Goal: Task Accomplishment & Management: Use online tool/utility

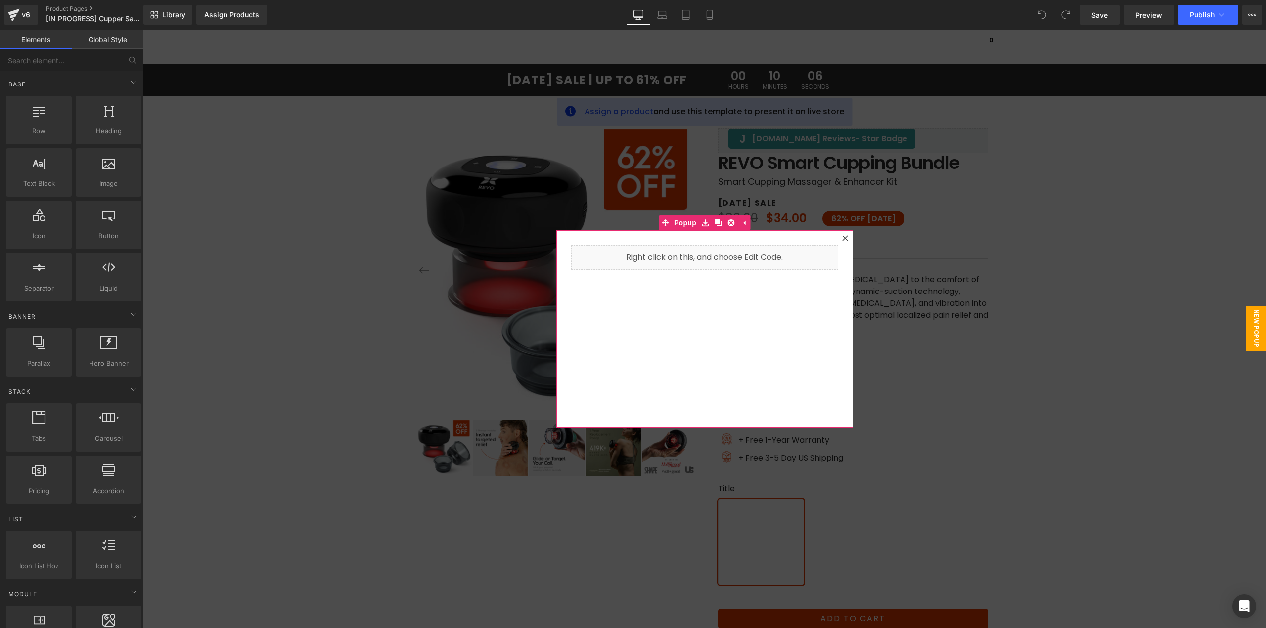
click at [843, 239] on icon at bounding box center [845, 238] width 6 height 6
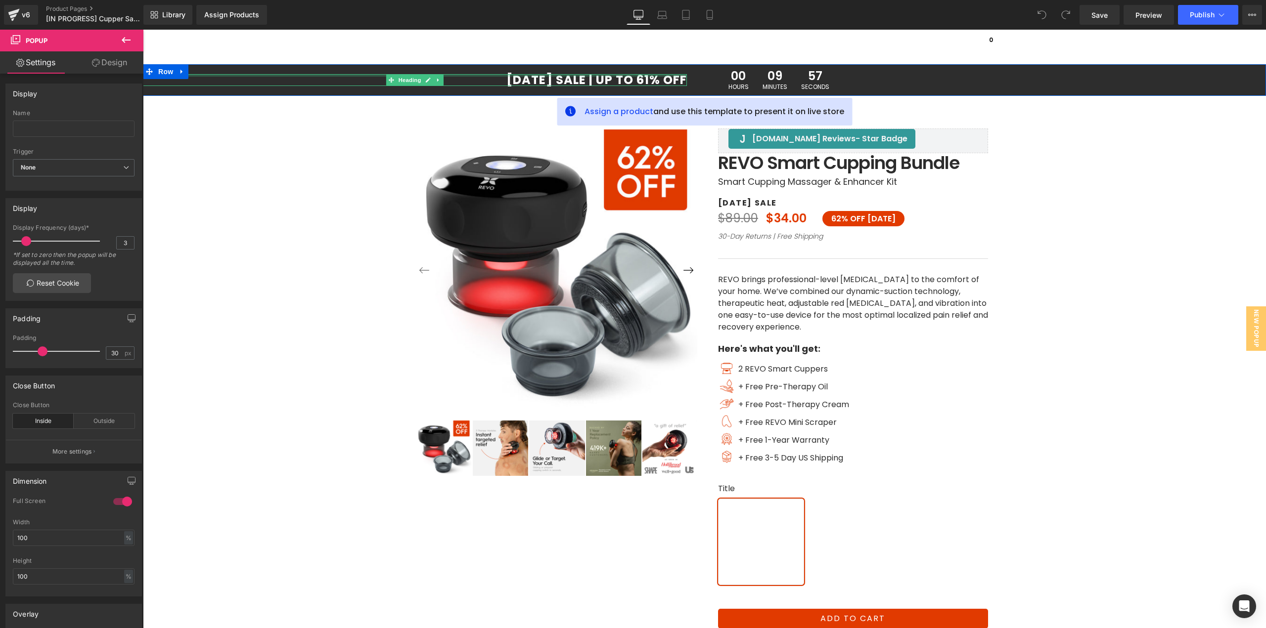
click at [615, 76] on div at bounding box center [415, 75] width 544 height 2
click at [643, 80] on div "‹ ›" at bounding box center [704, 406] width 593 height 656
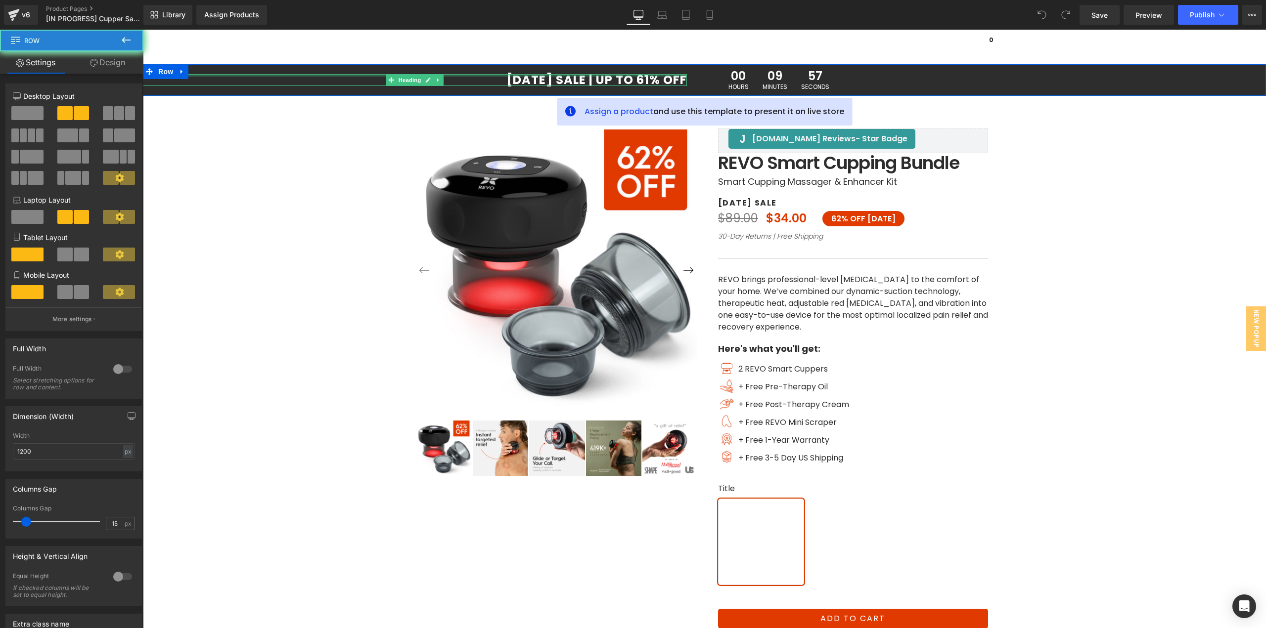
click at [647, 81] on div "‹ ›" at bounding box center [704, 406] width 593 height 656
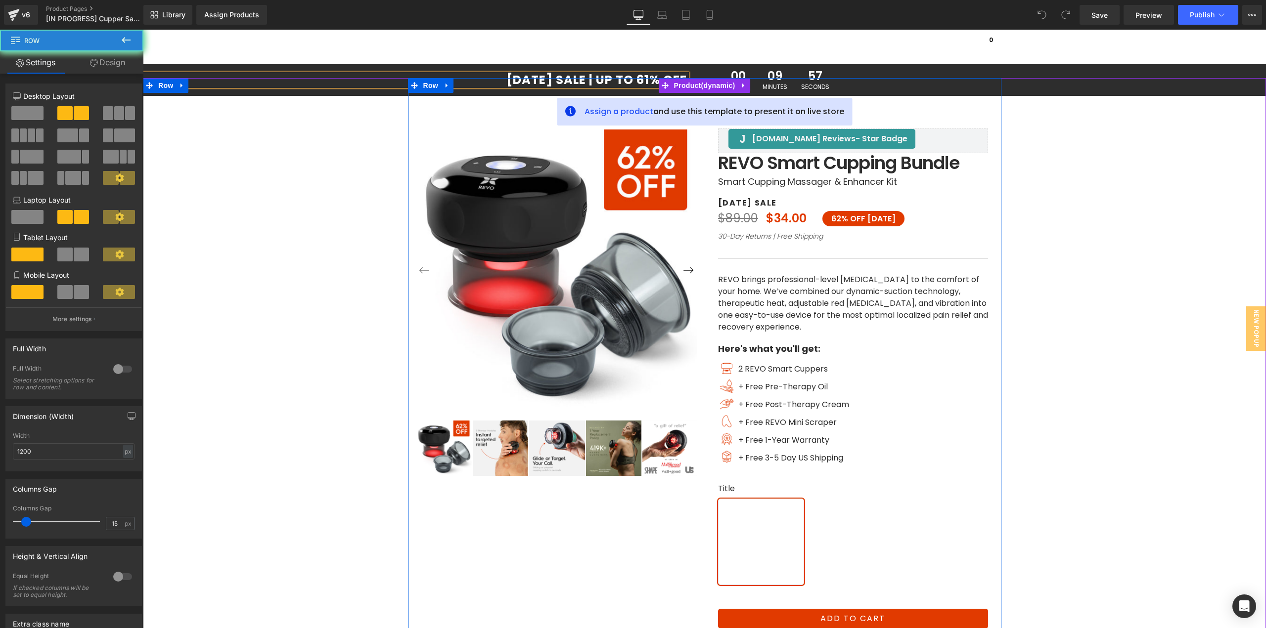
click at [643, 80] on div at bounding box center [704, 79] width 593 height 2
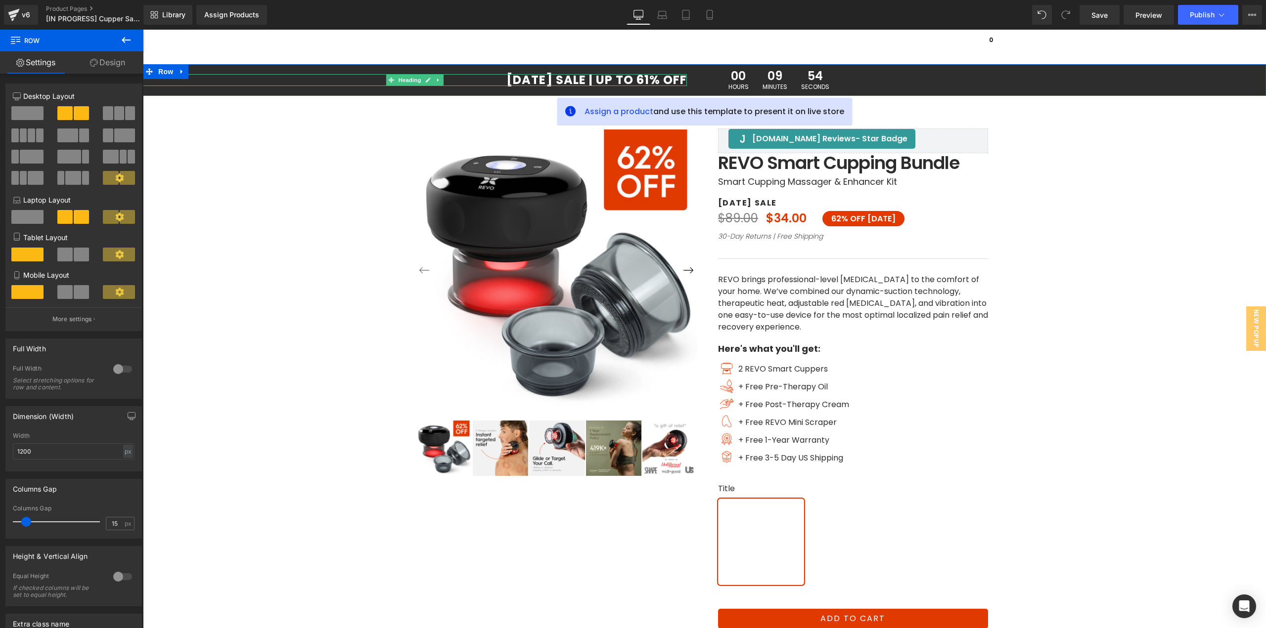
click at [637, 77] on h1 "LABOR DAY SALE | UP TO 61% OFF" at bounding box center [415, 80] width 544 height 12
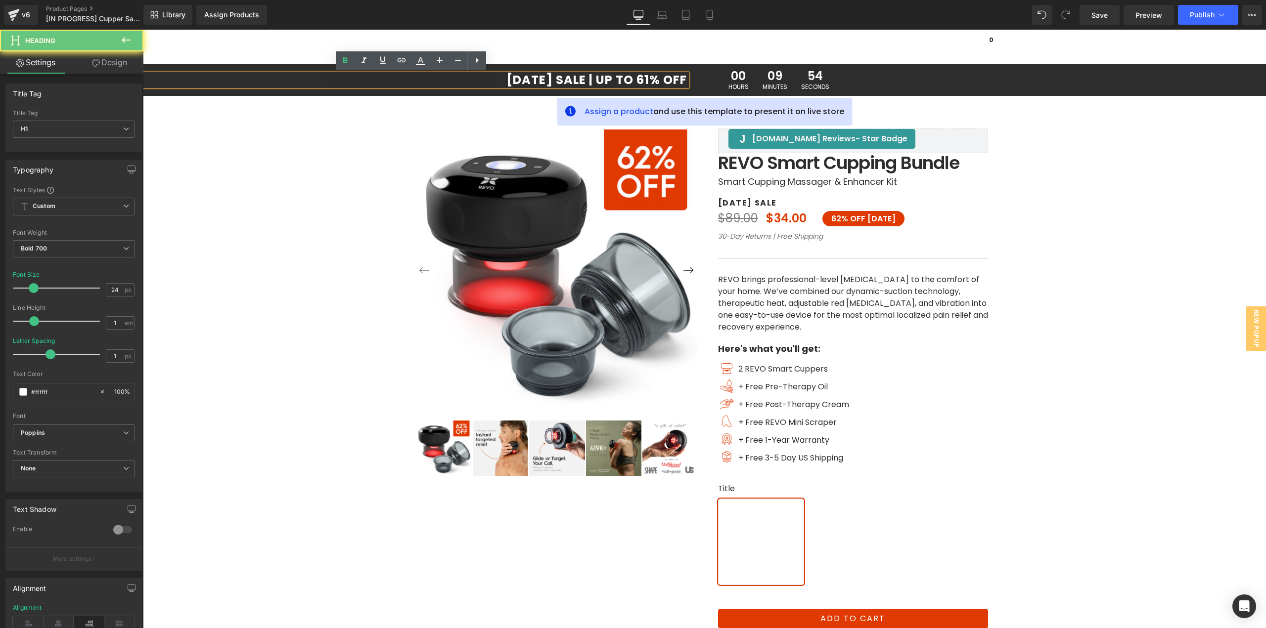
drag, startPoint x: 644, startPoint y: 78, endPoint x: 631, endPoint y: 80, distance: 12.5
drag, startPoint x: 542, startPoint y: 78, endPoint x: 545, endPoint y: 72, distance: 6.9
click at [143, 30] on div at bounding box center [143, 30] width 0 height 0
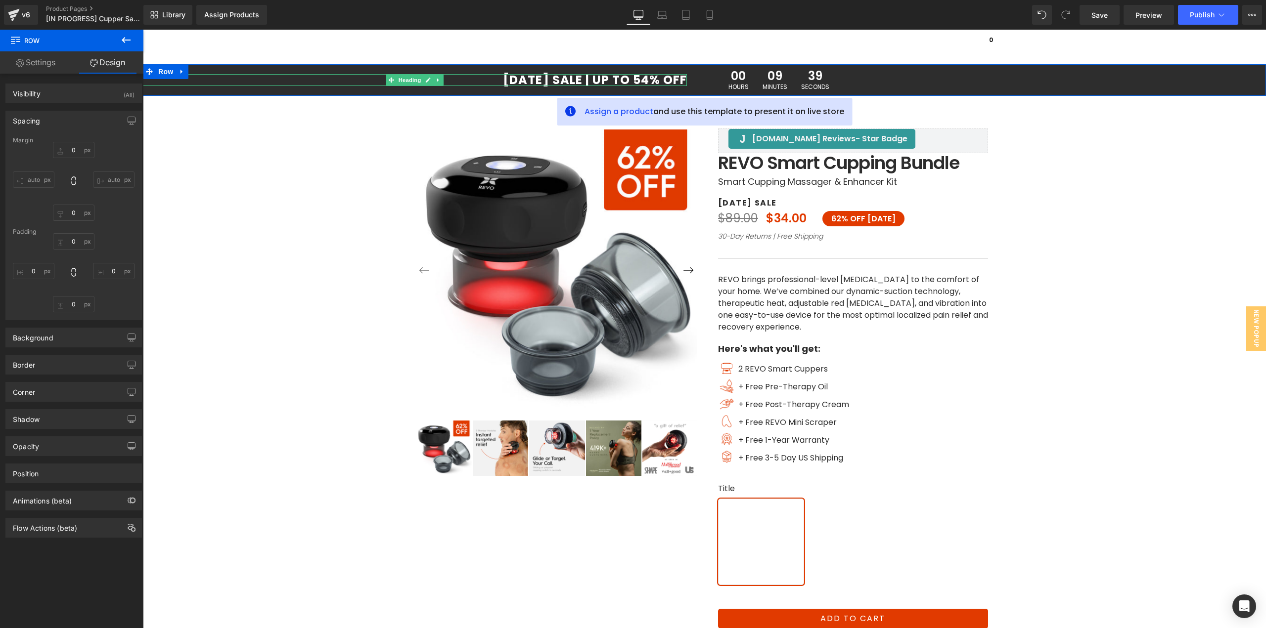
click at [550, 77] on h1 "LABOR DAY SALE | UP TO 54% OFF" at bounding box center [415, 80] width 544 height 12
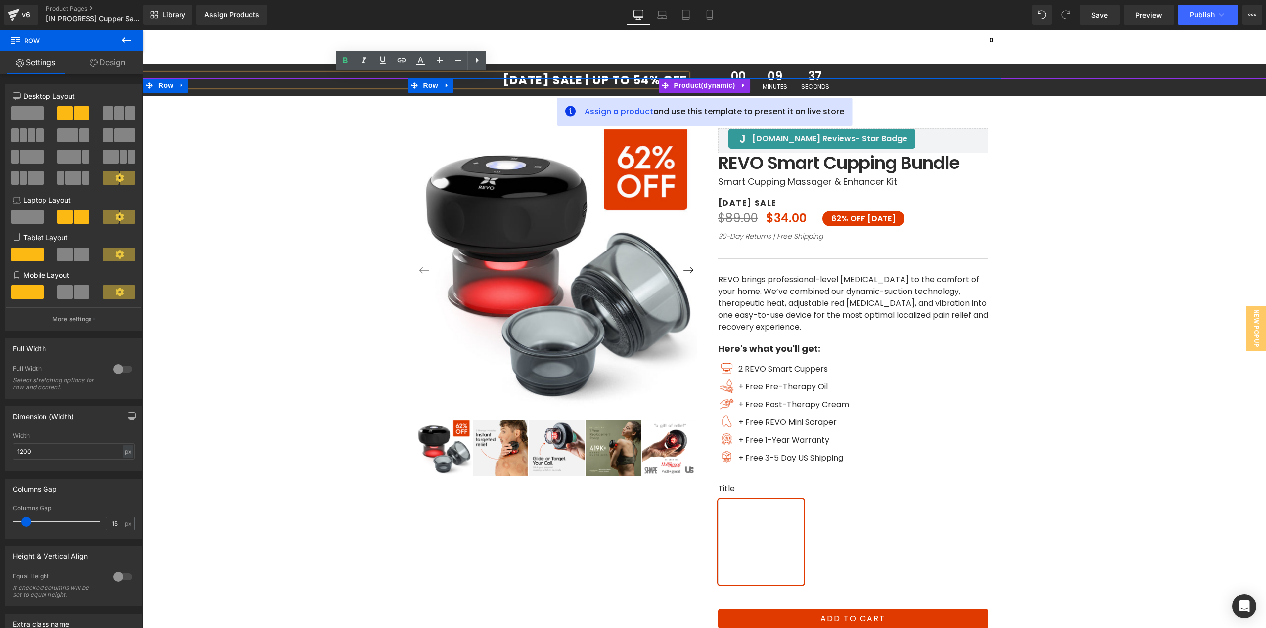
drag, startPoint x: 484, startPoint y: 80, endPoint x: 471, endPoint y: 81, distance: 12.9
click at [471, 81] on div "‹ ›" at bounding box center [704, 406] width 593 height 656
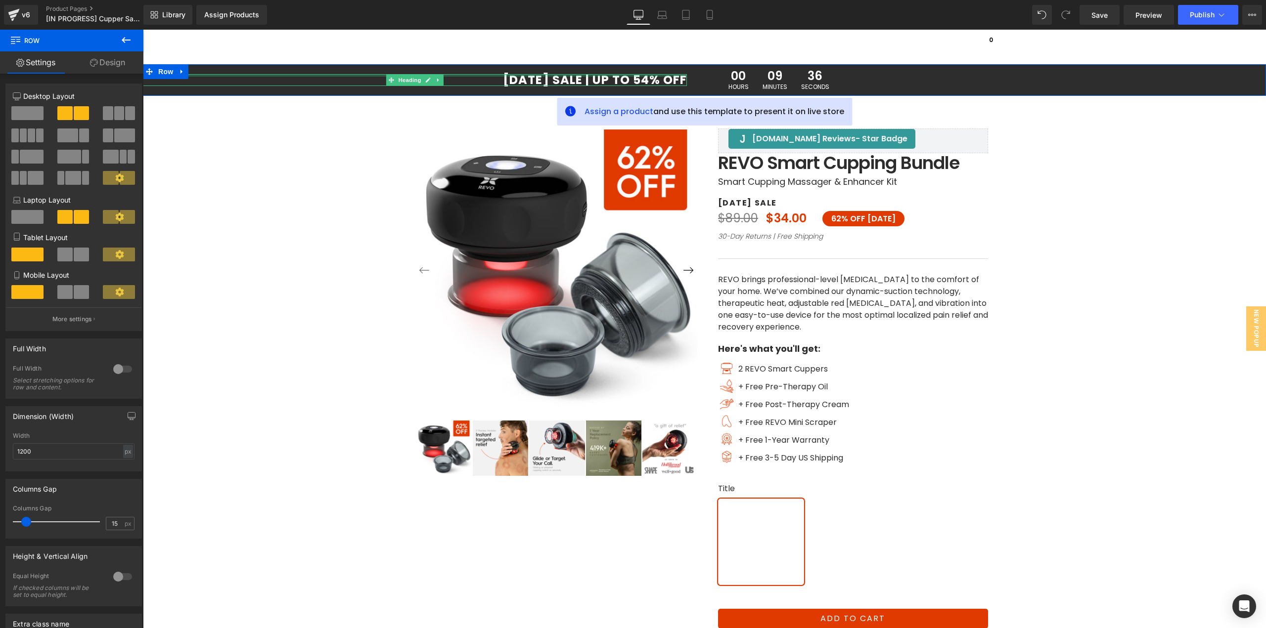
click at [507, 75] on div at bounding box center [415, 75] width 544 height 2
click at [507, 80] on div "‹ ›" at bounding box center [704, 406] width 593 height 656
click at [509, 81] on div "‹ ›" at bounding box center [704, 406] width 593 height 656
click at [540, 76] on div at bounding box center [415, 75] width 544 height 2
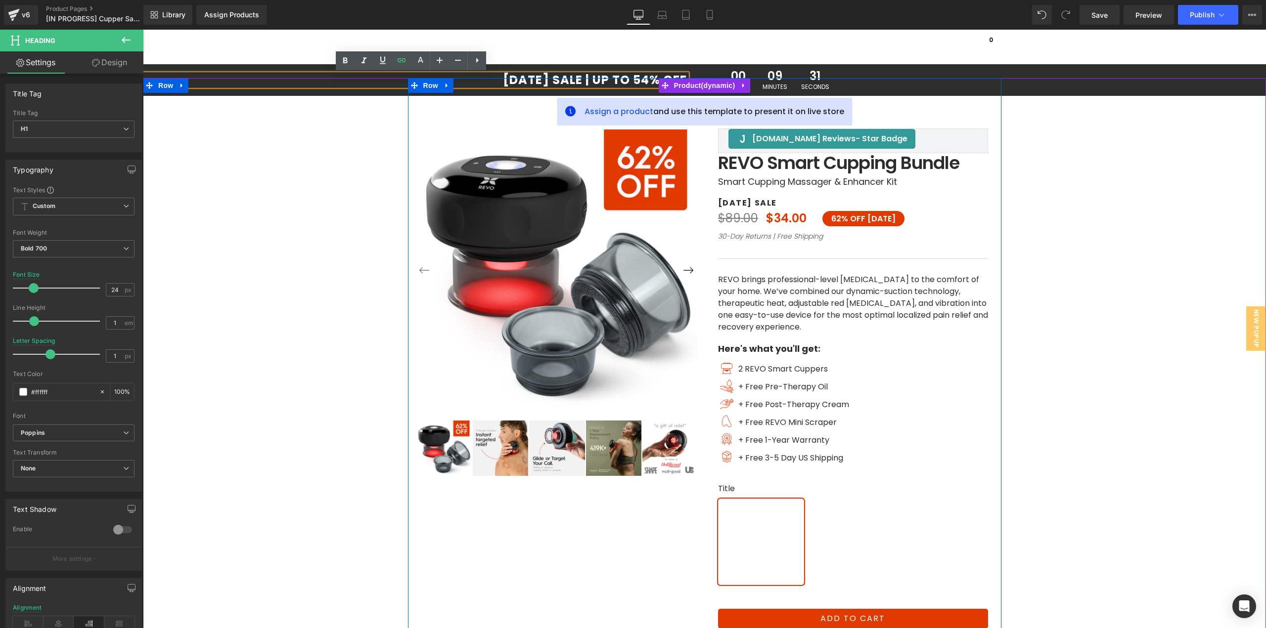
click at [543, 79] on div "‹ ›" at bounding box center [704, 406] width 593 height 656
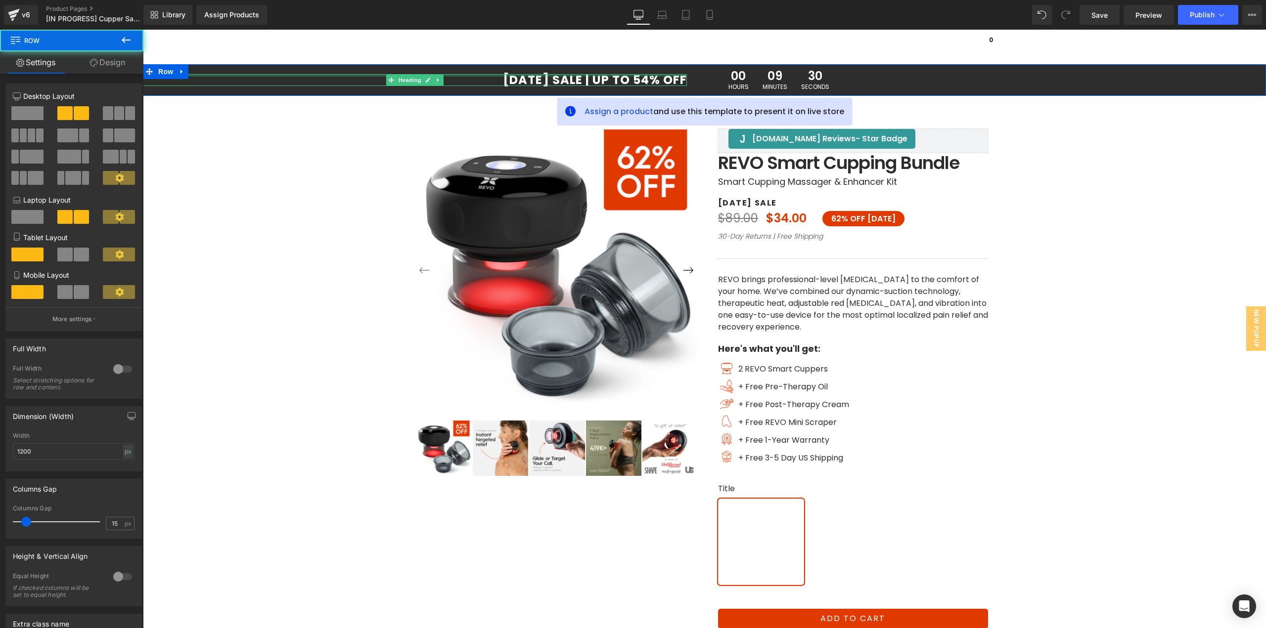
click at [556, 76] on div at bounding box center [415, 75] width 544 height 2
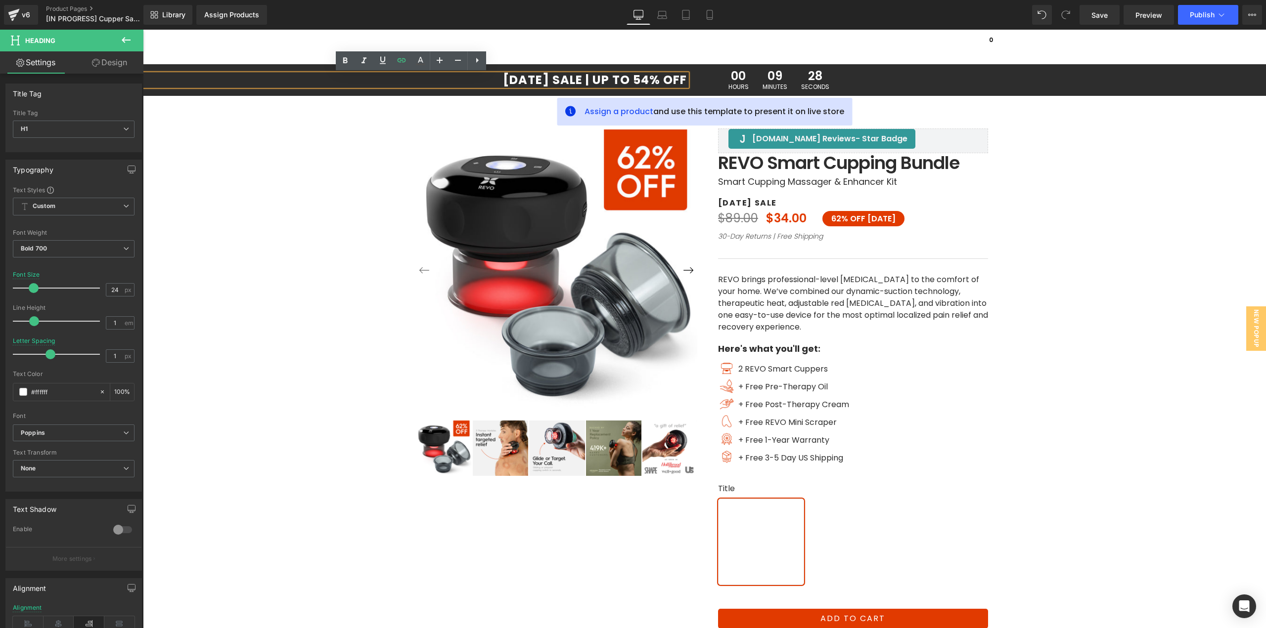
click at [558, 76] on h1 "LABOR DAY SALE | UP TO 54% OFF" at bounding box center [415, 80] width 544 height 12
drag, startPoint x: 542, startPoint y: 77, endPoint x: 458, endPoint y: 80, distance: 84.1
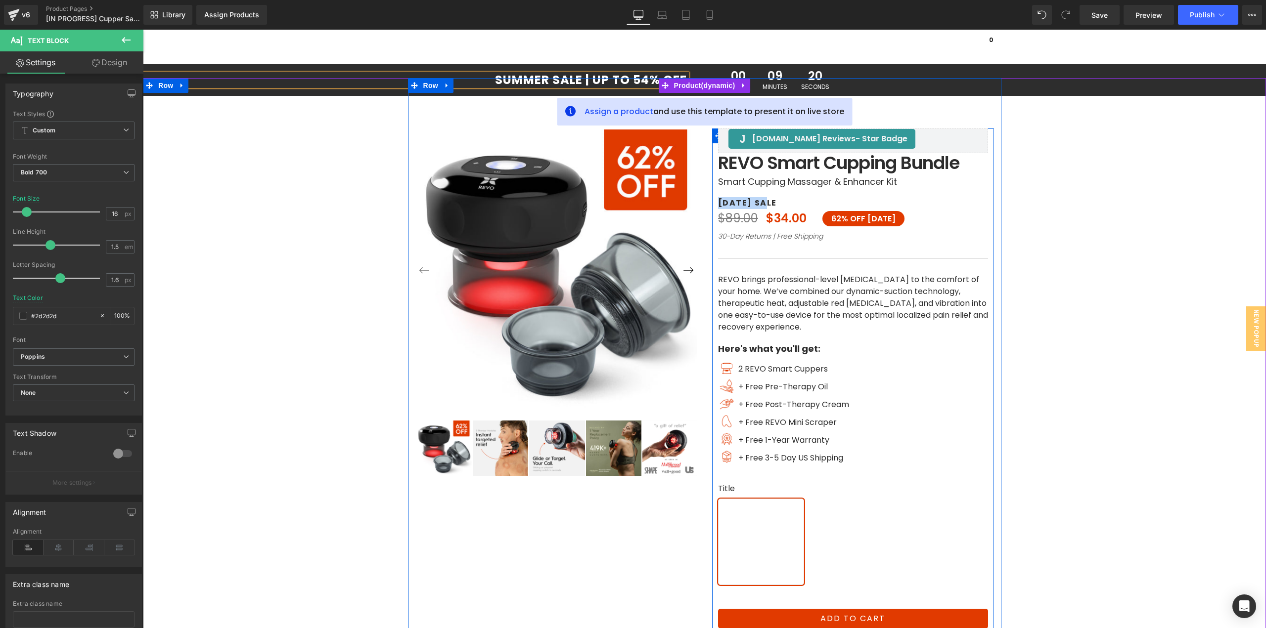
drag, startPoint x: 765, startPoint y: 202, endPoint x: 712, endPoint y: 202, distance: 52.9
click at [712, 202] on div "Judge.me Reviews - Star Badge Judge.me Reviews Judge.me Reviews - Star Badge Ju…" at bounding box center [853, 431] width 282 height 605
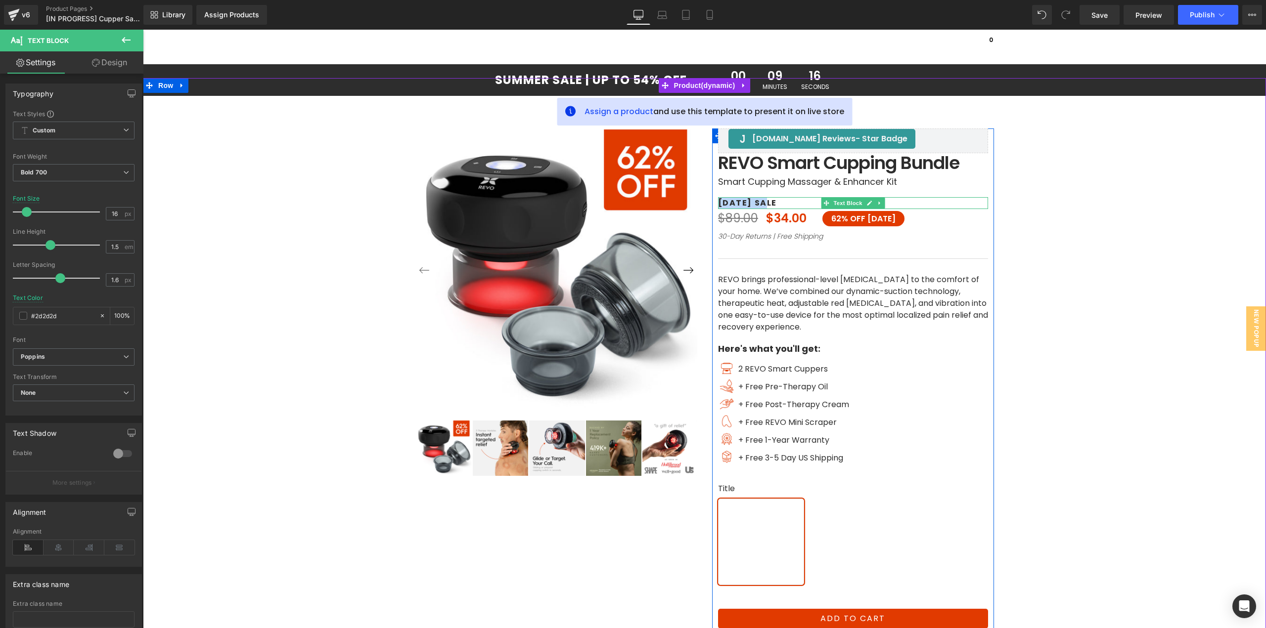
click at [758, 203] on p "LABOR DAY SALE" at bounding box center [853, 203] width 270 height 12
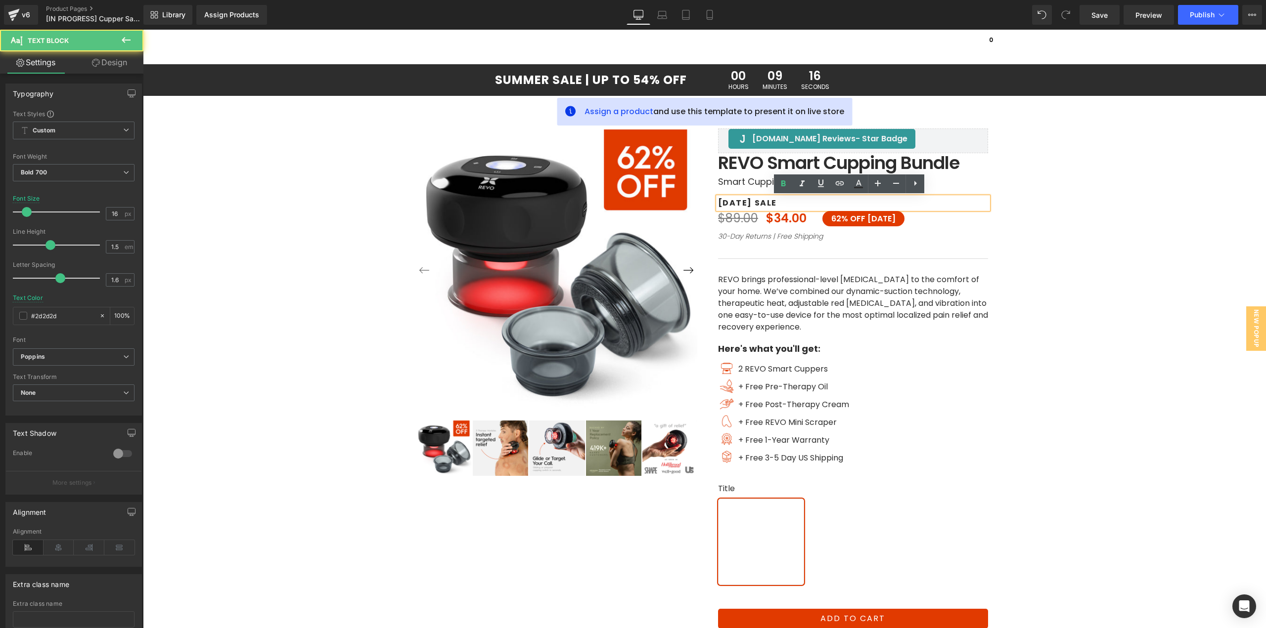
click at [765, 203] on p "LABOR DAY SALE" at bounding box center [853, 203] width 270 height 12
drag, startPoint x: 765, startPoint y: 203, endPoint x: 711, endPoint y: 206, distance: 54.5
click at [712, 206] on div "Judge.me Reviews - Star Badge Judge.me Reviews Judge.me Reviews - Star Badge Ju…" at bounding box center [853, 431] width 282 height 605
click at [1054, 352] on div "‹ ›" at bounding box center [704, 406] width 1113 height 656
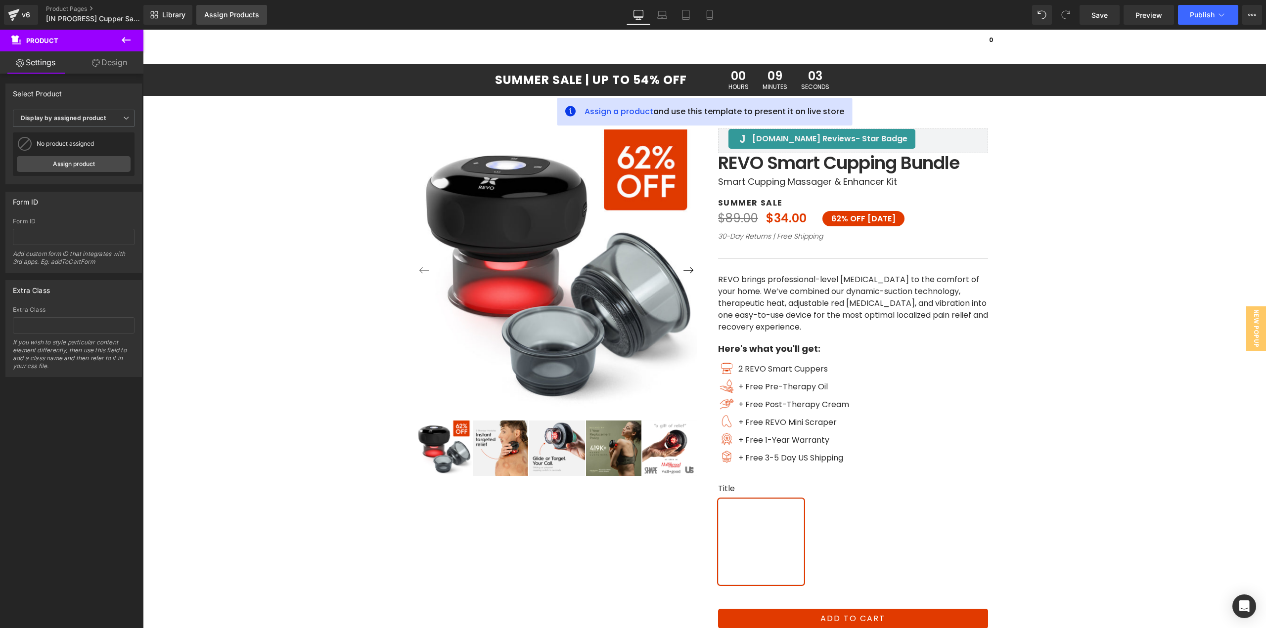
click at [226, 13] on div "Assign Products" at bounding box center [231, 15] width 55 height 8
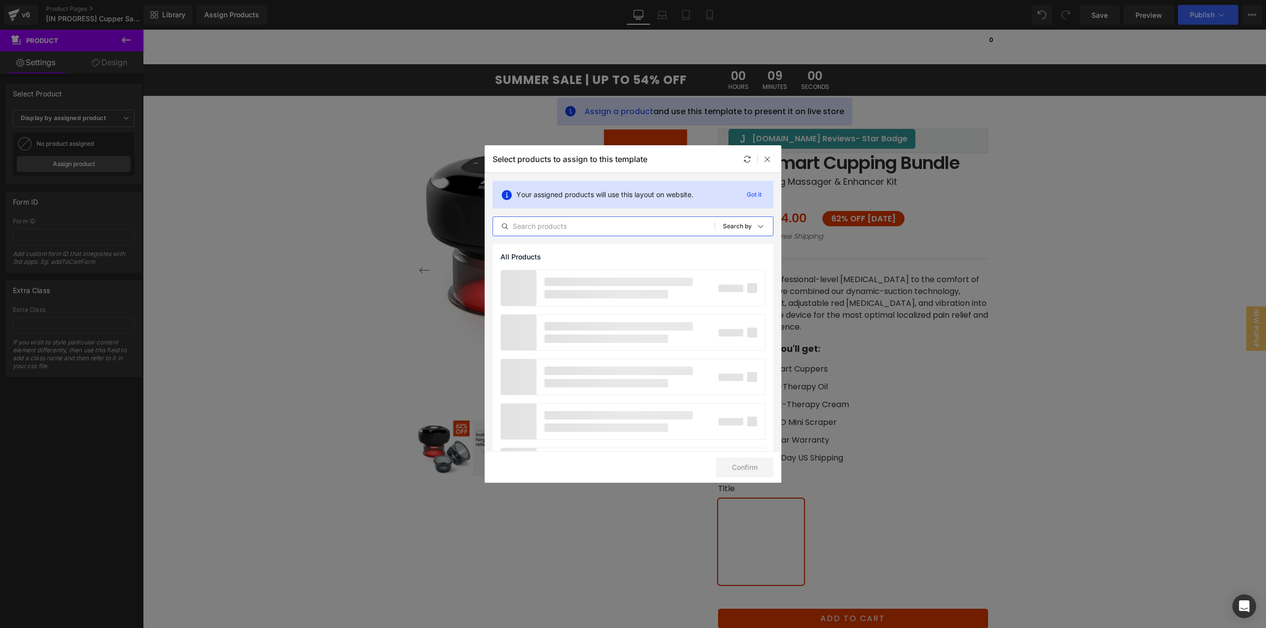
click at [568, 224] on input "text" at bounding box center [603, 226] width 221 height 12
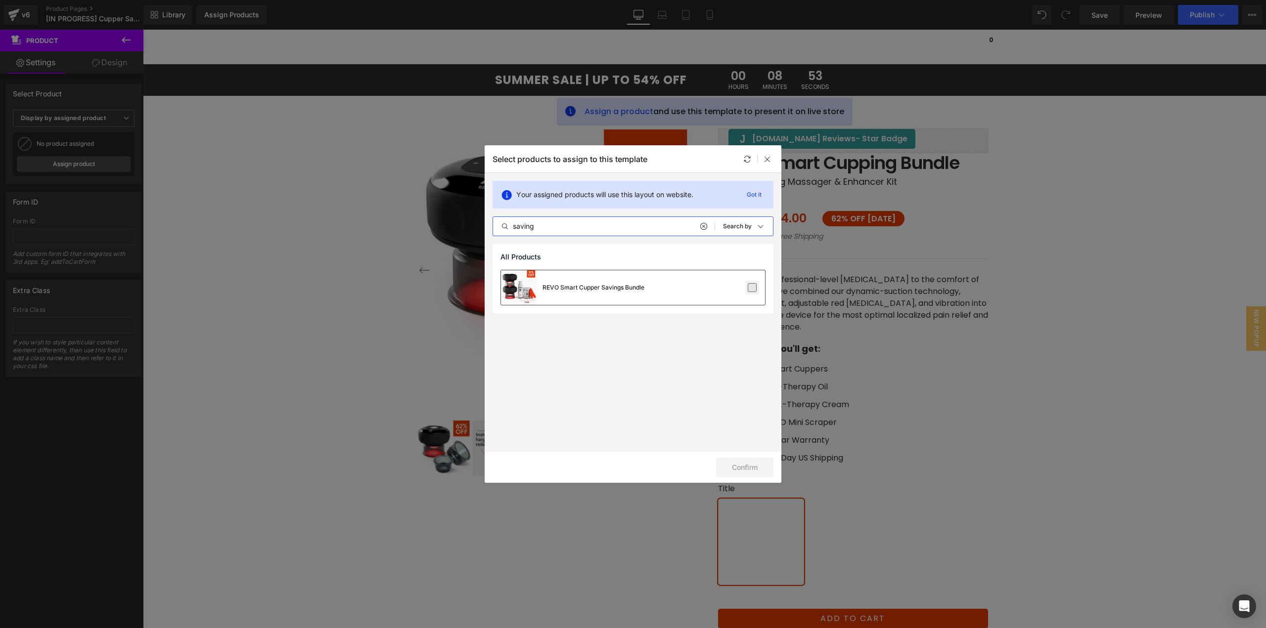
type input "saving"
click at [750, 289] on label at bounding box center [751, 287] width 9 height 9
click at [752, 288] on input "checkbox" at bounding box center [752, 288] width 0 height 0
click at [739, 467] on button "Confirm" at bounding box center [744, 468] width 57 height 20
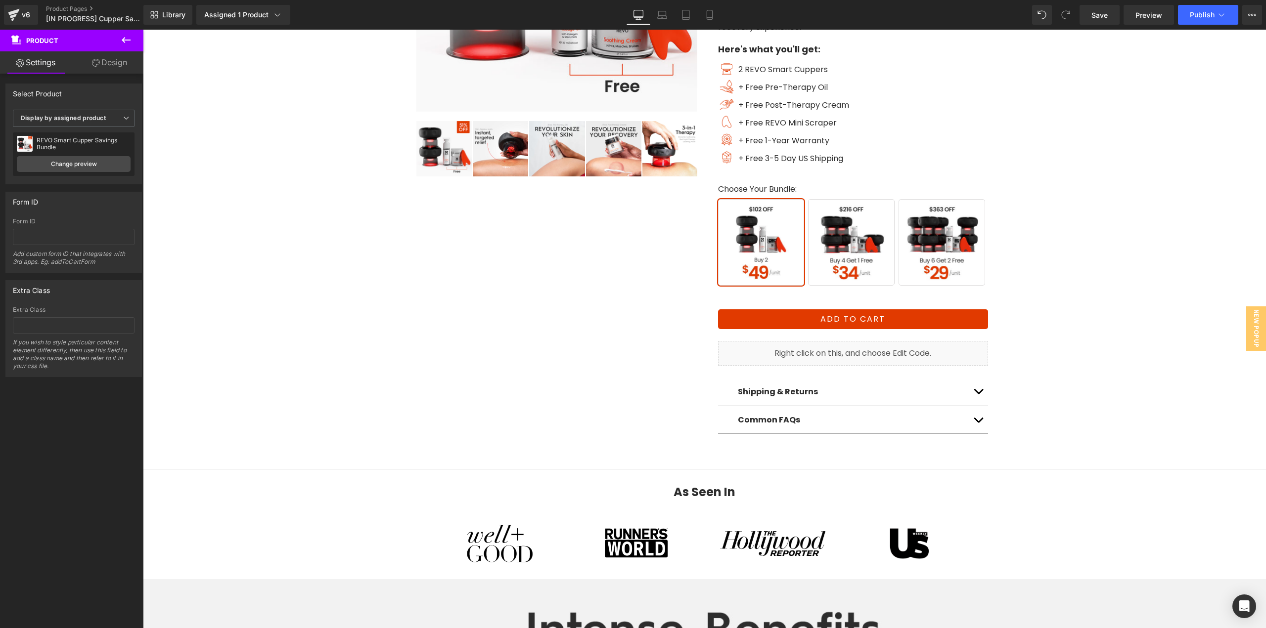
scroll to position [247, 0]
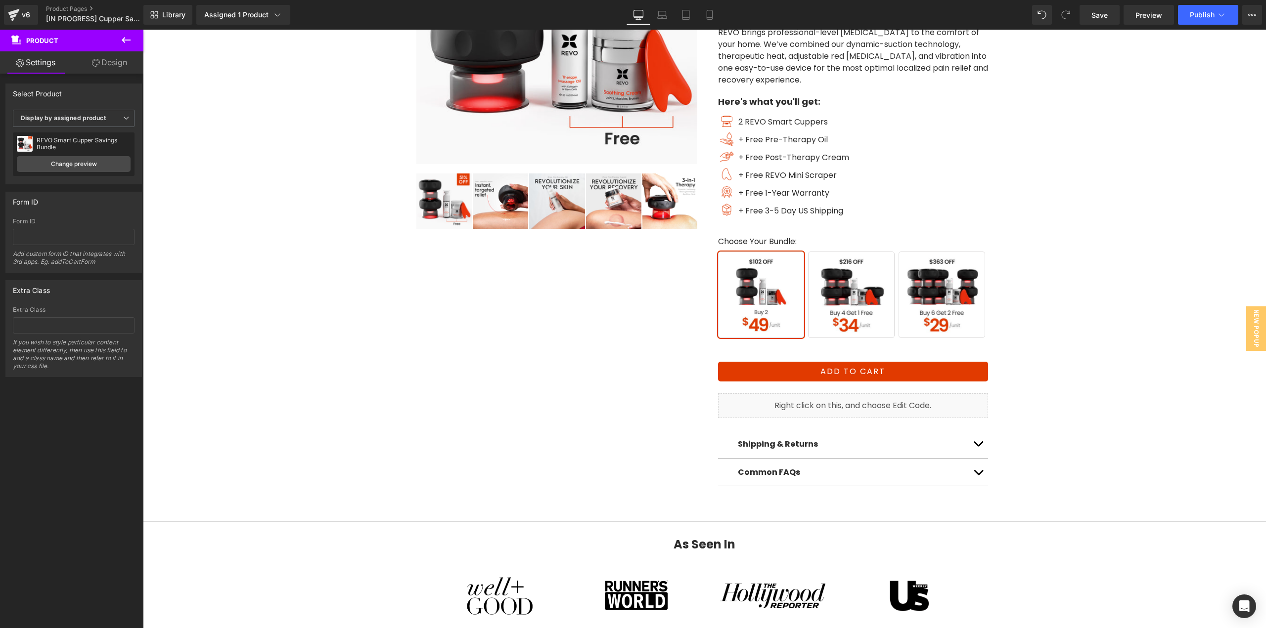
click at [847, 298] on span "Buy 4 Get 1 Free" at bounding box center [851, 295] width 87 height 87
click at [832, 291] on span "(P) Swatches" at bounding box center [853, 286] width 50 height 15
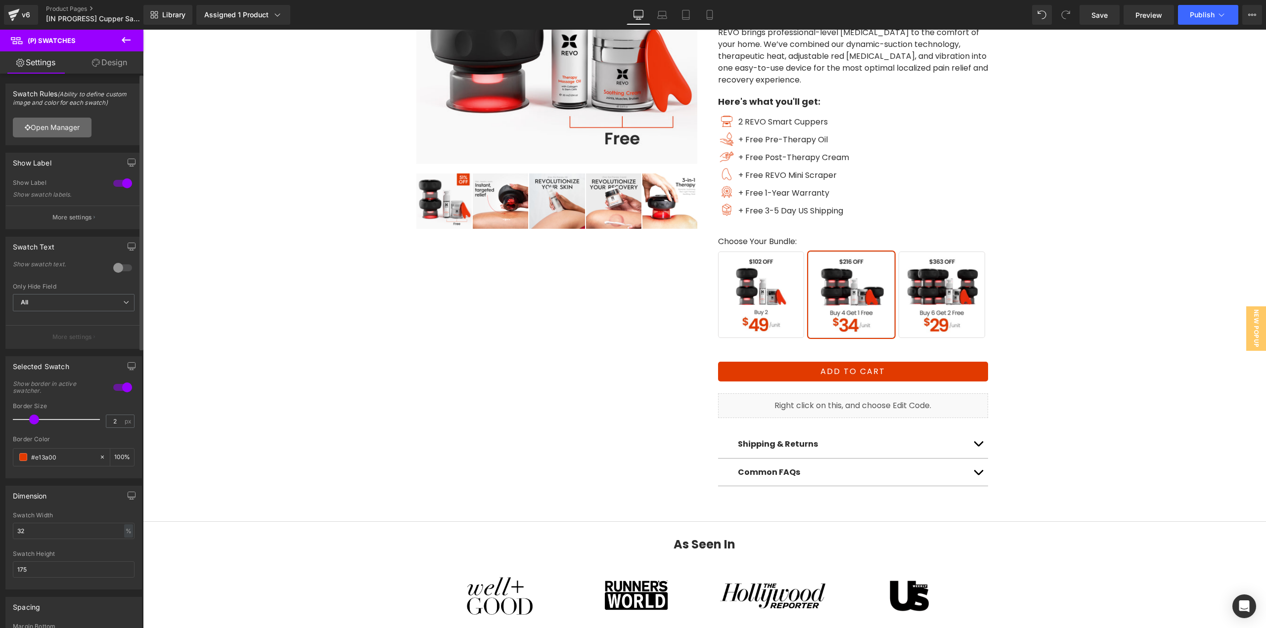
click at [48, 128] on link "Open Manager" at bounding box center [52, 128] width 79 height 20
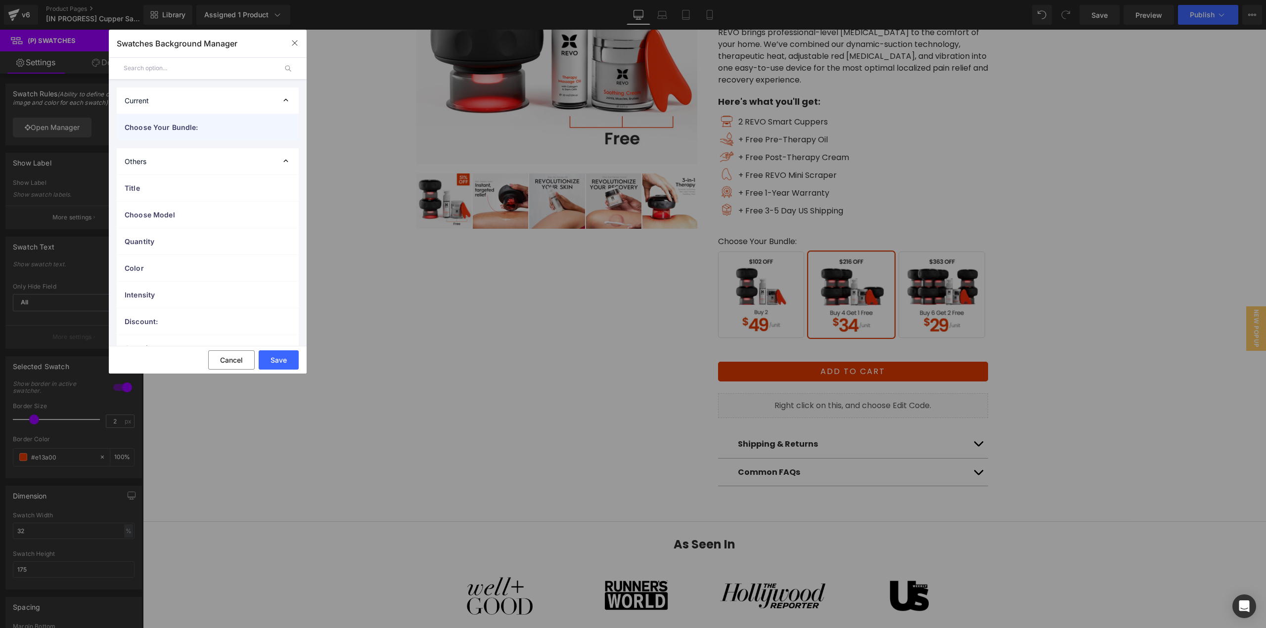
click at [164, 134] on div "Choose Your Bundle:" at bounding box center [208, 127] width 182 height 26
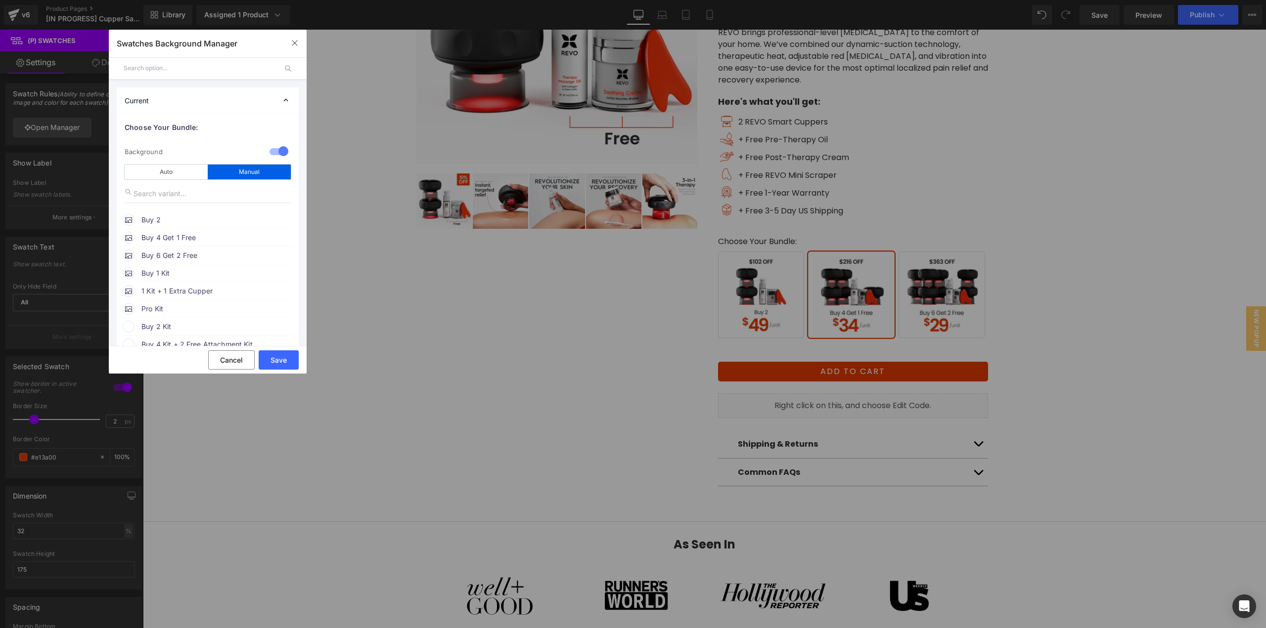
click at [168, 223] on span "Buy 2" at bounding box center [216, 220] width 150 height 12
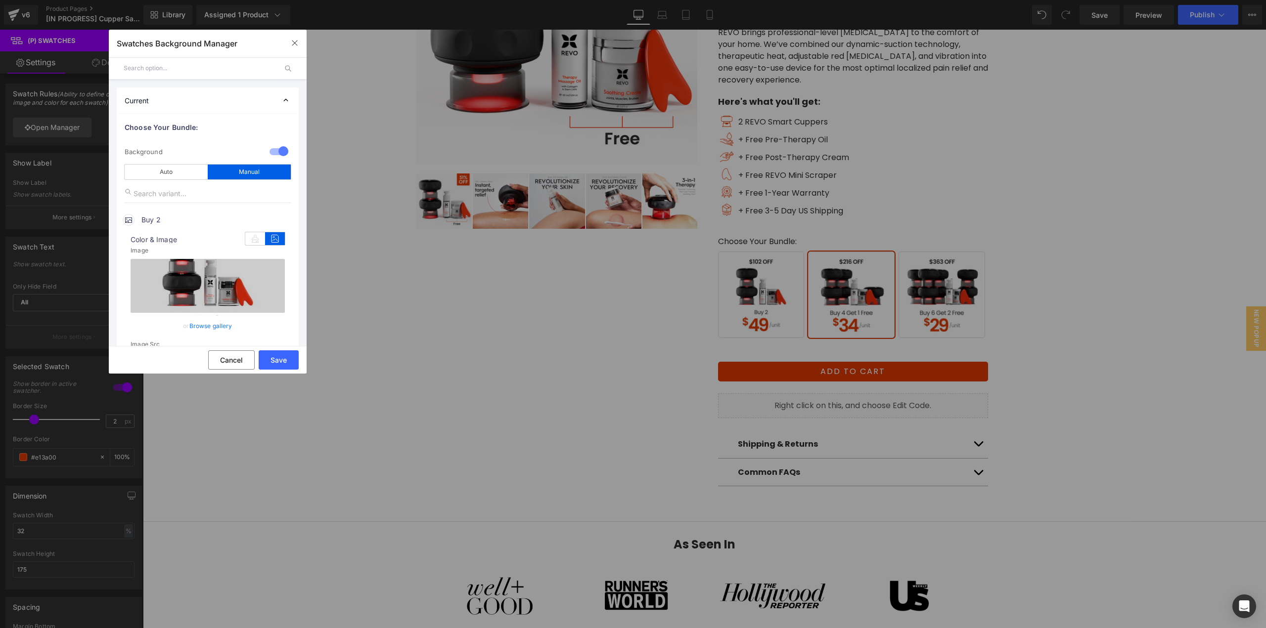
click at [202, 320] on link "Browse gallery" at bounding box center [210, 325] width 43 height 17
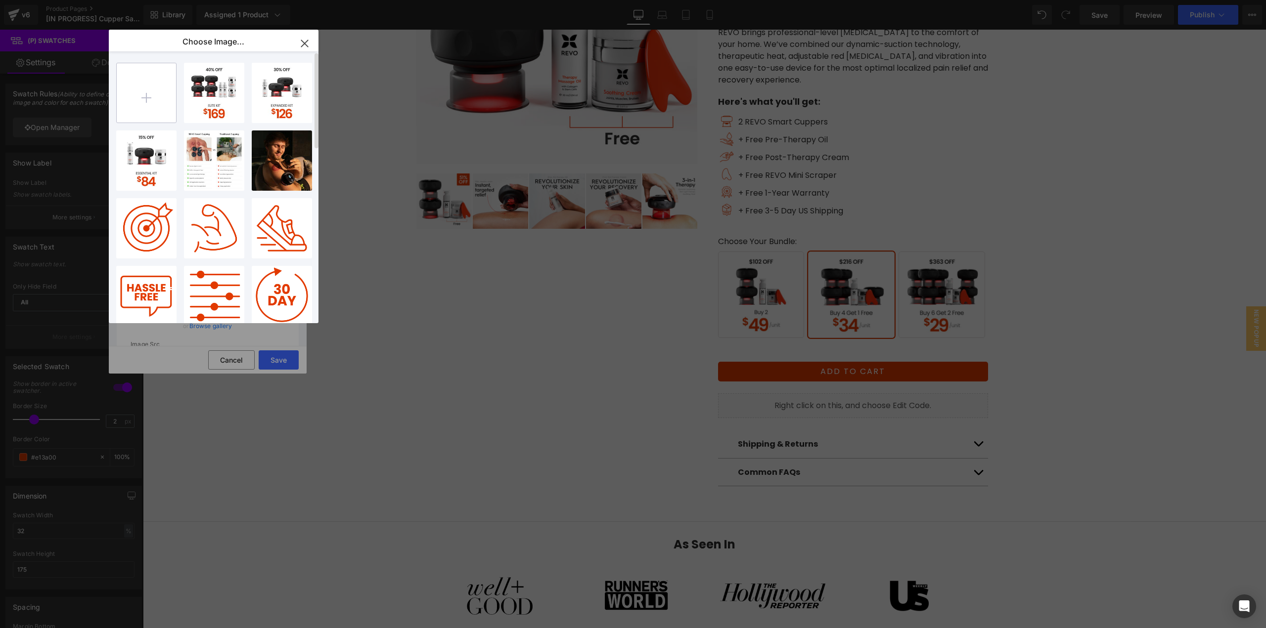
click at [133, 104] on input "file" at bounding box center [146, 92] width 59 height 59
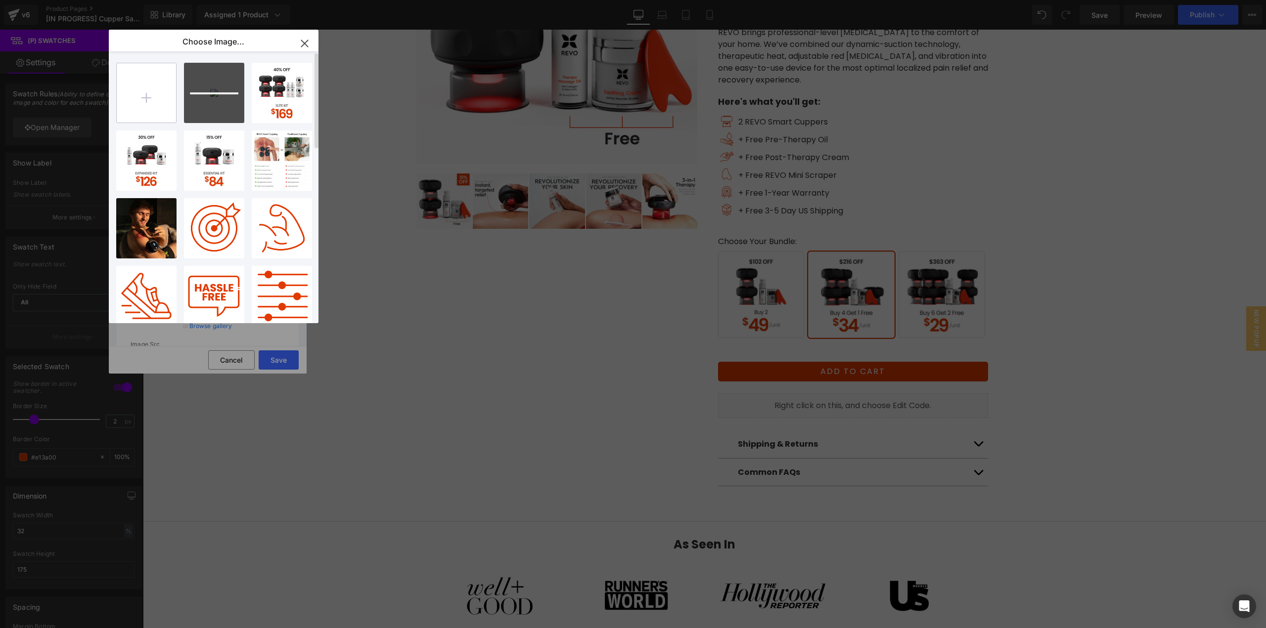
click at [157, 105] on input "file" at bounding box center [146, 92] width 59 height 59
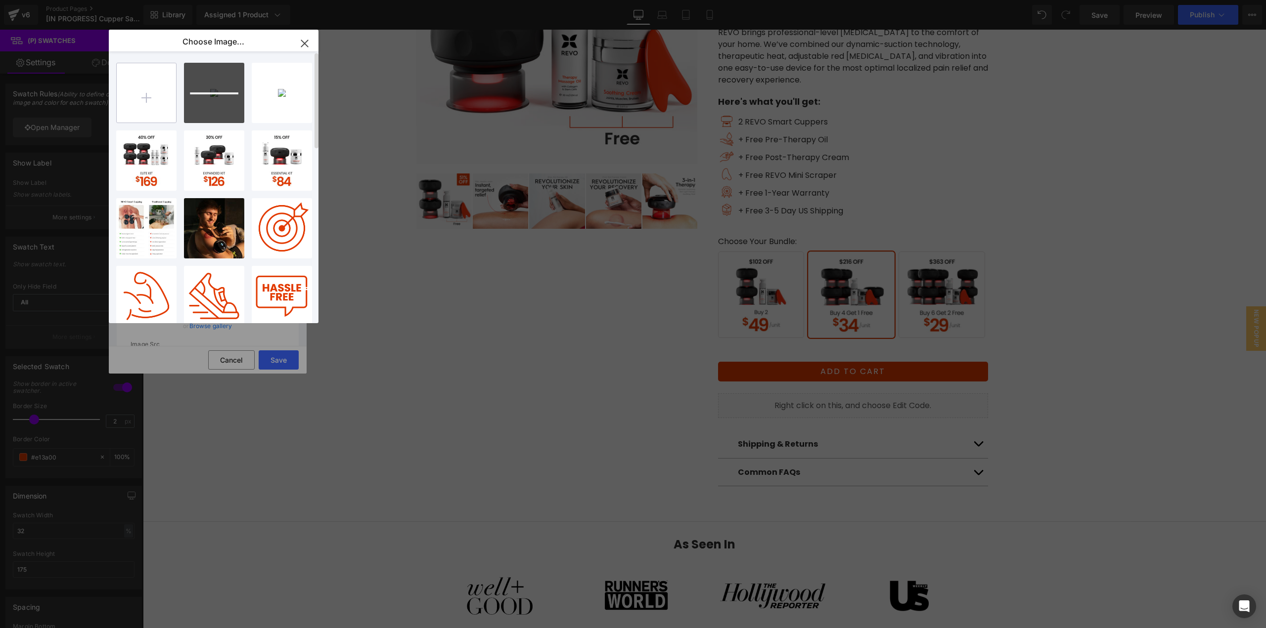
click at [139, 102] on input "file" at bounding box center [146, 92] width 59 height 59
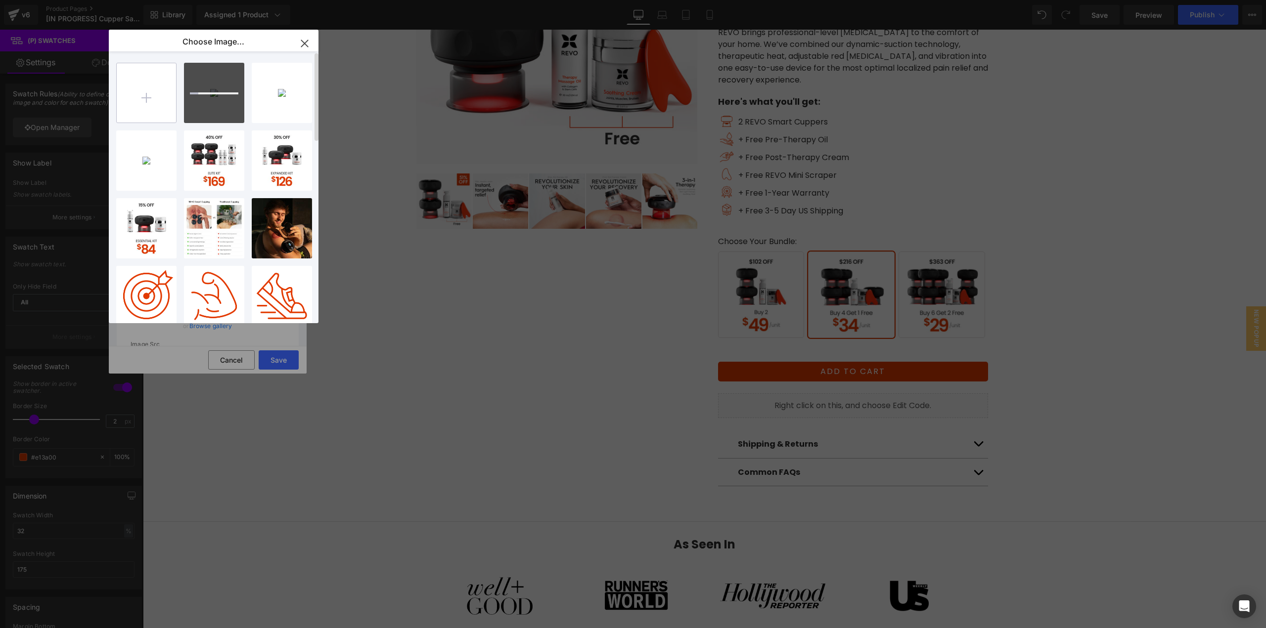
click at [133, 72] on input "file" at bounding box center [146, 92] width 59 height 59
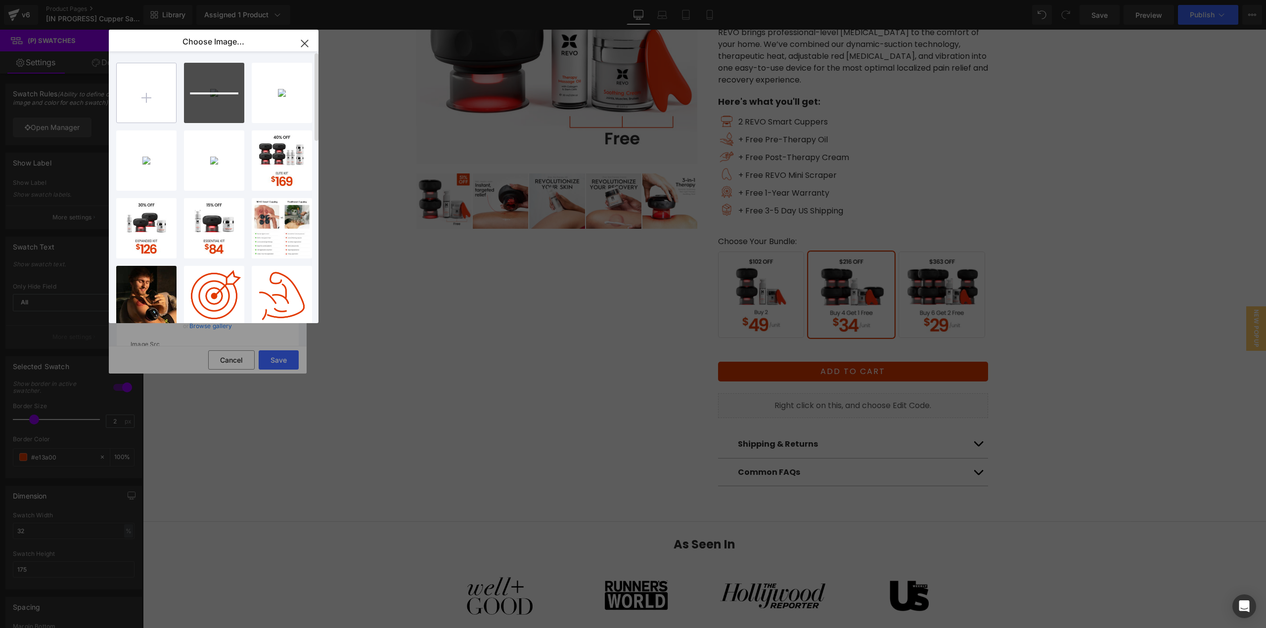
click at [129, 98] on input "file" at bounding box center [146, 92] width 59 height 59
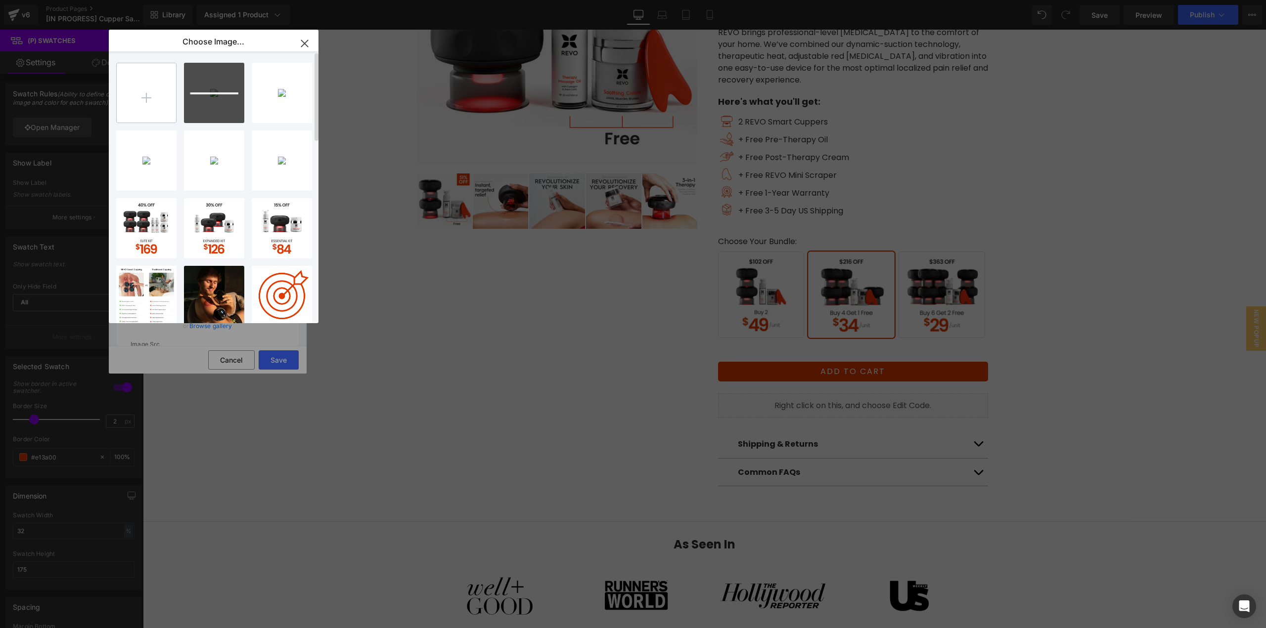
click at [164, 105] on input "file" at bounding box center [146, 92] width 59 height 59
type input "C:\fakepath\Evergreen Pricing_3rd Variant_Mobile.jpg"
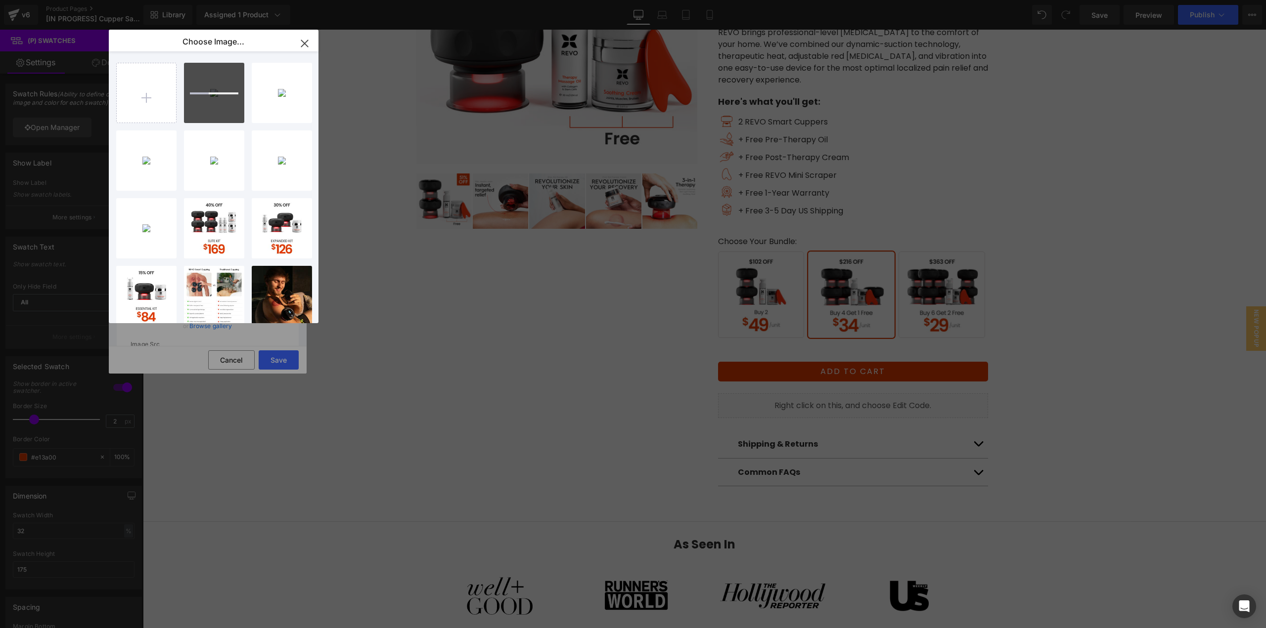
click at [276, 0] on div "Text Color Highlight Color #333333 Edit or remove link: Edit - Unlink - Cancel …" at bounding box center [633, 0] width 1266 height 0
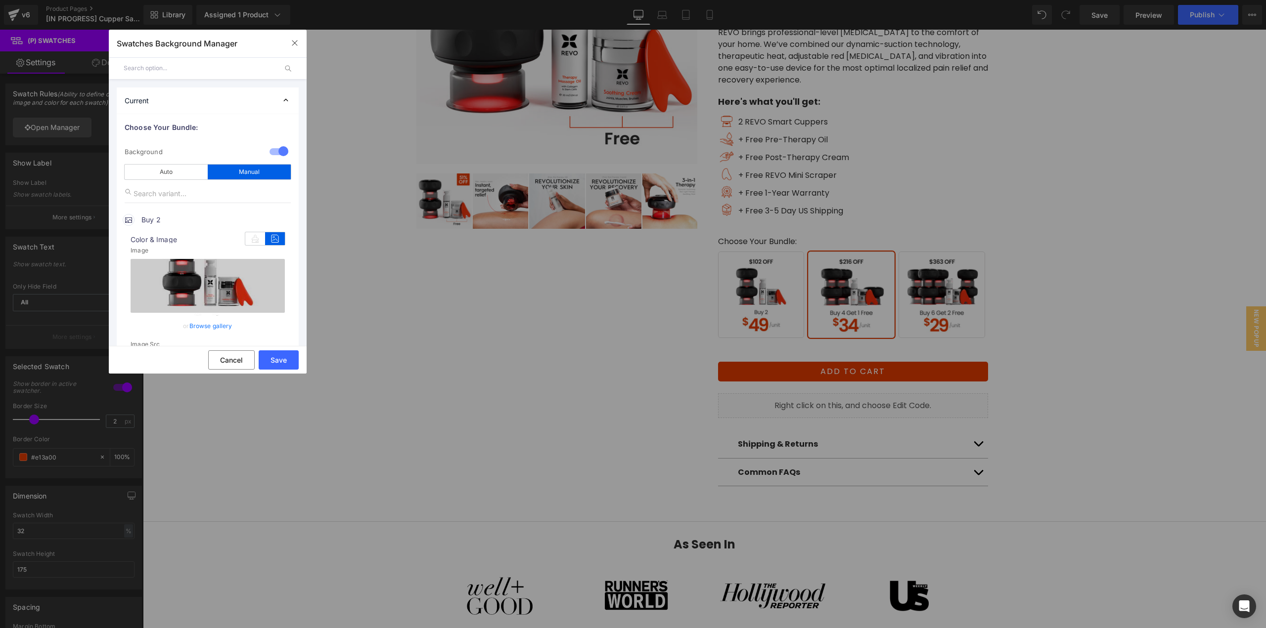
click at [204, 328] on link "Browse gallery" at bounding box center [210, 325] width 43 height 17
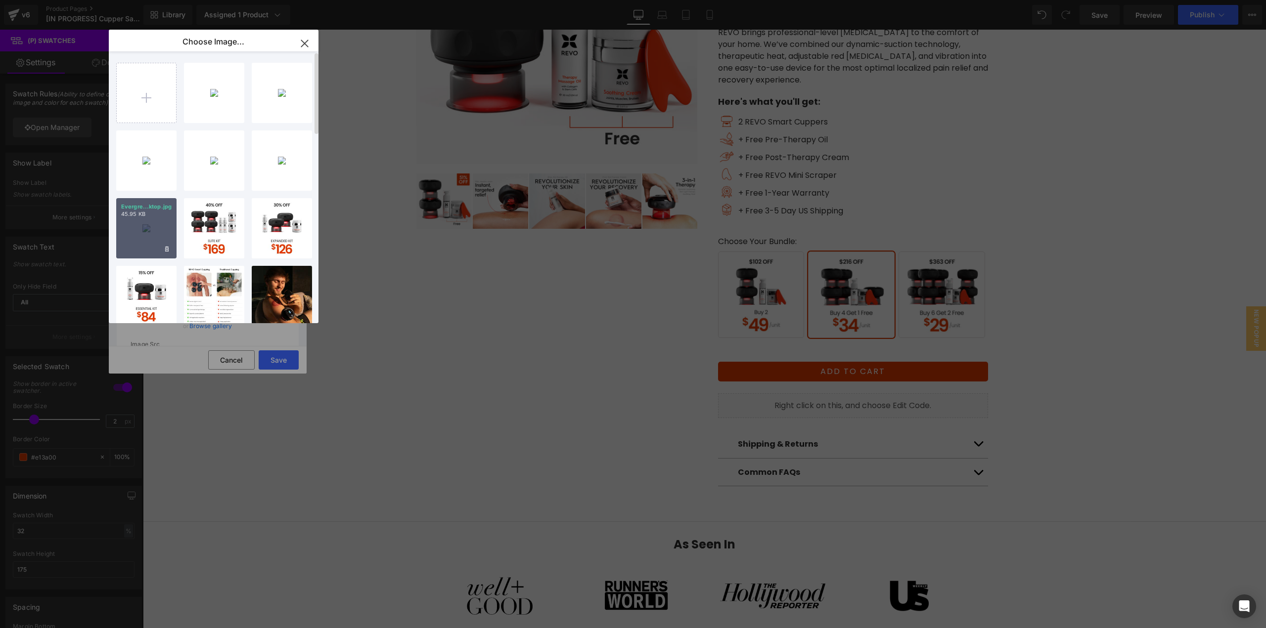
click at [148, 248] on div "Evergre...ktop.jpg 45.95 KB" at bounding box center [146, 228] width 60 height 60
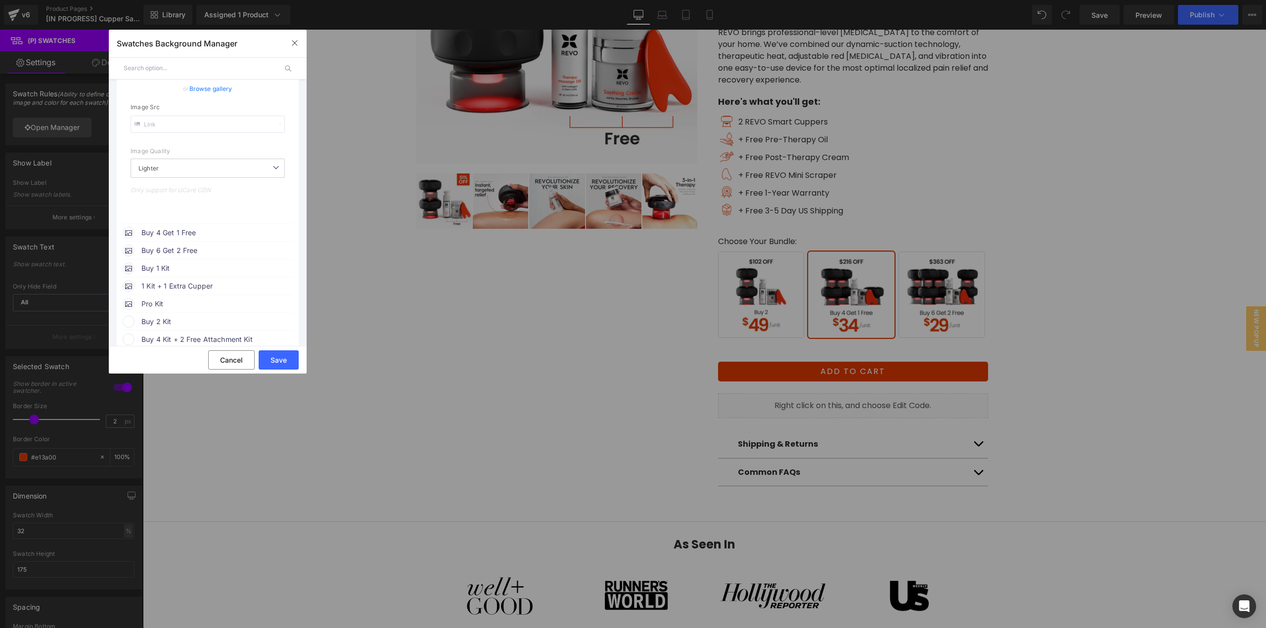
scroll to position [247, 0]
click at [188, 224] on span "Buy 4 Get 1 Free" at bounding box center [216, 223] width 150 height 12
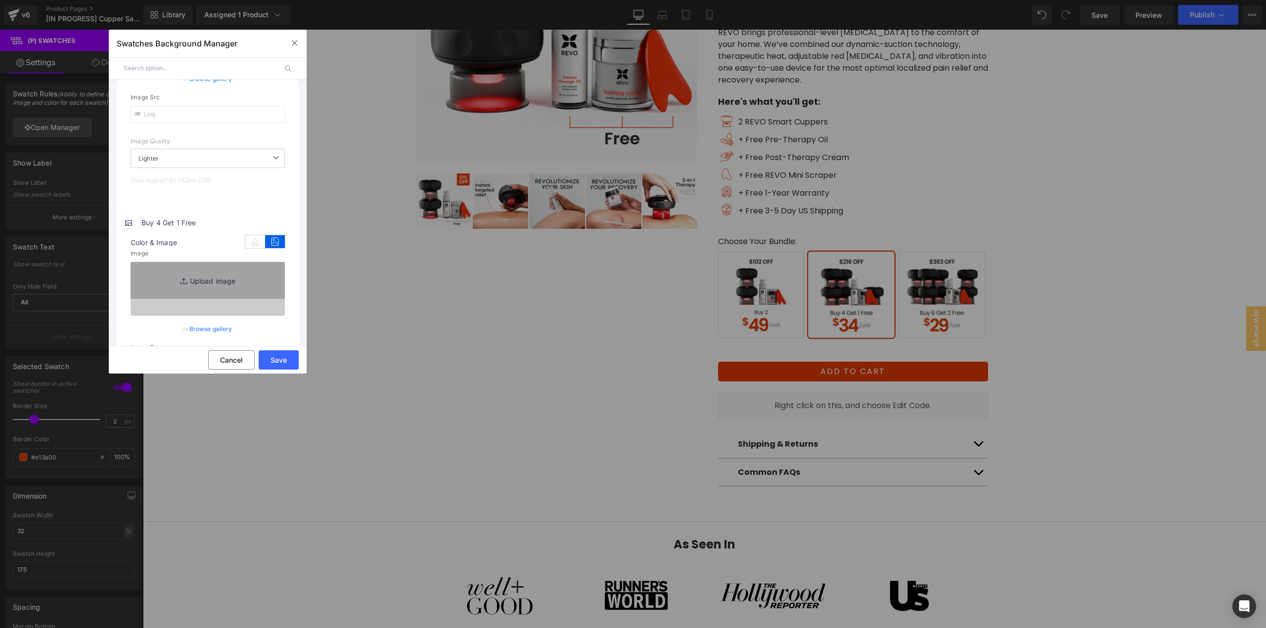
click at [207, 327] on link "Browse gallery" at bounding box center [210, 328] width 43 height 17
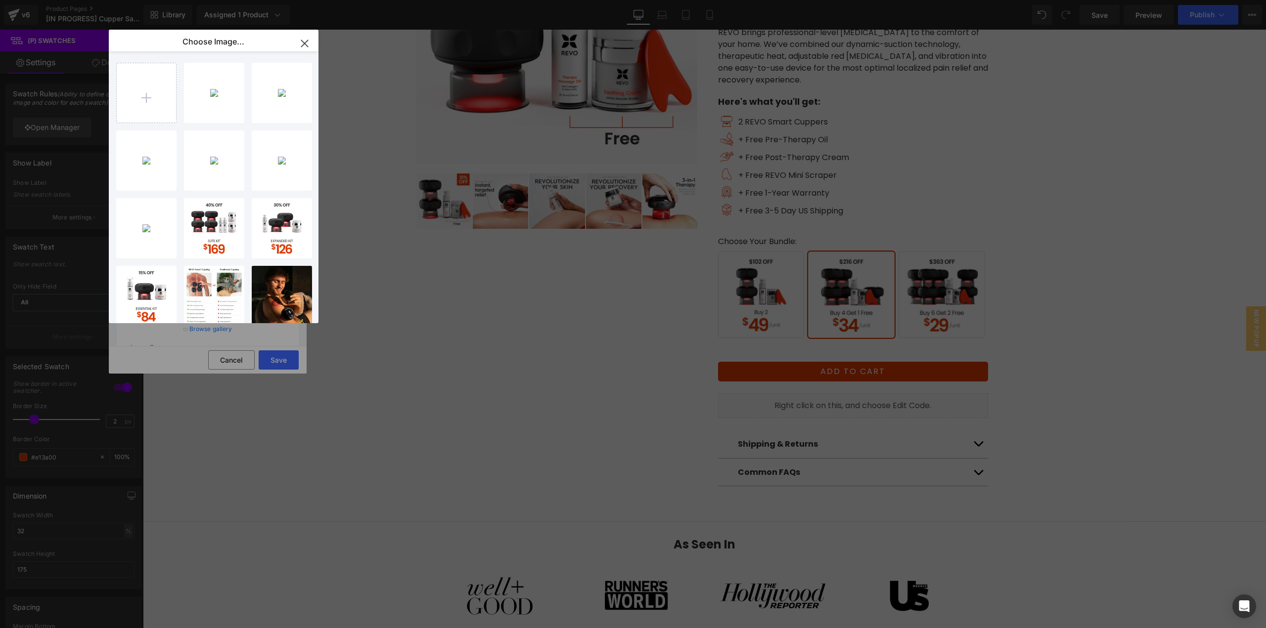
drag, startPoint x: 280, startPoint y: 175, endPoint x: 254, endPoint y: 197, distance: 35.1
click at [0, 0] on div "Evergre...ktop.jpg 58.30 KB" at bounding box center [0, 0] width 0 height 0
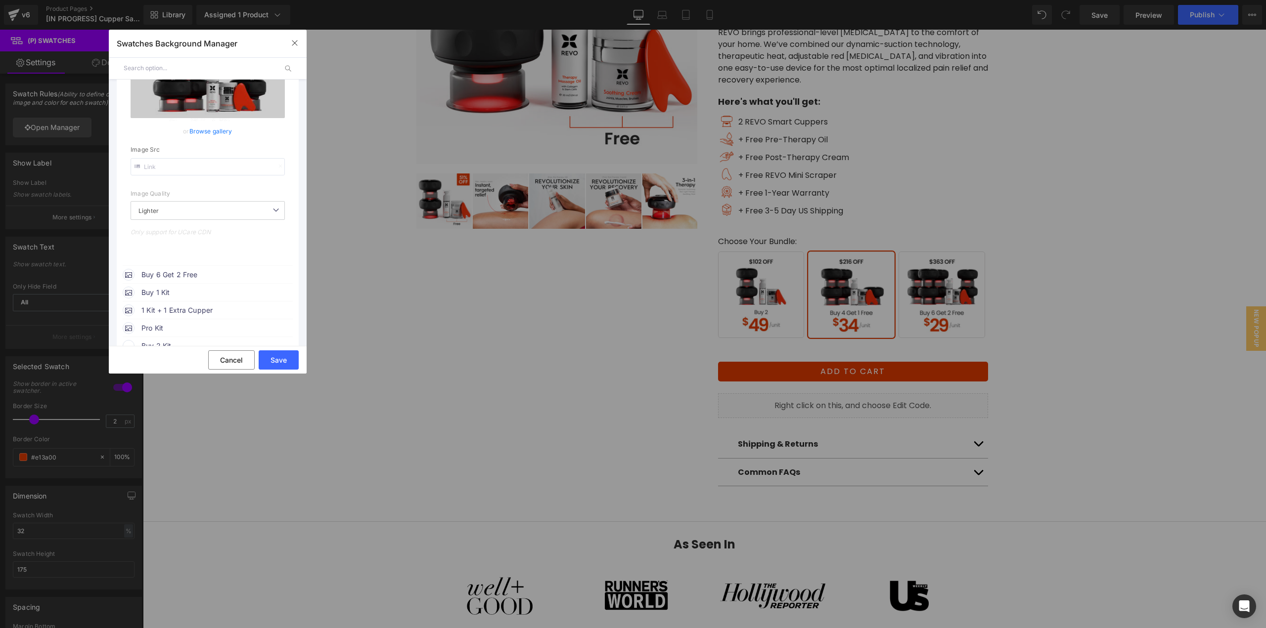
scroll to position [494, 0]
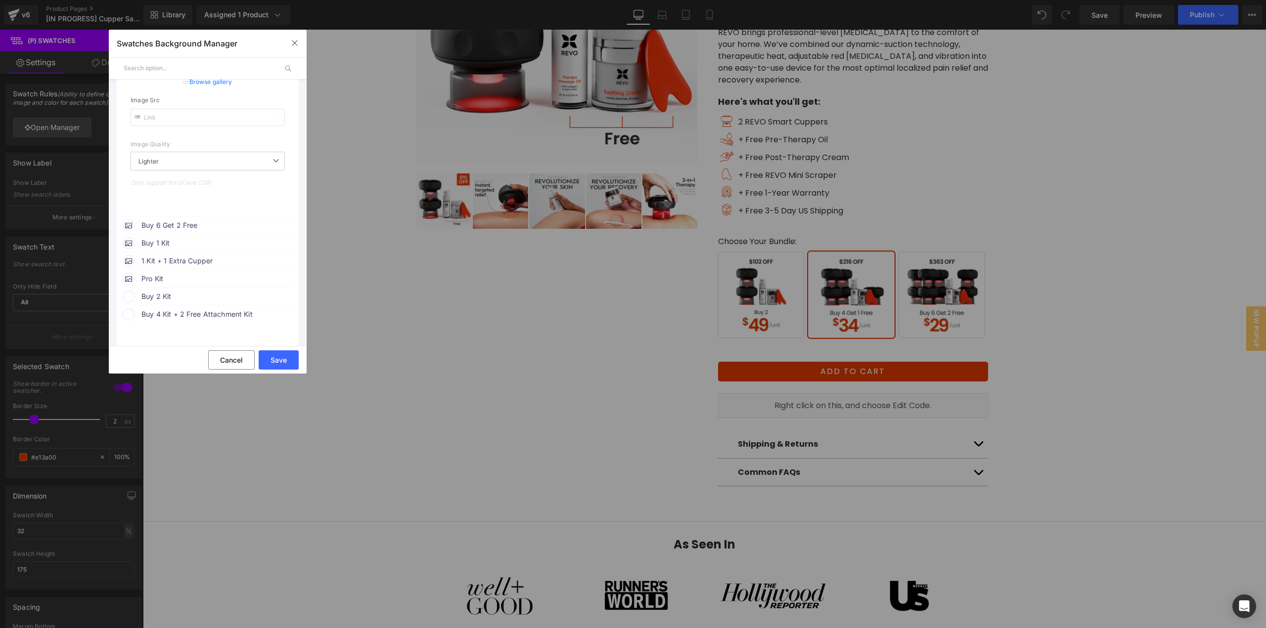
click at [210, 218] on div "Buy 6 Get 2 Free" at bounding box center [208, 224] width 170 height 15
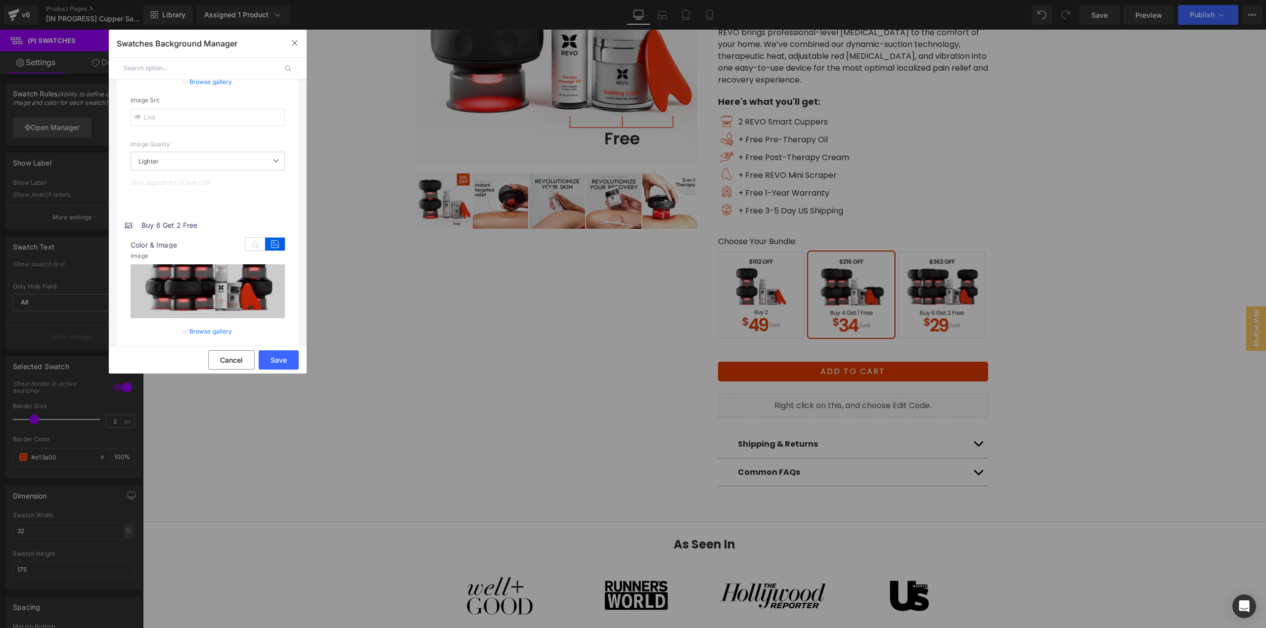
click at [198, 329] on link "Browse gallery" at bounding box center [210, 331] width 43 height 17
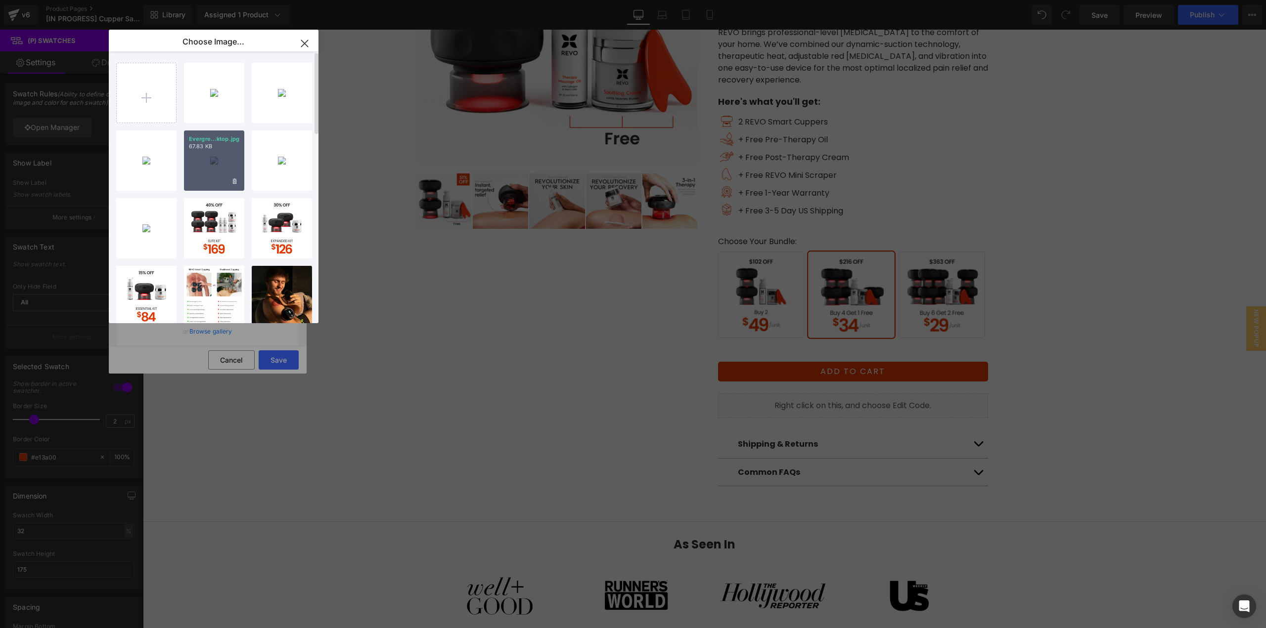
click at [213, 182] on div "Evergre...ktop.jpg 67.83 KB" at bounding box center [214, 161] width 60 height 60
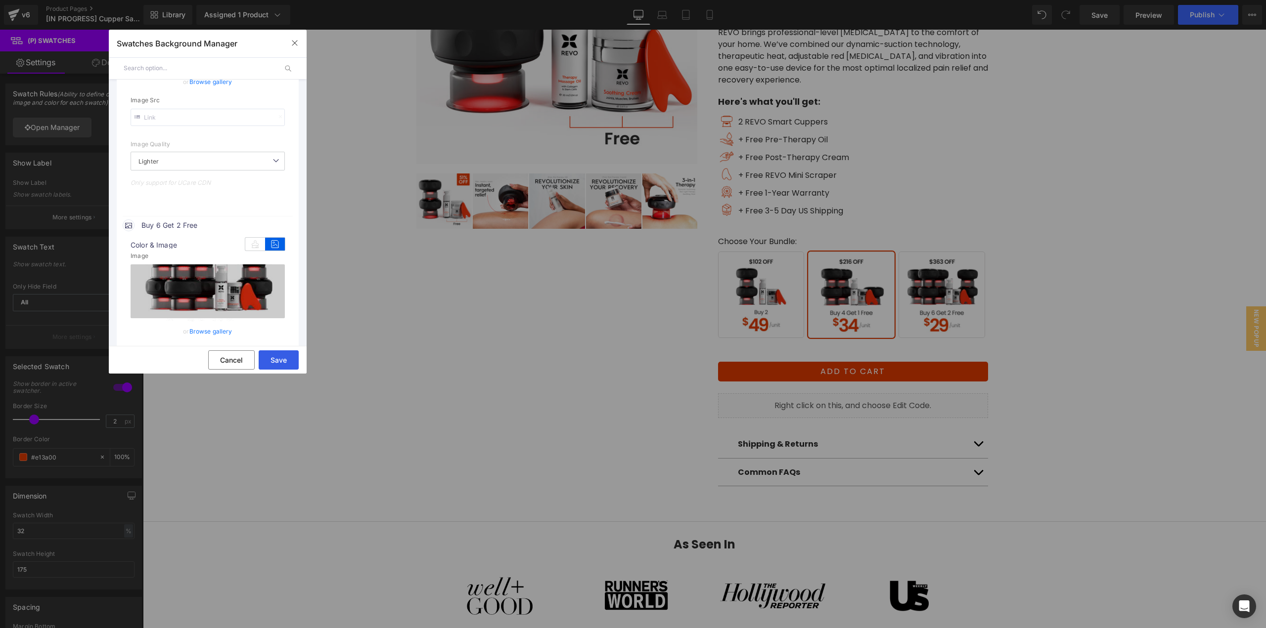
drag, startPoint x: 279, startPoint y: 364, endPoint x: 109, endPoint y: 320, distance: 175.1
click at [279, 364] on button "Save" at bounding box center [279, 360] width 40 height 19
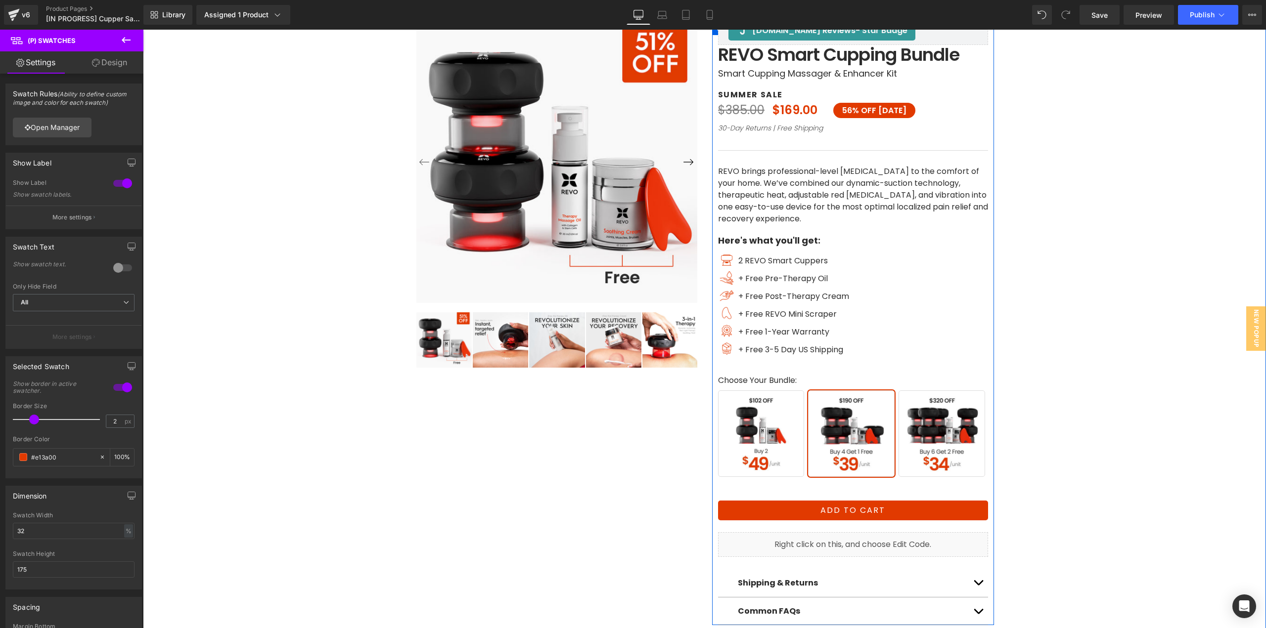
scroll to position [99, 0]
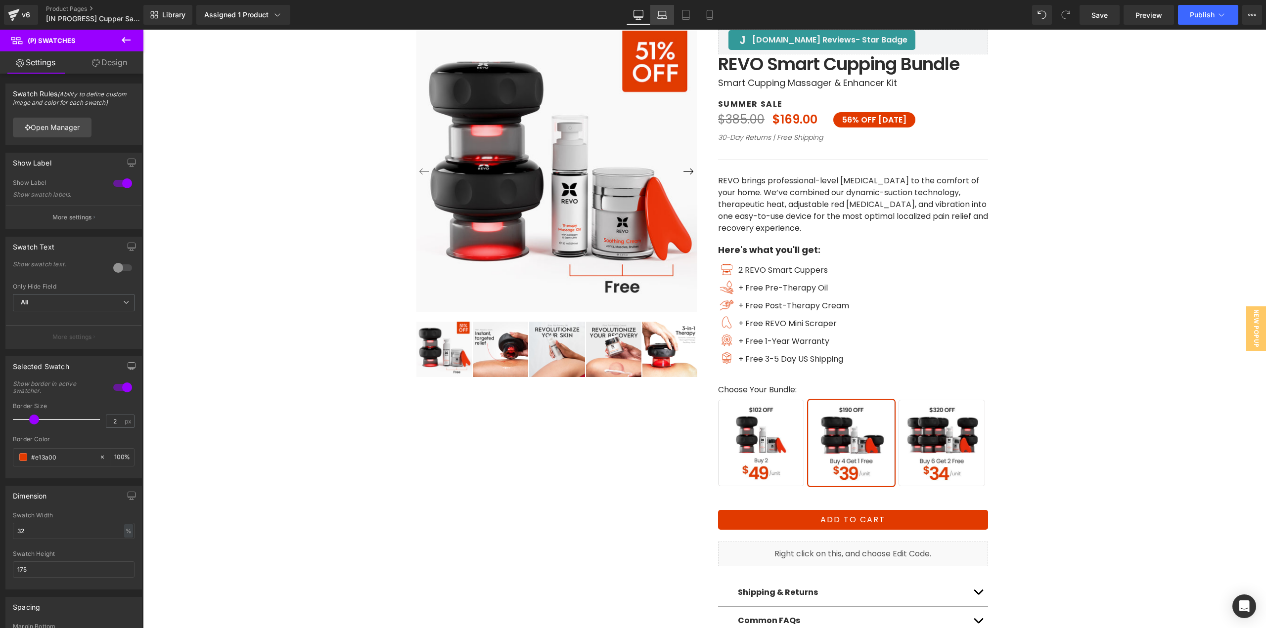
drag, startPoint x: 243, startPoint y: 52, endPoint x: 664, endPoint y: 15, distance: 423.3
click at [664, 15] on icon at bounding box center [662, 15] width 10 height 10
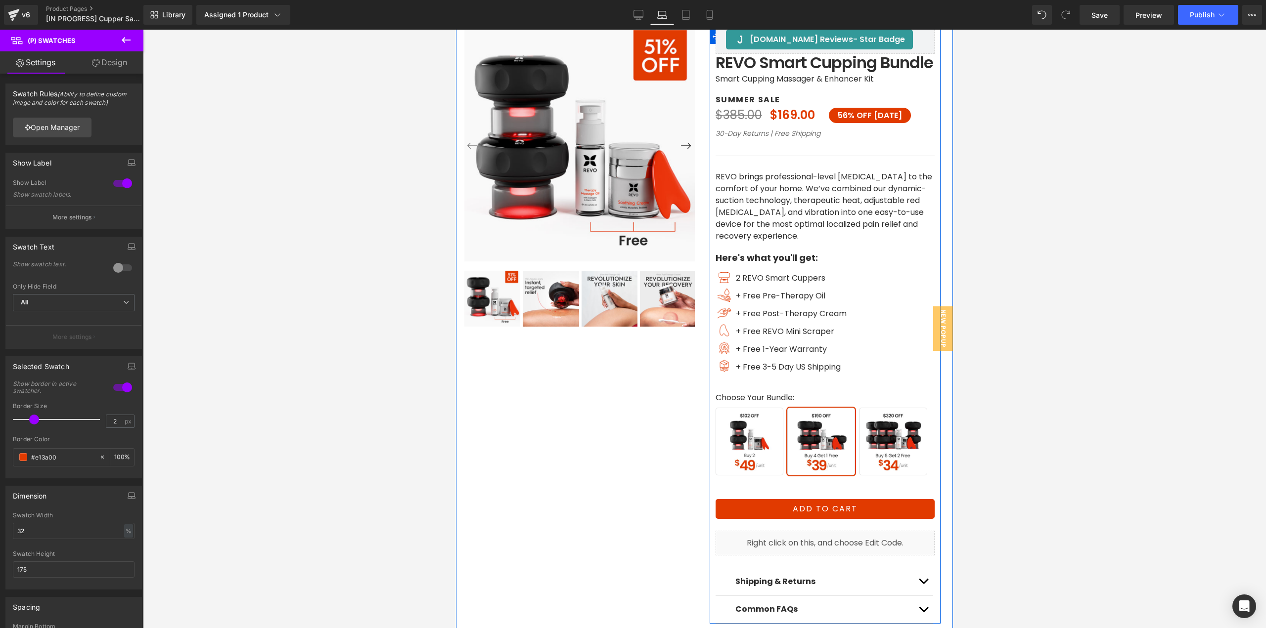
scroll to position [0, 0]
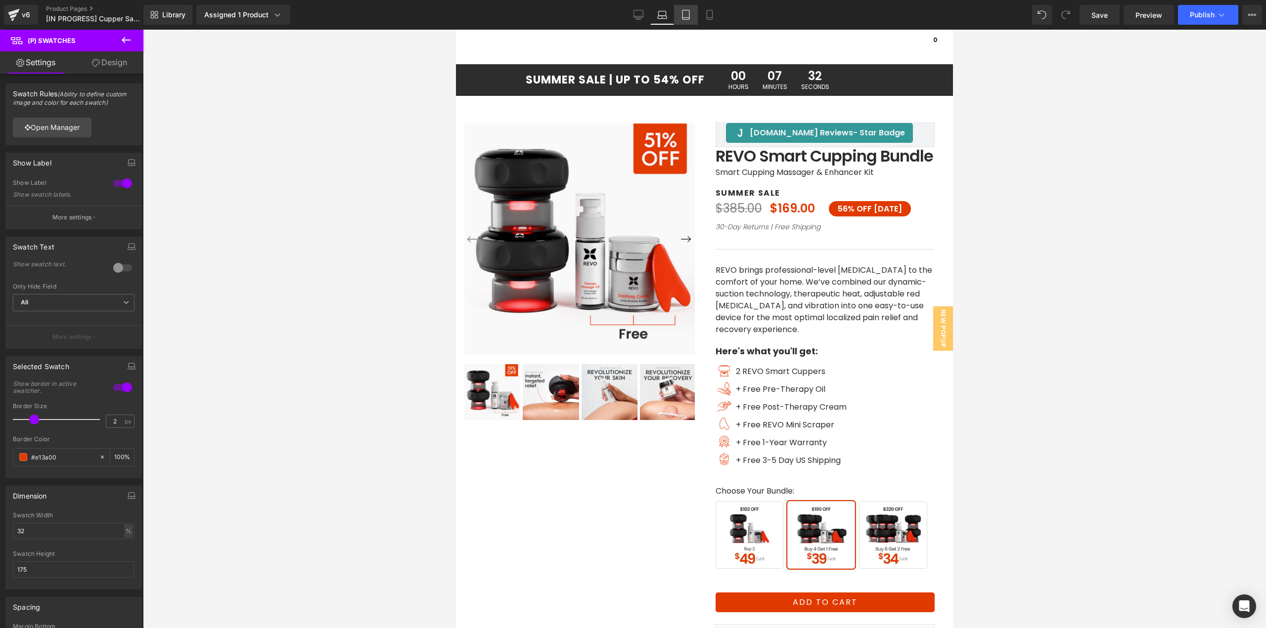
click at [689, 15] on icon at bounding box center [686, 15] width 10 height 10
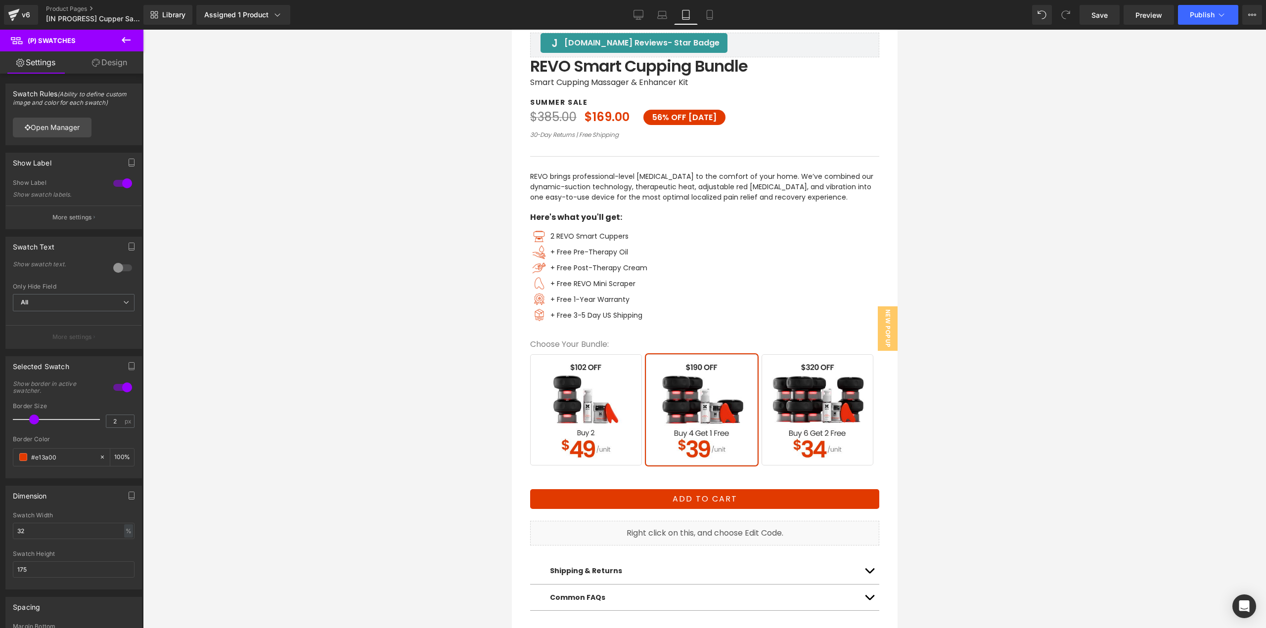
scroll to position [464, 0]
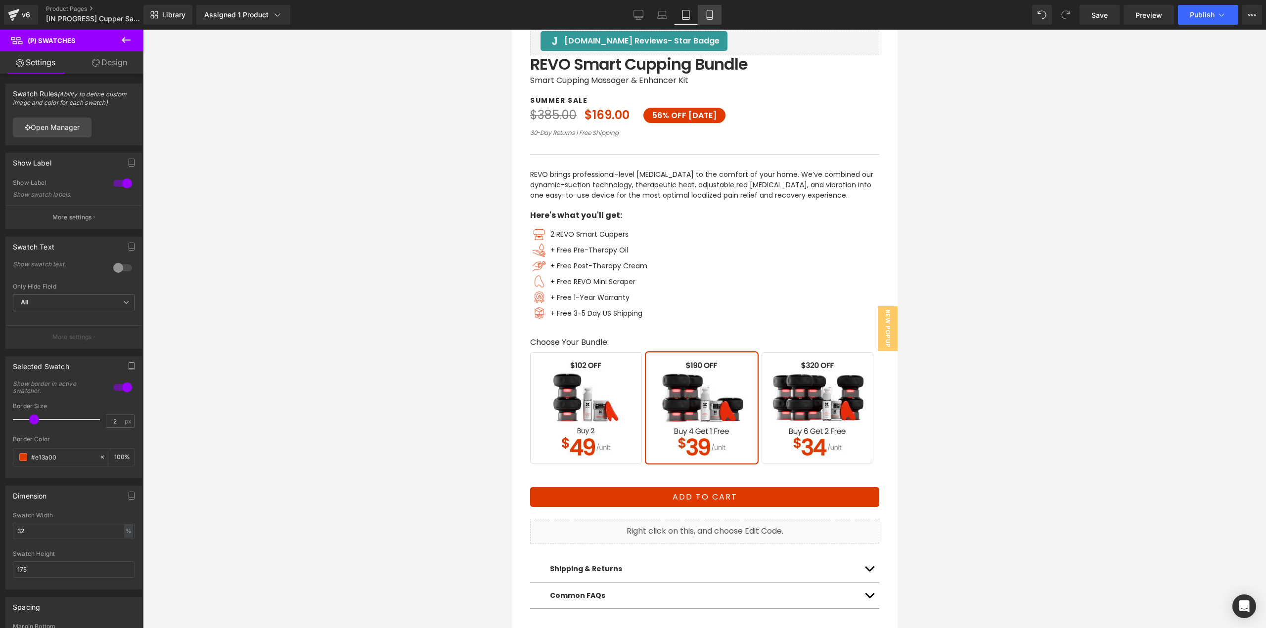
drag, startPoint x: 709, startPoint y: 20, endPoint x: 82, endPoint y: 336, distance: 702.2
click at [709, 20] on link "Mobile" at bounding box center [710, 15] width 24 height 20
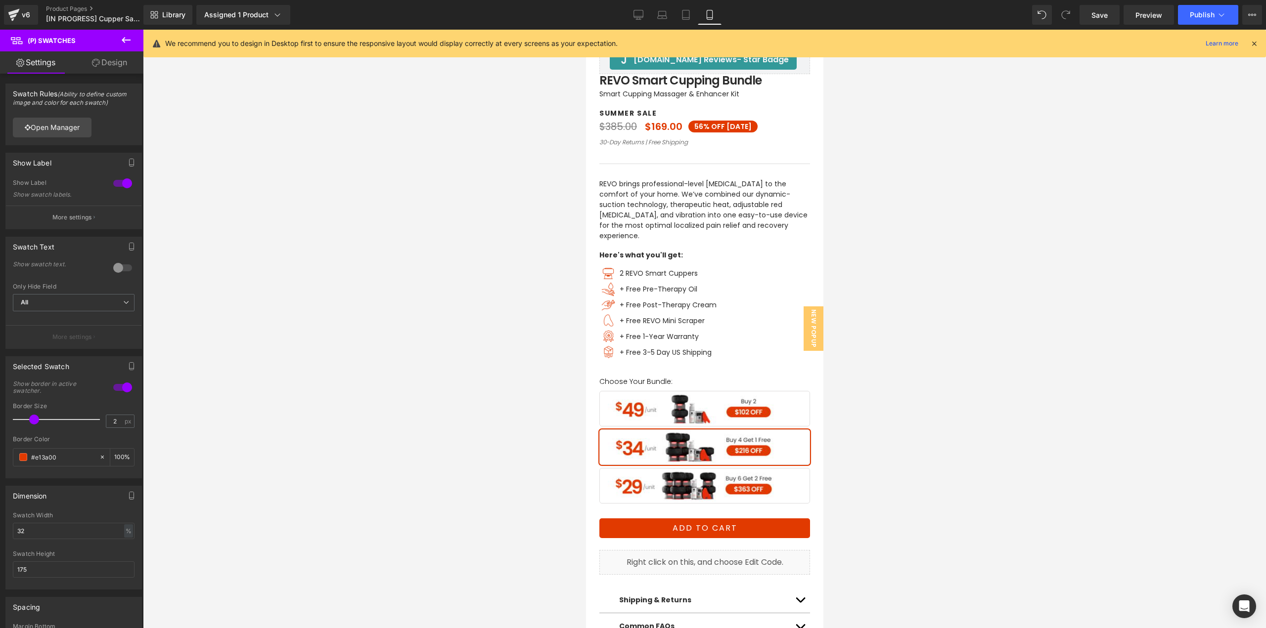
scroll to position [297, 0]
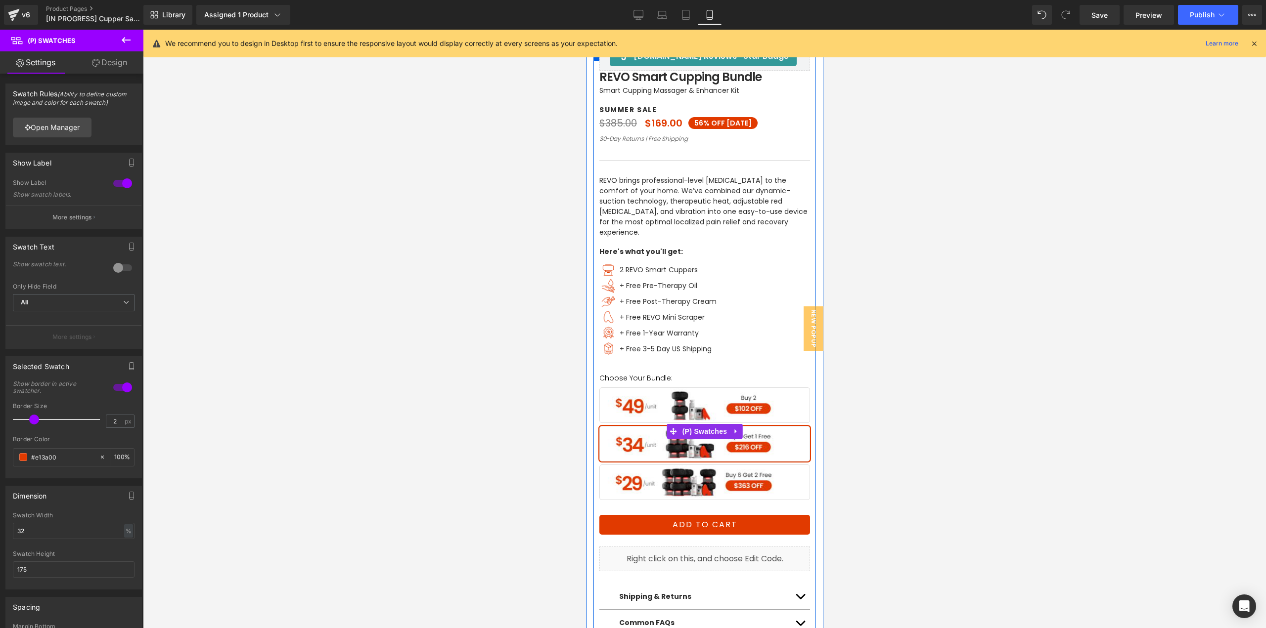
click at [685, 429] on span "Buy 4 Get 1 Free" at bounding box center [704, 444] width 211 height 36
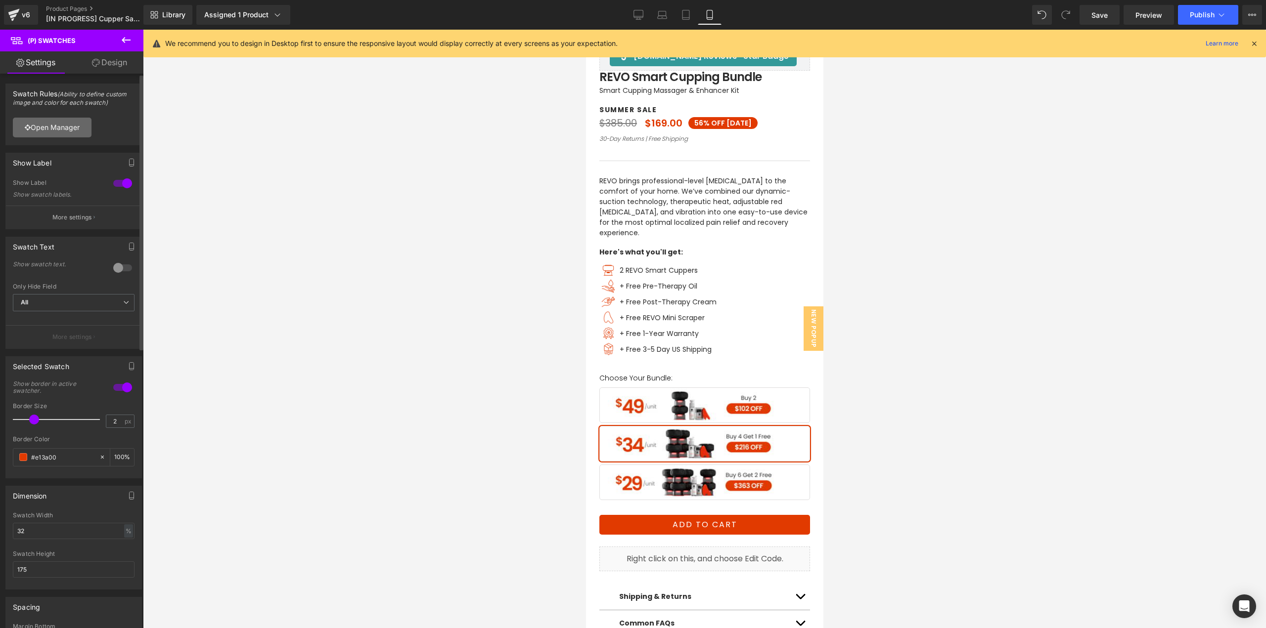
click at [56, 129] on link "Open Manager" at bounding box center [52, 128] width 79 height 20
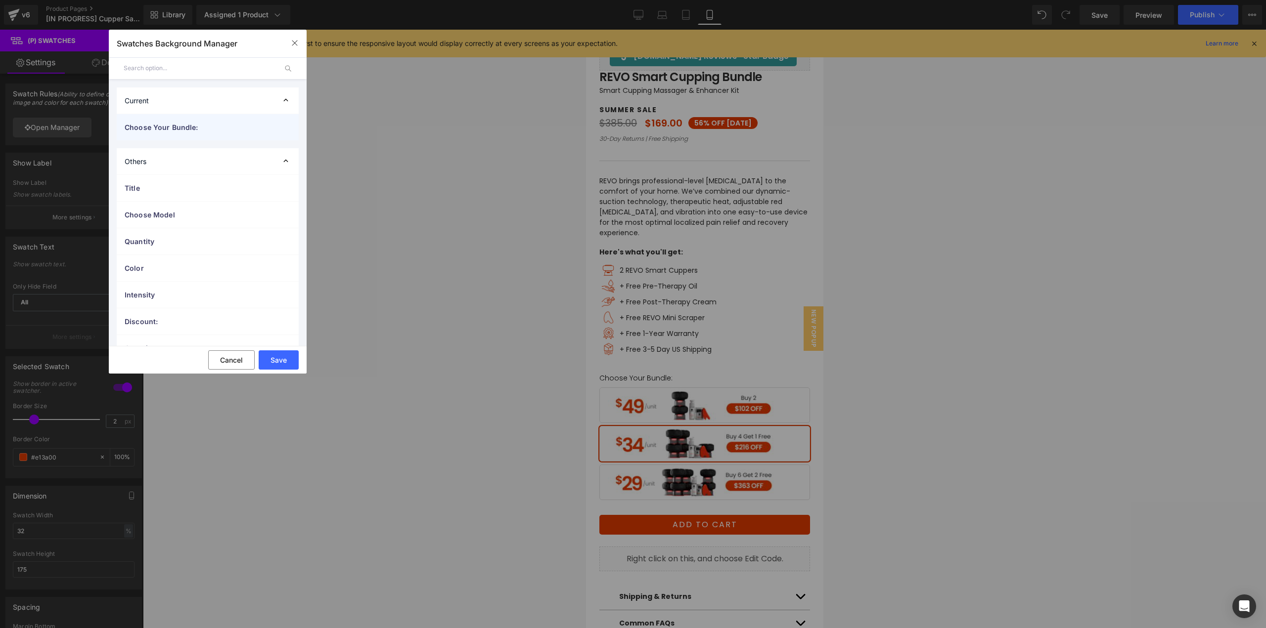
click at [187, 129] on span "Choose Your Bundle:" at bounding box center [198, 127] width 146 height 10
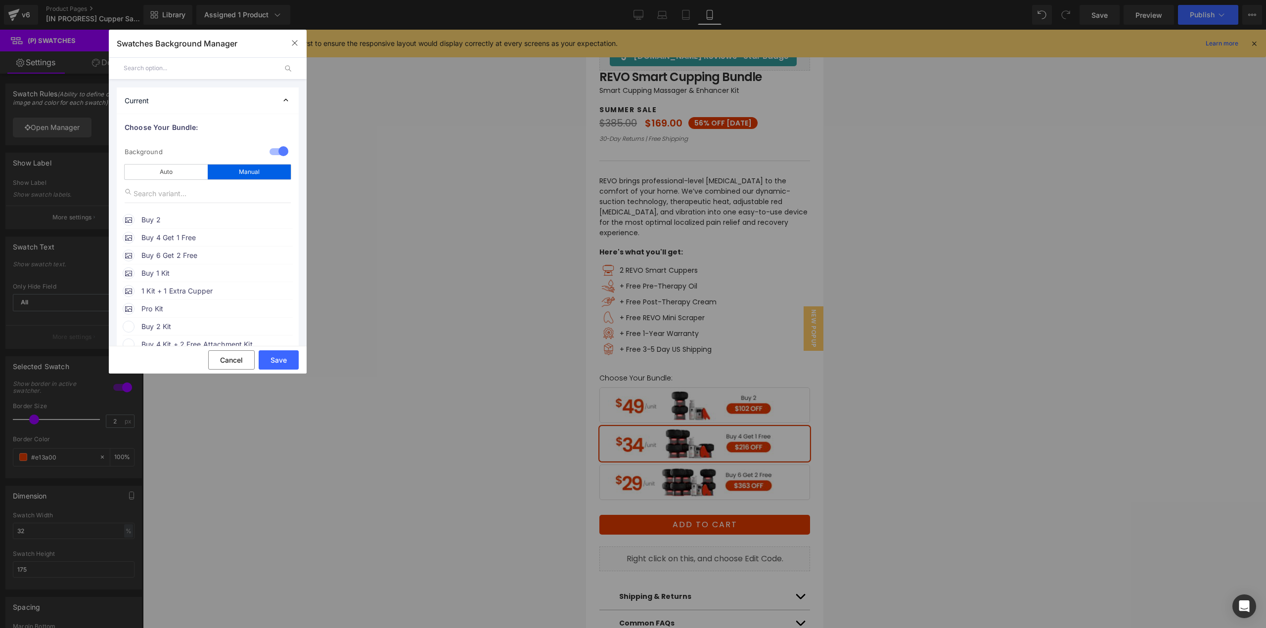
click at [164, 219] on span "Buy 2" at bounding box center [216, 220] width 150 height 12
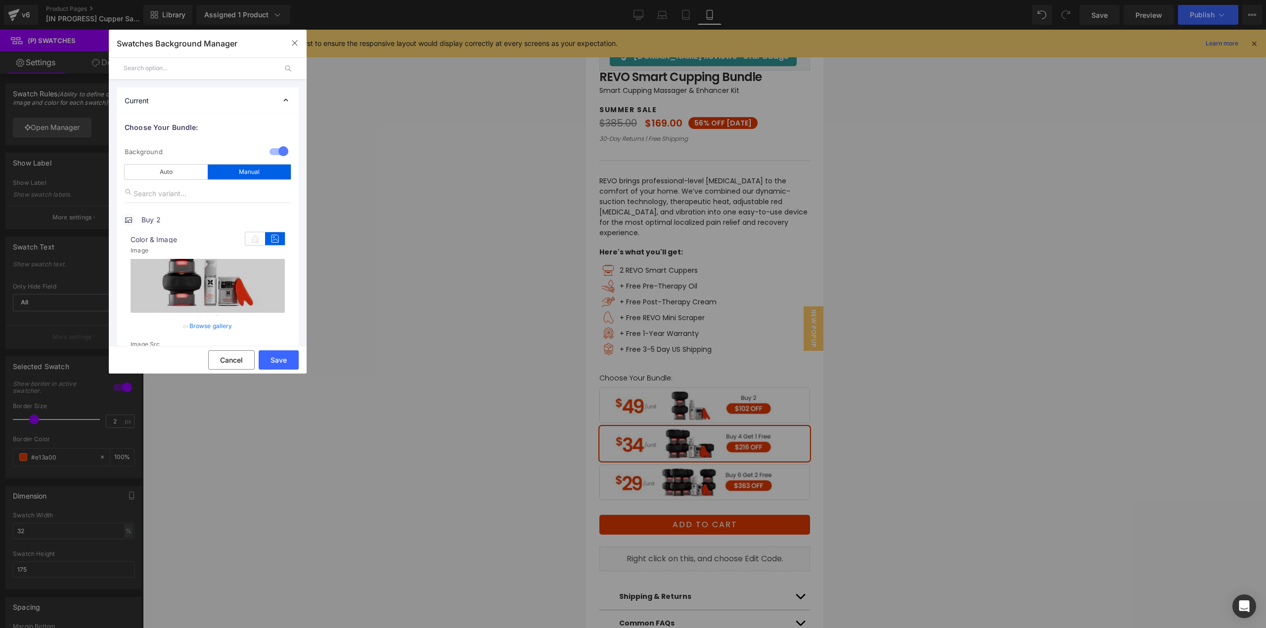
click at [210, 327] on link "Browse gallery" at bounding box center [210, 325] width 43 height 17
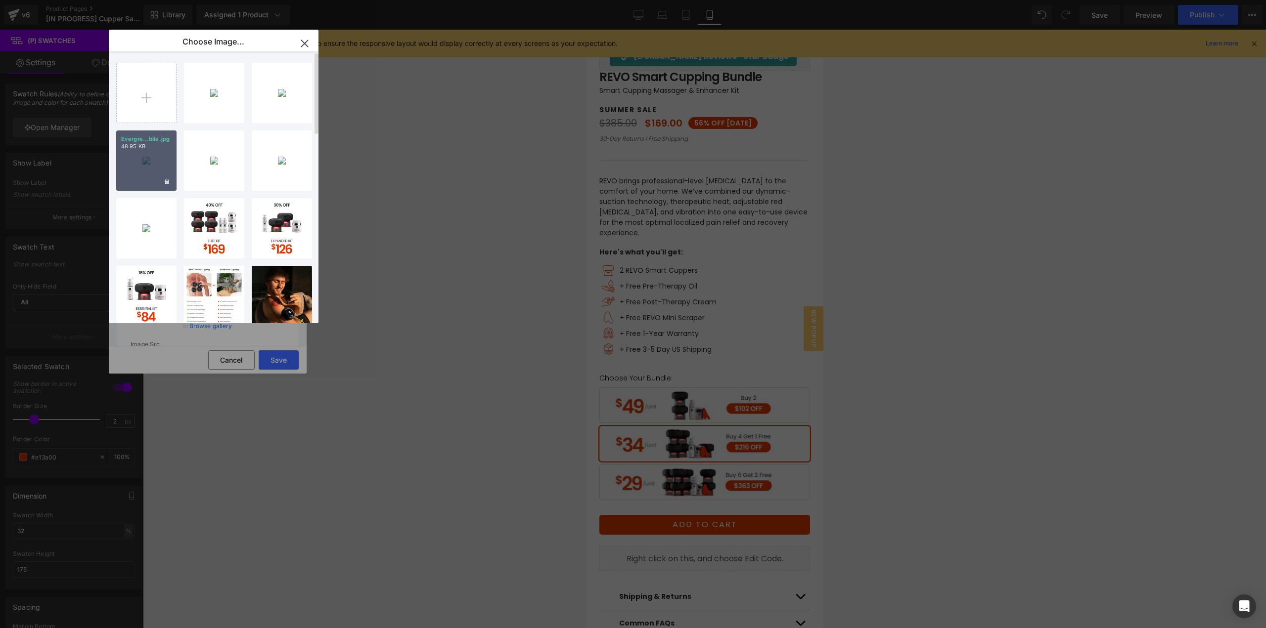
click at [131, 173] on div "Evergre...bile.jpg 48.95 KB" at bounding box center [146, 161] width 60 height 60
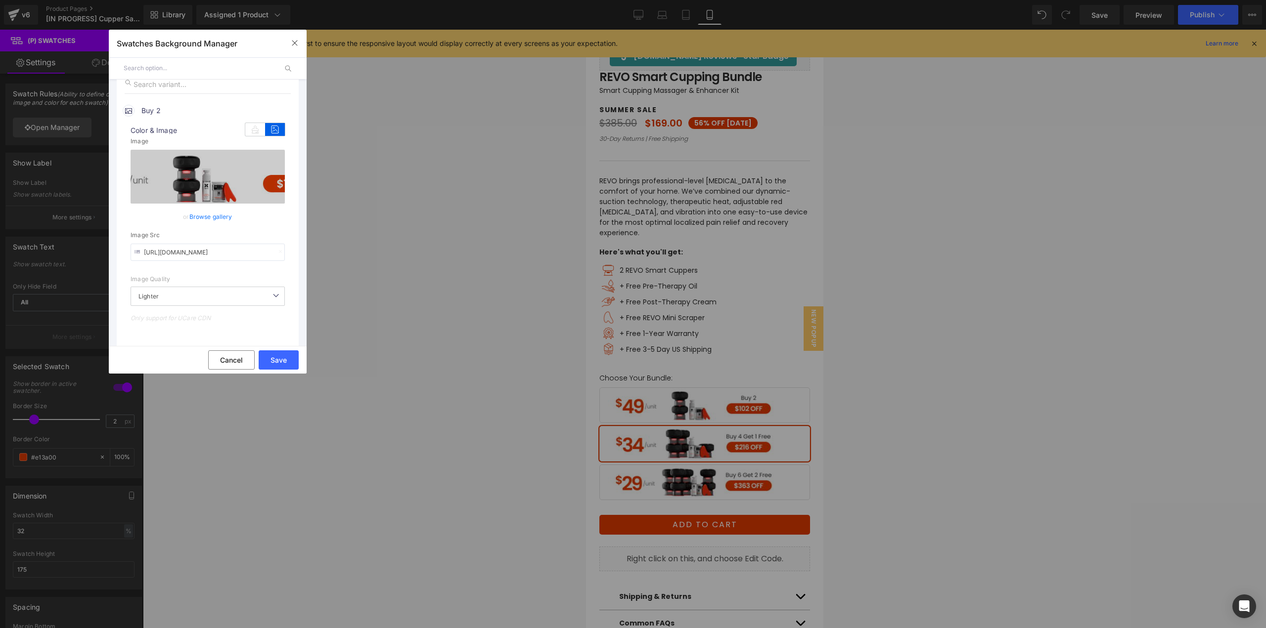
scroll to position [198, 0]
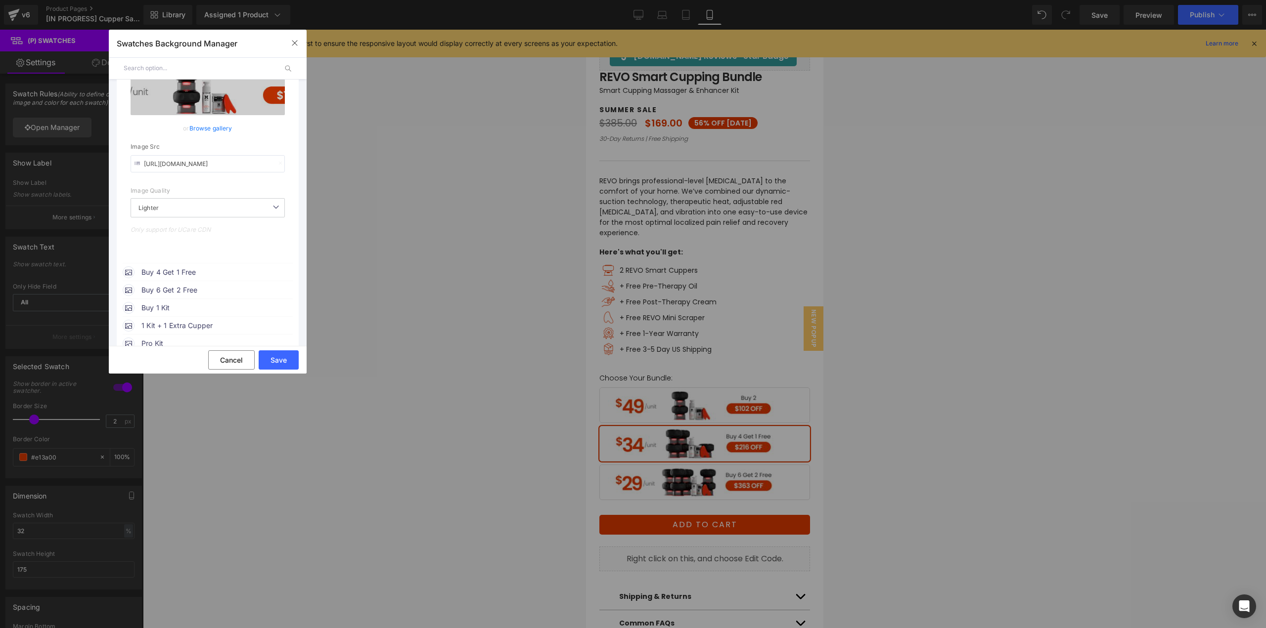
click at [200, 267] on span "Buy 4 Get 1 Free" at bounding box center [216, 272] width 150 height 12
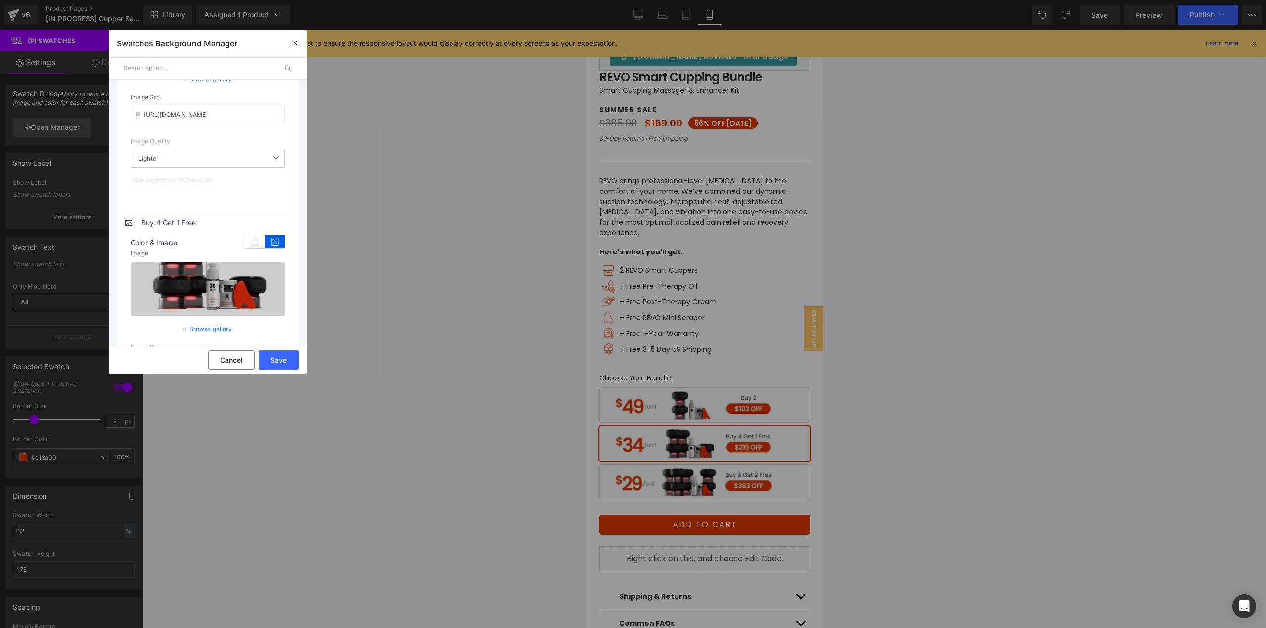
click at [204, 330] on link "Browse gallery" at bounding box center [210, 328] width 43 height 17
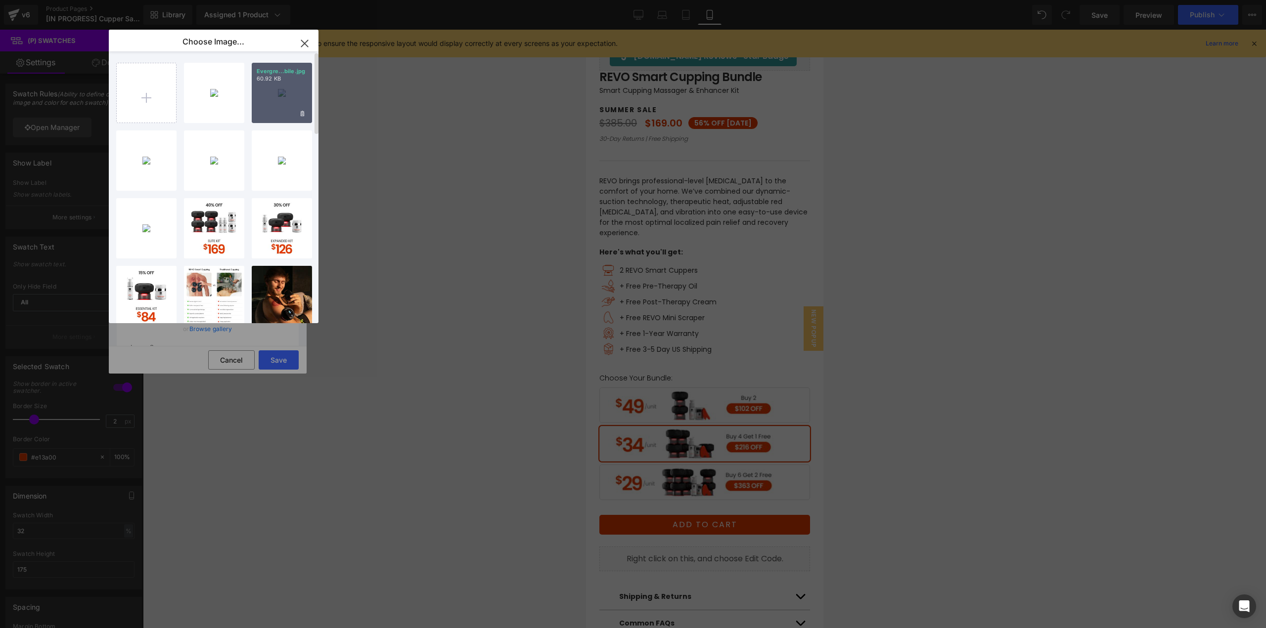
click at [277, 91] on div "Evergre...bile.jpg 60.92 KB" at bounding box center [282, 93] width 60 height 60
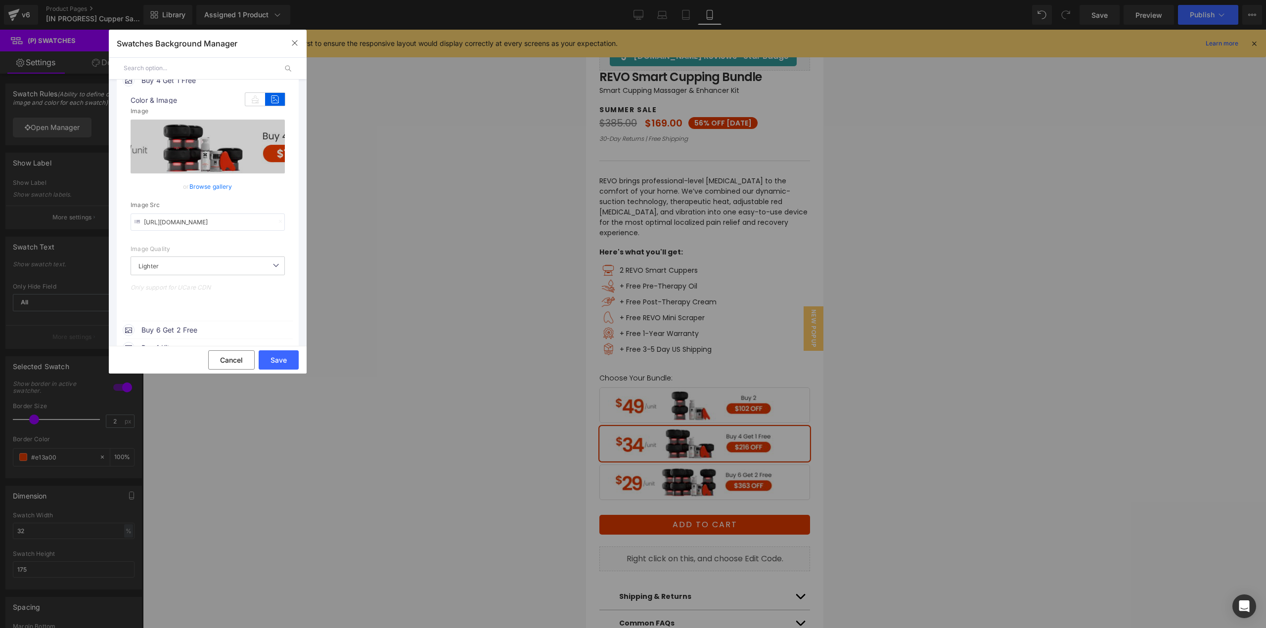
scroll to position [395, 0]
drag, startPoint x: 194, startPoint y: 326, endPoint x: 222, endPoint y: 307, distance: 33.9
click at [195, 326] on span "Buy 6 Get 2 Free" at bounding box center [216, 324] width 150 height 12
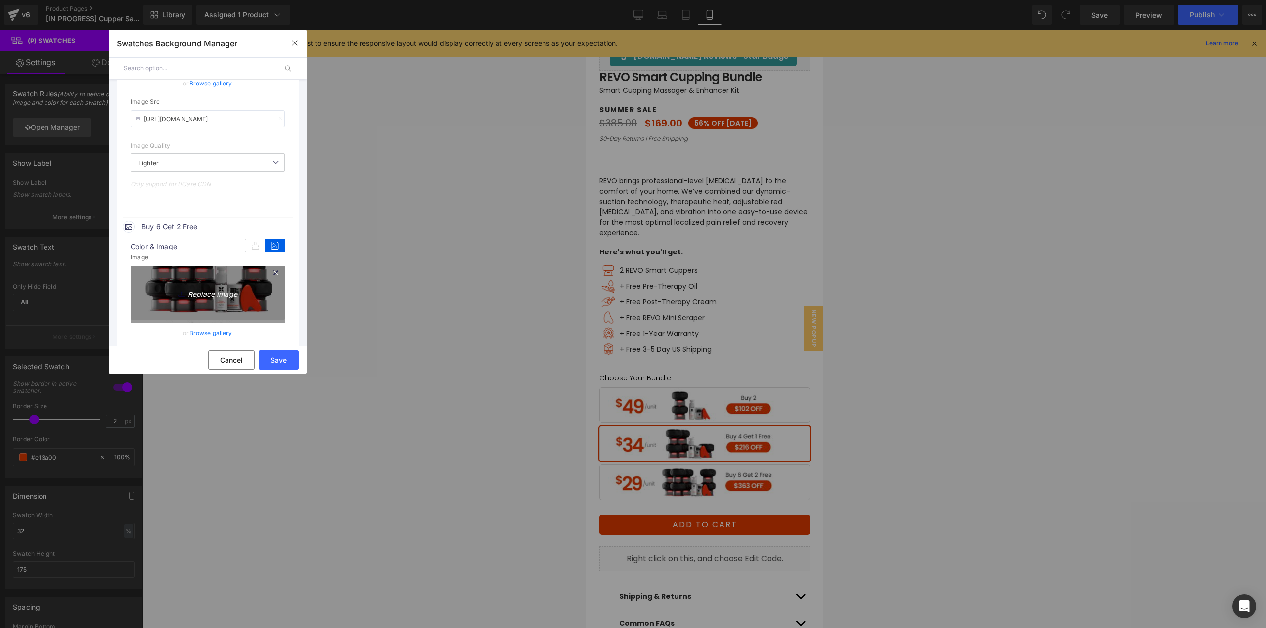
scroll to position [494, 0]
click at [200, 332] on link "Browse gallery" at bounding box center [210, 331] width 43 height 17
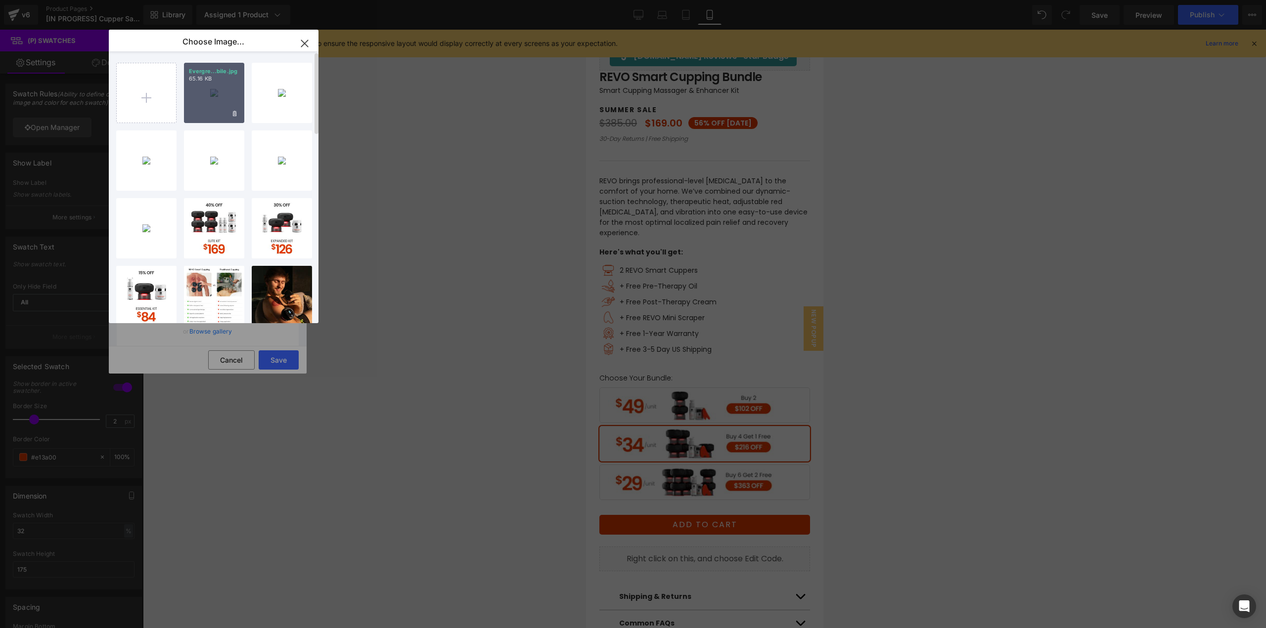
click at [219, 94] on div "Evergre...bile.jpg 65.16 KB" at bounding box center [214, 93] width 60 height 60
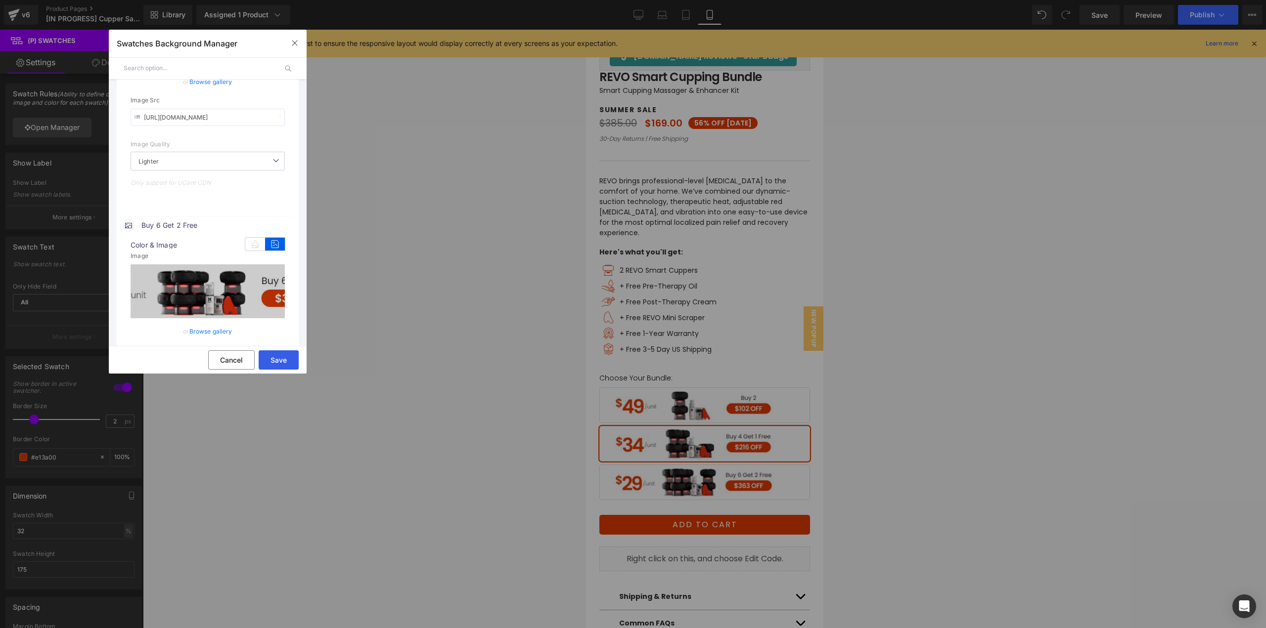
click at [282, 367] on button "Save" at bounding box center [279, 360] width 40 height 19
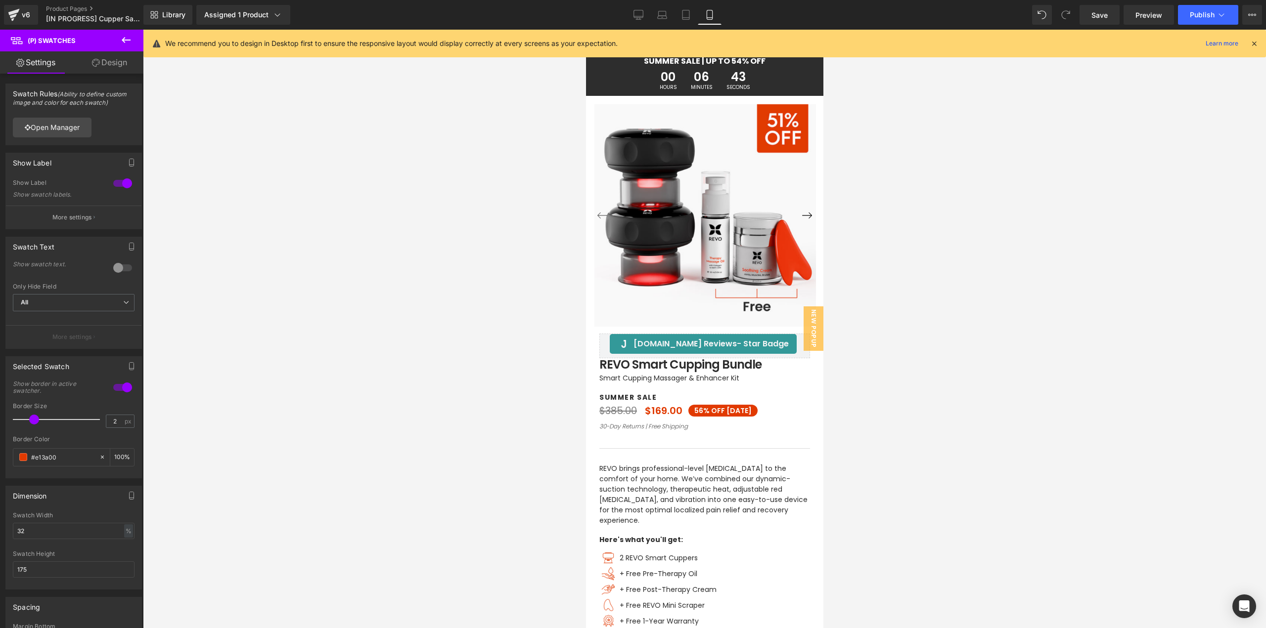
scroll to position [0, 0]
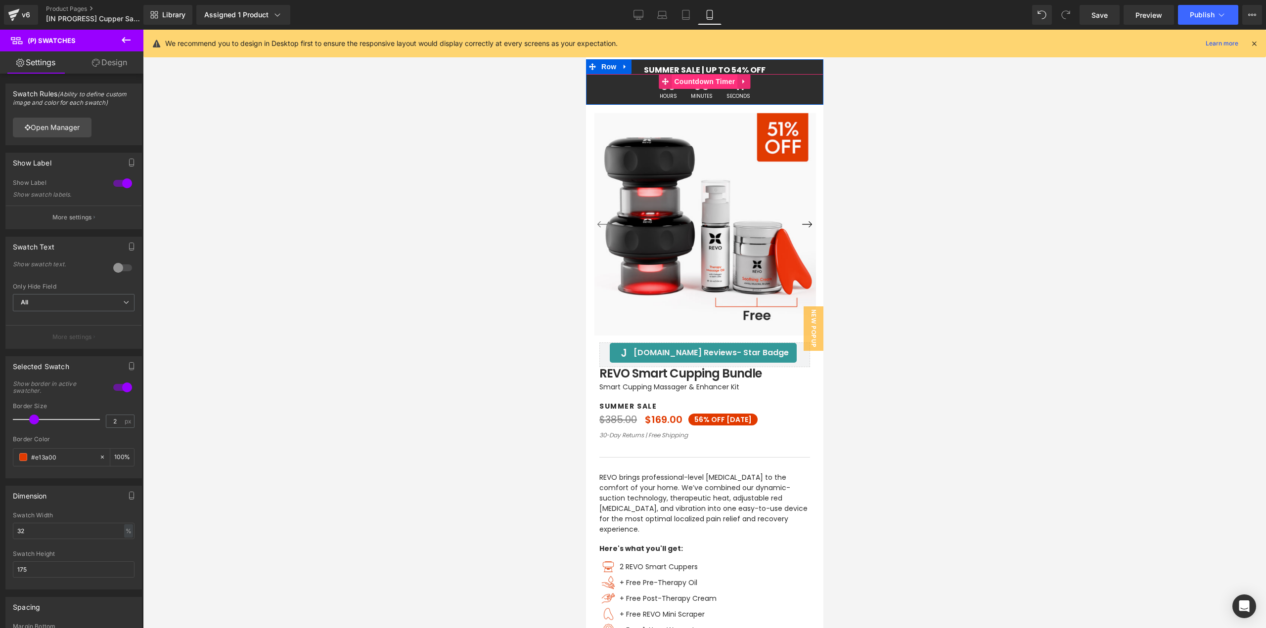
click at [692, 85] on span "Countdown Timer" at bounding box center [704, 81] width 66 height 15
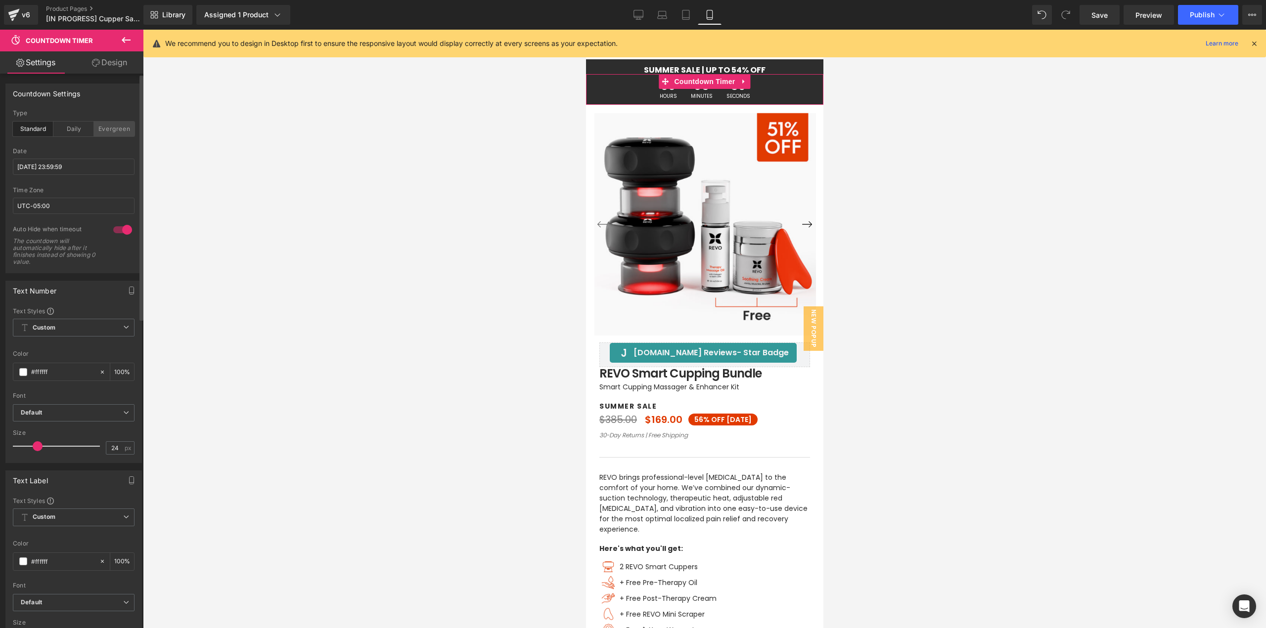
click at [124, 129] on div "Evergreen" at bounding box center [114, 129] width 41 height 15
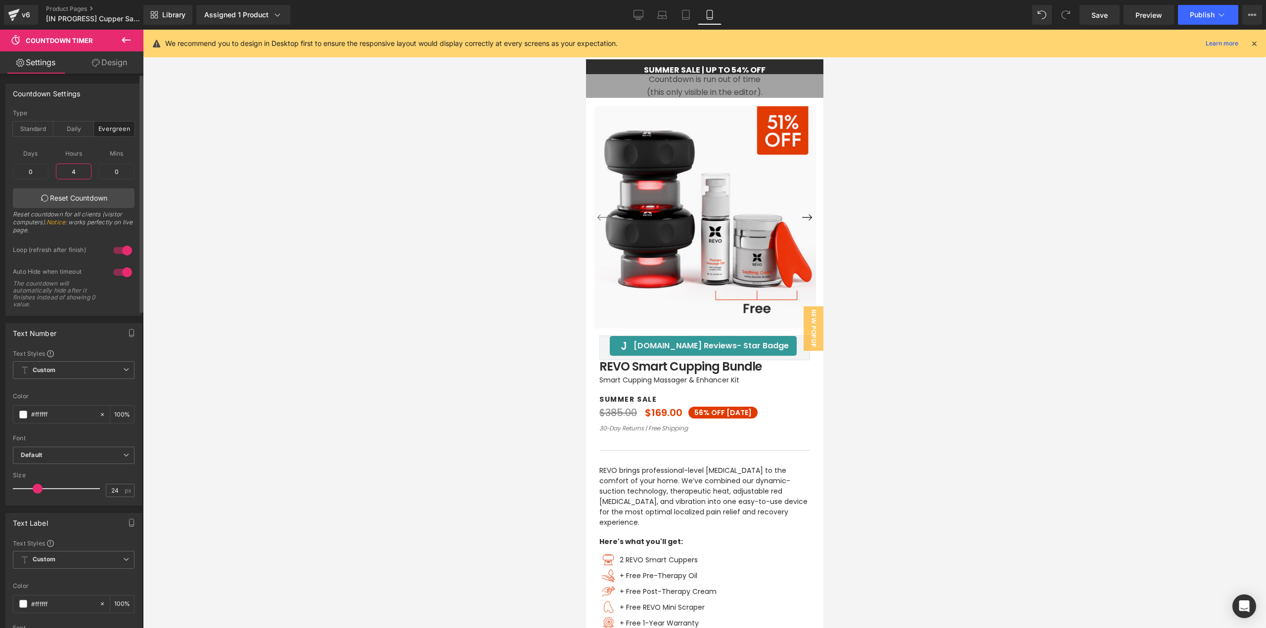
drag, startPoint x: 76, startPoint y: 170, endPoint x: 64, endPoint y: 172, distance: 12.5
click at [64, 172] on input "4" at bounding box center [74, 172] width 36 height 16
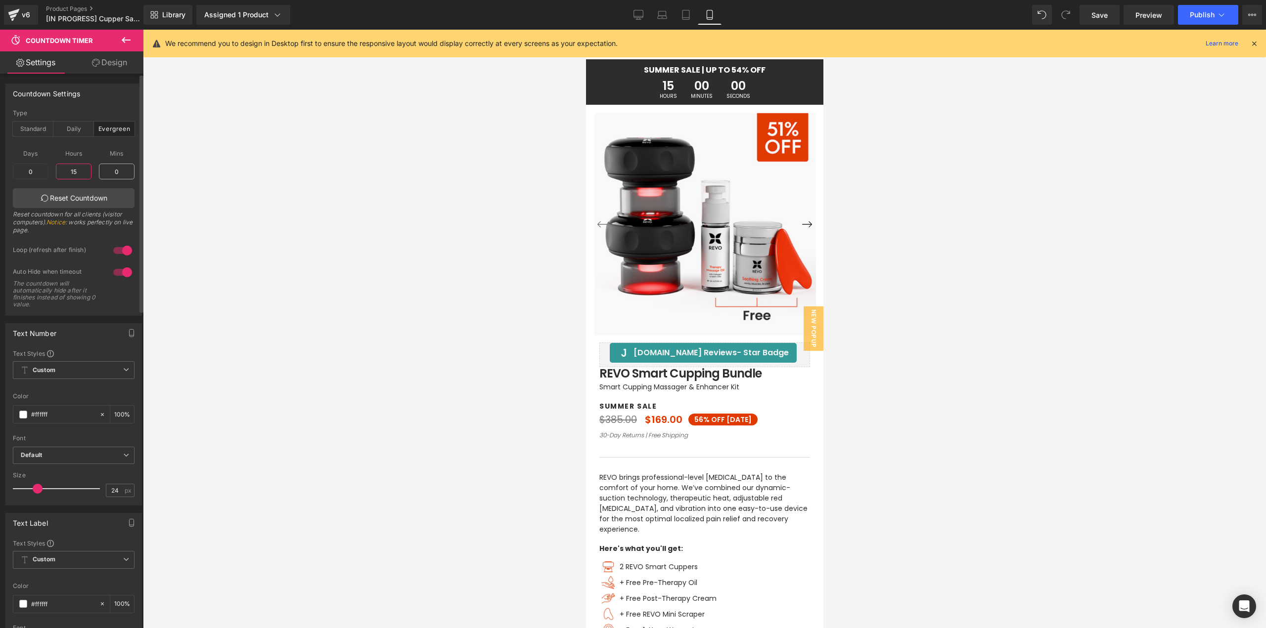
type input "15"
drag, startPoint x: 114, startPoint y: 172, endPoint x: 135, endPoint y: 174, distance: 20.9
click at [135, 174] on div "standard Type Standard Daily Evergreen 2025/09/02 23:59:59 Date 2025/09/02 23:5…" at bounding box center [73, 213] width 135 height 206
drag, startPoint x: 105, startPoint y: 171, endPoint x: 128, endPoint y: 176, distance: 23.4
click at [128, 176] on input "19" at bounding box center [117, 172] width 36 height 16
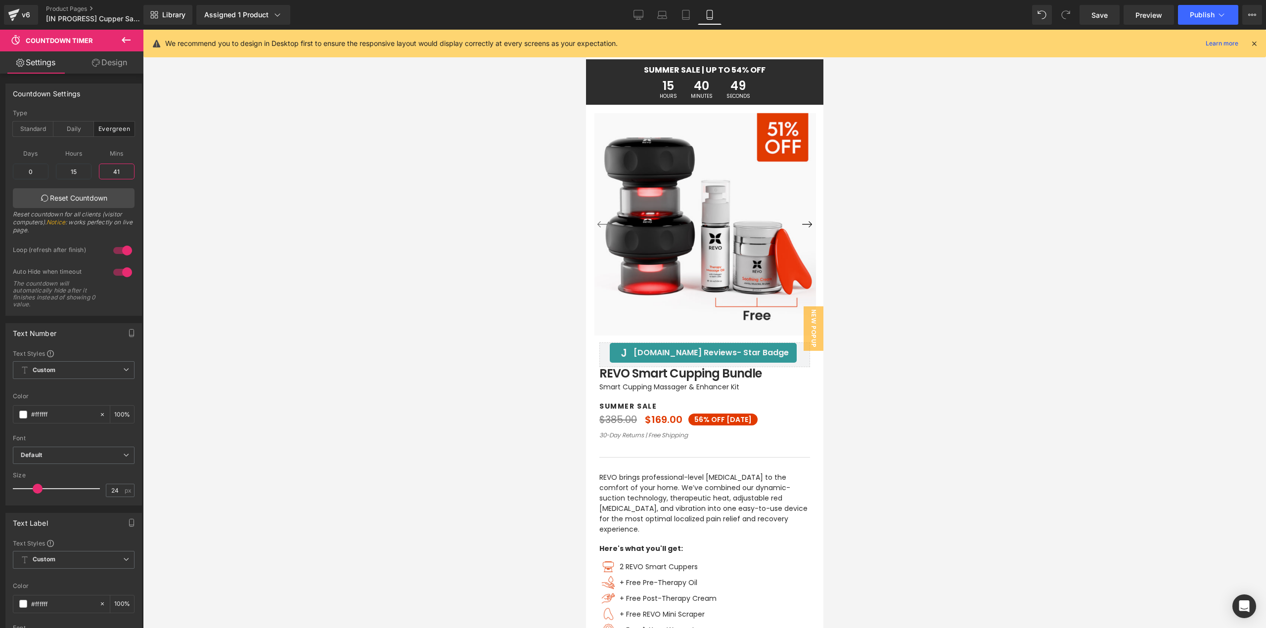
type input "41"
click at [1185, 17] on button "Publish" at bounding box center [1208, 15] width 60 height 20
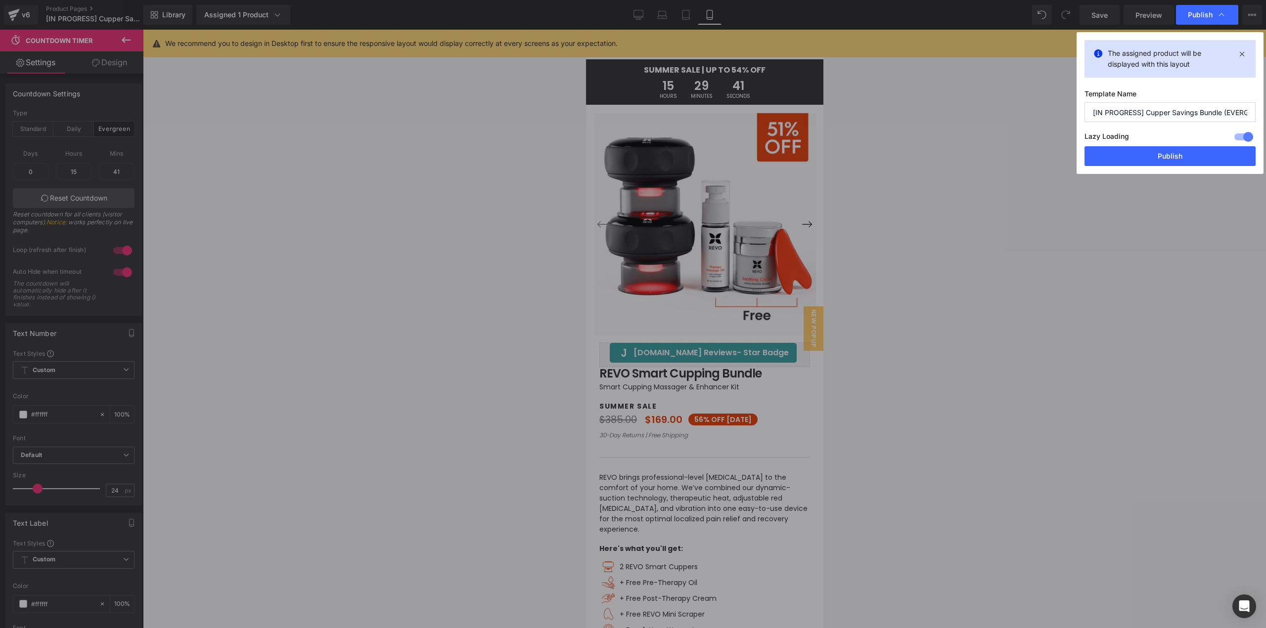
drag, startPoint x: 1140, startPoint y: 115, endPoint x: 1095, endPoint y: 117, distance: 45.1
click at [1095, 117] on input "[IN PROGRESS] Cupper Savings Bundle (EVERGREEN) 09/03/2025" at bounding box center [1169, 112] width 171 height 20
type input "[LIVE] Cupper Savings Bundle (EVERGREEN) 09/03/2025"
click at [1119, 147] on button "Publish" at bounding box center [1169, 156] width 171 height 20
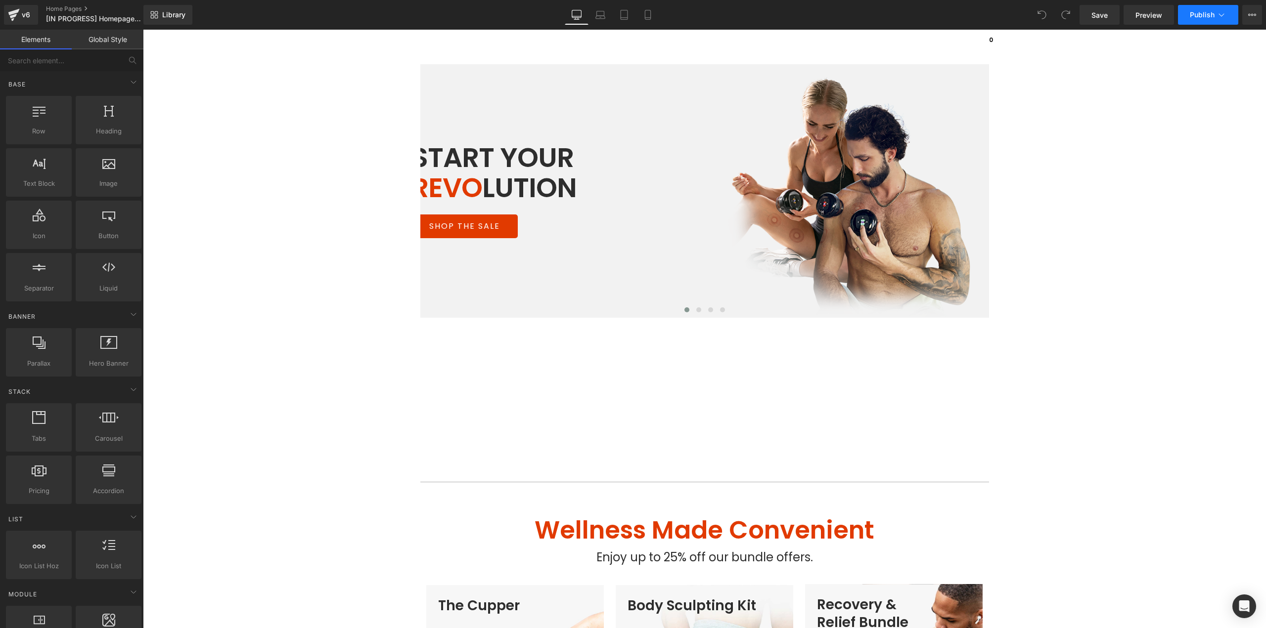
click at [1205, 19] on button "Publish" at bounding box center [1208, 15] width 60 height 20
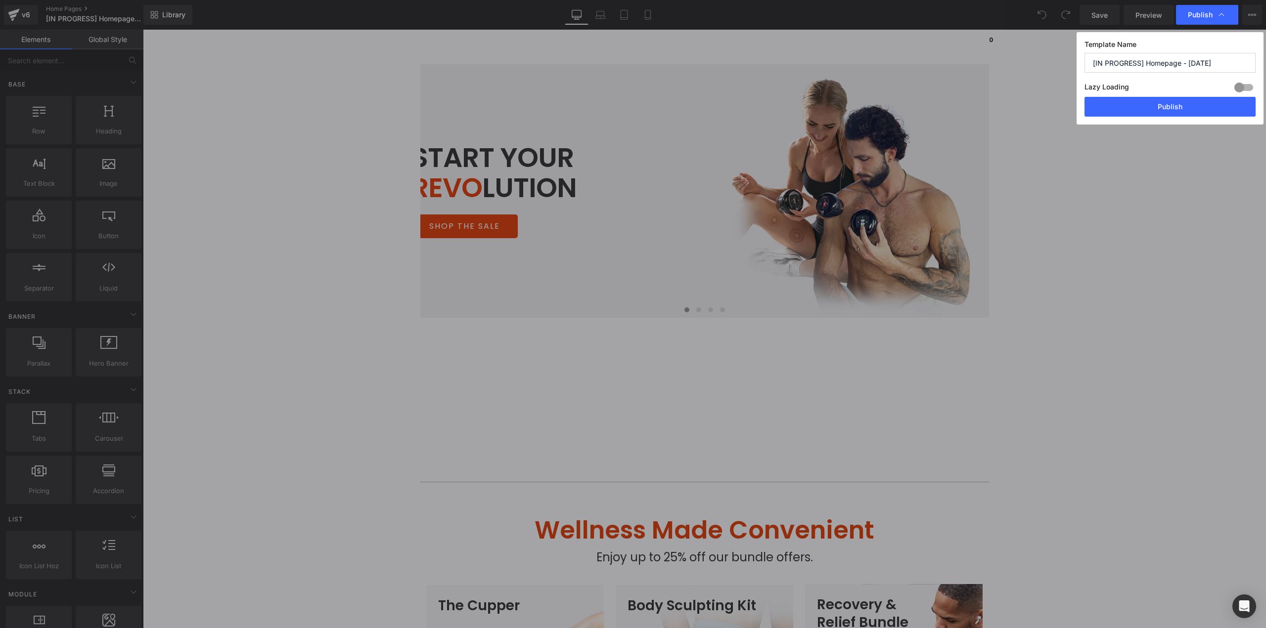
drag, startPoint x: 1140, startPoint y: 63, endPoint x: 1096, endPoint y: 64, distance: 44.0
click at [1096, 64] on input "[IN PROGRESS] Homepage - 09/03/2025" at bounding box center [1169, 63] width 171 height 20
type input "[LIVE] Homepage - 09/03/2025"
click at [1149, 99] on button "Publish" at bounding box center [1169, 107] width 171 height 20
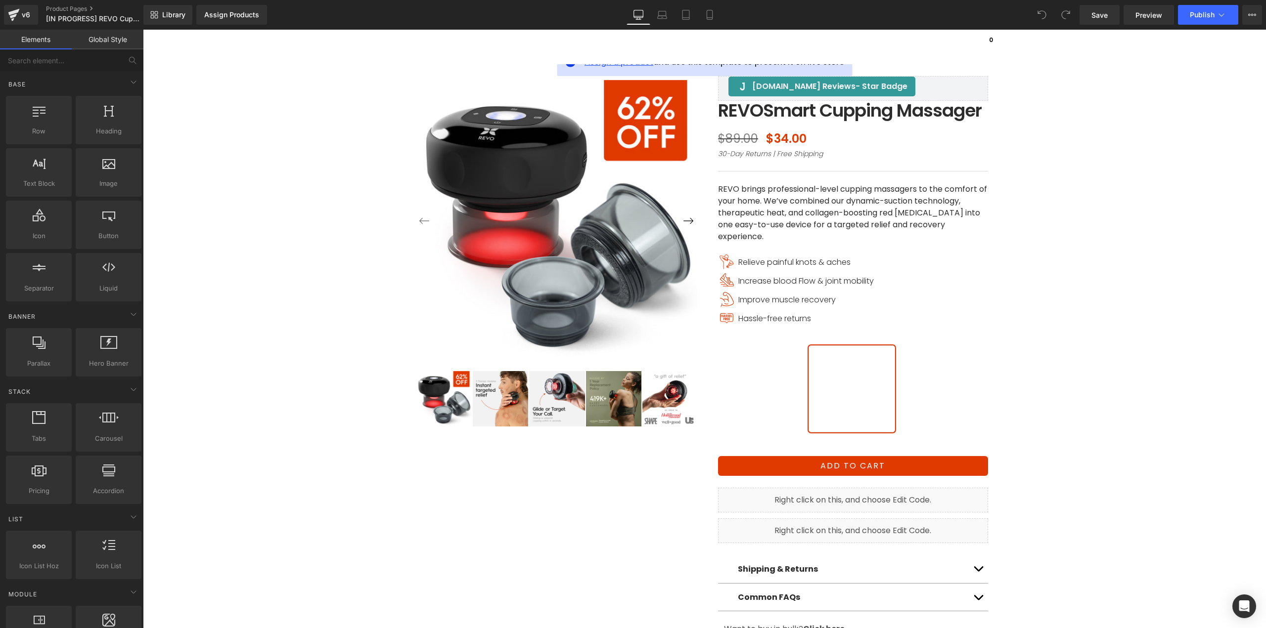
click at [602, 66] on span "Assign a product" at bounding box center [618, 61] width 69 height 11
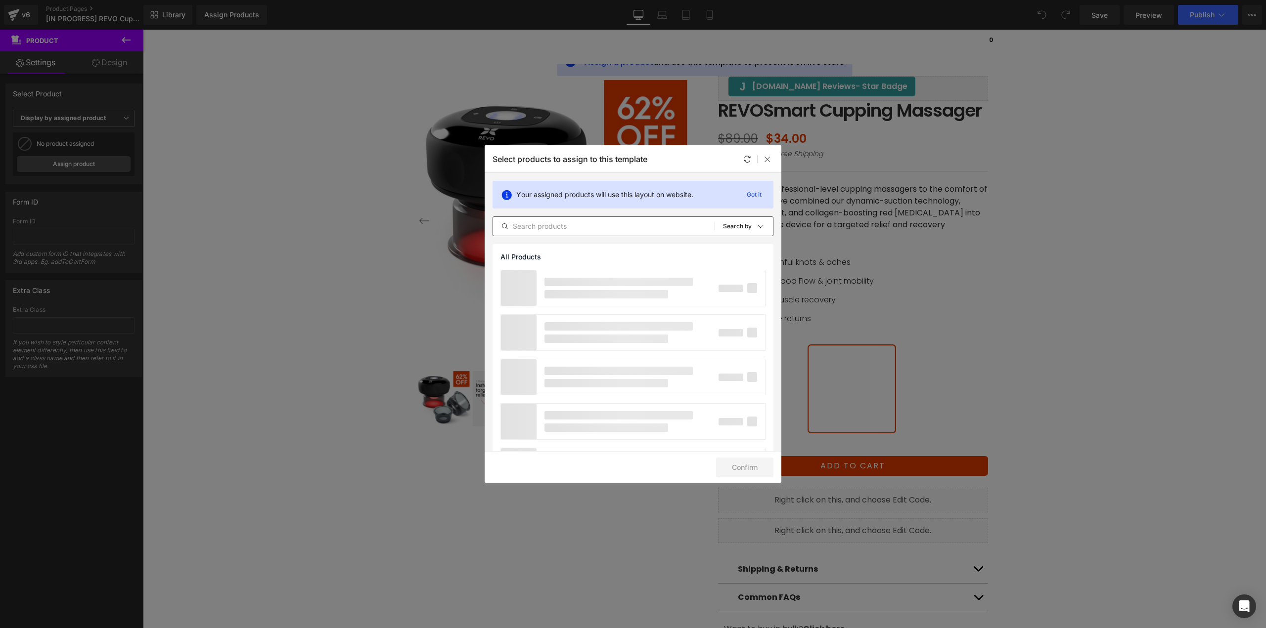
click at [573, 231] on input "text" at bounding box center [603, 226] width 221 height 12
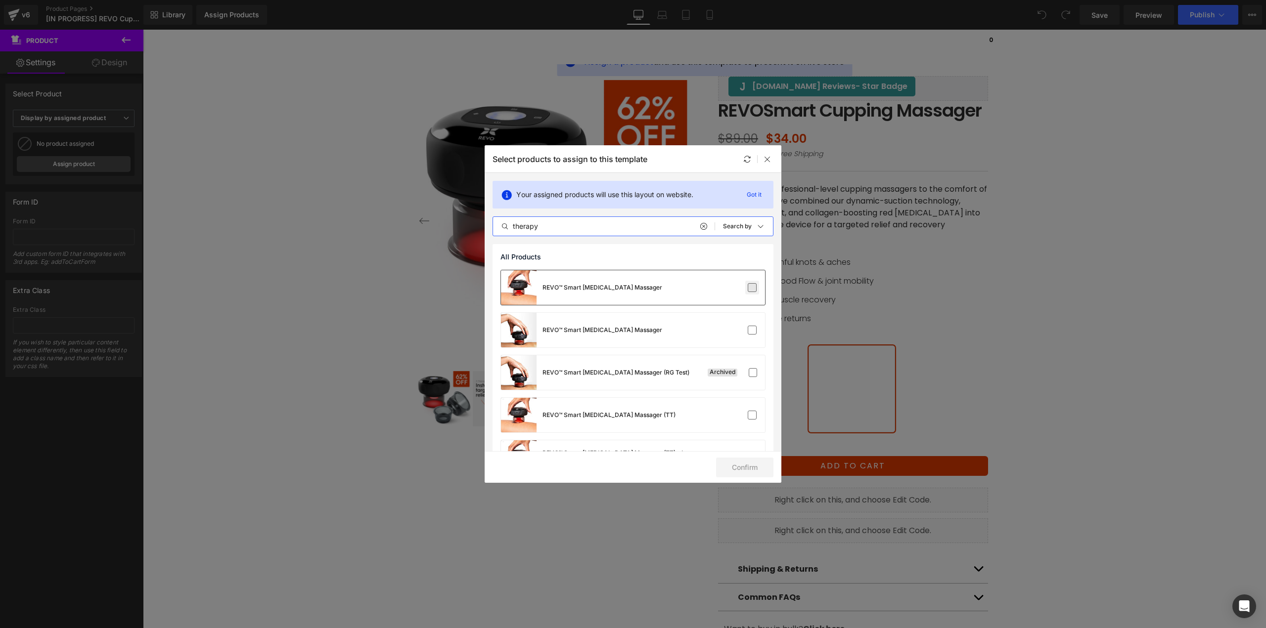
type input "therapy"
click at [749, 287] on label at bounding box center [751, 287] width 9 height 9
click at [752, 288] on input "checkbox" at bounding box center [752, 288] width 0 height 0
drag, startPoint x: 747, startPoint y: 466, endPoint x: 751, endPoint y: 469, distance: 5.3
click at [747, 466] on button "Confirm" at bounding box center [744, 468] width 57 height 20
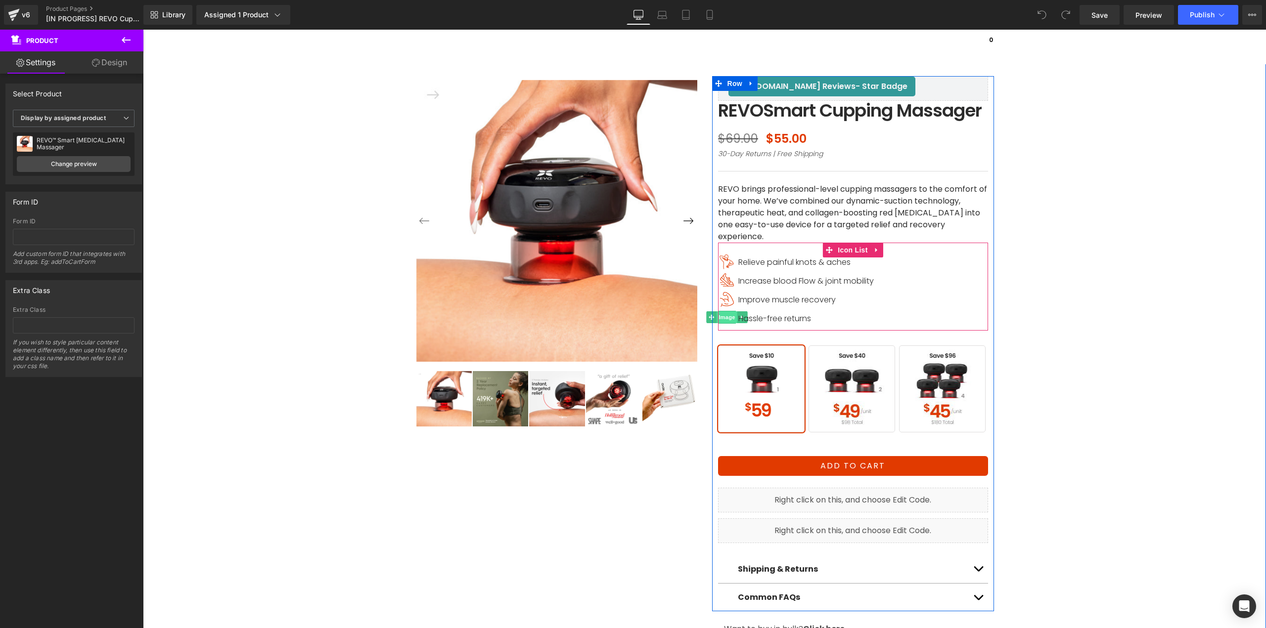
click at [721, 323] on span "Image" at bounding box center [726, 317] width 21 height 12
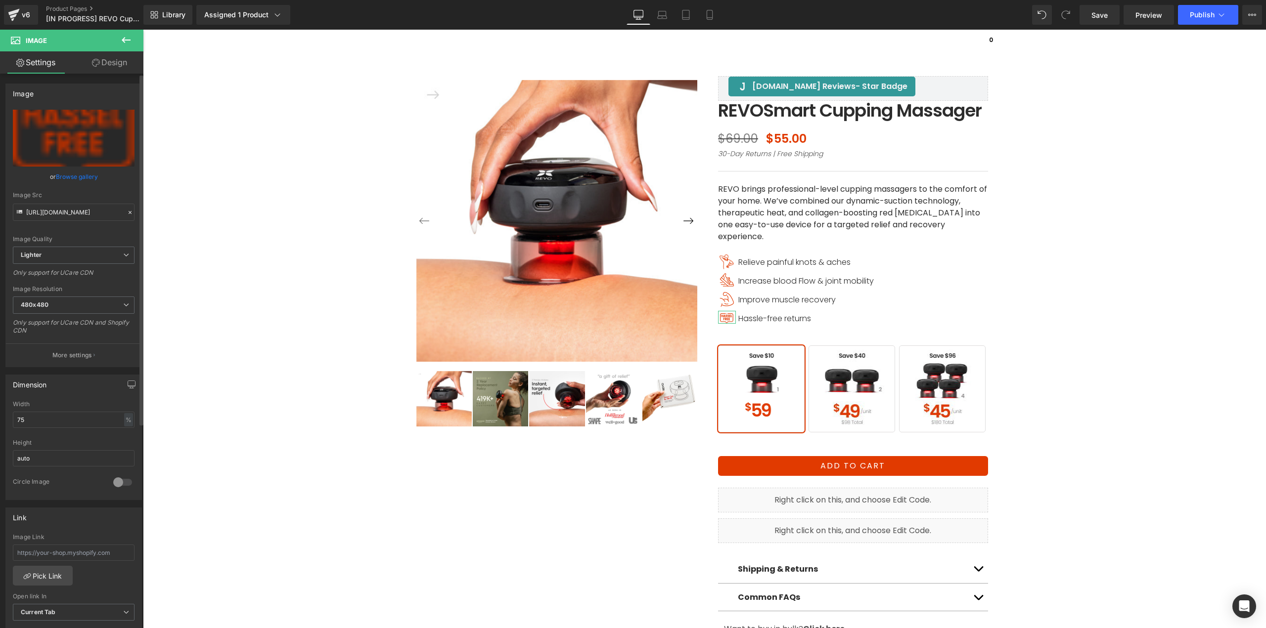
click at [67, 169] on link "Browse gallery" at bounding box center [77, 176] width 42 height 17
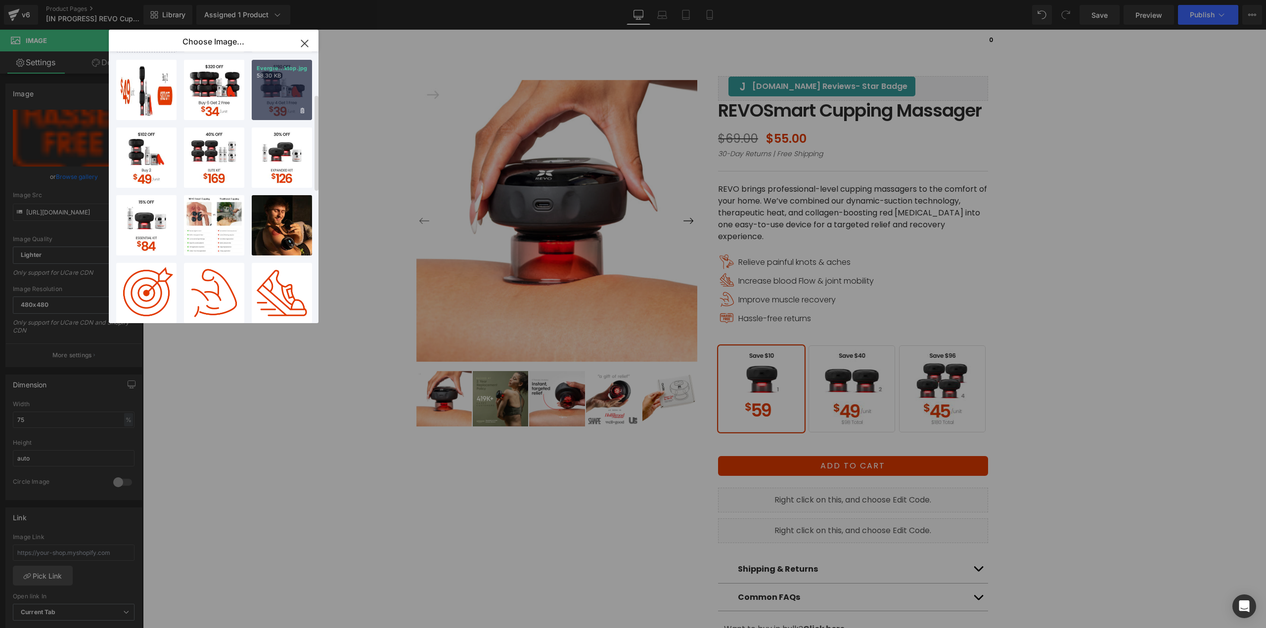
scroll to position [198, 0]
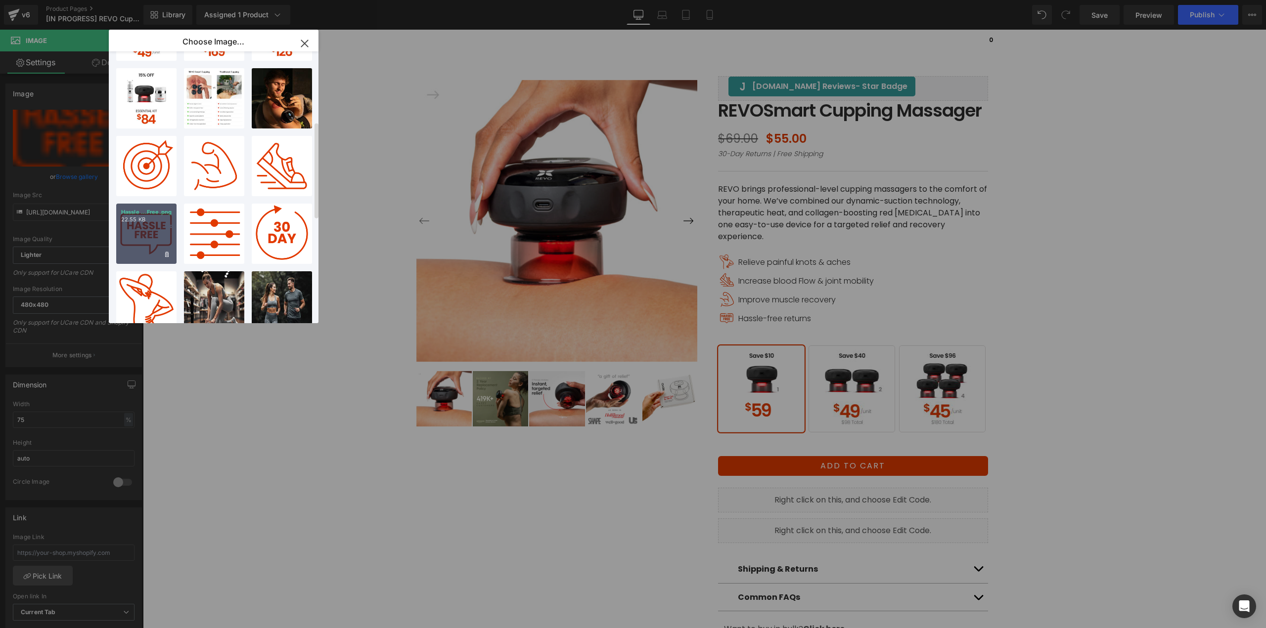
click at [135, 232] on div "Hassle ...Free.png 22.55 KB" at bounding box center [146, 234] width 60 height 60
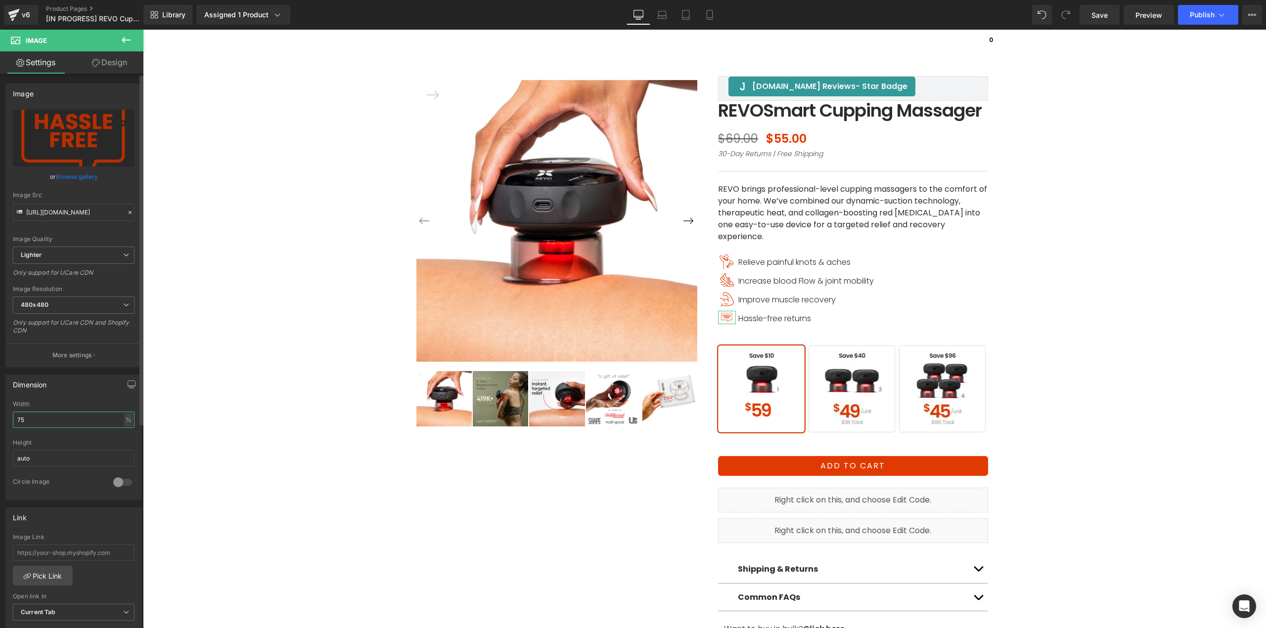
drag, startPoint x: 34, startPoint y: 416, endPoint x: 0, endPoint y: 415, distance: 33.6
click at [0, 417] on div "Dimension 75% Width 75 % % px auto Height auto 0 Circle Image" at bounding box center [74, 433] width 148 height 133
type input "100"
click at [756, 268] on span "Relieve painful knots & aches" at bounding box center [794, 262] width 112 height 11
click at [757, 268] on span "Relieve painful knots & aches" at bounding box center [794, 262] width 112 height 11
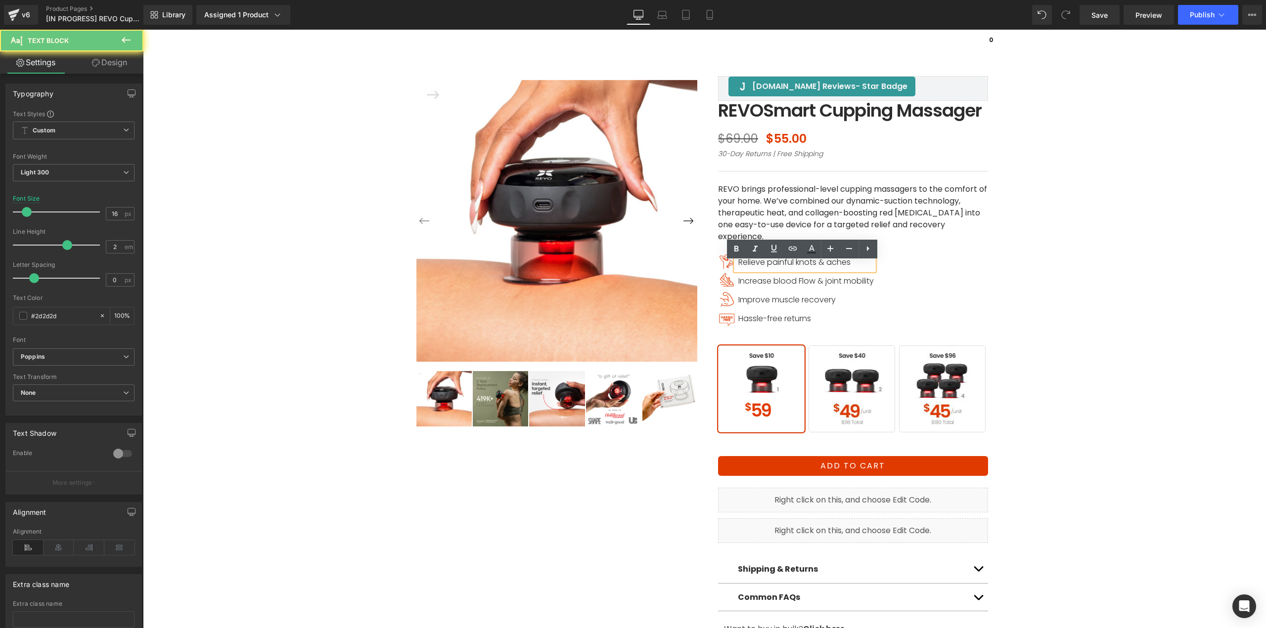
click at [757, 268] on span "Relieve painful knots & aches" at bounding box center [794, 262] width 112 height 11
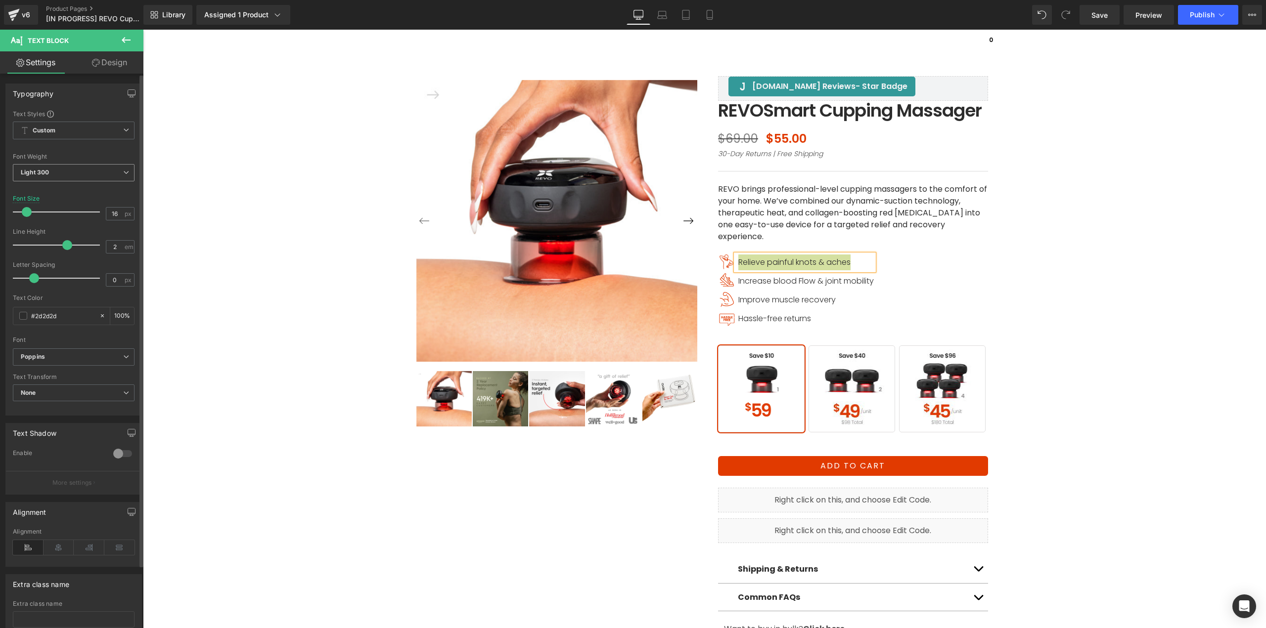
click at [46, 180] on span "Light 300" at bounding box center [74, 172] width 122 height 17
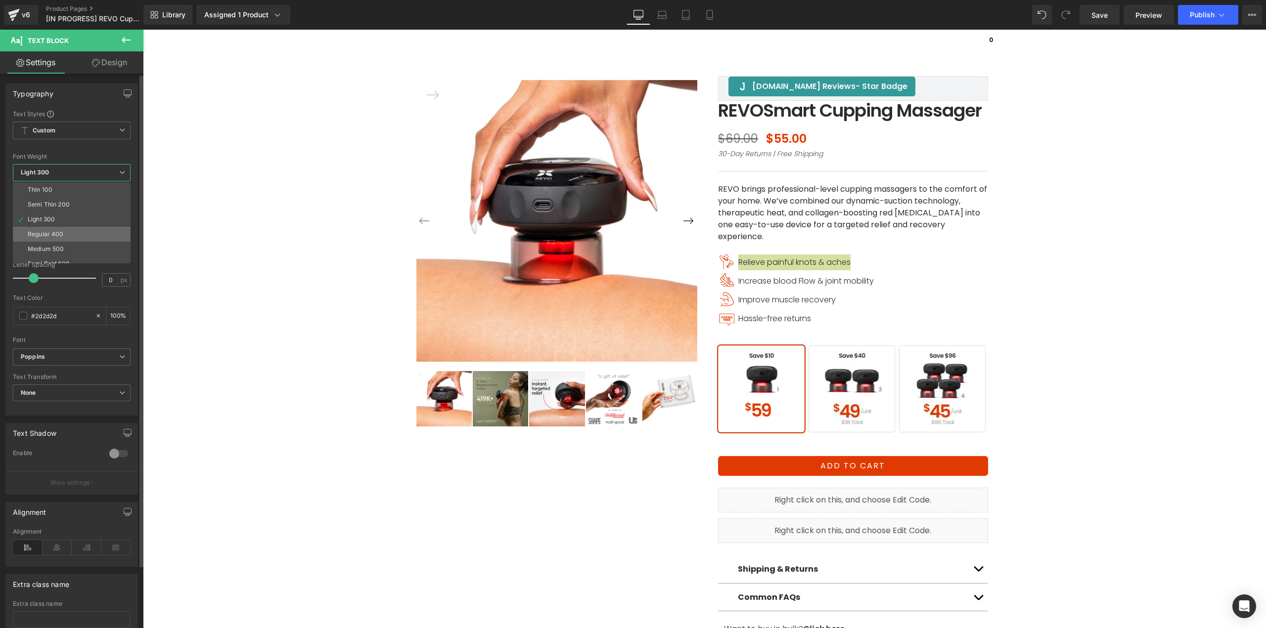
drag, startPoint x: 47, startPoint y: 231, endPoint x: 599, endPoint y: 305, distance: 556.5
click at [47, 231] on div "Regular 400" at bounding box center [46, 234] width 36 height 7
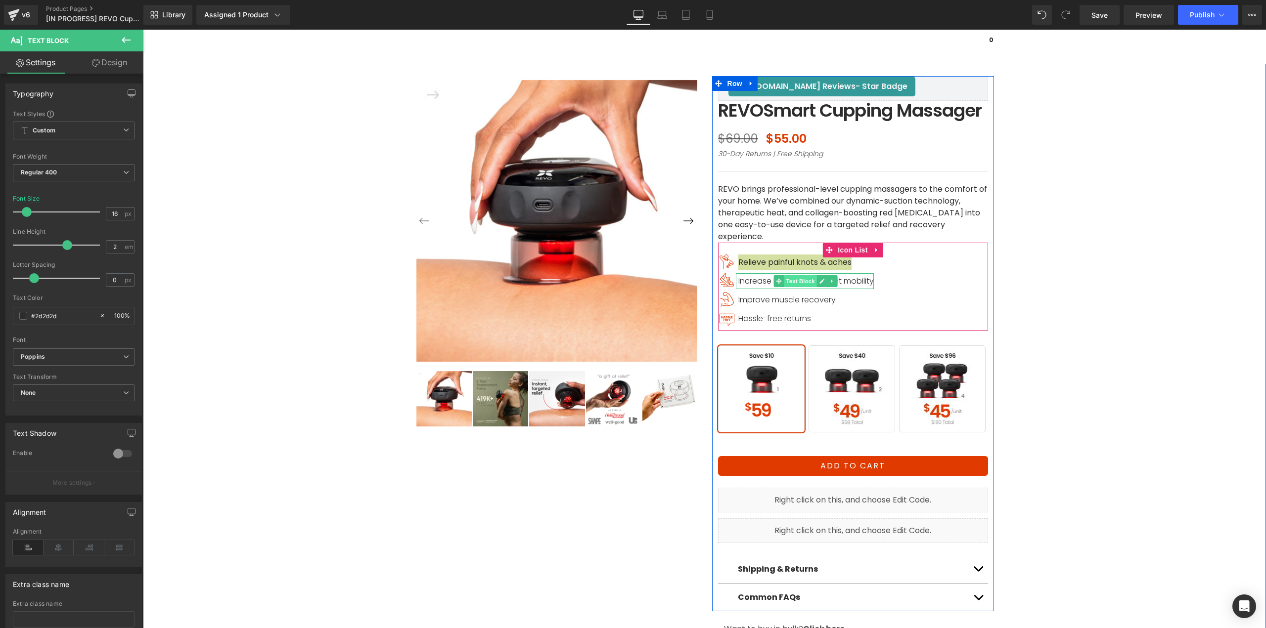
click at [802, 286] on span "Text Block" at bounding box center [800, 281] width 33 height 12
click at [820, 284] on icon at bounding box center [822, 281] width 5 height 5
click at [817, 287] on span "Increase blood Flow & joint mobility" at bounding box center [805, 280] width 135 height 11
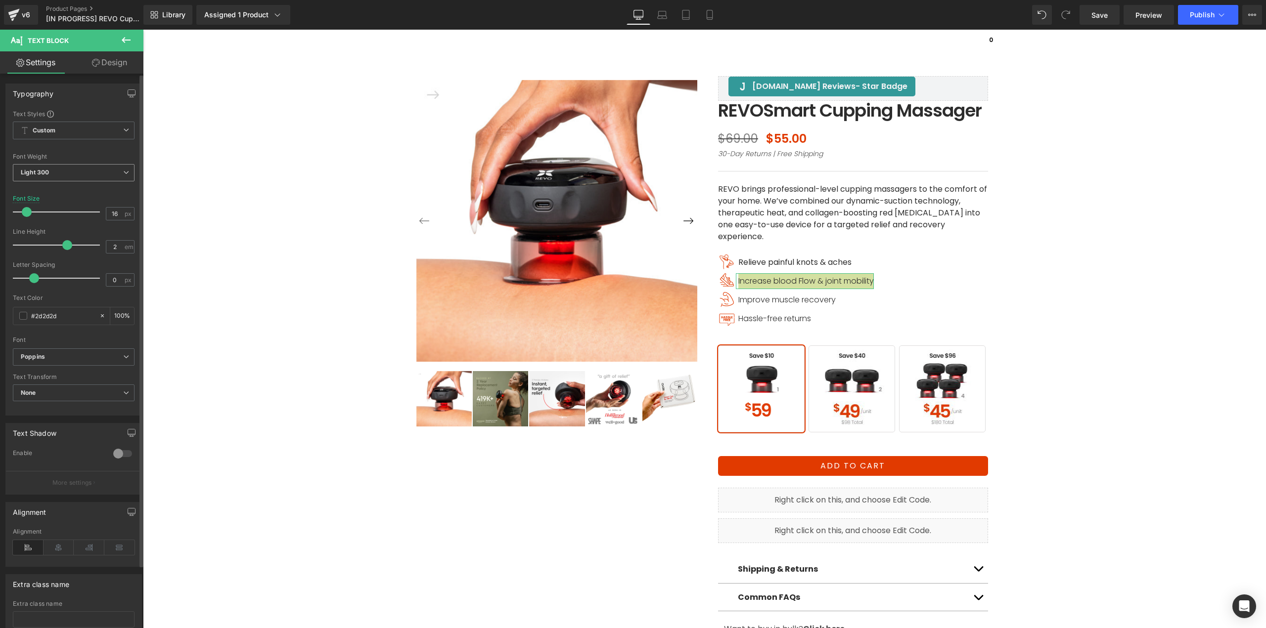
click at [72, 173] on span "Light 300" at bounding box center [74, 172] width 122 height 17
click at [51, 237] on div "Regular 400" at bounding box center [46, 234] width 36 height 7
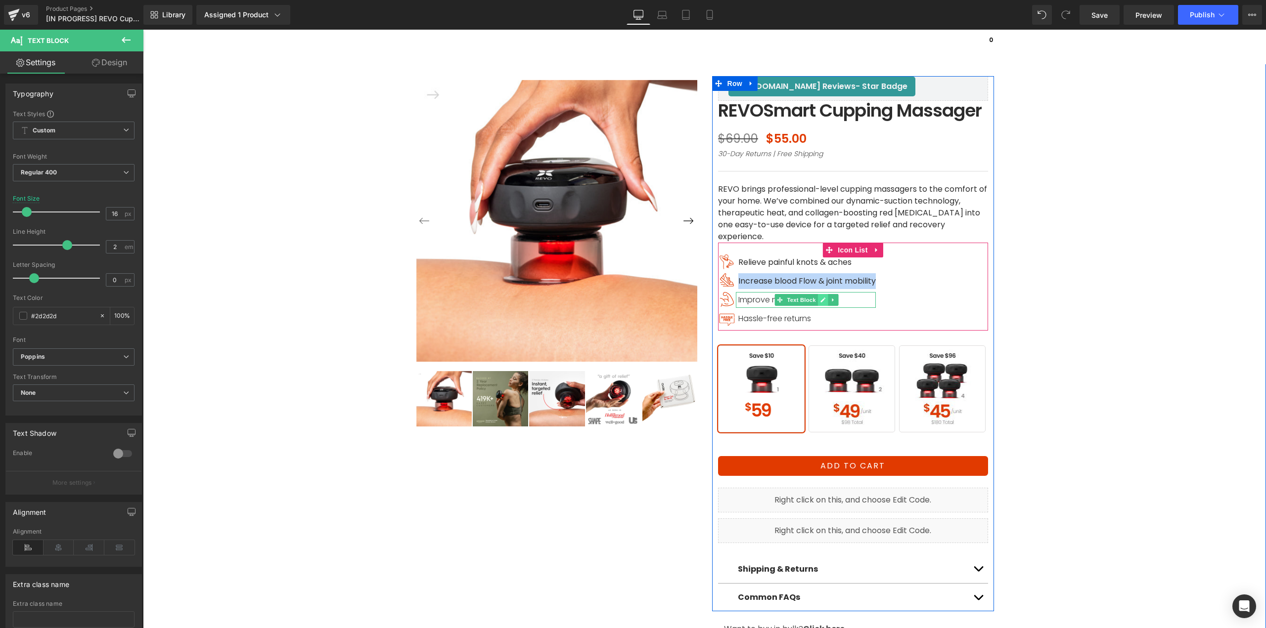
click at [820, 303] on icon at bounding box center [822, 300] width 5 height 5
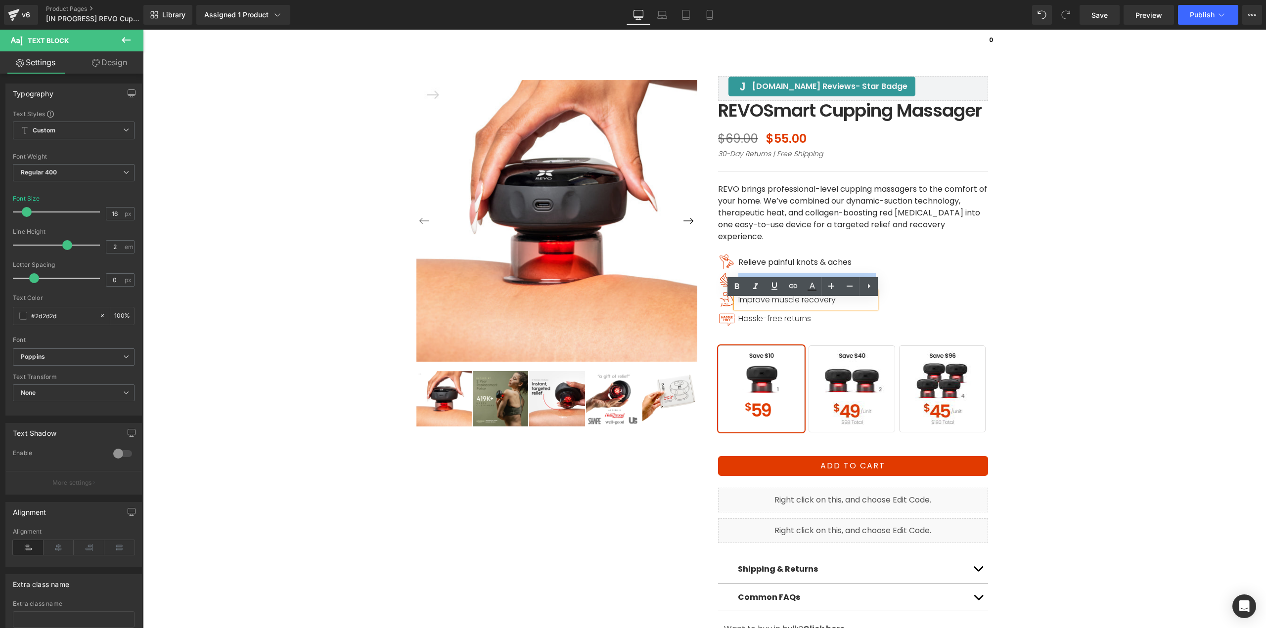
click at [816, 306] on span "Improve muscle recovery" at bounding box center [786, 299] width 97 height 11
click at [817, 306] on span "Improve muscle recovery" at bounding box center [786, 299] width 97 height 11
click at [58, 168] on span "Light 300" at bounding box center [74, 172] width 122 height 17
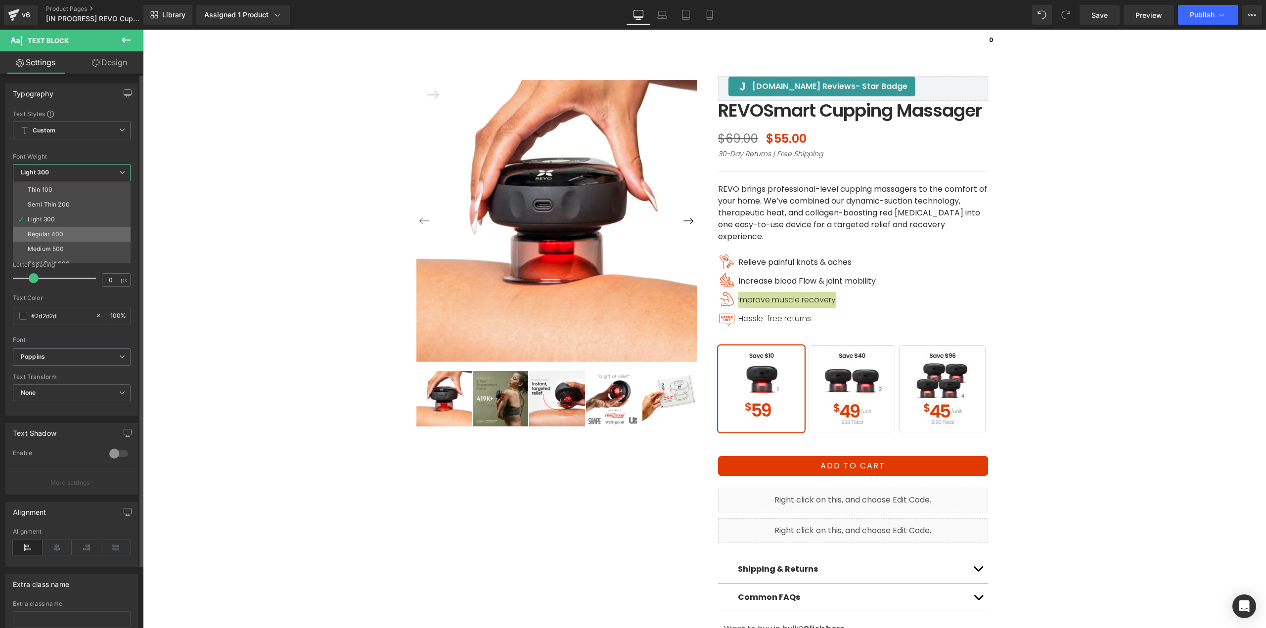
click at [60, 236] on div "Regular 400" at bounding box center [46, 234] width 36 height 7
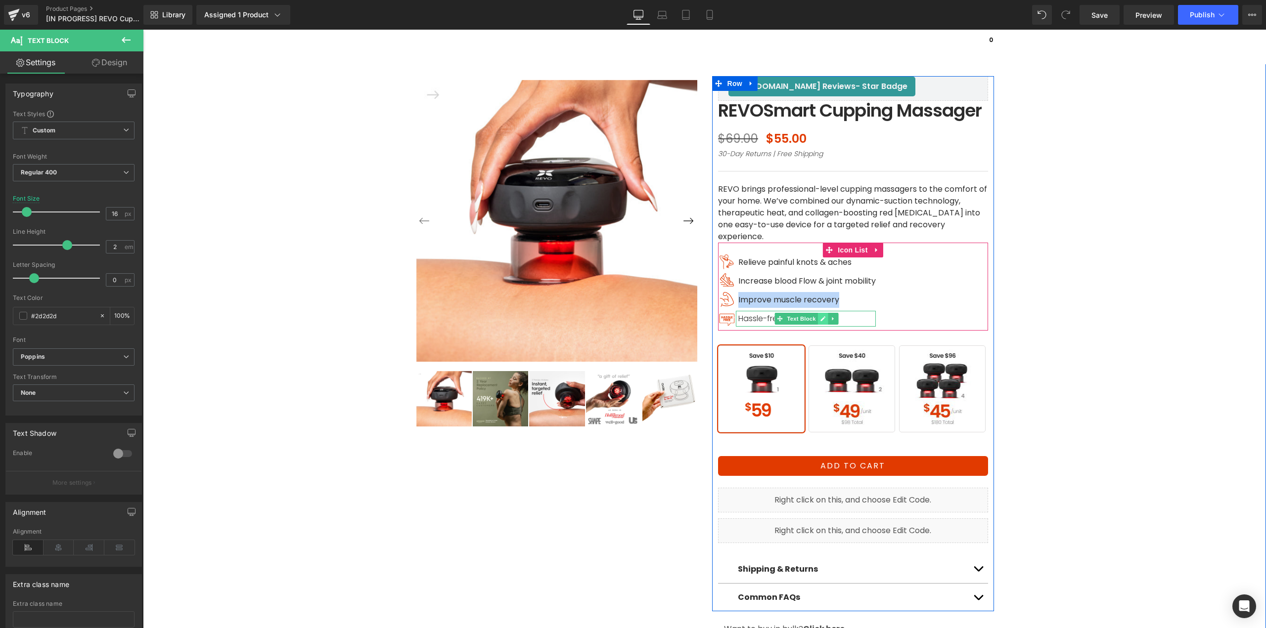
click at [820, 322] on icon at bounding box center [822, 319] width 5 height 6
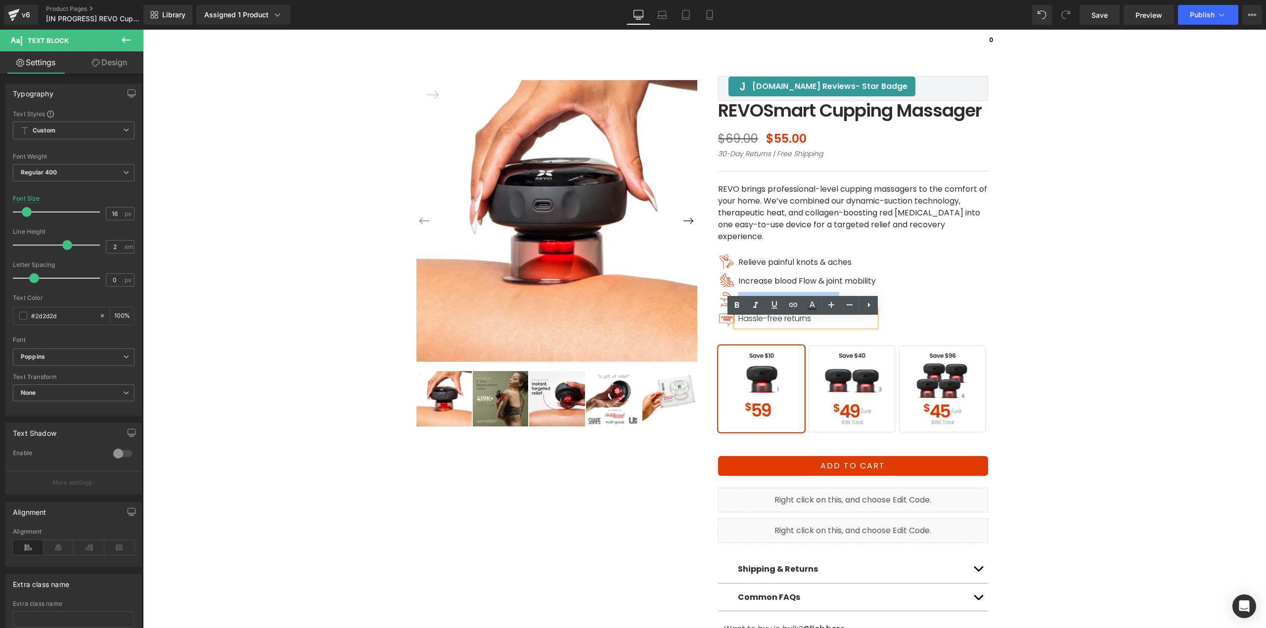
click at [818, 327] on p "Hassle-free returns" at bounding box center [806, 319] width 137 height 16
click at [828, 326] on p "Hassle-free returns" at bounding box center [806, 319] width 137 height 16
click at [48, 171] on b "Light 300" at bounding box center [35, 172] width 28 height 7
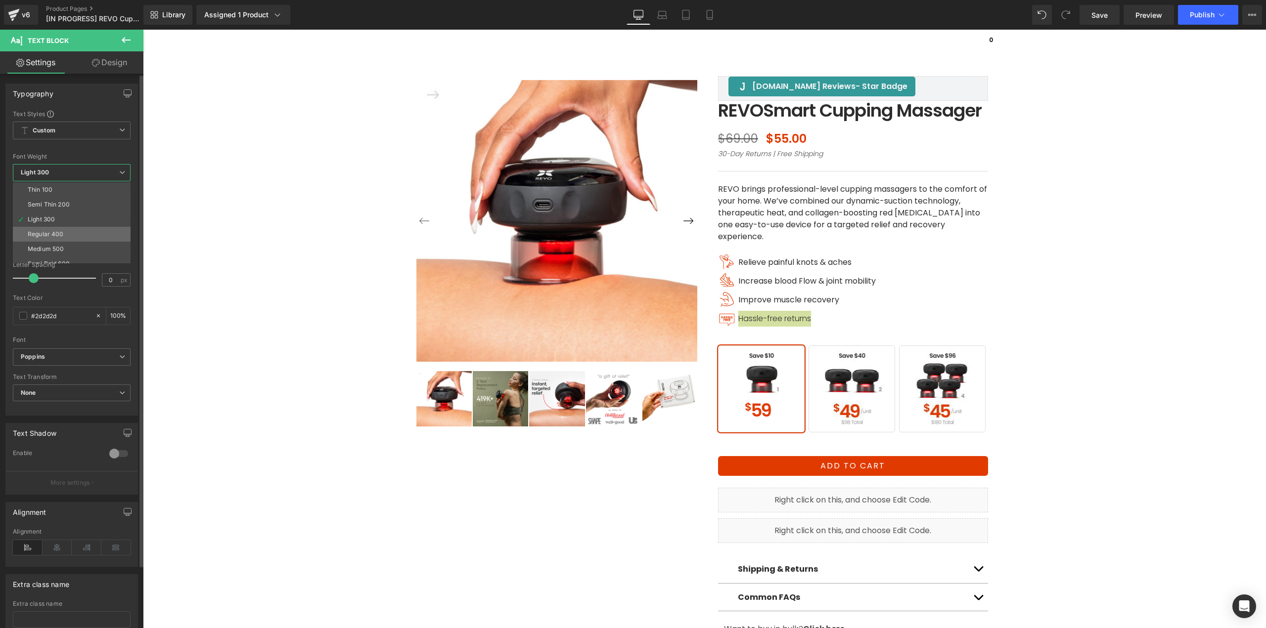
click at [57, 237] on div "Regular 400" at bounding box center [46, 234] width 36 height 7
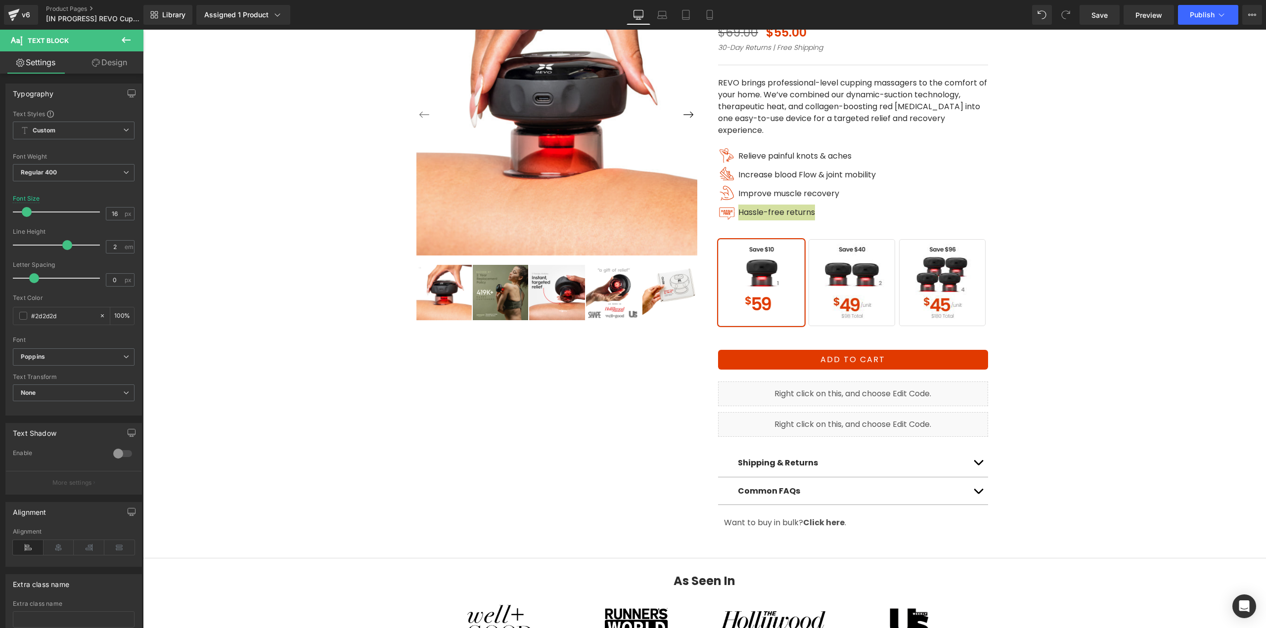
scroll to position [0, 0]
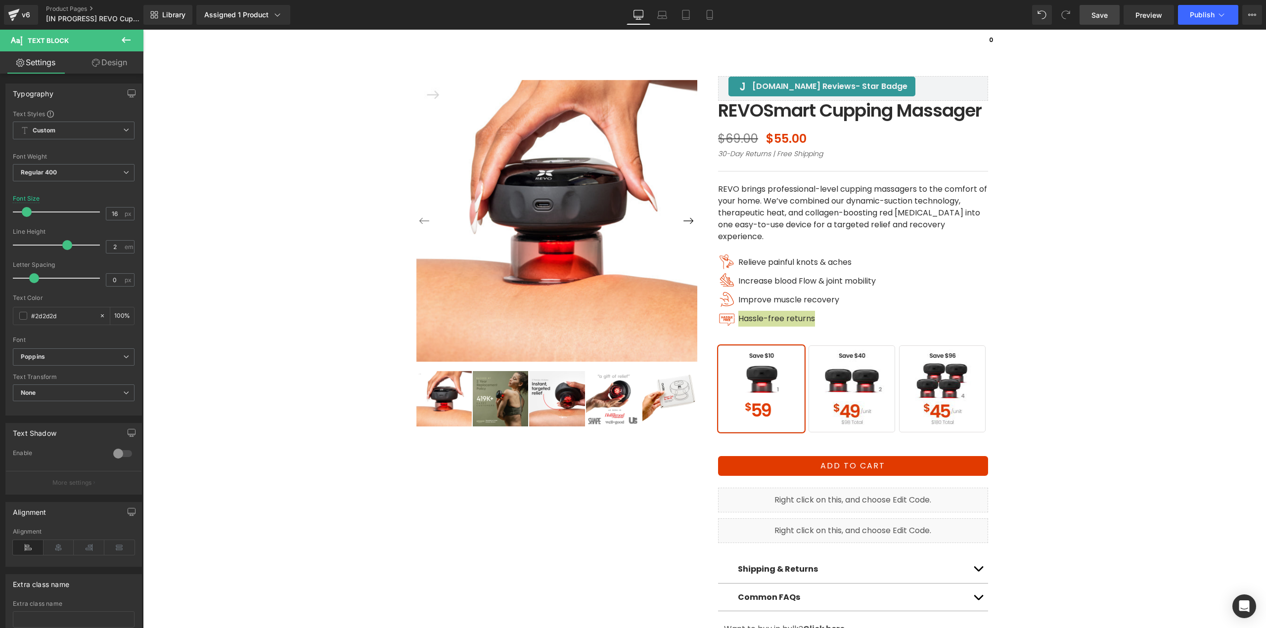
drag, startPoint x: 1101, startPoint y: 14, endPoint x: 985, endPoint y: 481, distance: 480.8
click at [1101, 14] on span "Save" at bounding box center [1099, 15] width 16 height 10
drag, startPoint x: 852, startPoint y: 418, endPoint x: 925, endPoint y: 413, distance: 72.8
click at [852, 418] on span "BUY 2" at bounding box center [851, 389] width 87 height 87
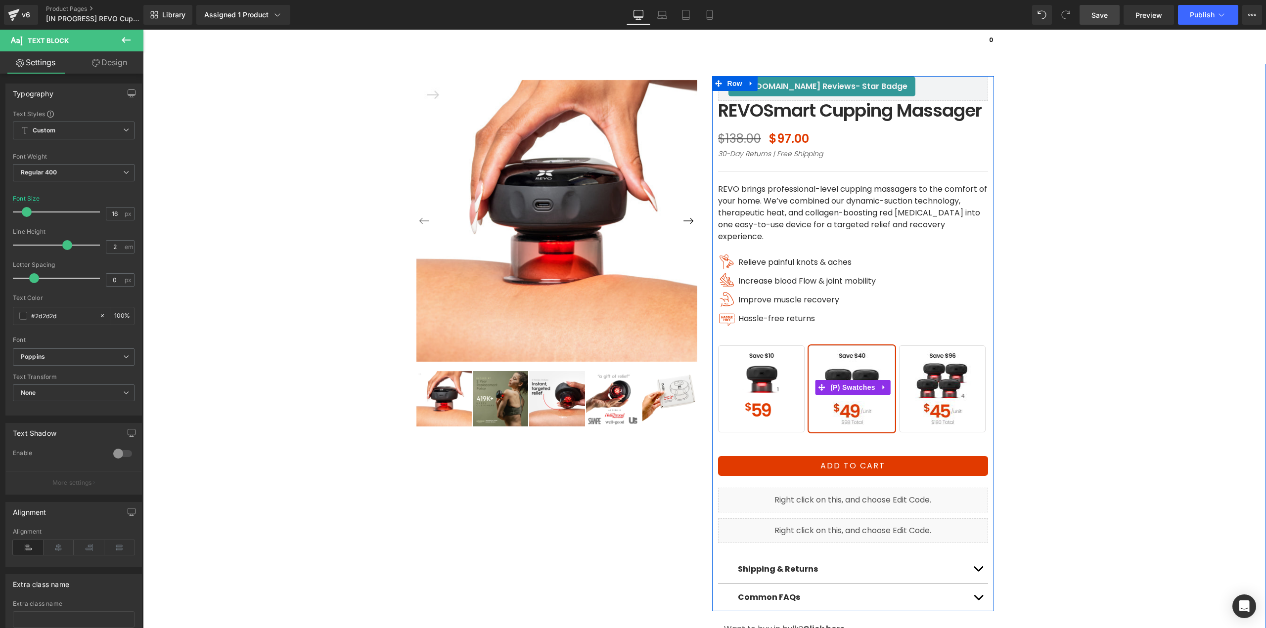
click at [925, 413] on span "BUY 4" at bounding box center [942, 389] width 87 height 87
click at [865, 428] on span "BUY 2" at bounding box center [851, 389] width 87 height 87
click at [768, 425] on span "BUY 1" at bounding box center [761, 389] width 87 height 87
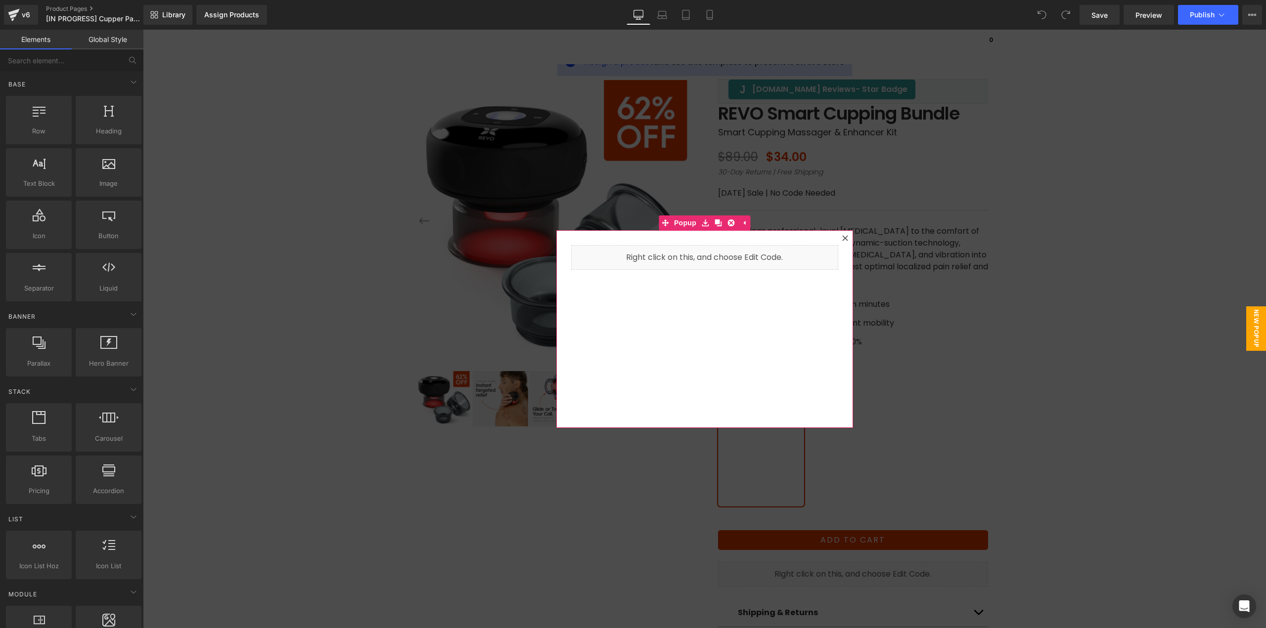
click at [842, 238] on icon at bounding box center [845, 238] width 6 height 6
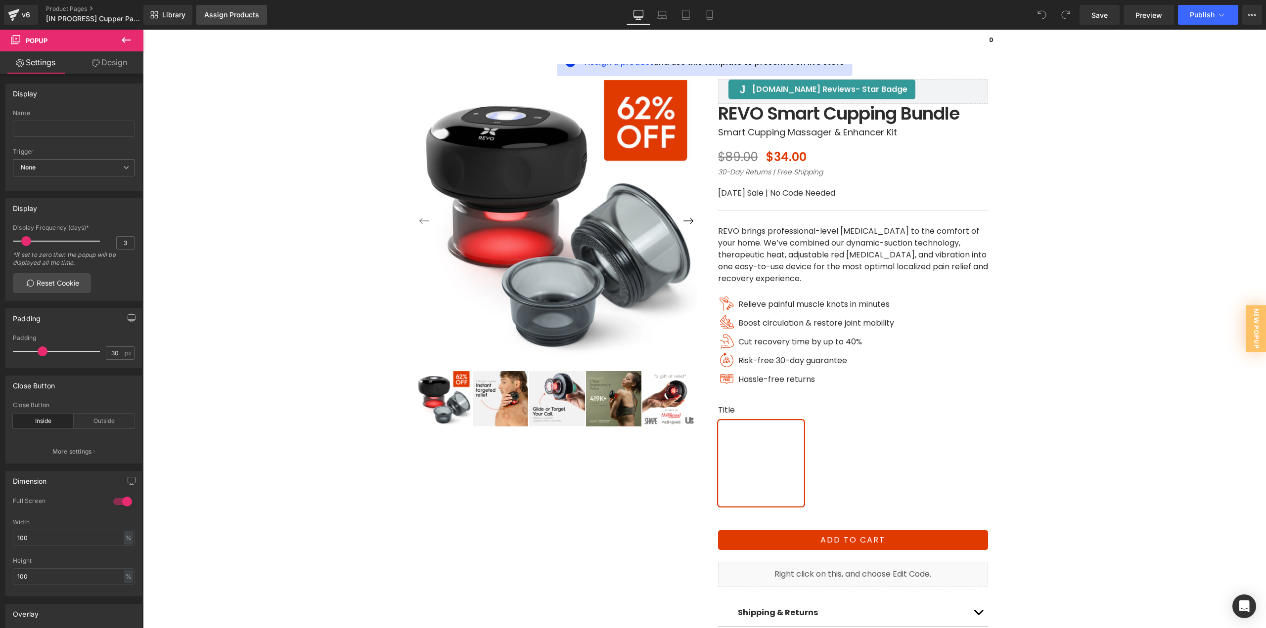
click at [221, 16] on div "Assign Products" at bounding box center [231, 15] width 55 height 8
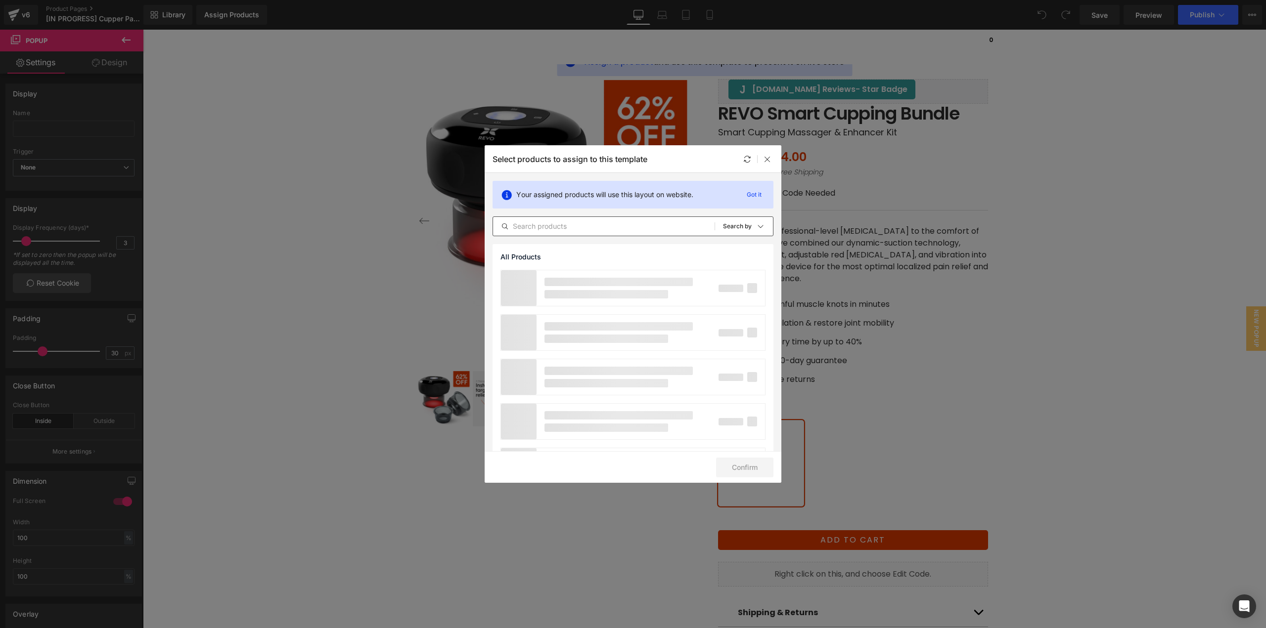
click at [576, 224] on input "text" at bounding box center [603, 226] width 221 height 12
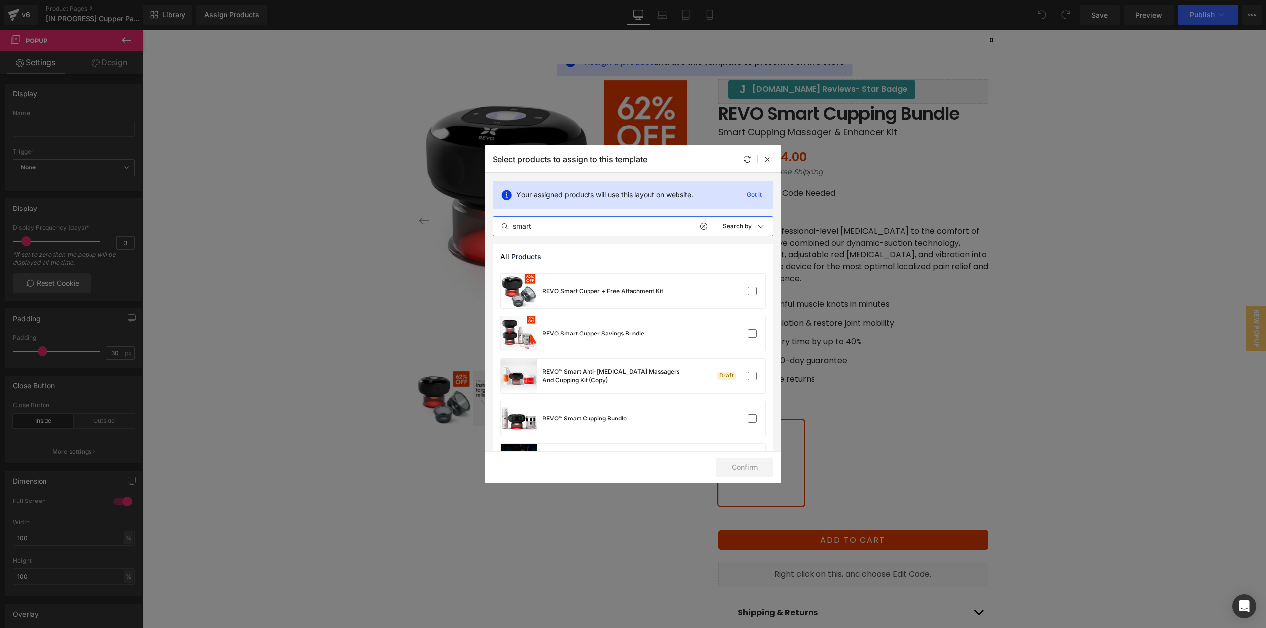
scroll to position [148, 0]
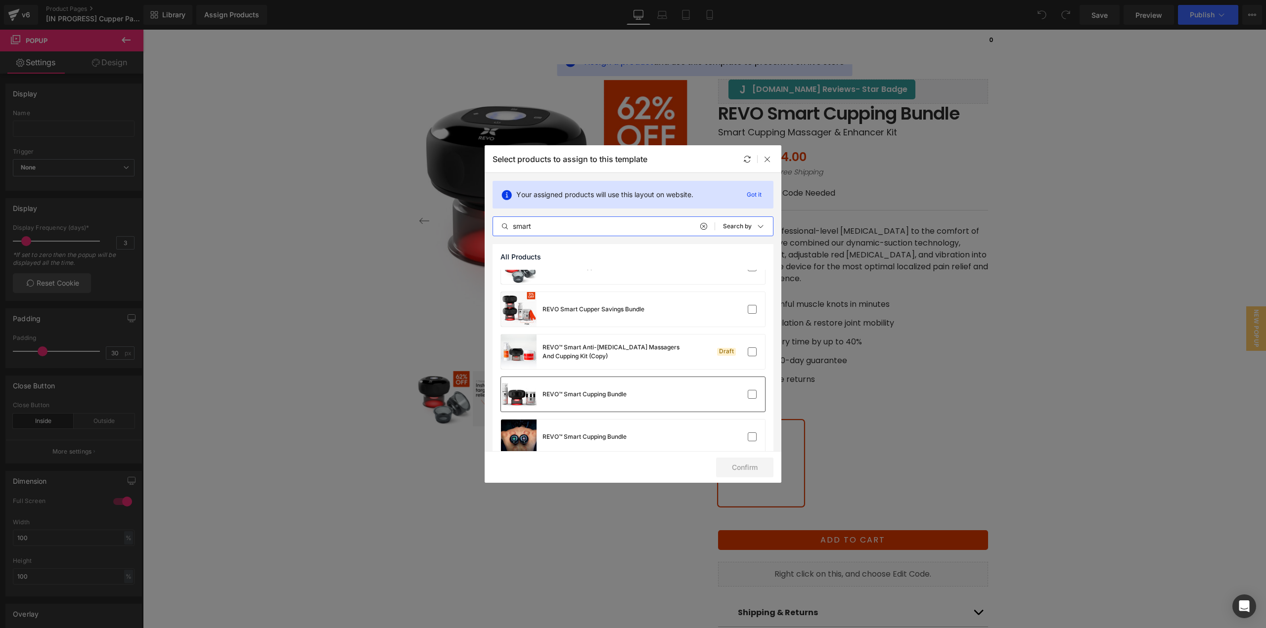
type input "smart"
click at [679, 389] on div "REVO™ Smart Cupping Bundle" at bounding box center [633, 394] width 264 height 35
drag, startPoint x: 737, startPoint y: 473, endPoint x: 732, endPoint y: 462, distance: 11.8
click at [737, 473] on button "Confirm" at bounding box center [744, 468] width 57 height 20
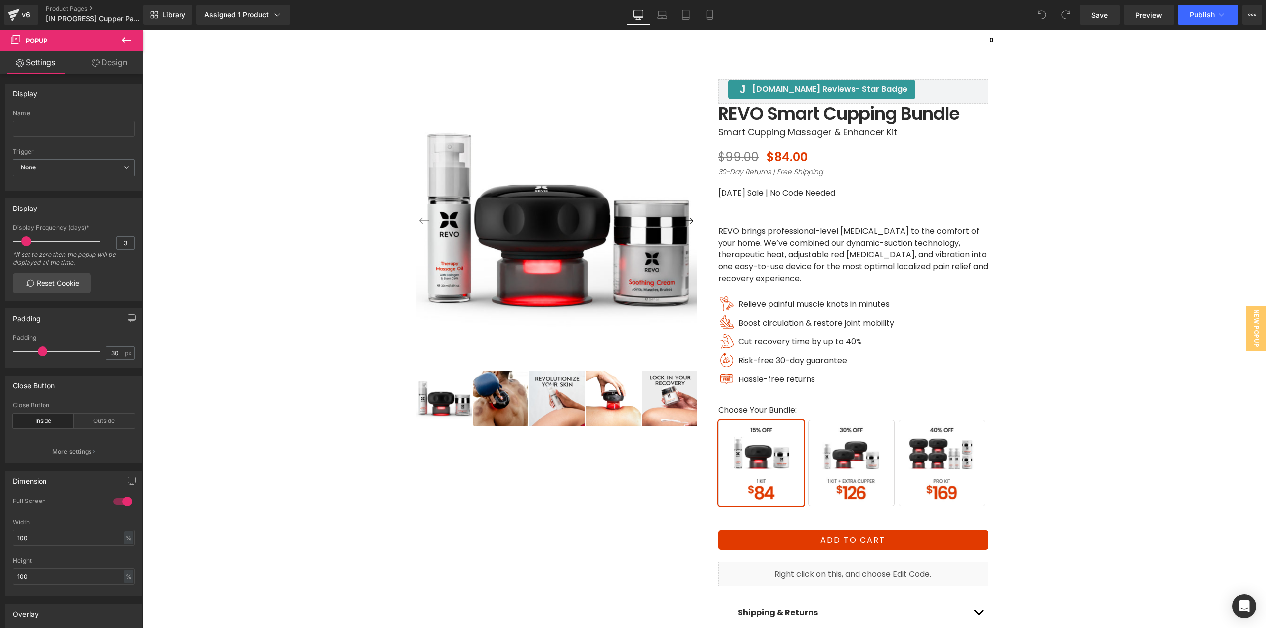
drag, startPoint x: 722, startPoint y: 378, endPoint x: 716, endPoint y: 376, distance: 6.9
click at [722, 378] on span "Image" at bounding box center [726, 378] width 21 height 12
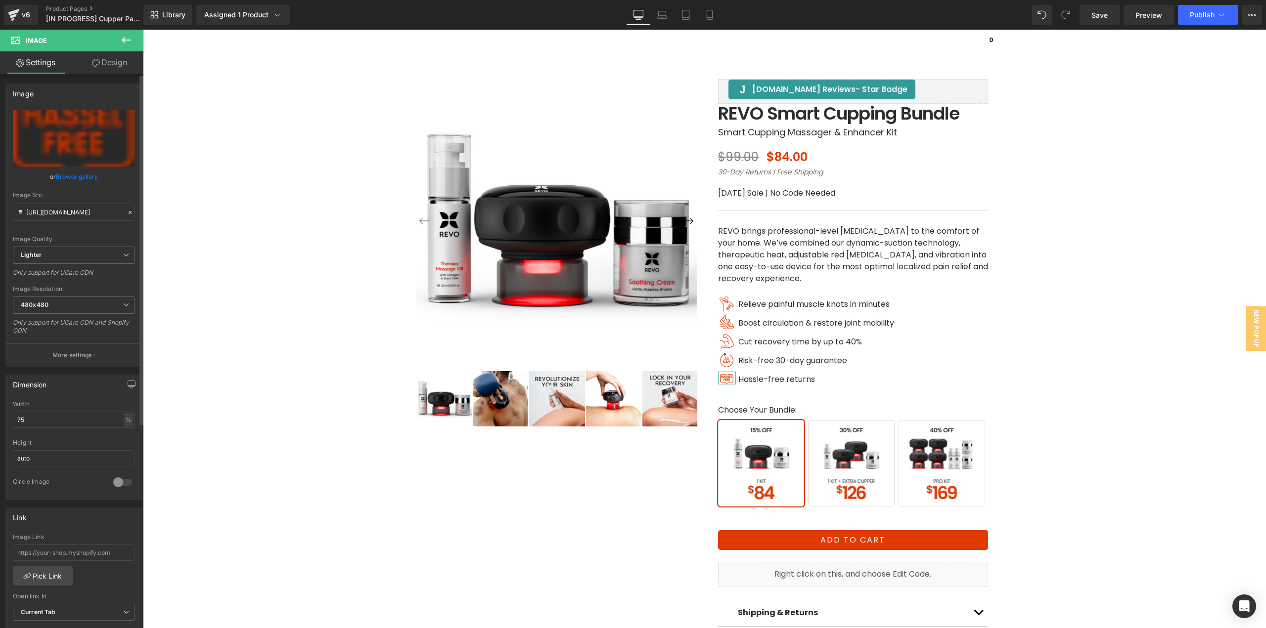
click at [78, 180] on link "Browse gallery" at bounding box center [77, 176] width 42 height 17
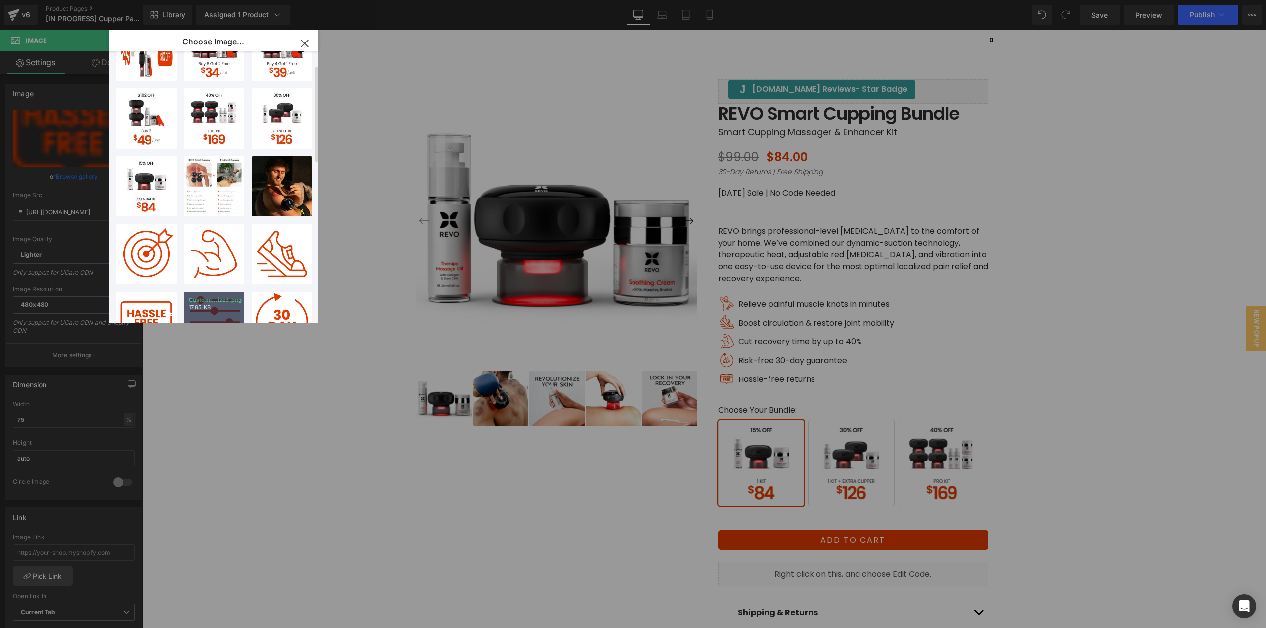
scroll to position [198, 0]
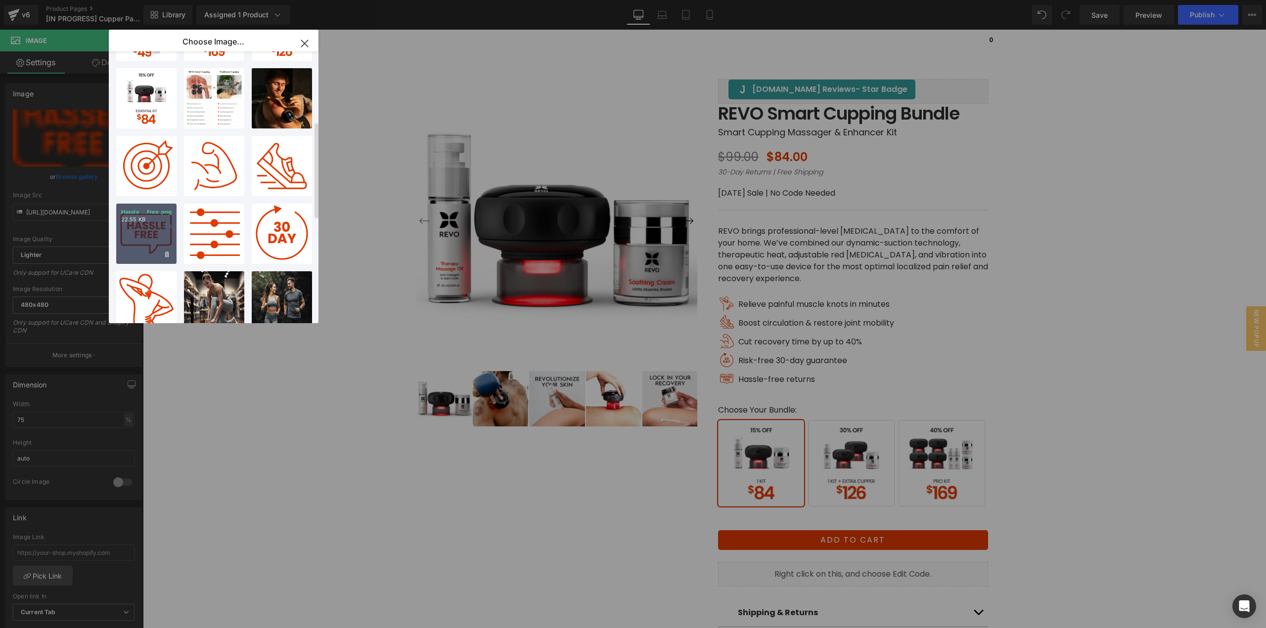
click at [142, 239] on div "Hassle ...Free.png 22.55 KB" at bounding box center [146, 234] width 60 height 60
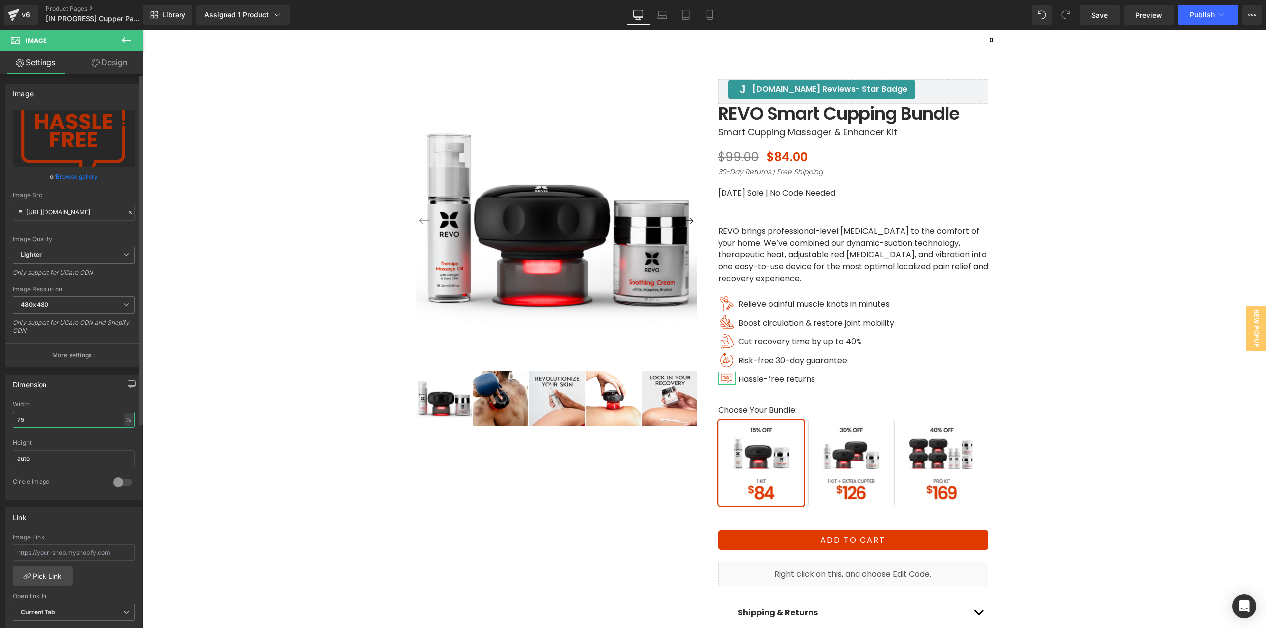
drag, startPoint x: 0, startPoint y: 424, endPoint x: 0, endPoint y: 418, distance: 5.9
click at [0, 422] on div "Dimension 75% Width 75 % % px auto Height auto 0 Circle Image" at bounding box center [74, 433] width 148 height 133
type input "100"
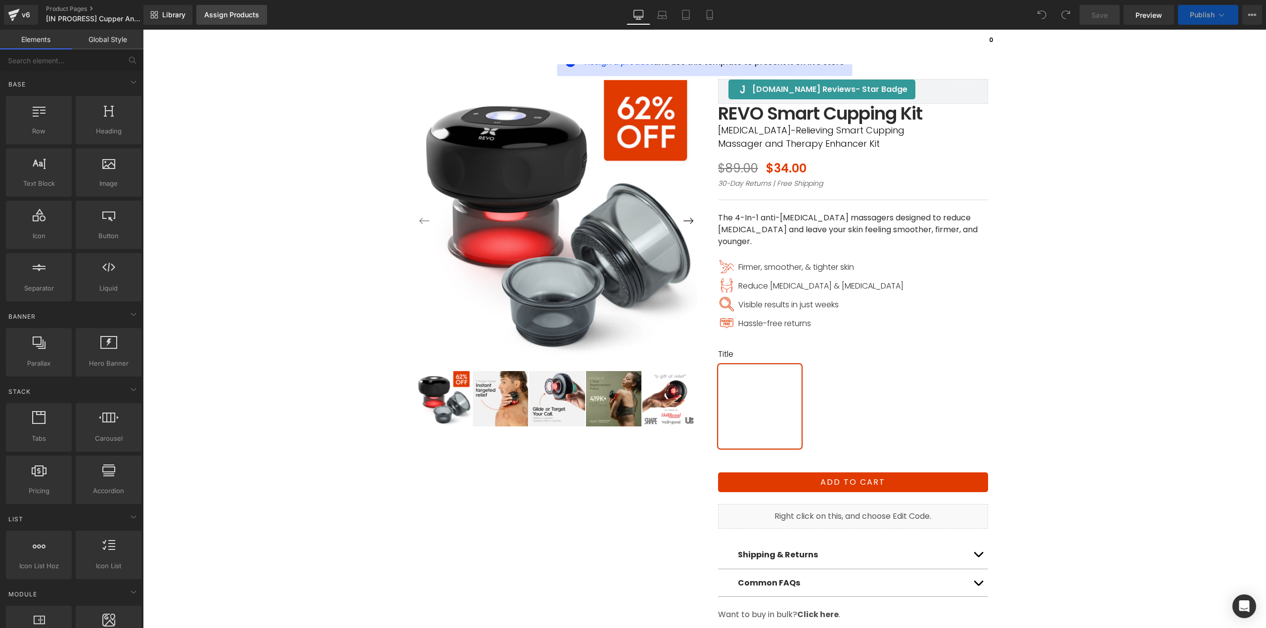
click at [226, 20] on link "Assign Products" at bounding box center [231, 15] width 71 height 20
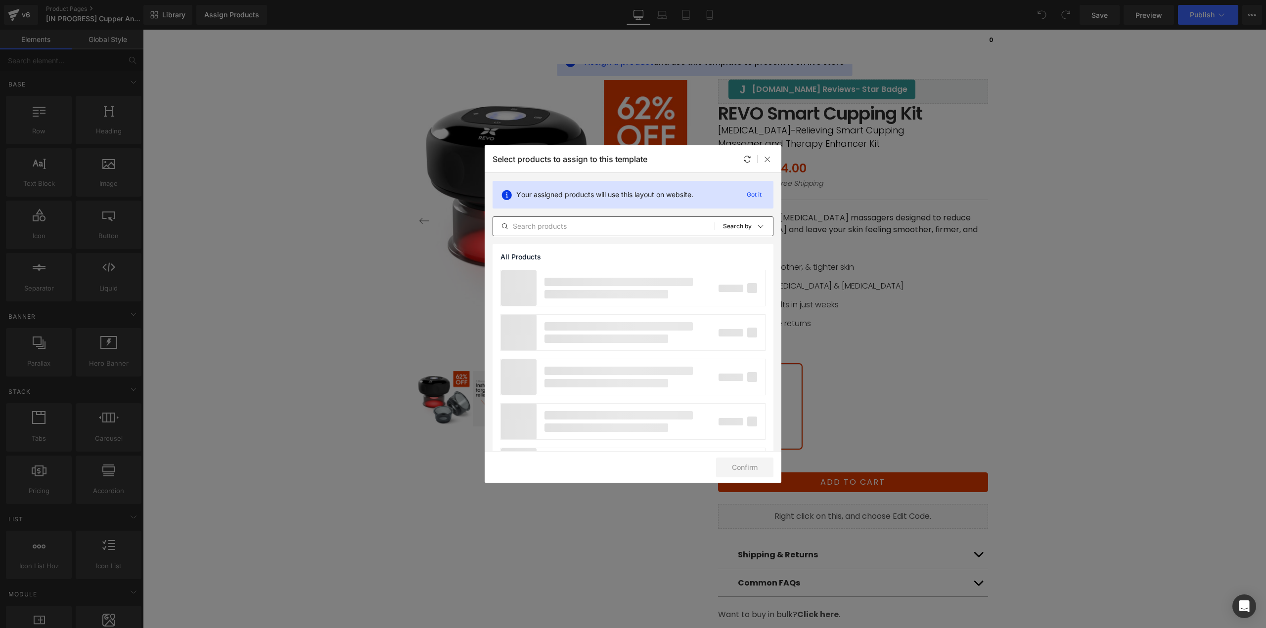
click at [586, 227] on input "text" at bounding box center [603, 226] width 221 height 12
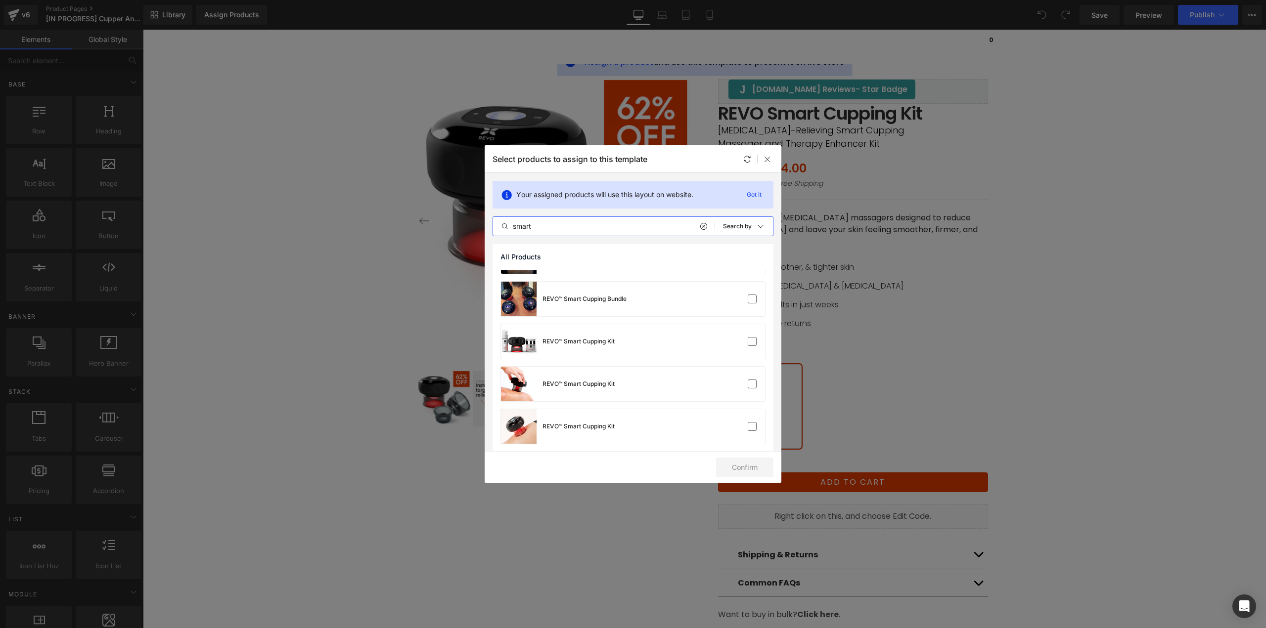
scroll to position [395, 0]
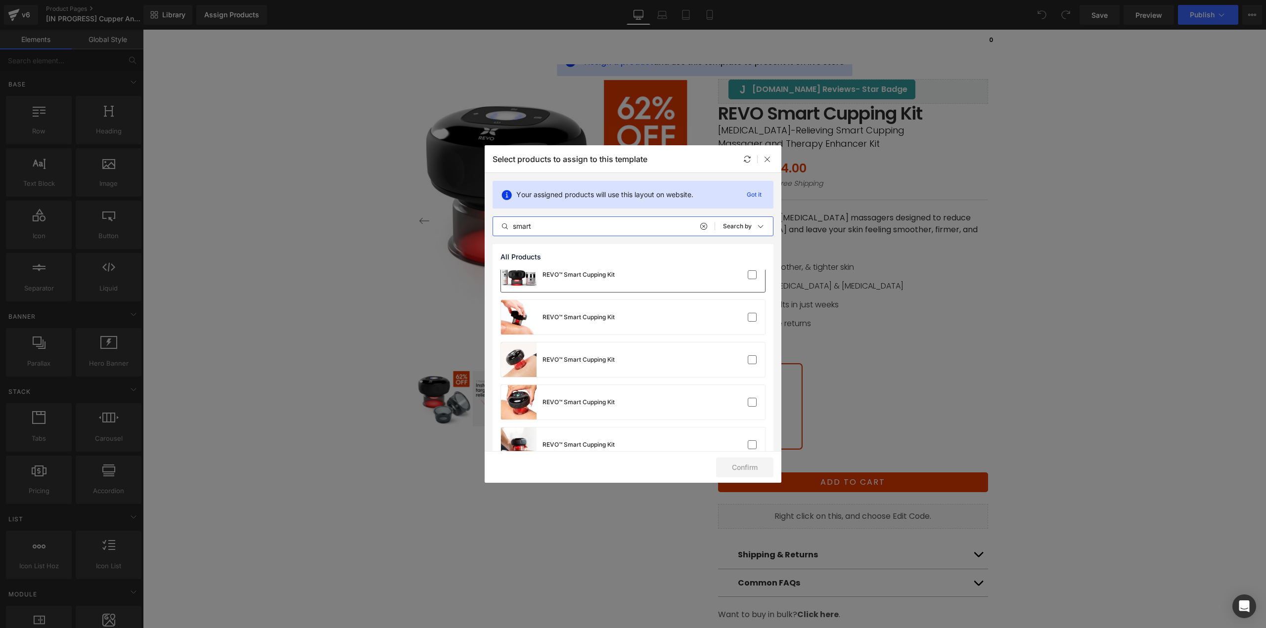
type input "smart"
click at [633, 273] on div "REVO™ Smart Cupping Kit" at bounding box center [633, 275] width 264 height 35
click at [741, 462] on button "Confirm" at bounding box center [744, 468] width 57 height 20
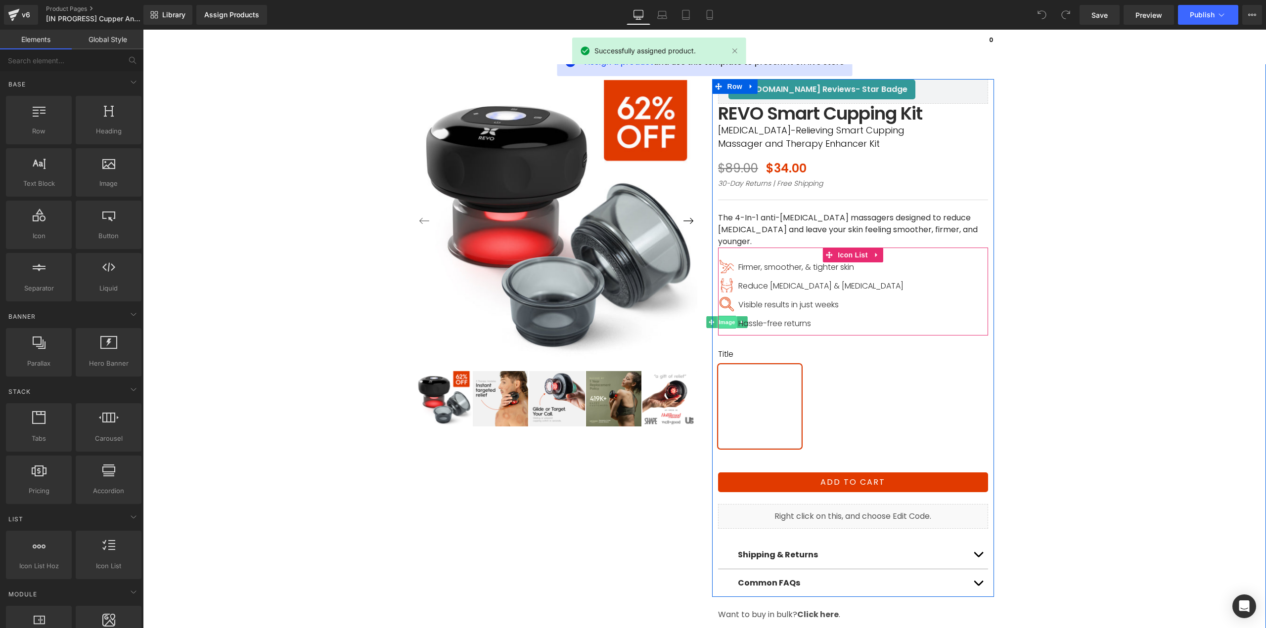
click at [720, 316] on span "Image" at bounding box center [726, 322] width 21 height 12
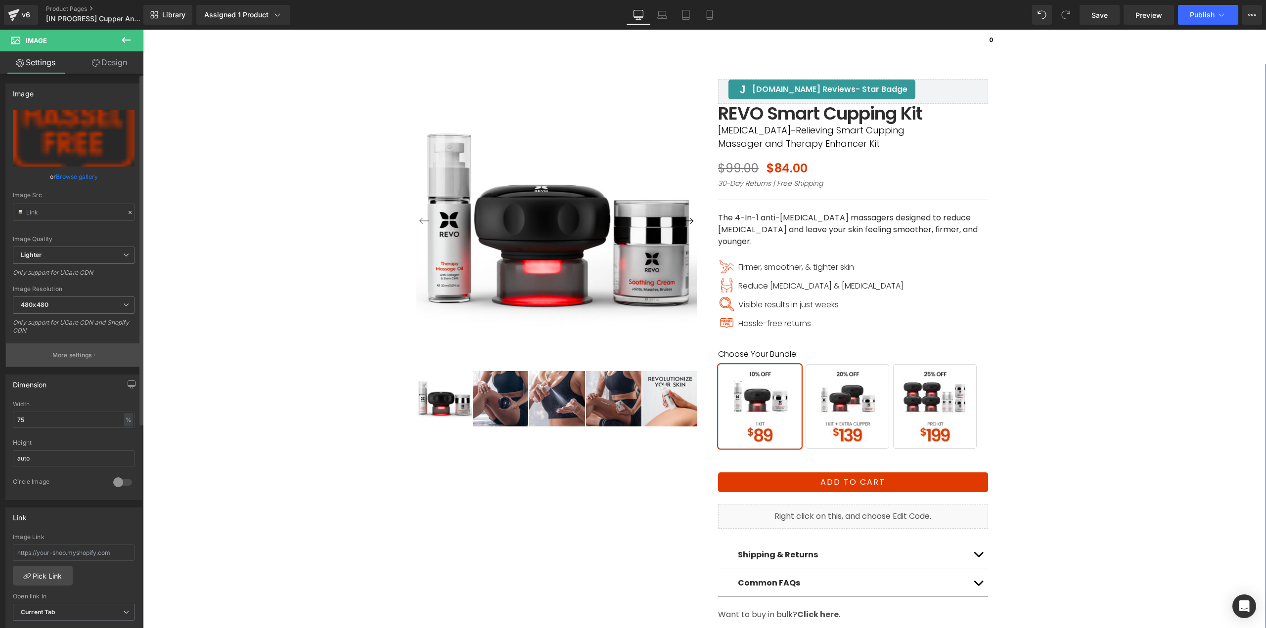
click at [68, 354] on p "More settings" at bounding box center [72, 355] width 40 height 9
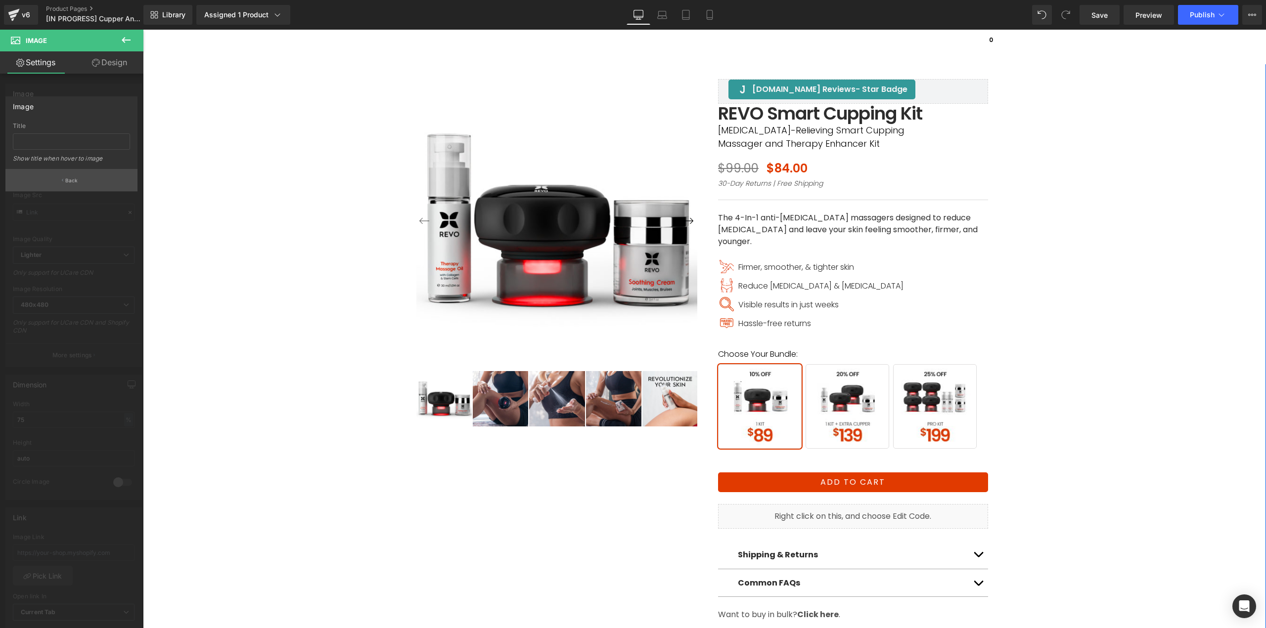
click at [69, 182] on p "Back" at bounding box center [71, 180] width 13 height 7
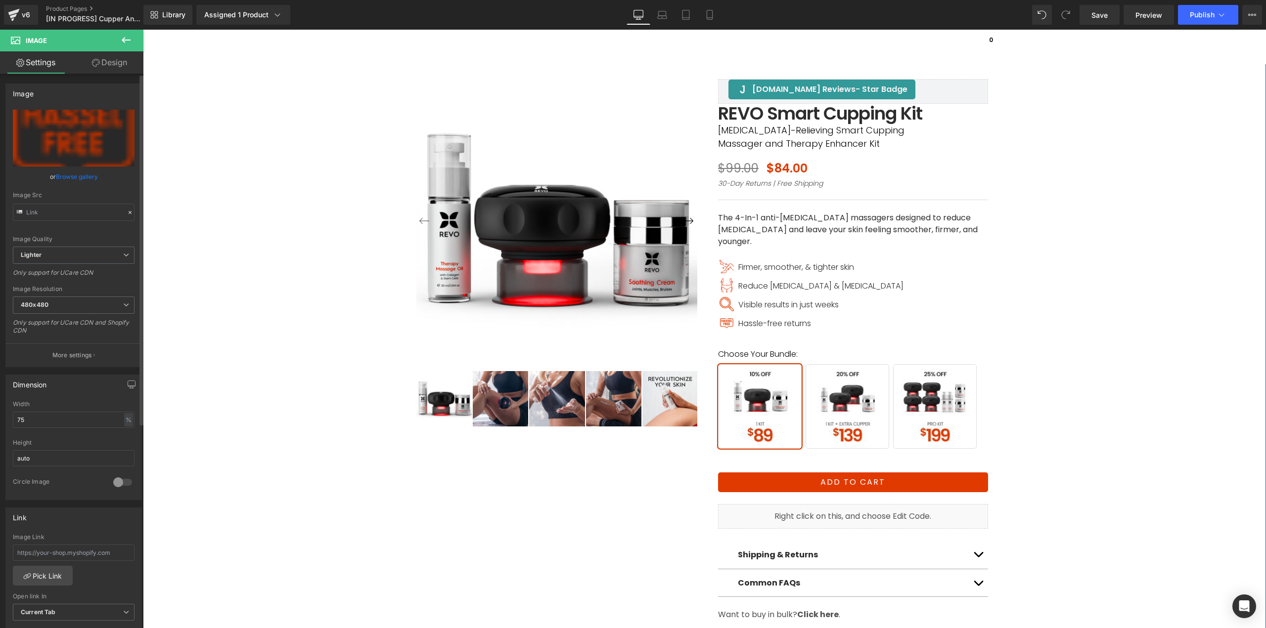
click at [80, 173] on link "Browse gallery" at bounding box center [77, 176] width 42 height 17
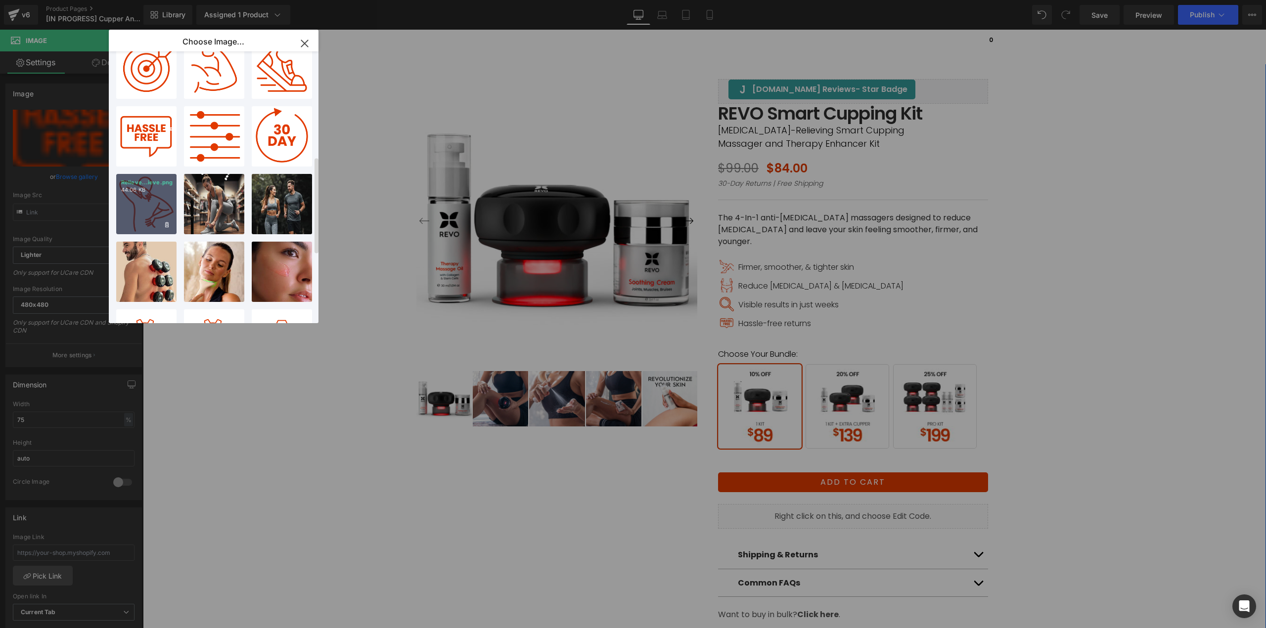
scroll to position [297, 0]
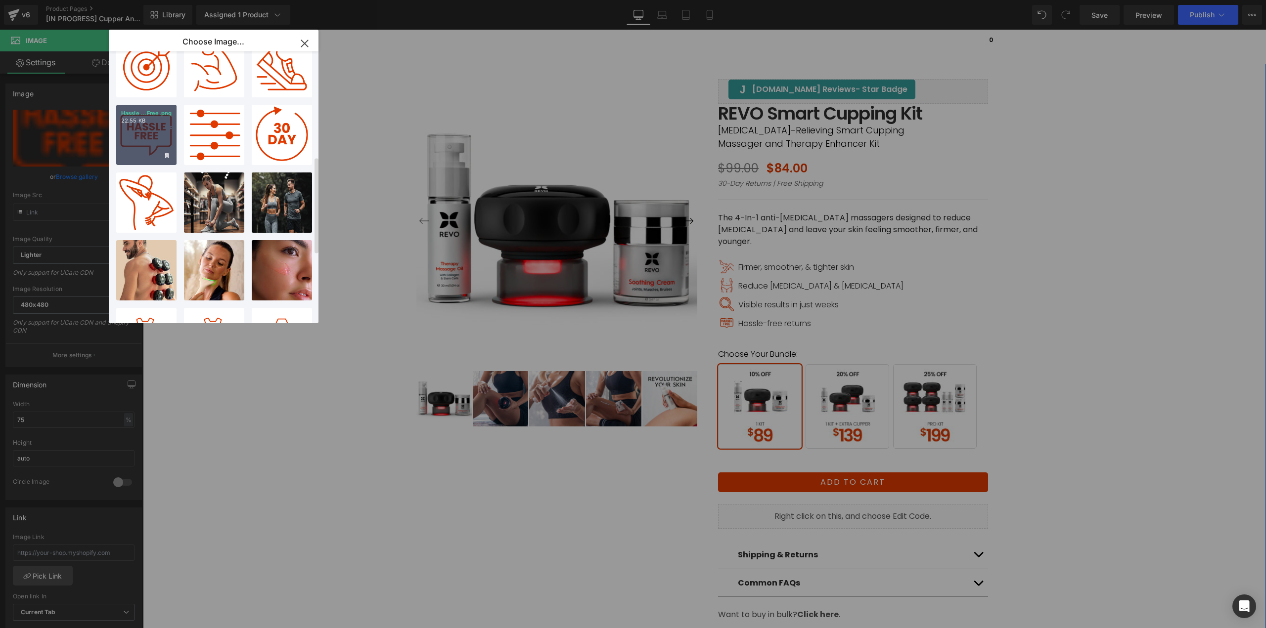
click at [152, 143] on div "Hassle ...Free.png 22.55 KB" at bounding box center [146, 135] width 60 height 60
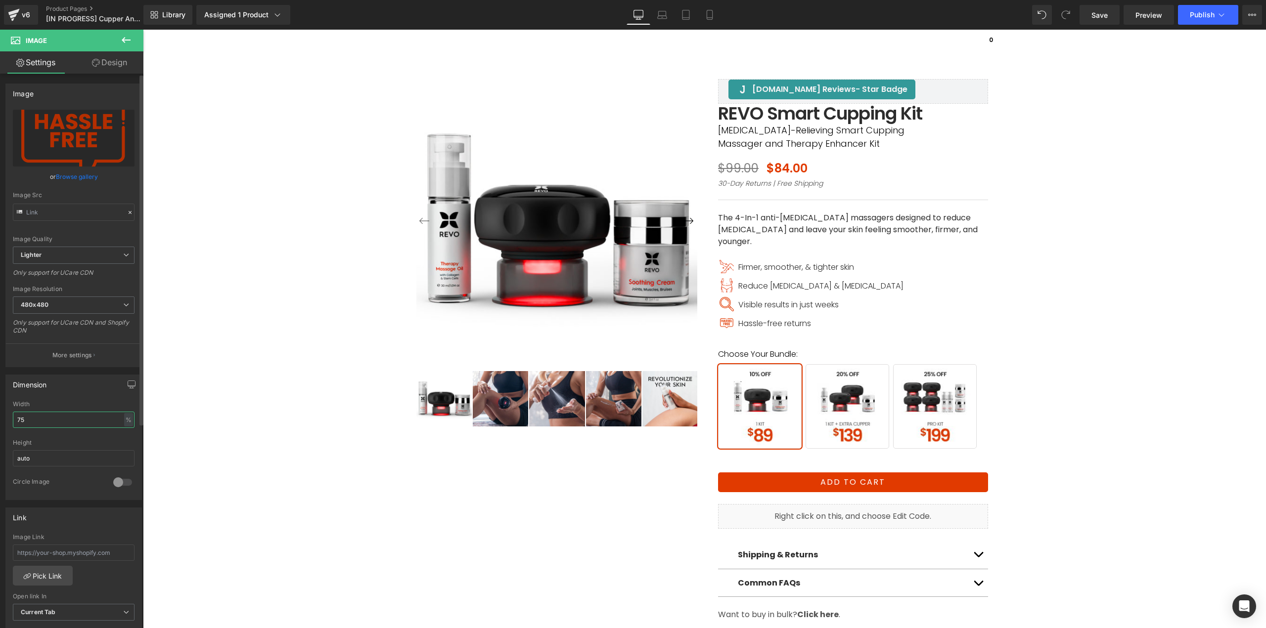
drag, startPoint x: 22, startPoint y: 425, endPoint x: 0, endPoint y: 426, distance: 22.3
click at [0, 426] on div "Dimension 75% Width 75 % % px auto Height auto 0 Circle Image" at bounding box center [74, 433] width 148 height 133
type input "100"
click at [87, 176] on link "Browse gallery" at bounding box center [77, 176] width 42 height 17
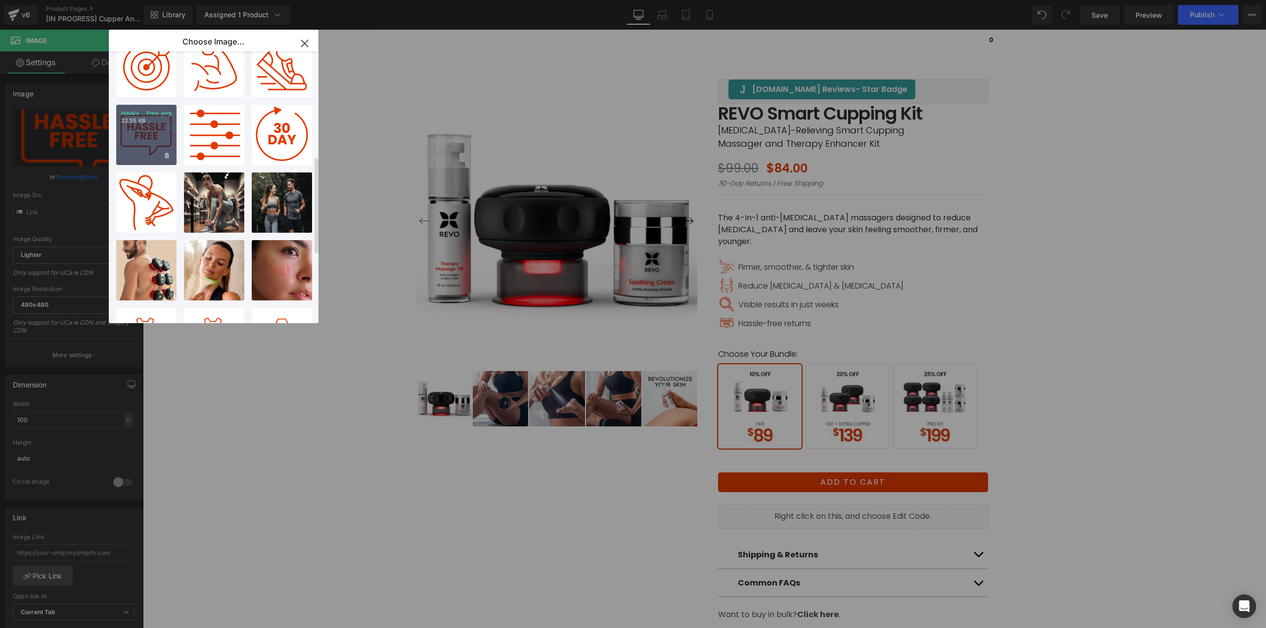
click at [155, 135] on div "Hassle ...Free.png 22.55 KB" at bounding box center [146, 135] width 60 height 60
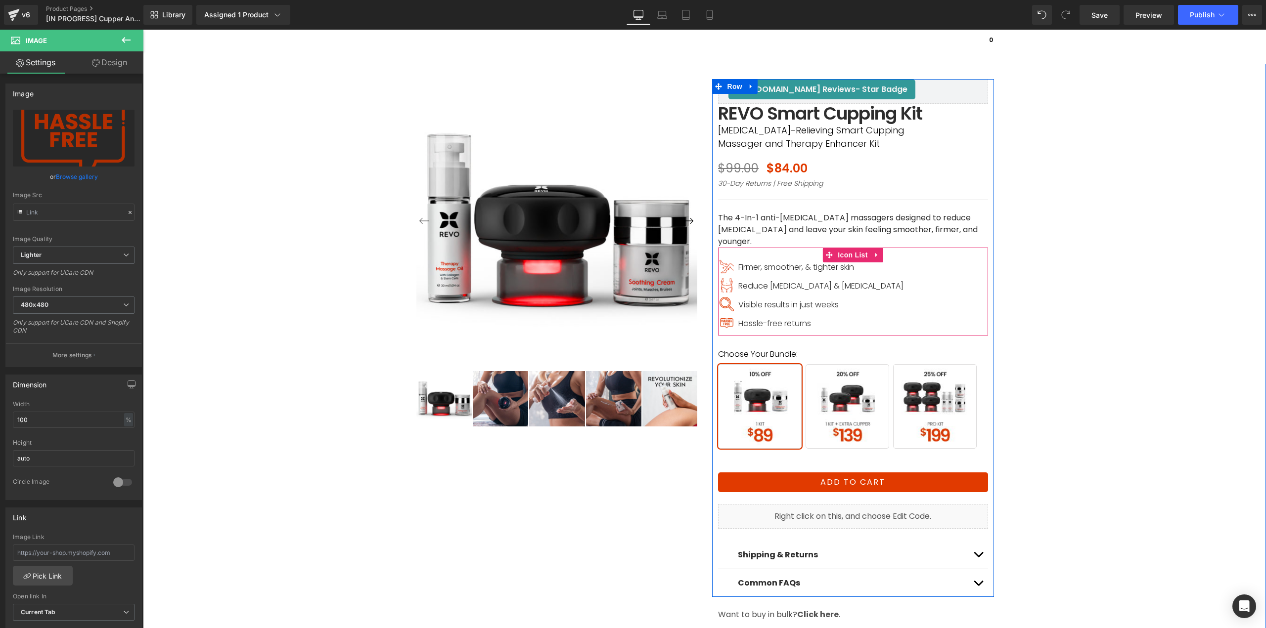
click at [722, 316] on span "Image" at bounding box center [726, 322] width 21 height 12
click at [68, 178] on link "Browse gallery" at bounding box center [77, 176] width 42 height 17
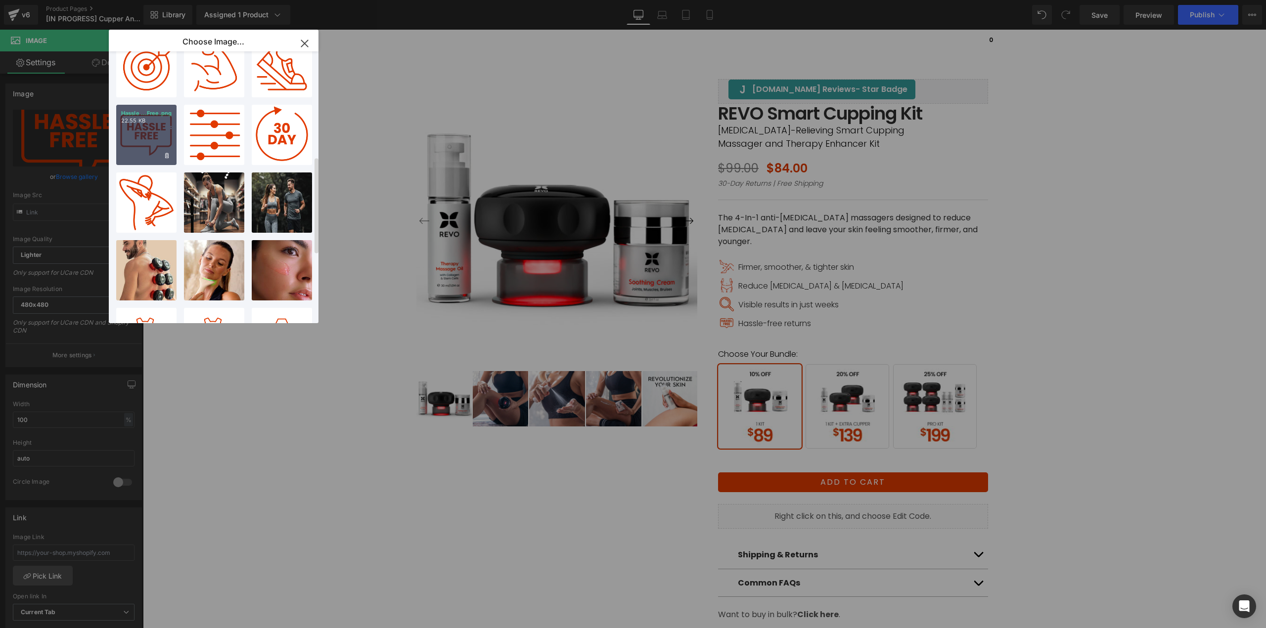
click at [147, 147] on div "Hassle ...Free.png 22.55 KB" at bounding box center [146, 135] width 60 height 60
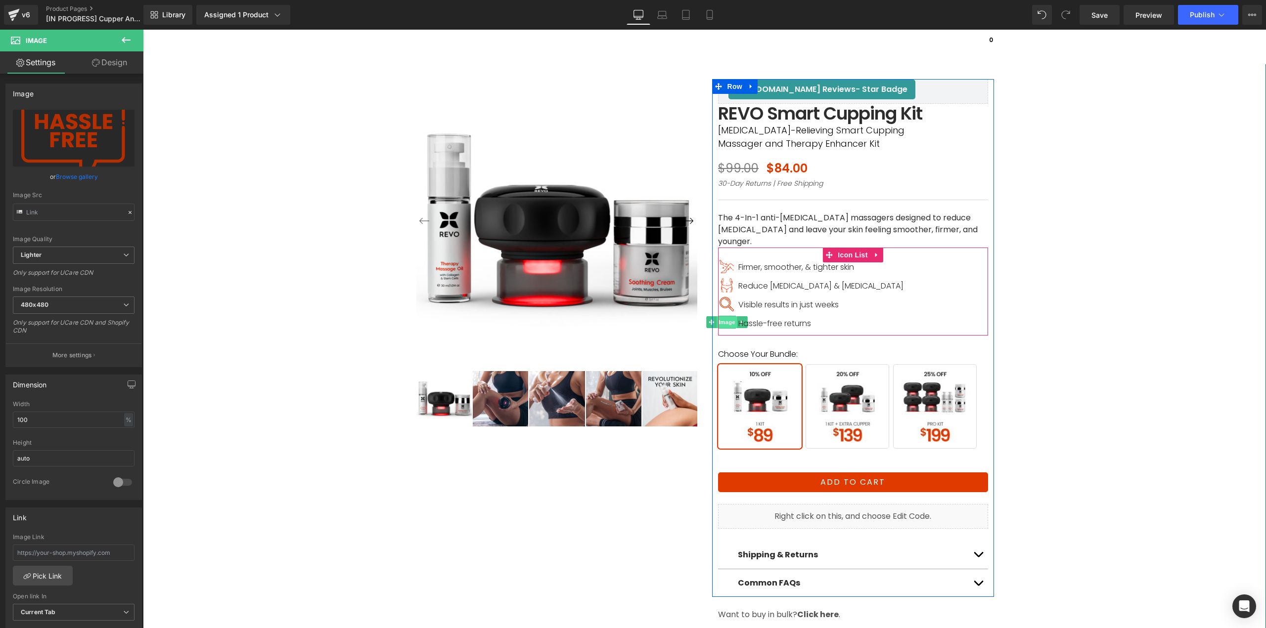
click at [721, 316] on span "Image" at bounding box center [726, 322] width 21 height 12
click at [723, 316] on span "Image" at bounding box center [726, 322] width 21 height 12
click at [87, 174] on link "Browse gallery" at bounding box center [77, 176] width 42 height 17
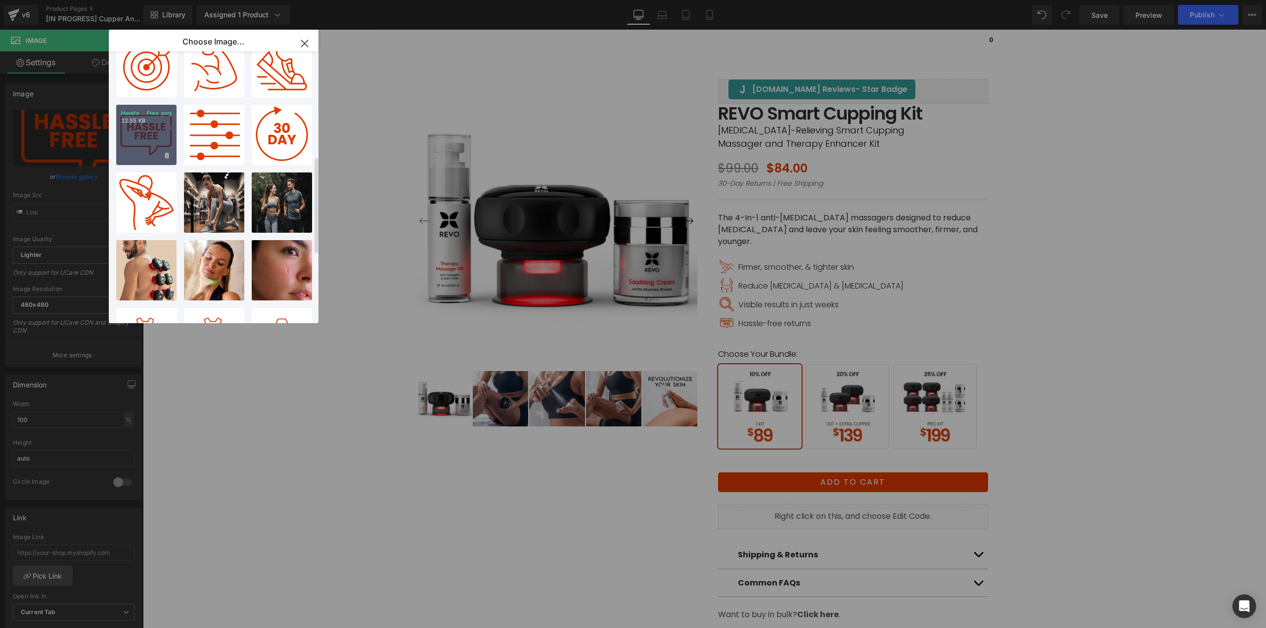
click at [150, 149] on div "Hassle ...Free.png 22.55 KB" at bounding box center [146, 135] width 60 height 60
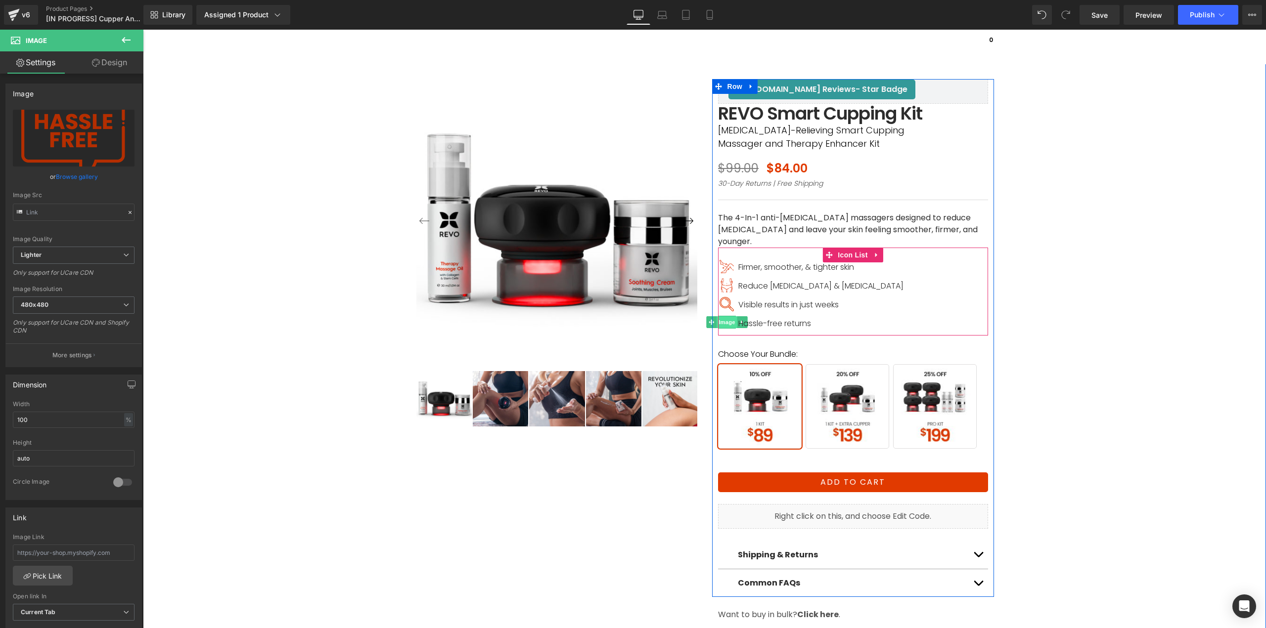
click at [725, 316] on span "Image" at bounding box center [726, 322] width 21 height 12
click at [1086, 18] on link "Save" at bounding box center [1099, 15] width 40 height 20
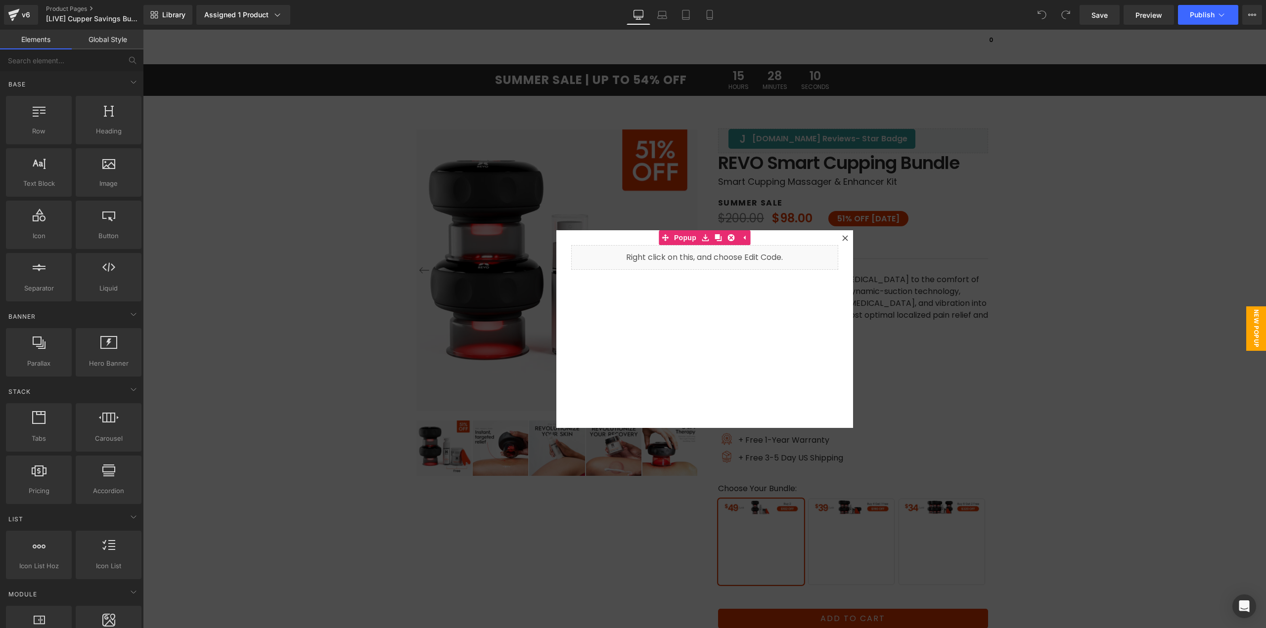
click at [237, 103] on div at bounding box center [704, 329] width 1123 height 599
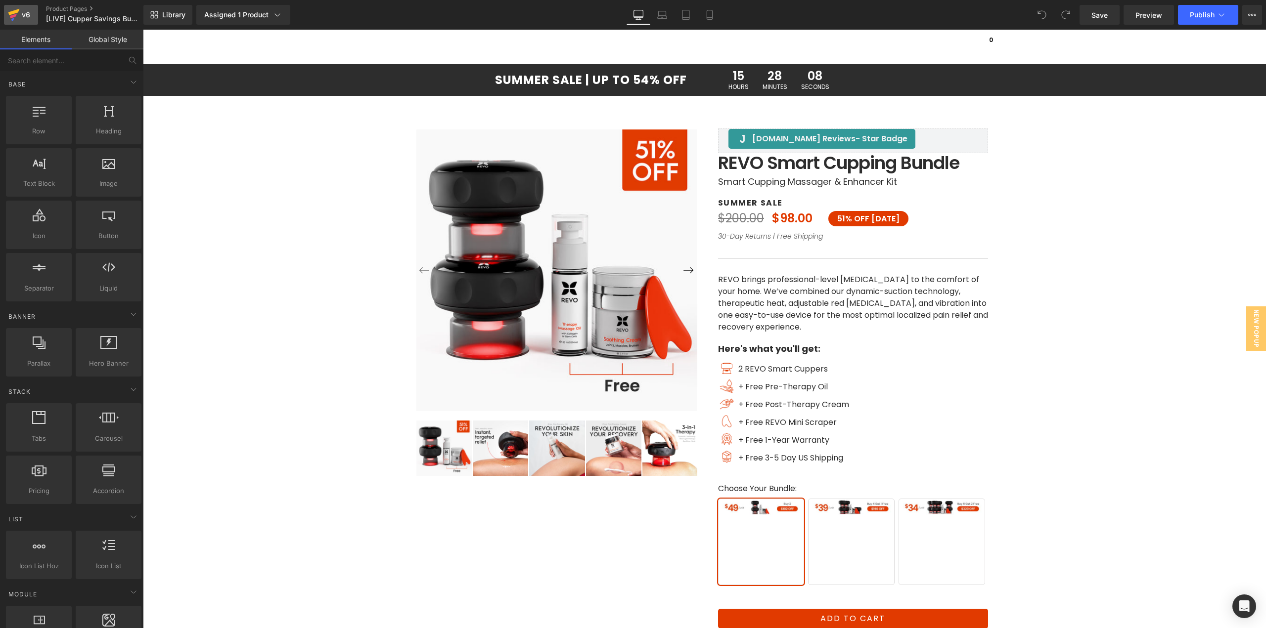
click at [17, 21] on icon at bounding box center [14, 14] width 12 height 25
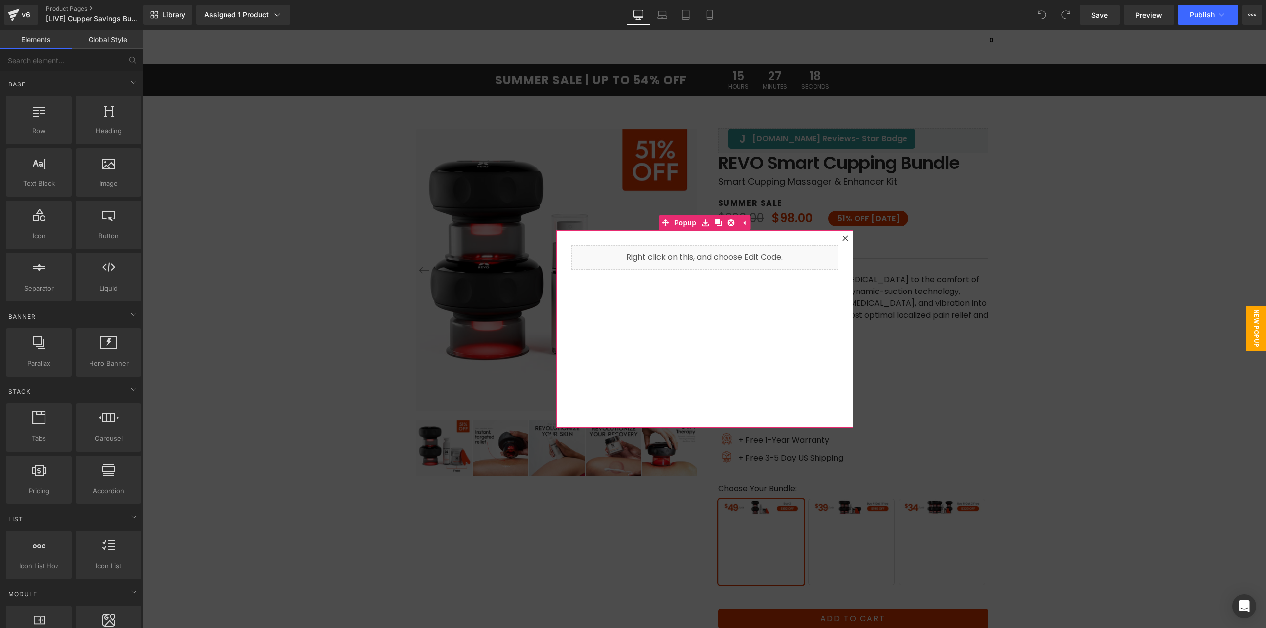
click at [842, 239] on icon at bounding box center [844, 237] width 5 height 5
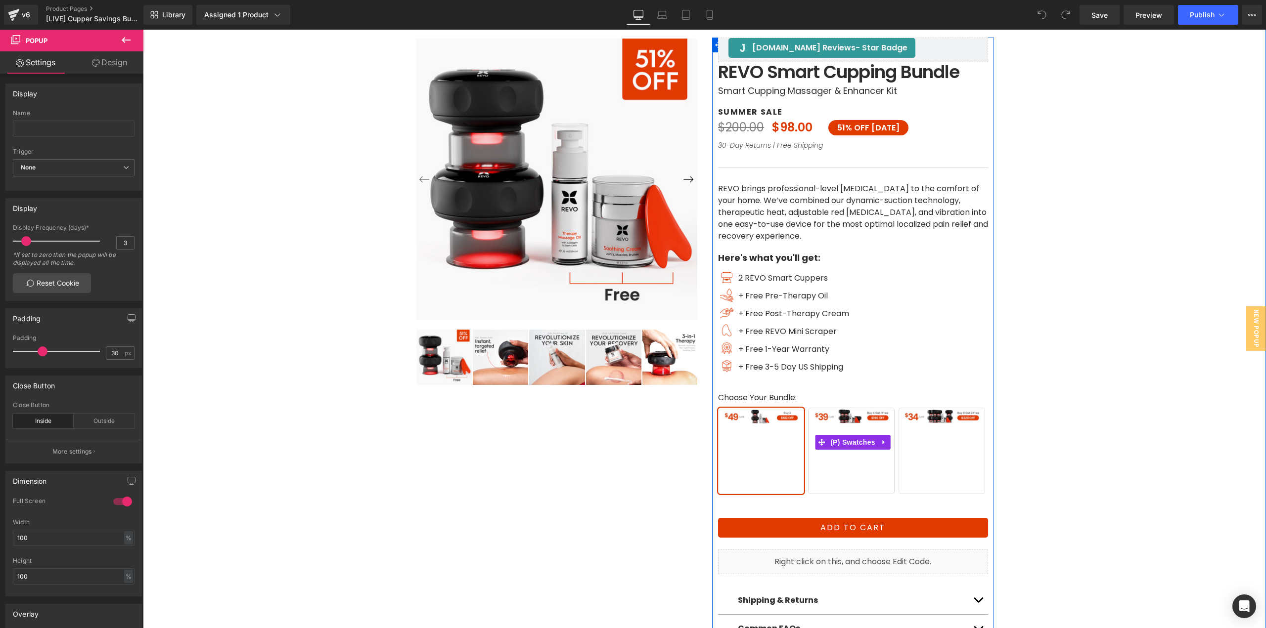
scroll to position [99, 0]
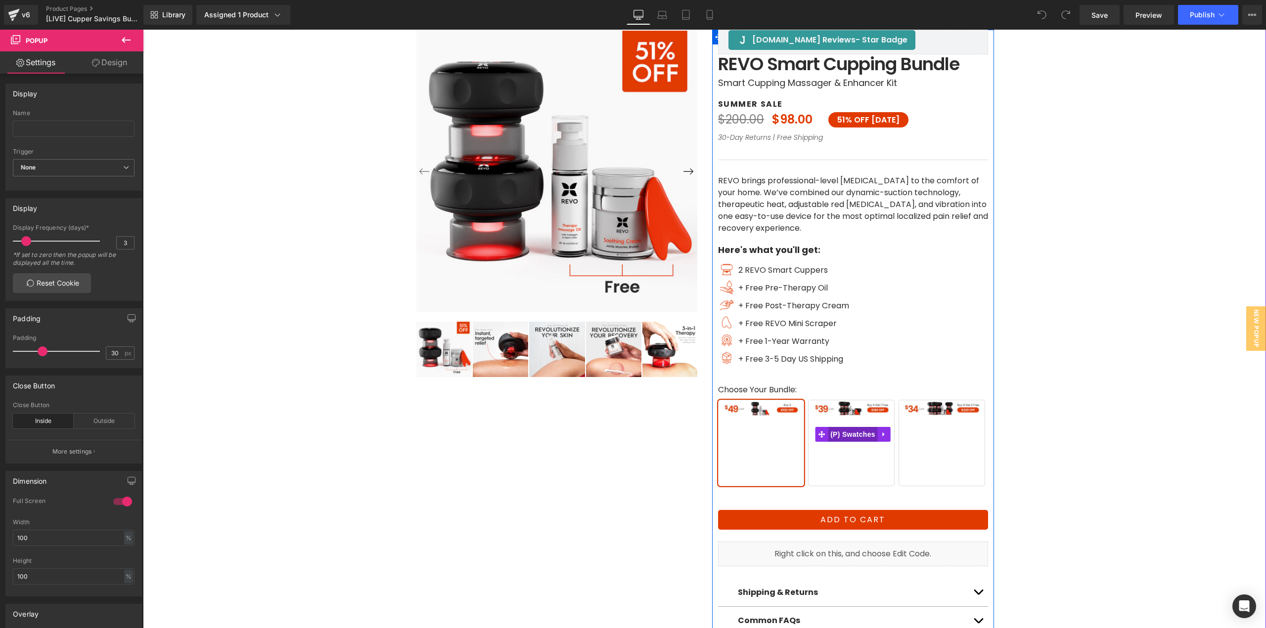
click at [853, 430] on span "(P) Swatches" at bounding box center [853, 434] width 50 height 15
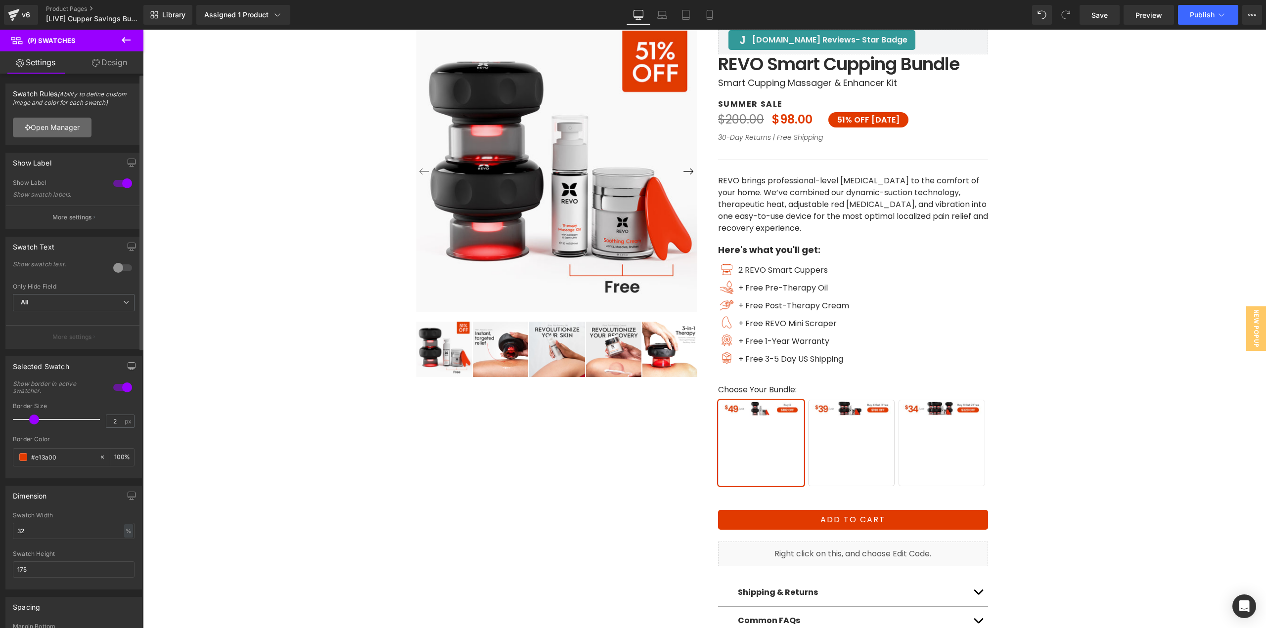
click at [47, 123] on link "Open Manager" at bounding box center [52, 128] width 79 height 20
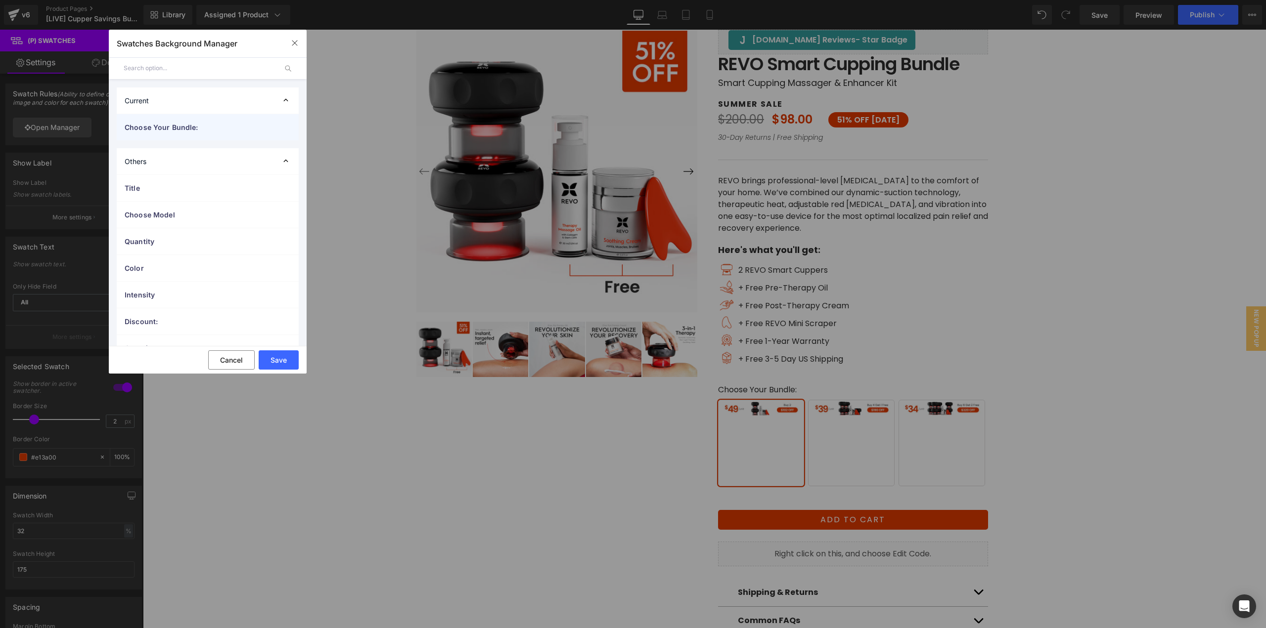
click at [161, 121] on div "Choose Your Bundle:" at bounding box center [208, 127] width 182 height 26
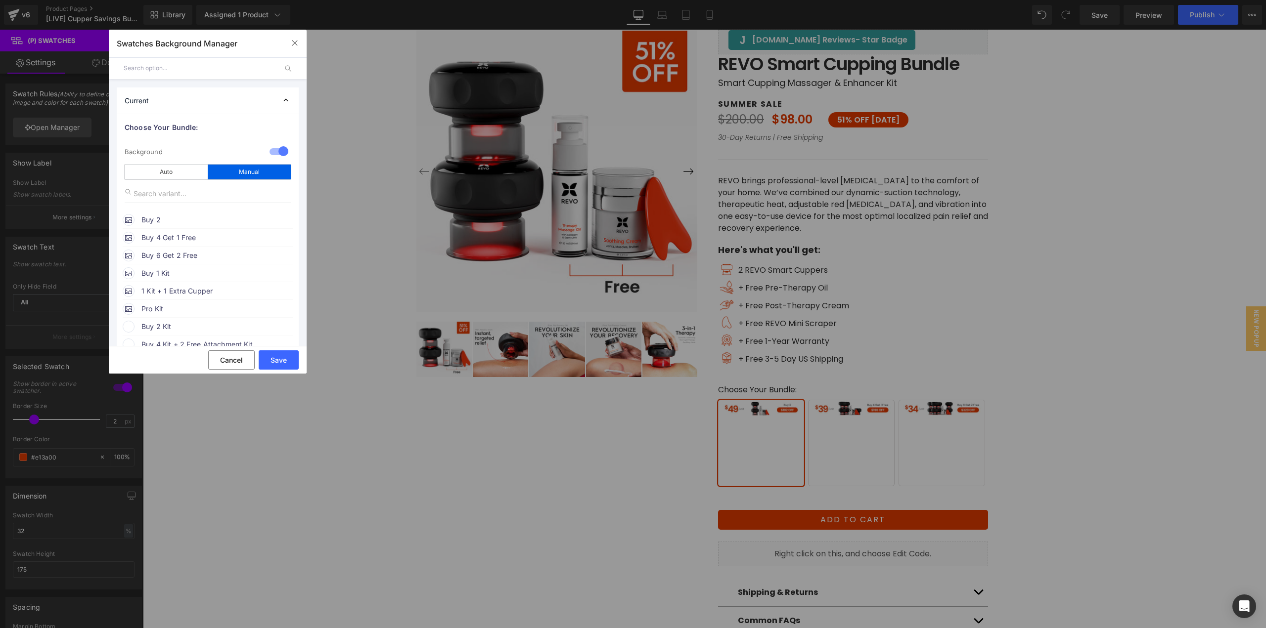
click at [185, 221] on span "Buy 2" at bounding box center [216, 220] width 150 height 12
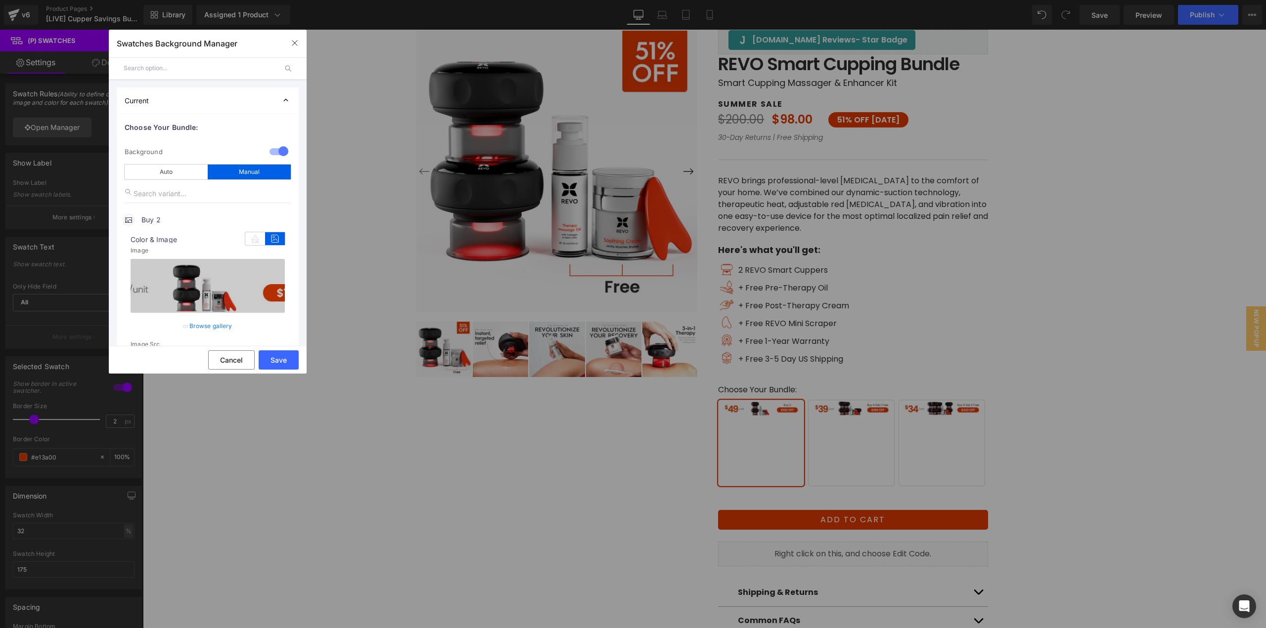
click at [208, 327] on link "Browse gallery" at bounding box center [210, 325] width 43 height 17
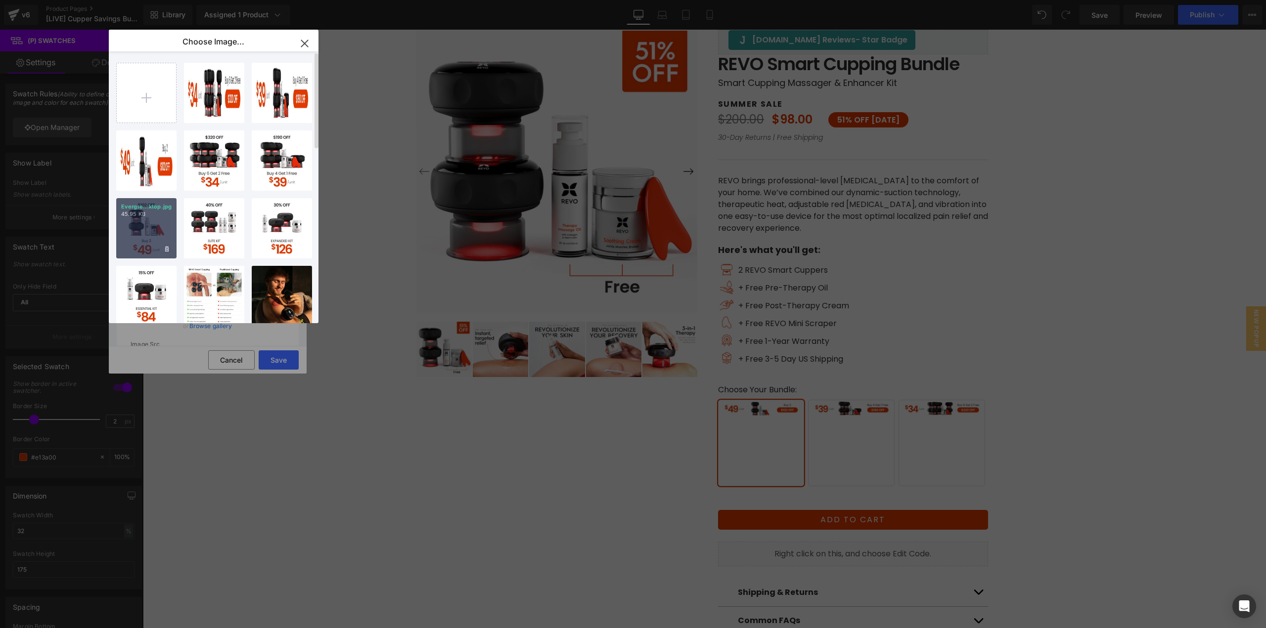
click at [166, 237] on div "Evergre...ktop.jpg 45.95 KB" at bounding box center [146, 228] width 60 height 60
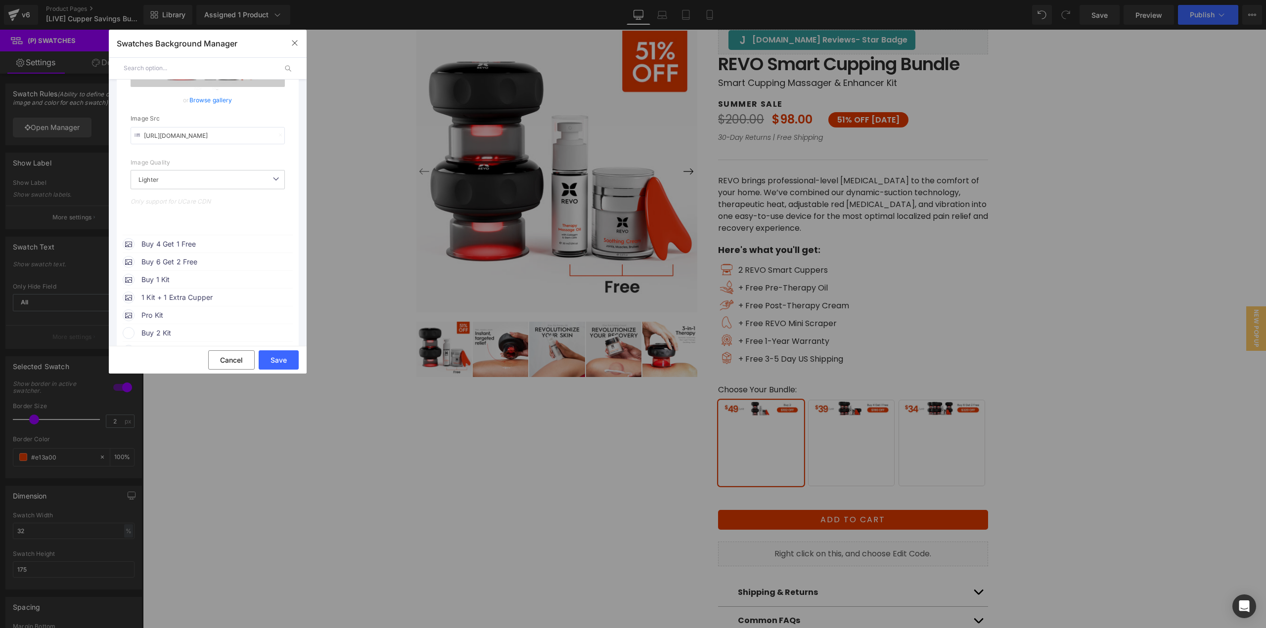
scroll to position [247, 0]
click at [204, 227] on span "Buy 4 Get 1 Free" at bounding box center [216, 223] width 150 height 12
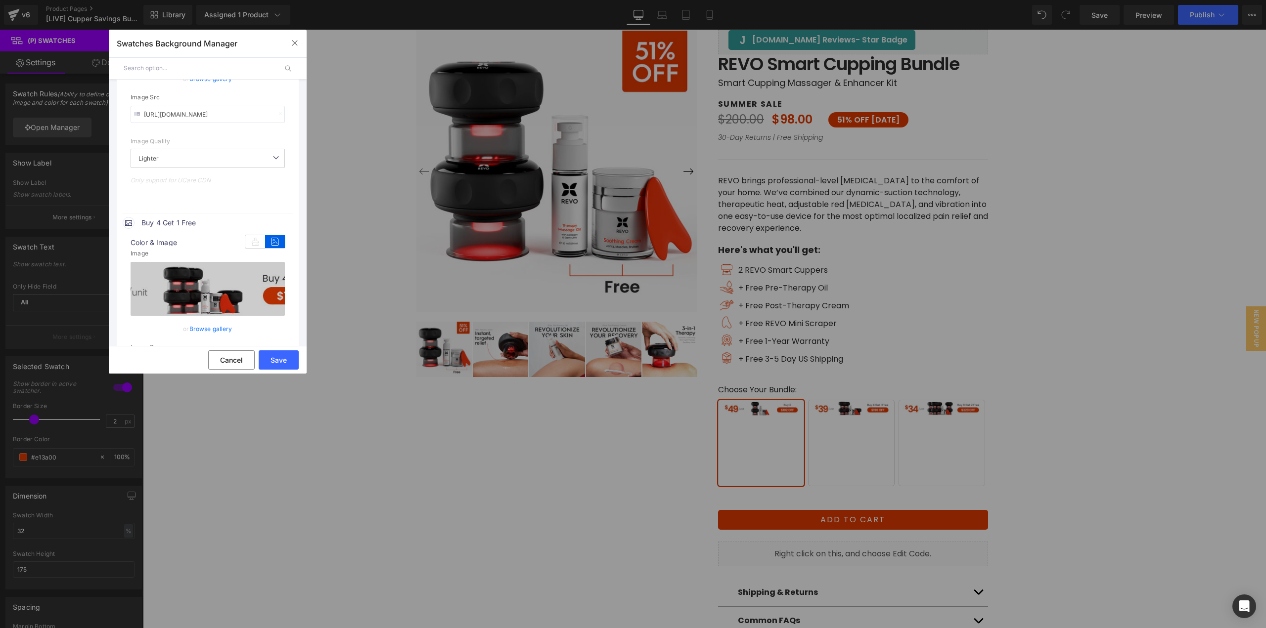
click at [225, 332] on link "Browse gallery" at bounding box center [210, 328] width 43 height 17
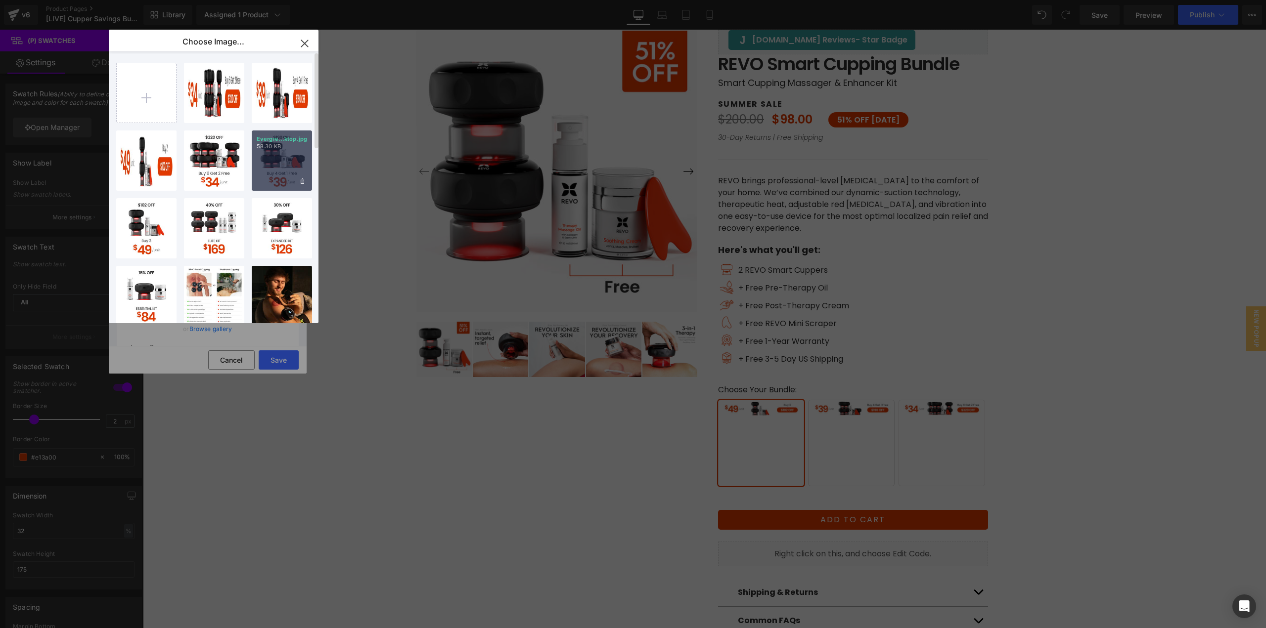
click at [274, 168] on div "Evergre...ktop.jpg 58.30 KB" at bounding box center [282, 161] width 60 height 60
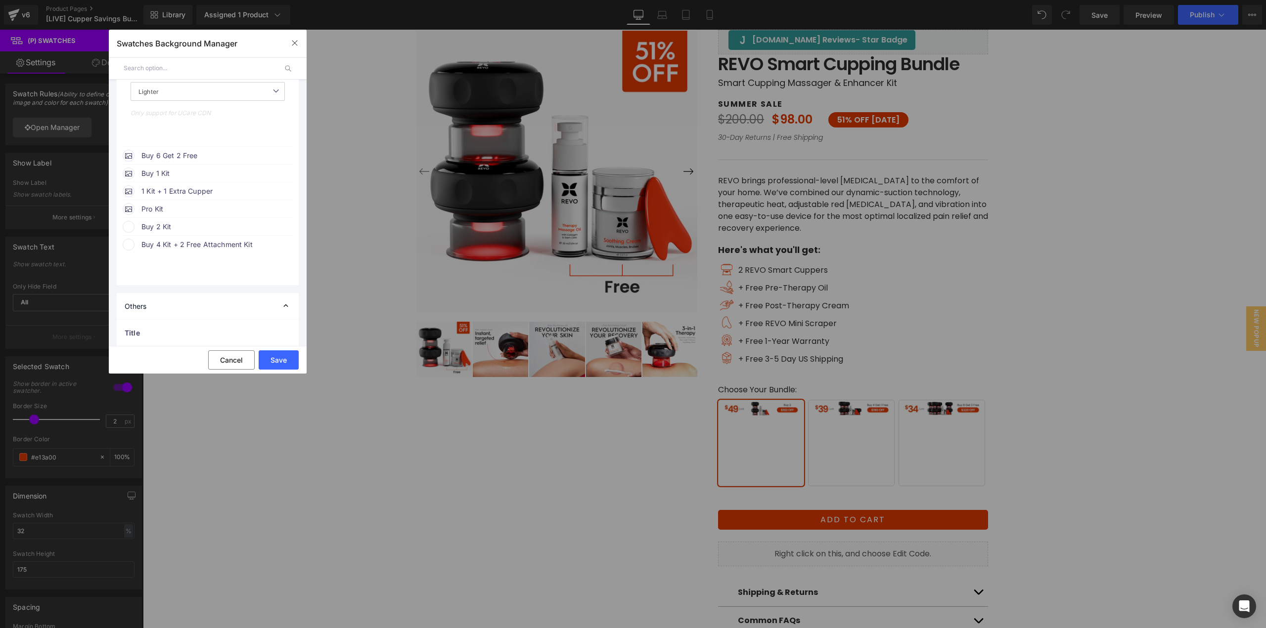
scroll to position [593, 0]
click at [211, 124] on span "Buy 6 Get 2 Free" at bounding box center [216, 127] width 150 height 12
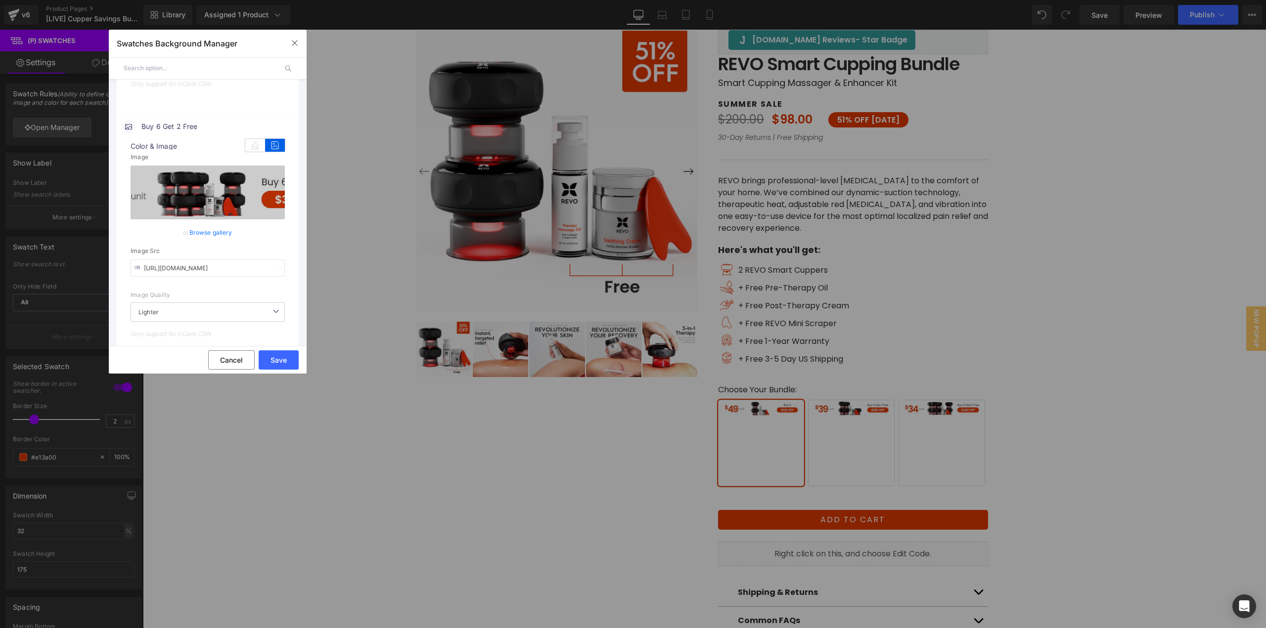
click at [207, 236] on link "Browse gallery" at bounding box center [210, 232] width 43 height 17
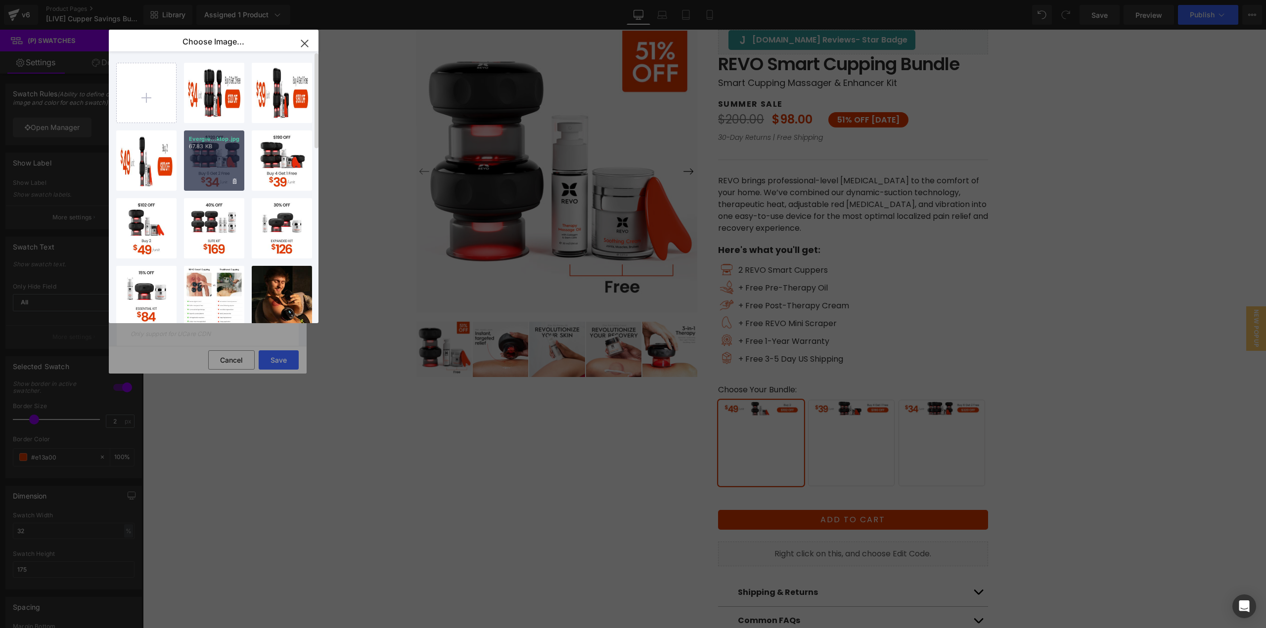
click at [215, 174] on div "Evergre...ktop.jpg 67.83 KB" at bounding box center [214, 161] width 60 height 60
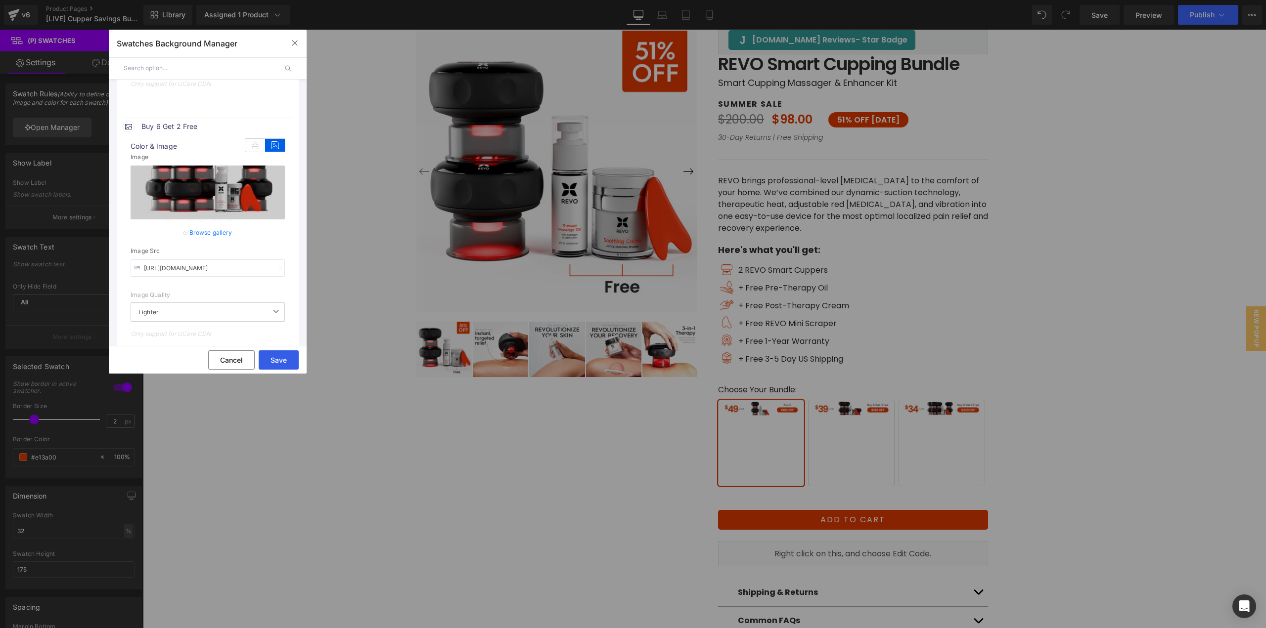
drag, startPoint x: 285, startPoint y: 362, endPoint x: 193, endPoint y: 350, distance: 92.7
click at [285, 362] on button "Save" at bounding box center [279, 360] width 40 height 19
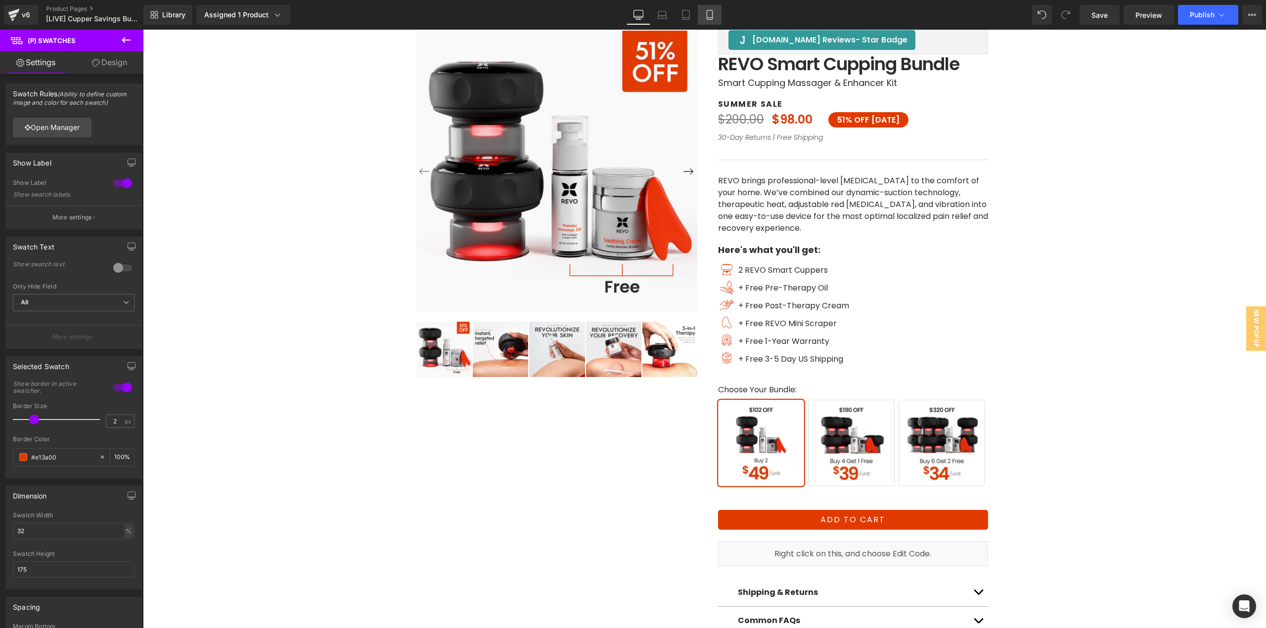
click at [711, 13] on icon at bounding box center [709, 15] width 10 height 10
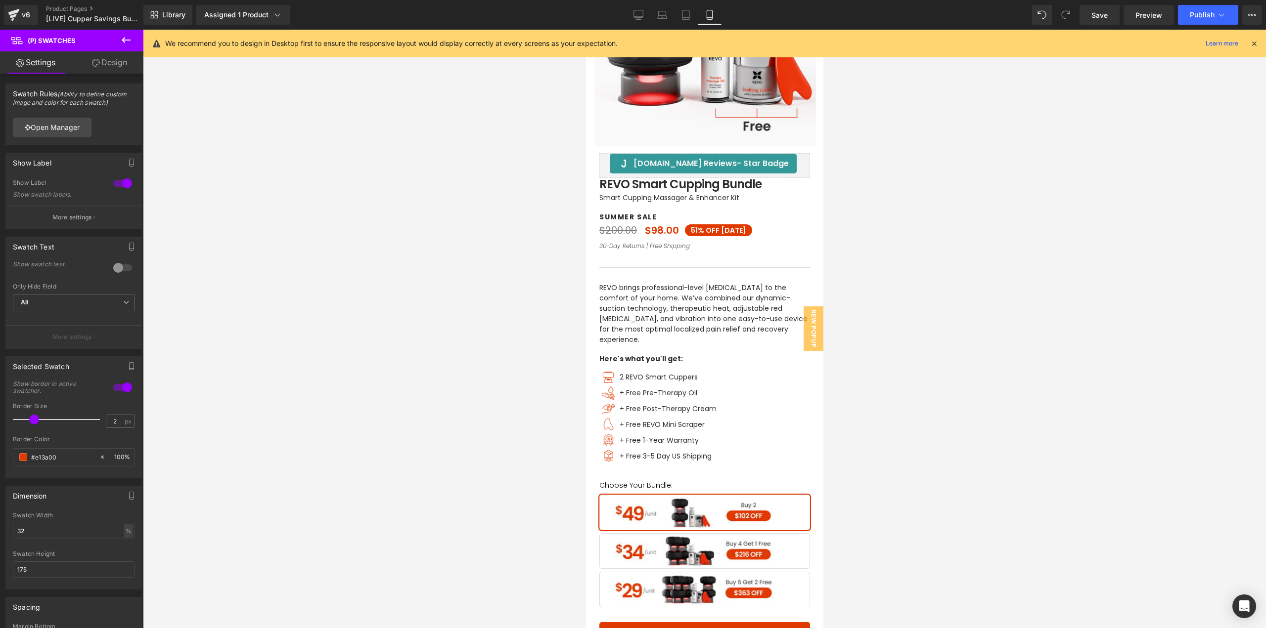
scroll to position [198, 0]
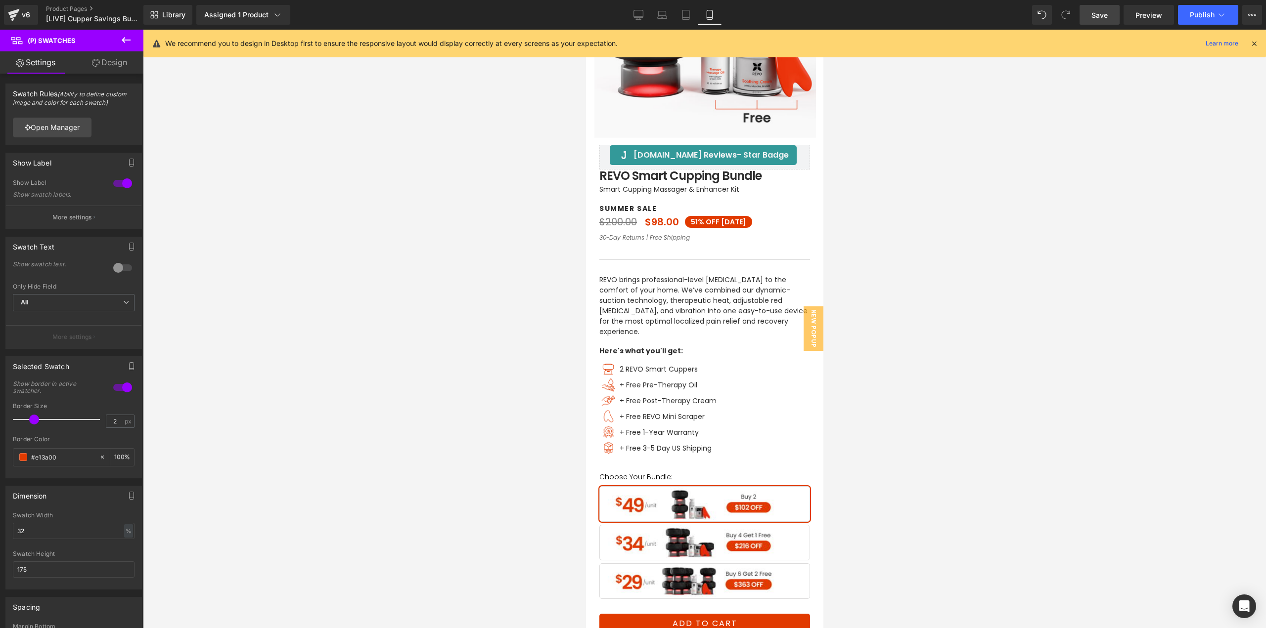
click at [1092, 13] on span "Save" at bounding box center [1099, 15] width 16 height 10
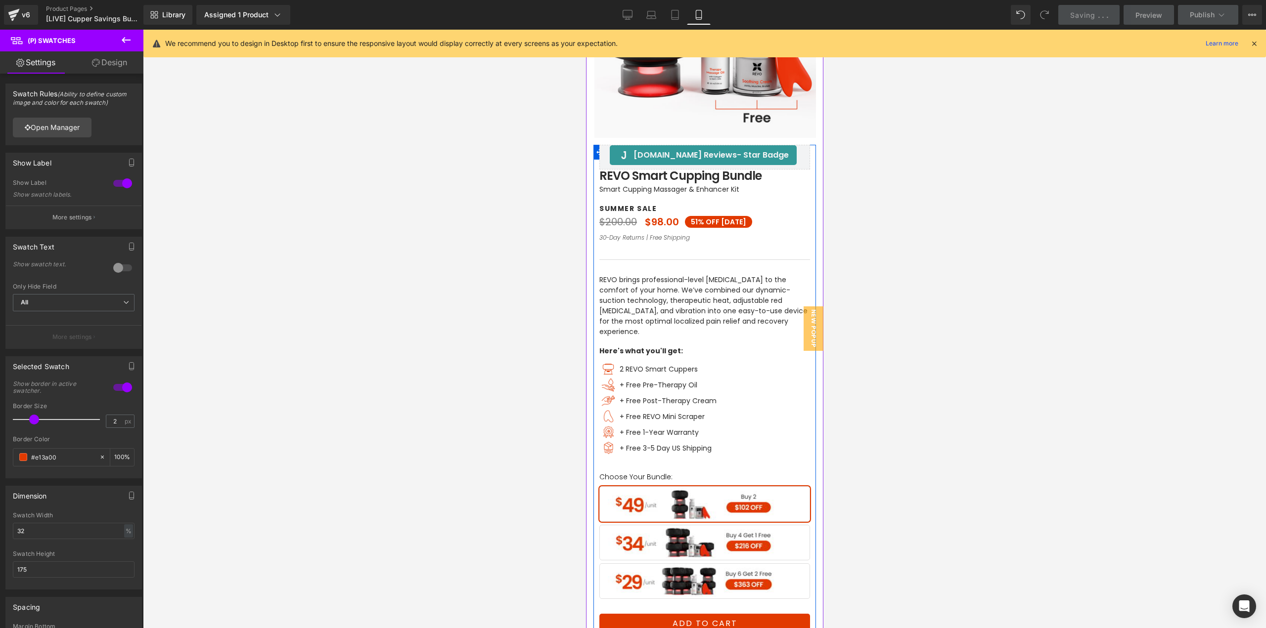
click at [691, 534] on span "Buy 4 Get 1 Free" at bounding box center [704, 543] width 211 height 36
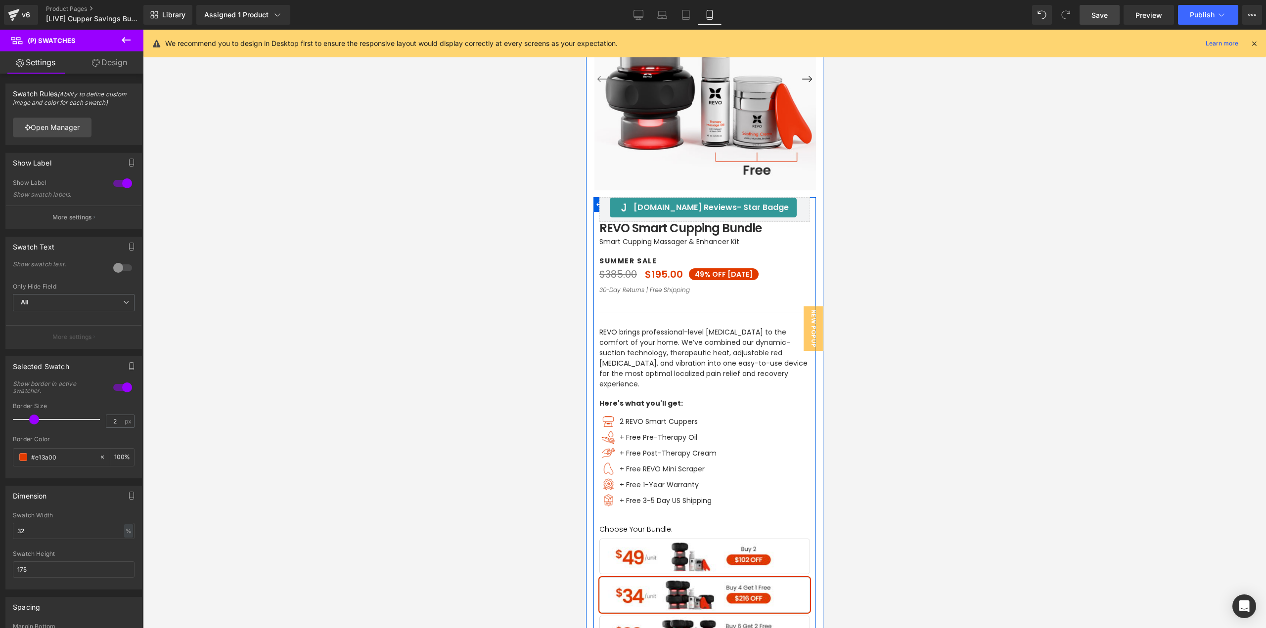
scroll to position [247, 0]
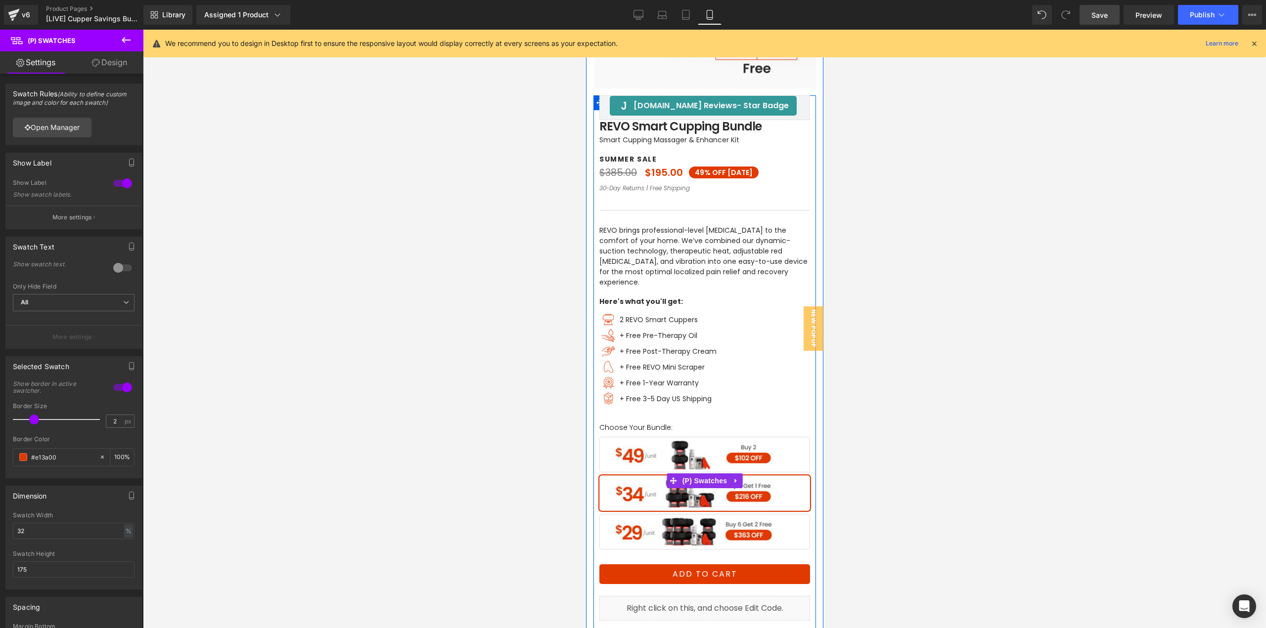
click at [676, 524] on span "Buy 6 Get 2 Free" at bounding box center [704, 532] width 211 height 36
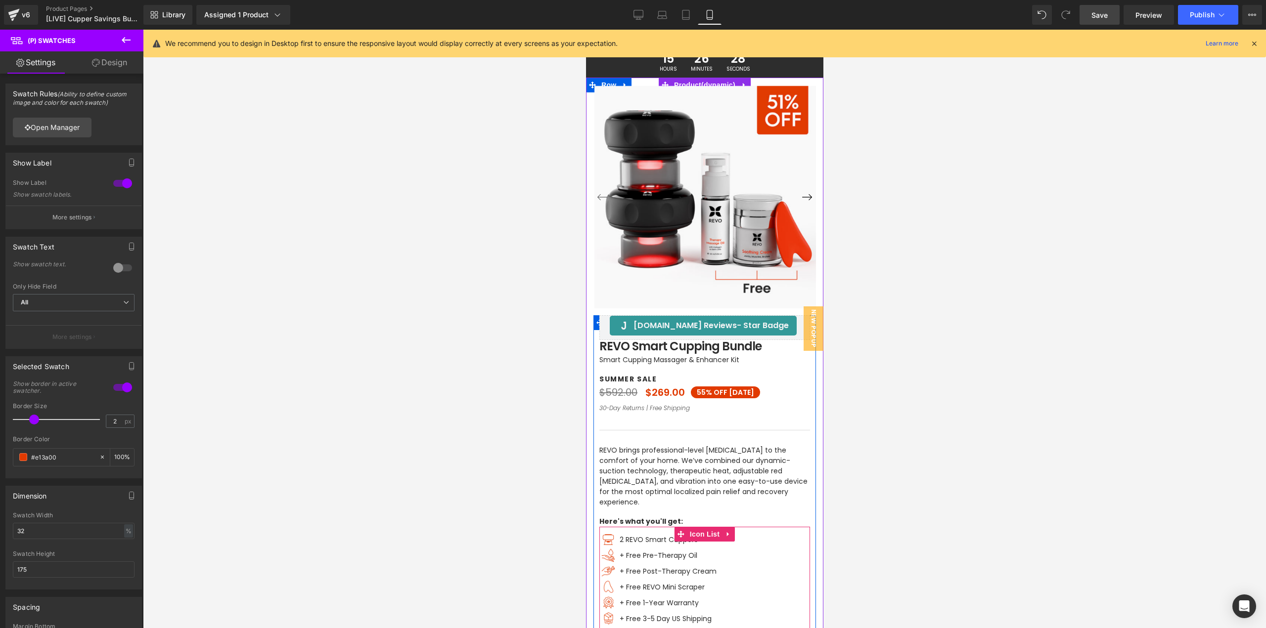
scroll to position [0, 0]
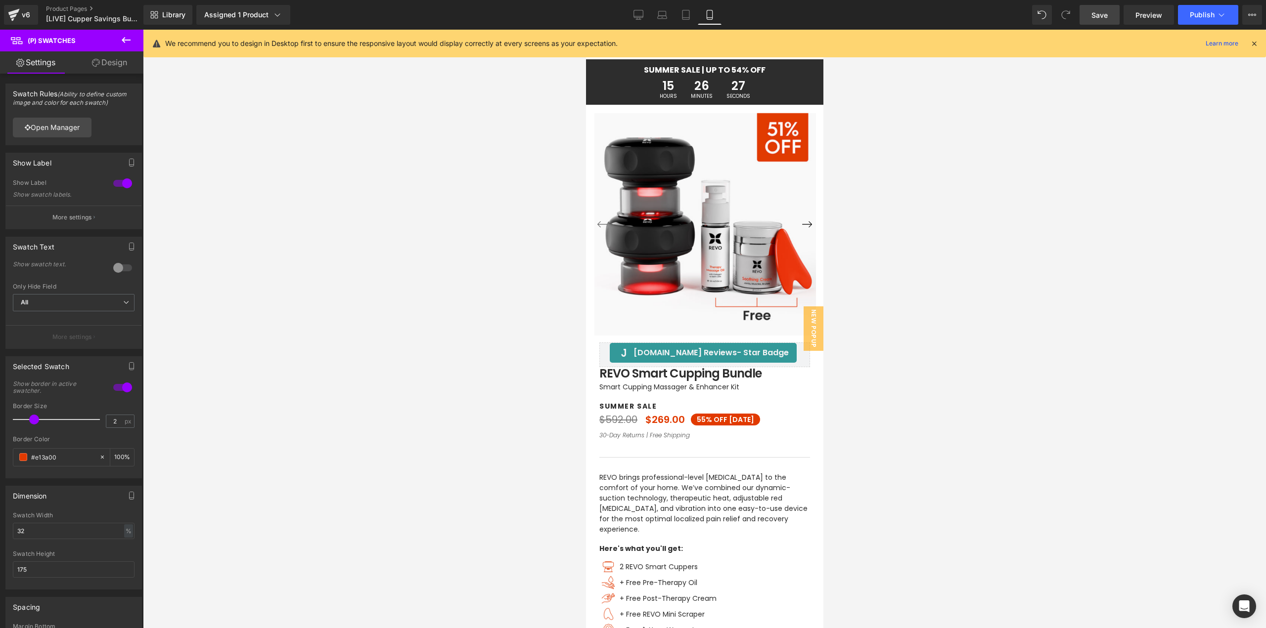
click at [1099, 17] on span "Save" at bounding box center [1099, 15] width 16 height 10
click at [1197, 11] on span "Publish" at bounding box center [1201, 15] width 25 height 8
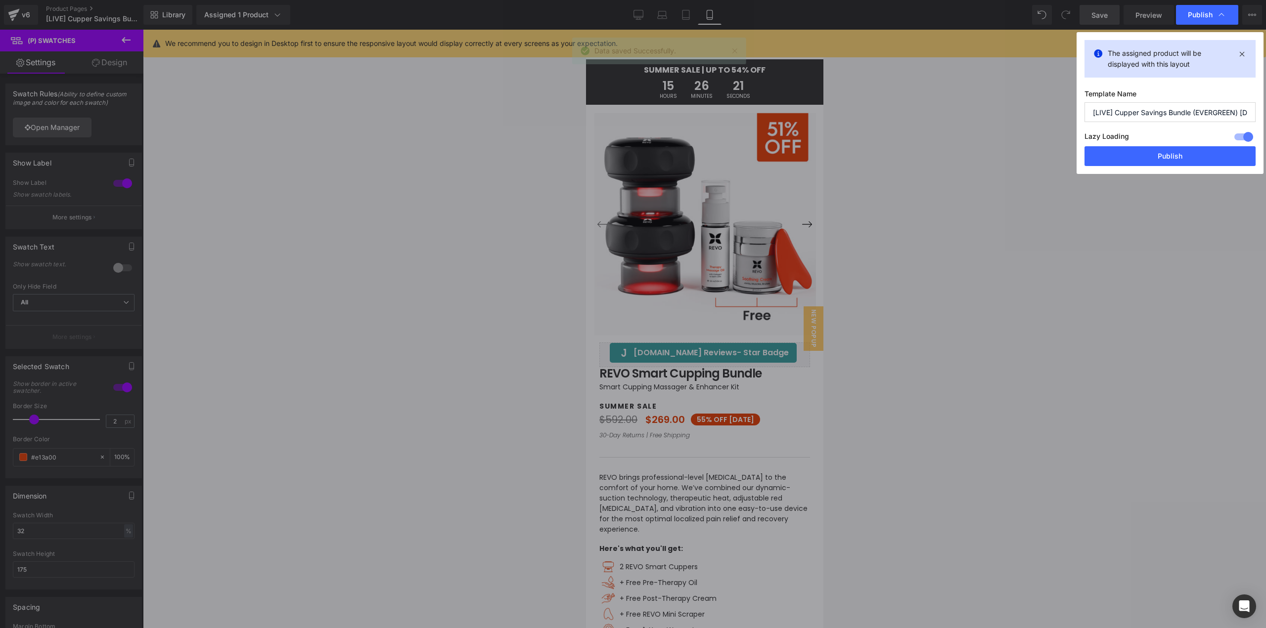
drag, startPoint x: 1142, startPoint y: 161, endPoint x: 1086, endPoint y: 156, distance: 56.5
click at [1143, 161] on button "Publish" at bounding box center [1169, 156] width 171 height 20
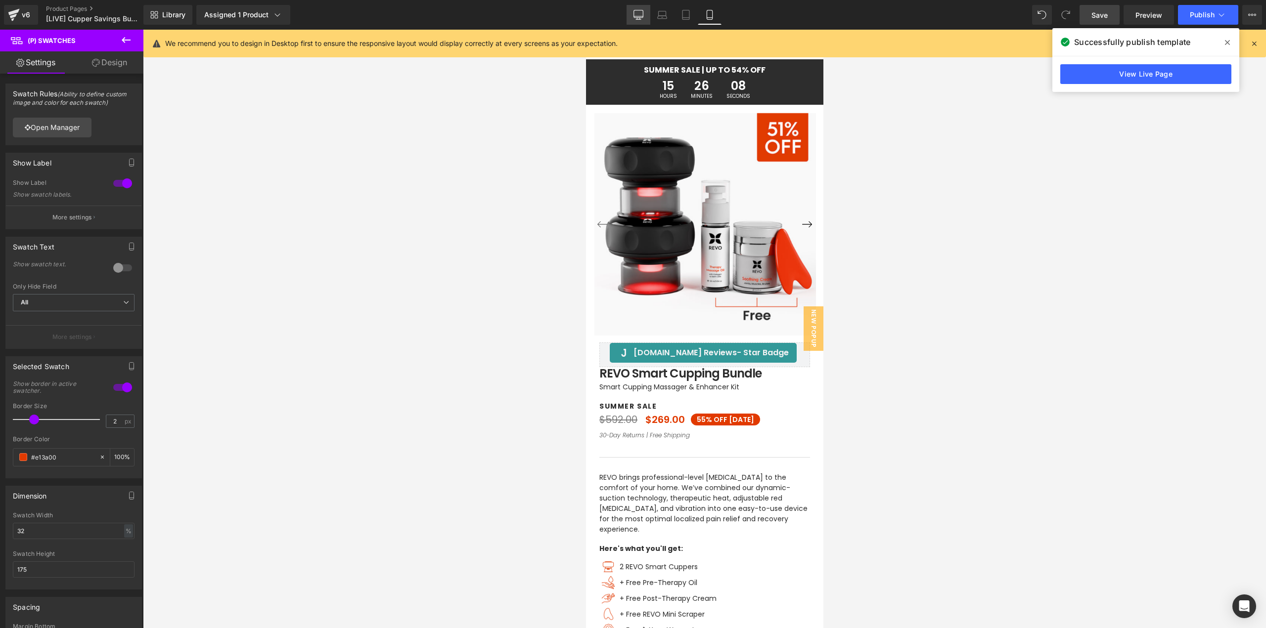
drag, startPoint x: 644, startPoint y: 10, endPoint x: 567, endPoint y: 328, distance: 327.1
click at [644, 10] on link "Desktop" at bounding box center [638, 15] width 24 height 20
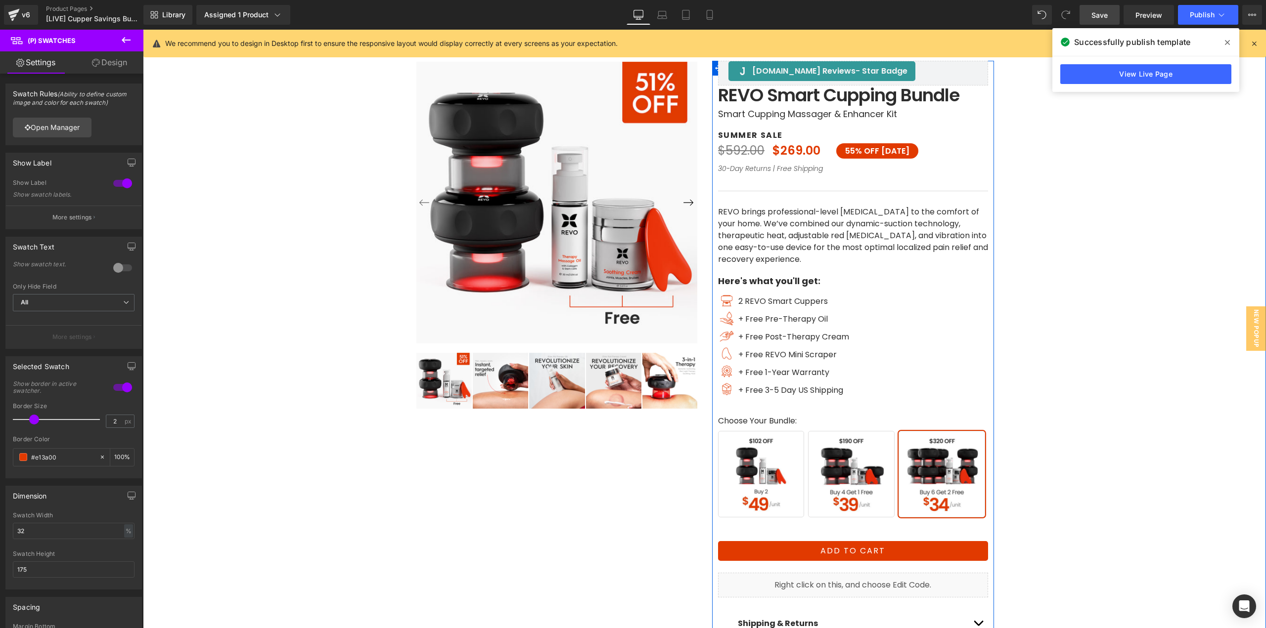
scroll to position [42, 0]
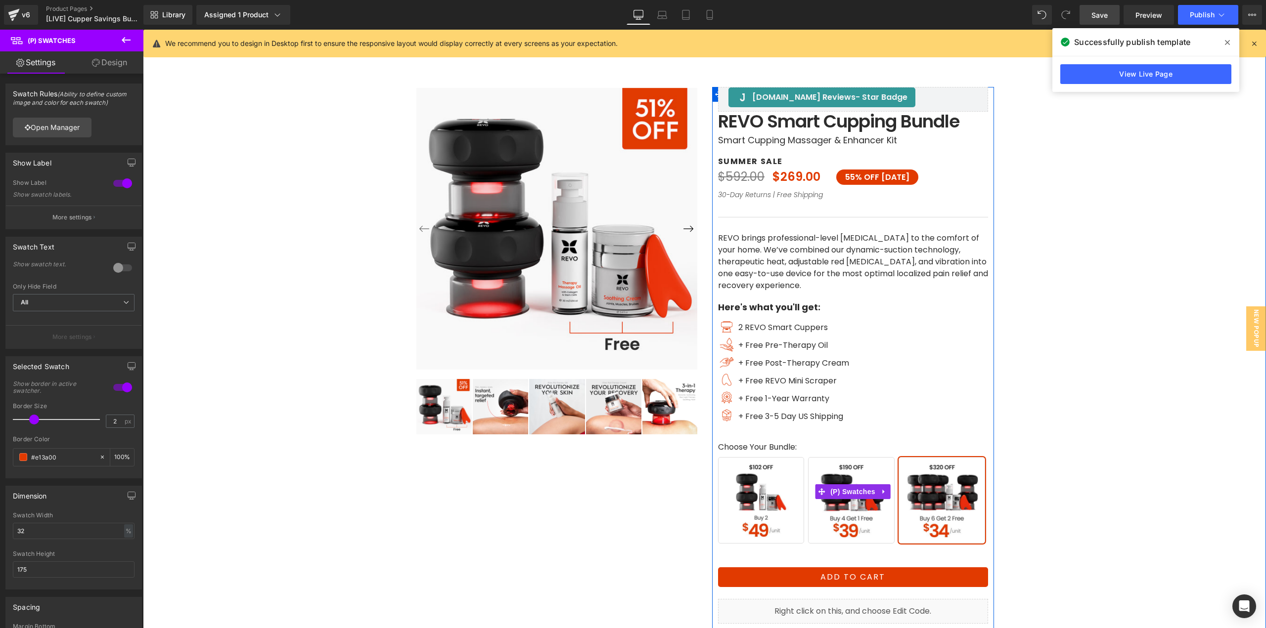
click at [934, 522] on span "Buy 6 Get 2 Free" at bounding box center [941, 500] width 87 height 87
click at [834, 524] on span "Buy 4 Get 1 Free" at bounding box center [851, 500] width 87 height 87
click at [789, 525] on span "Buy 2" at bounding box center [761, 500] width 87 height 87
click at [862, 527] on span "Buy 4 Get 1 Free" at bounding box center [851, 500] width 87 height 87
click at [945, 516] on span "Buy 6 Get 2 Free" at bounding box center [941, 500] width 87 height 87
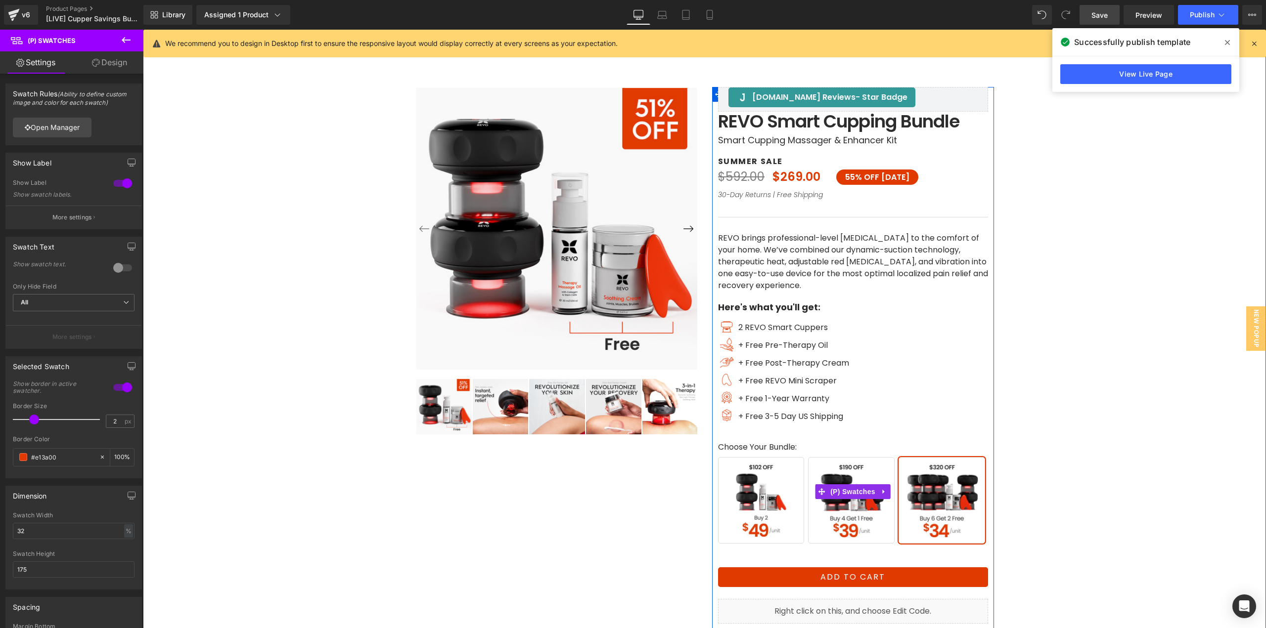
click at [799, 526] on span "Buy 2" at bounding box center [761, 500] width 87 height 87
click at [856, 522] on span "Buy 4 Get 1 Free" at bounding box center [851, 500] width 87 height 87
click at [924, 516] on span "Buy 6 Get 2 Free" at bounding box center [941, 500] width 87 height 87
click at [848, 529] on span "Buy 4 Get 1 Free" at bounding box center [851, 500] width 87 height 87
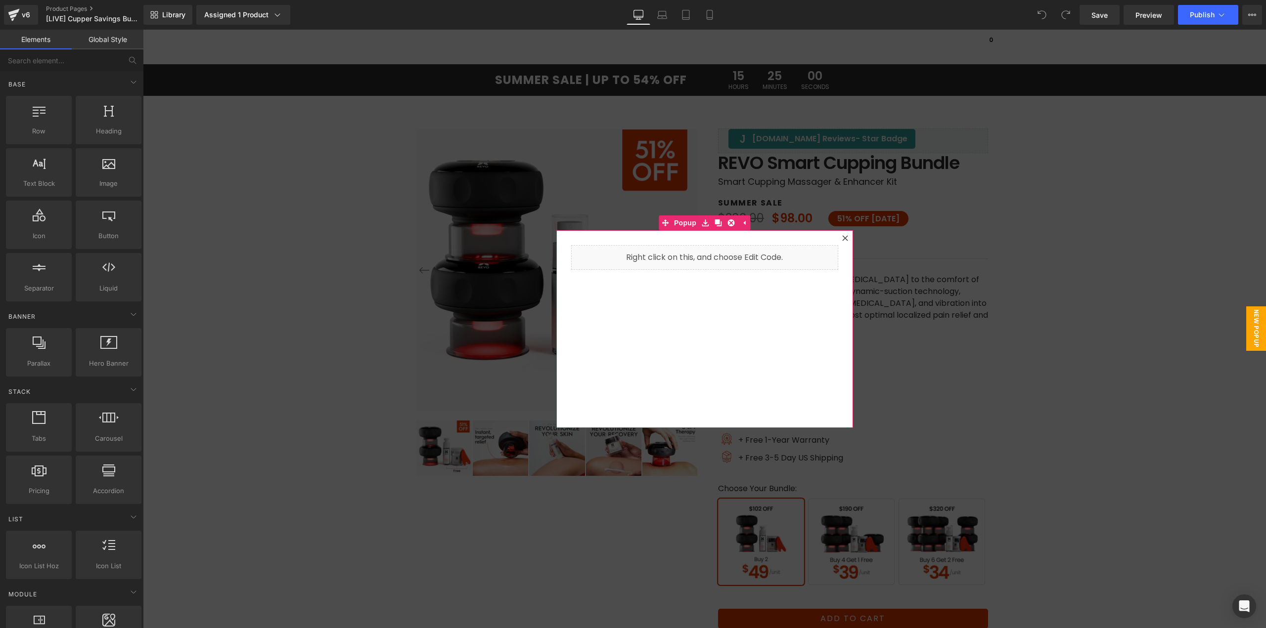
click at [842, 238] on icon at bounding box center [844, 237] width 5 height 5
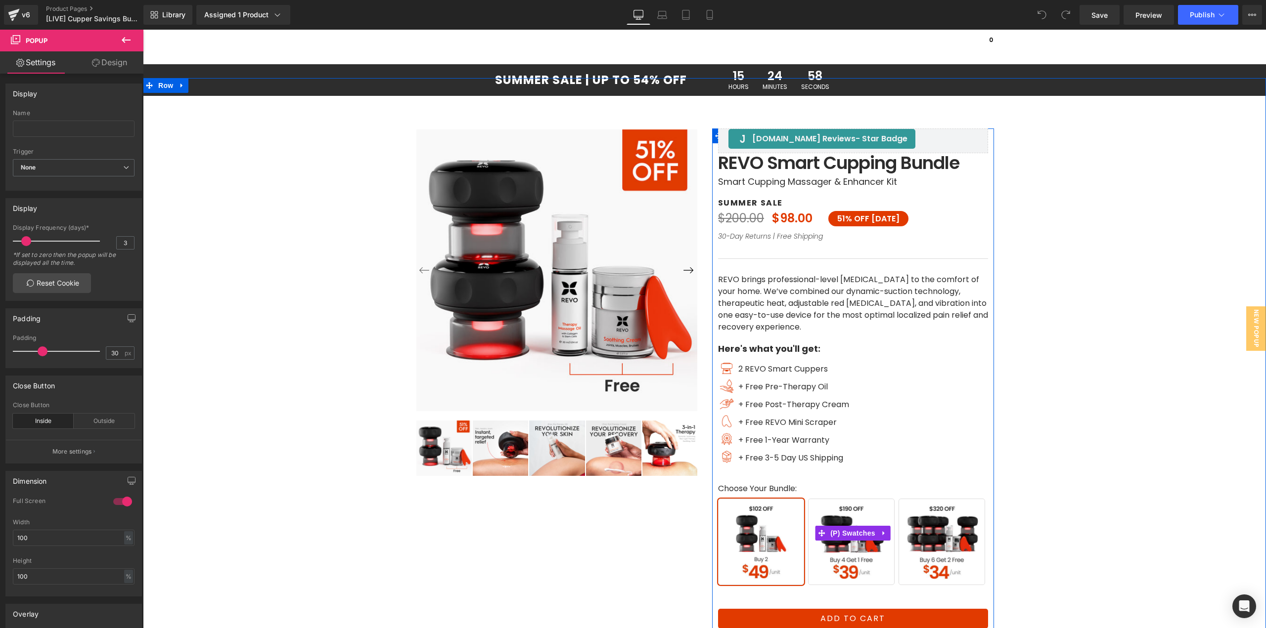
click at [863, 542] on span "Buy 4 Get 1 Free" at bounding box center [851, 542] width 87 height 87
click at [939, 552] on span "Buy 6 Get 2 Free" at bounding box center [941, 542] width 87 height 87
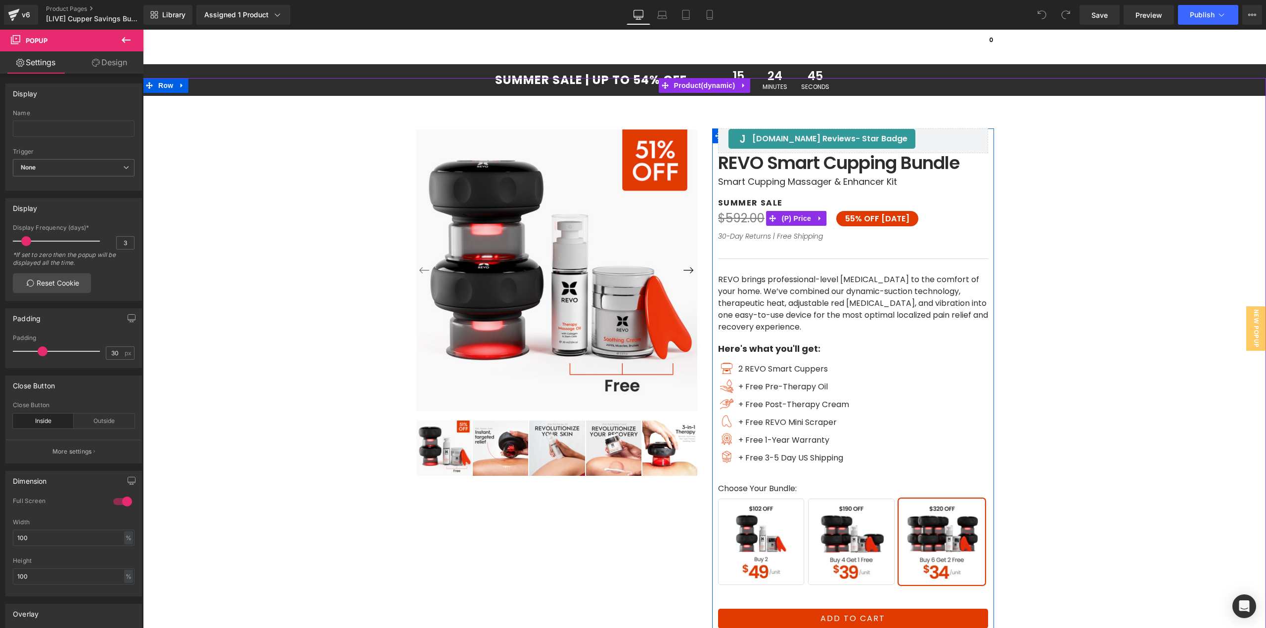
drag, startPoint x: 865, startPoint y: 218, endPoint x: 294, endPoint y: 368, distance: 590.6
click at [865, 218] on span "OFF TODAY" at bounding box center [886, 218] width 45 height 11
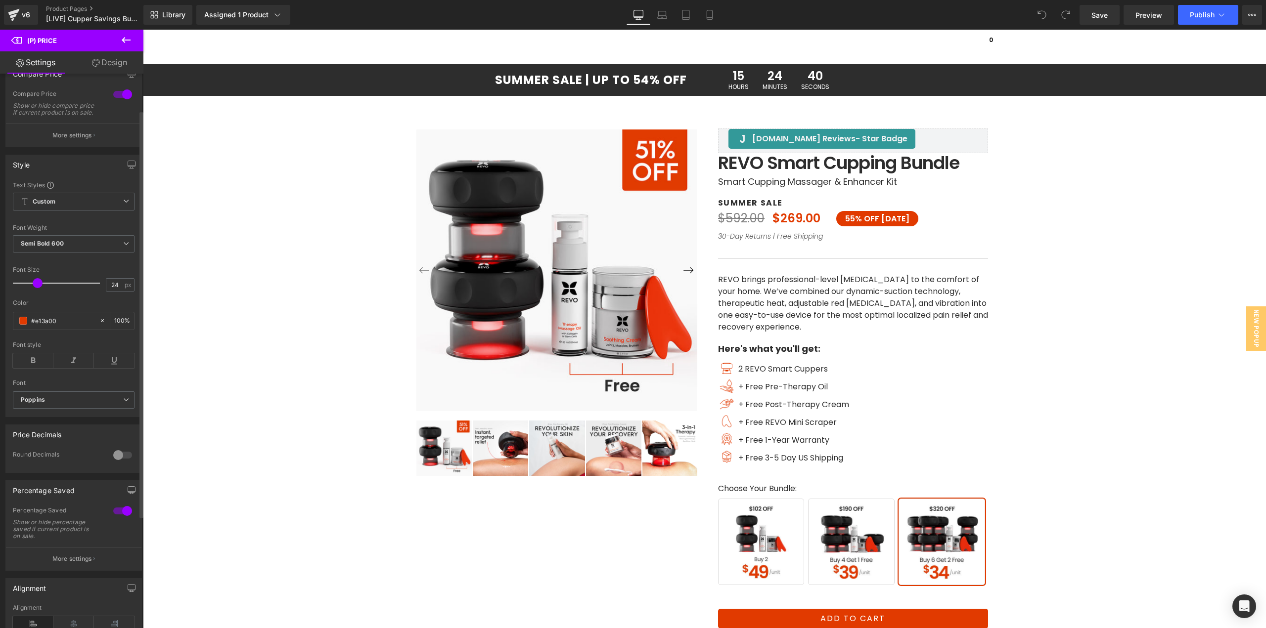
scroll to position [99, 0]
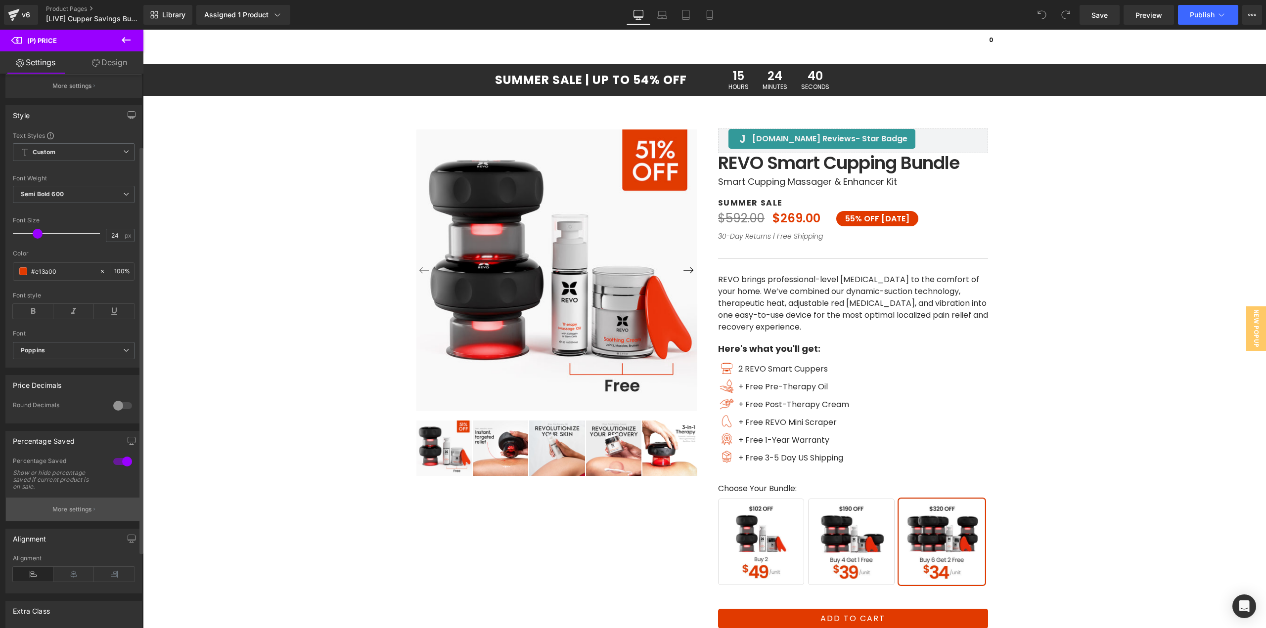
click at [69, 514] on p "More settings" at bounding box center [72, 509] width 40 height 9
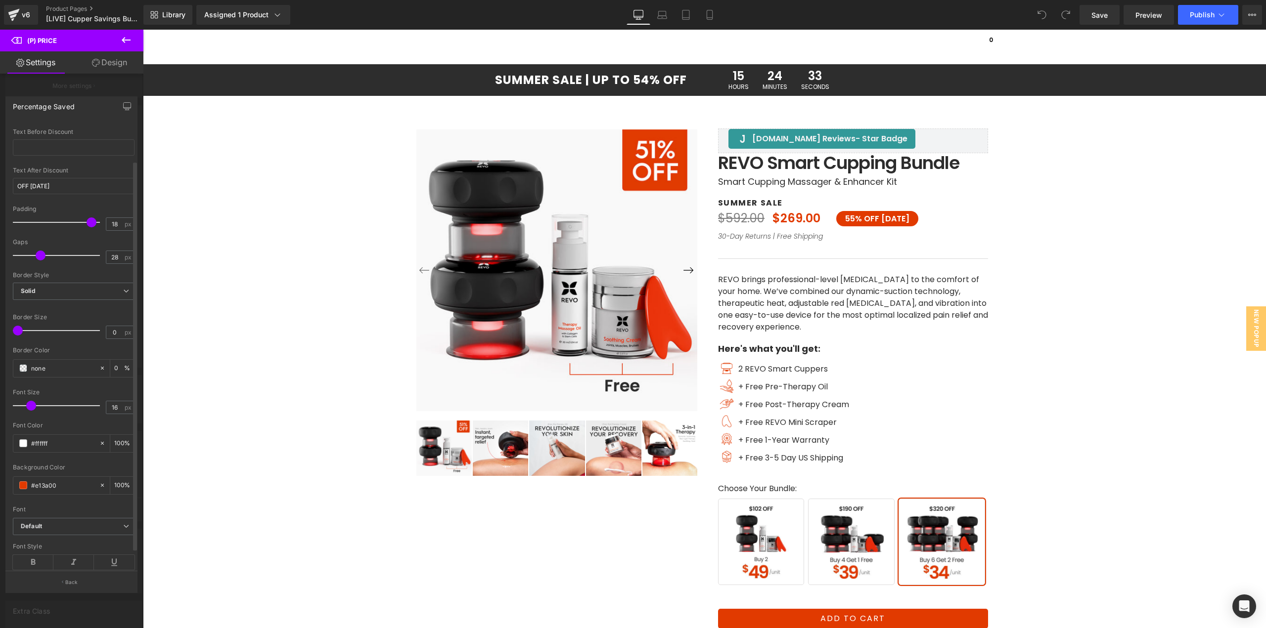
scroll to position [0, 0]
click at [55, 84] on div at bounding box center [71, 332] width 143 height 604
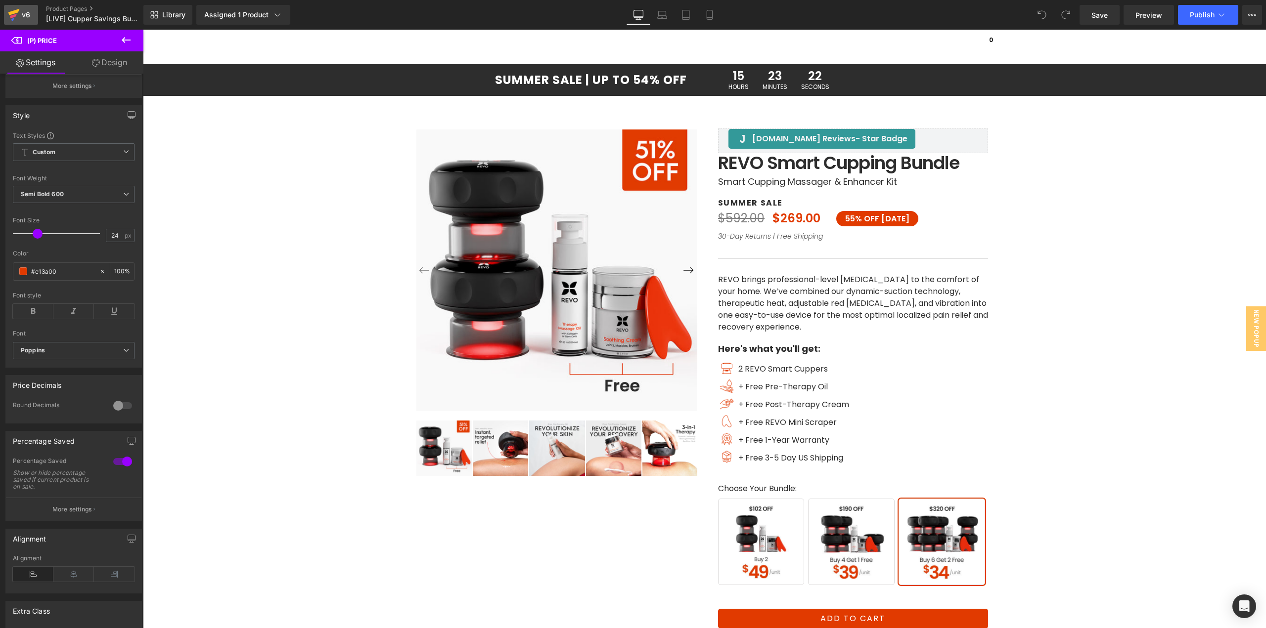
click at [18, 16] on icon at bounding box center [14, 14] width 12 height 25
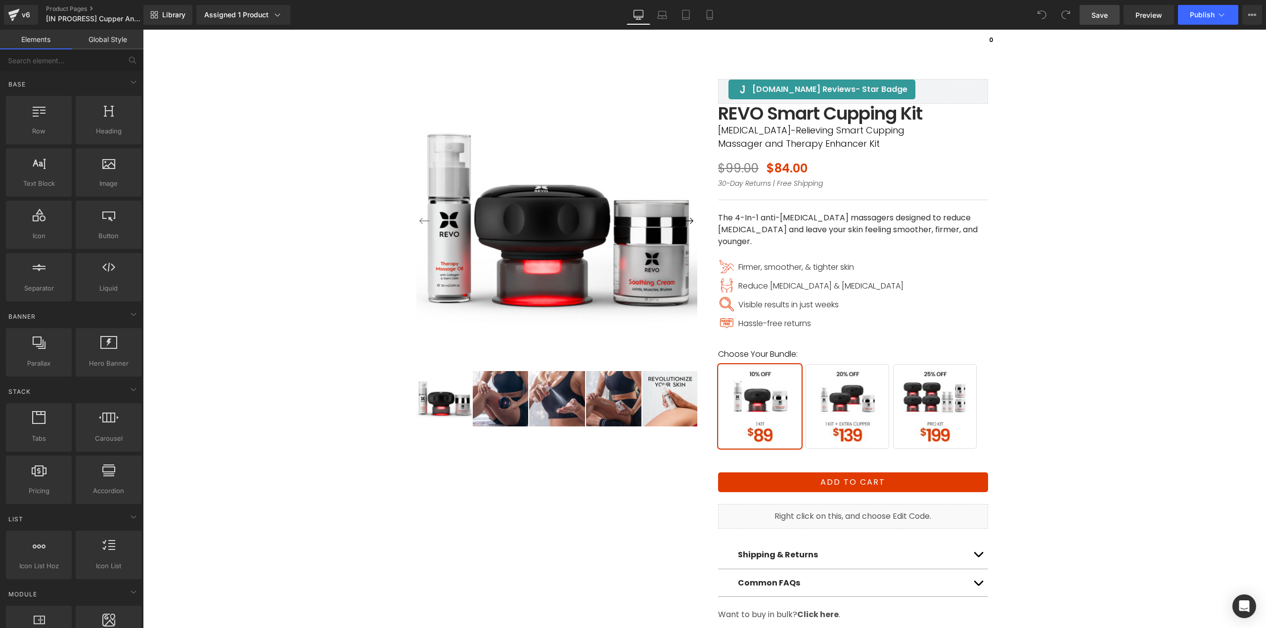
click at [1103, 20] on link "Save" at bounding box center [1099, 15] width 40 height 20
click at [851, 410] on span "1 Kit + 1 Extra Cupper" at bounding box center [847, 406] width 84 height 85
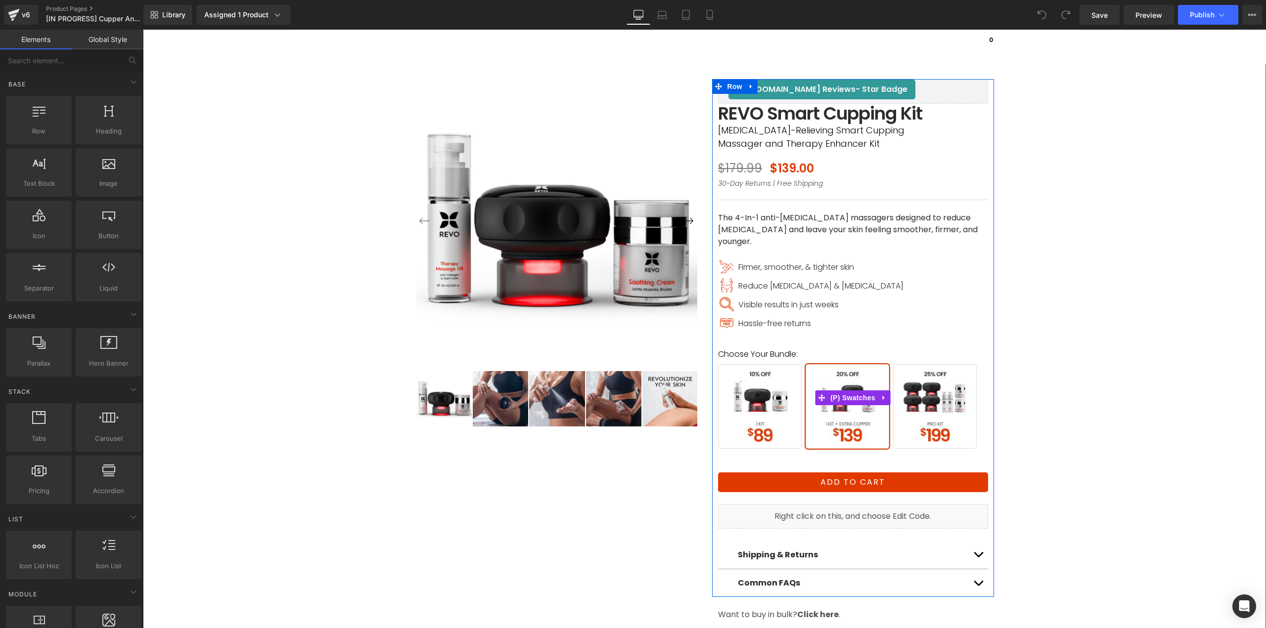
click at [947, 415] on span "Pro Kit" at bounding box center [935, 406] width 84 height 85
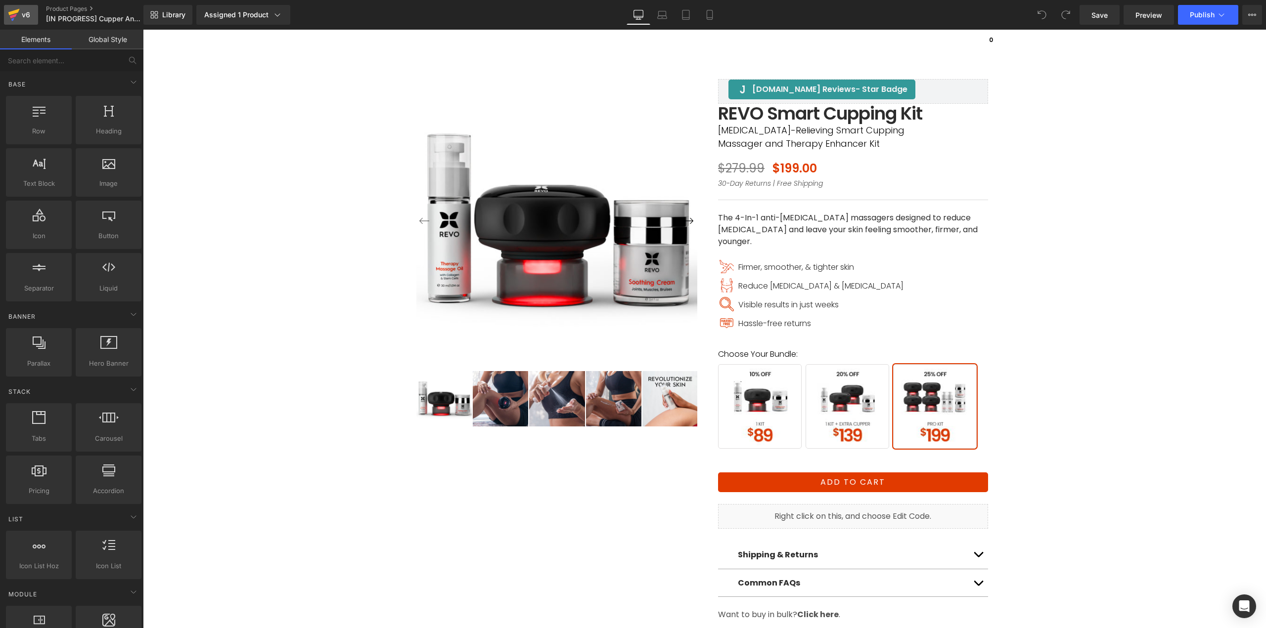
click at [12, 17] on icon at bounding box center [13, 16] width 7 height 4
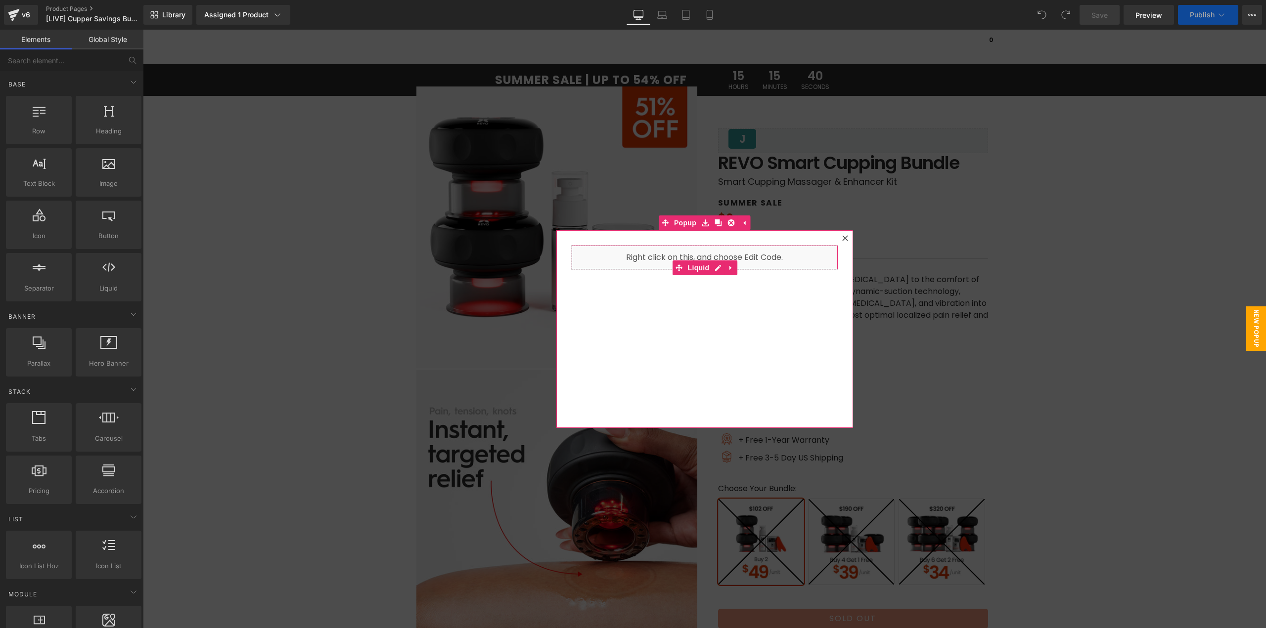
click at [842, 238] on icon at bounding box center [845, 238] width 6 height 6
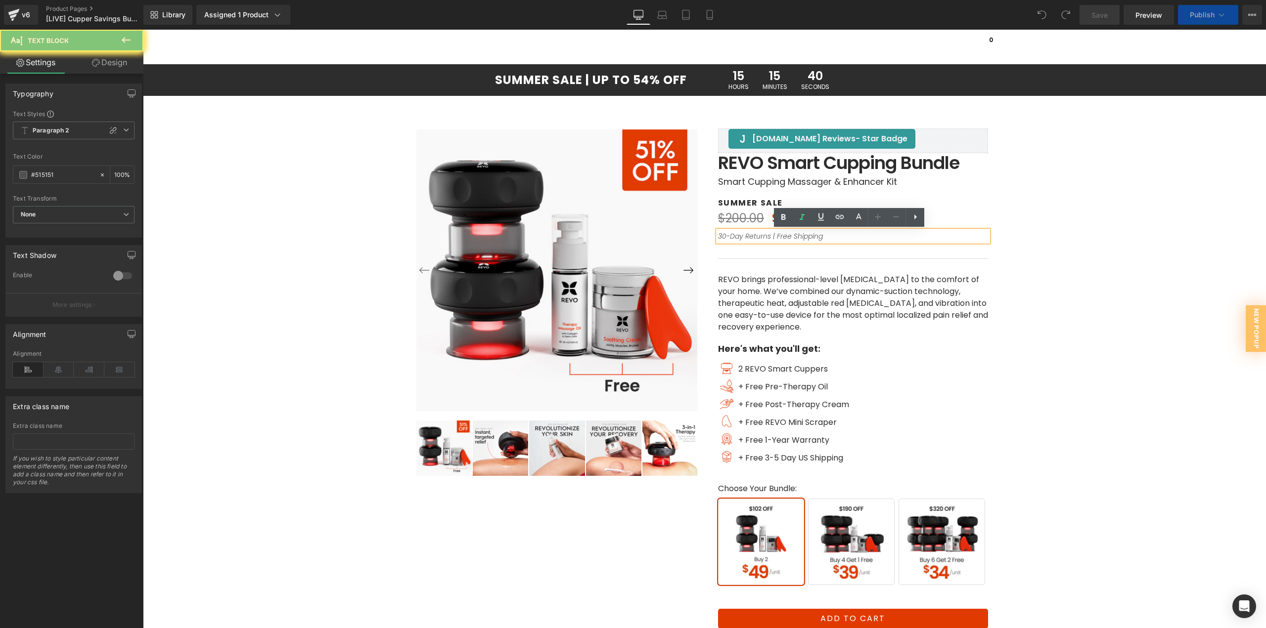
click at [1051, 247] on div "‹ ›" at bounding box center [704, 406] width 1113 height 656
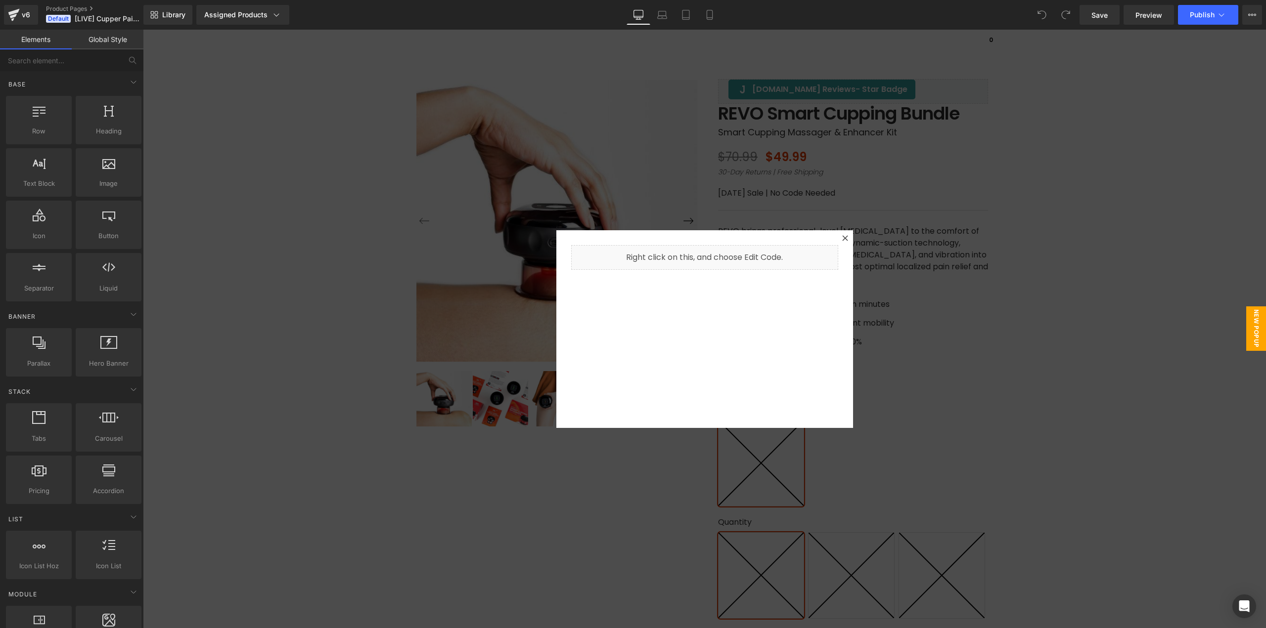
click at [458, 200] on div at bounding box center [704, 329] width 1123 height 599
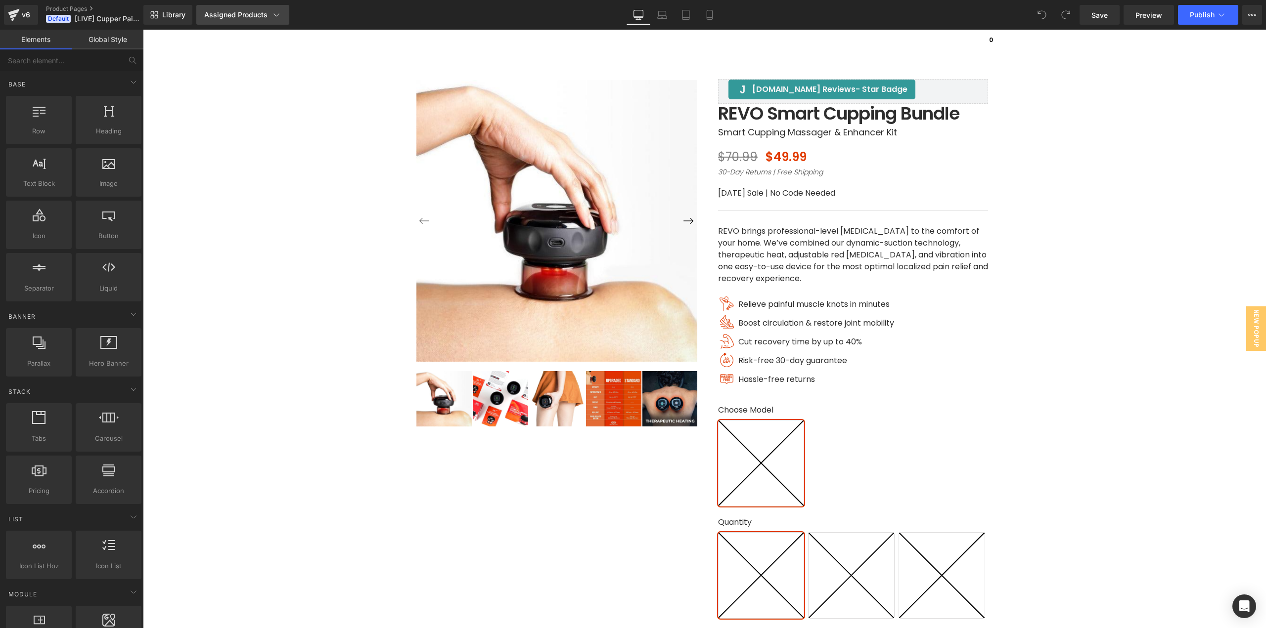
click at [262, 17] on div "Assigned Products" at bounding box center [242, 15] width 77 height 10
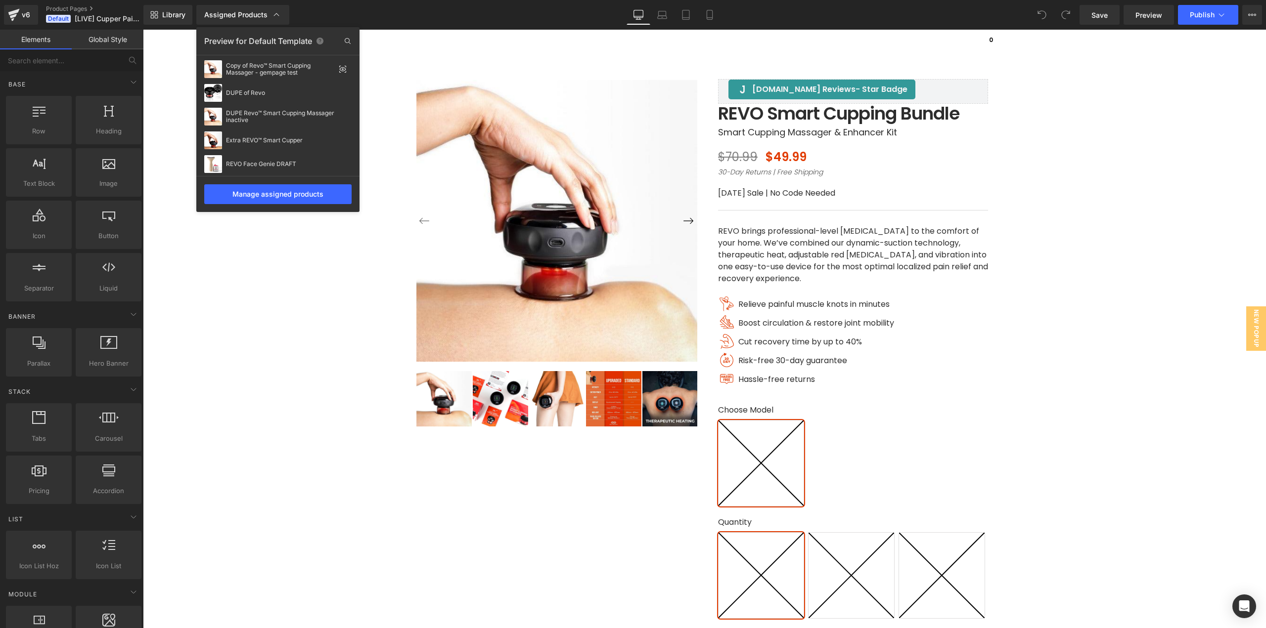
click at [612, 136] on div at bounding box center [704, 329] width 1123 height 599
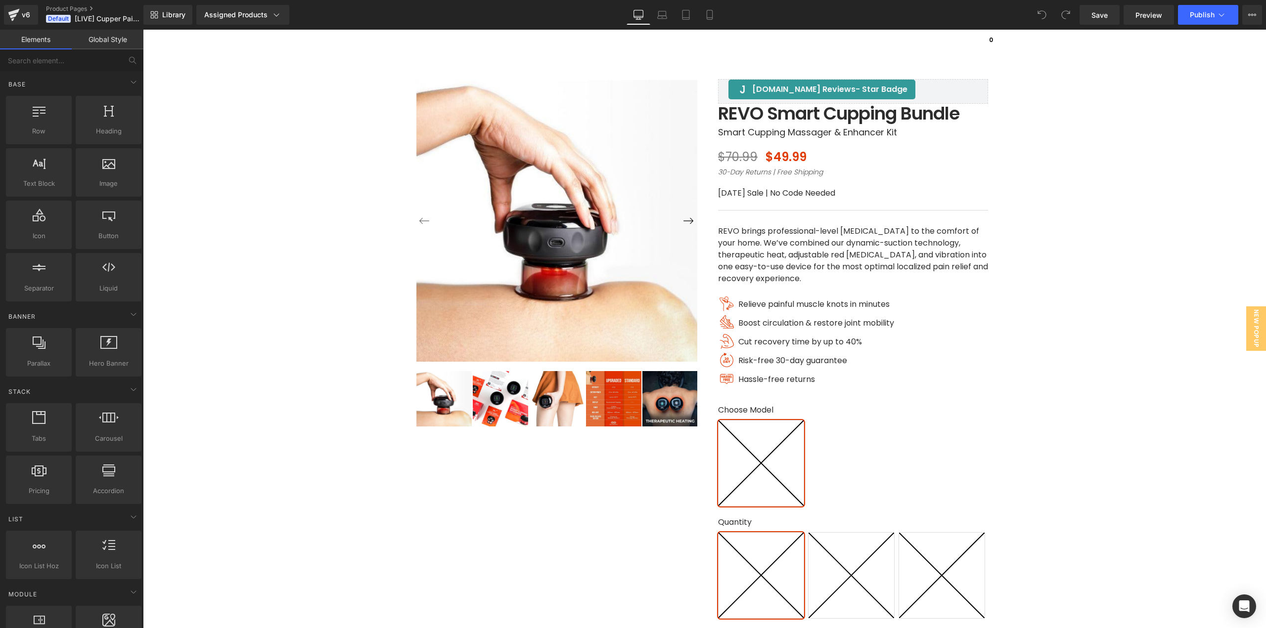
click at [521, 142] on img at bounding box center [557, 221] width 282 height 282
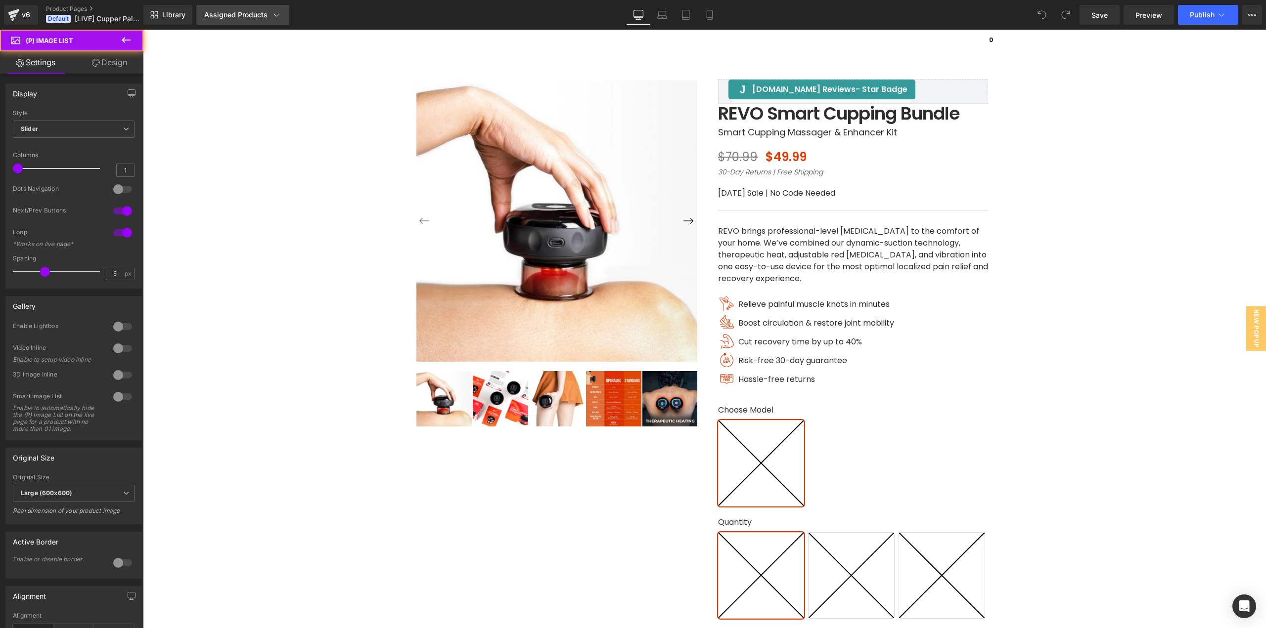
click at [255, 14] on div "Assigned Products" at bounding box center [242, 15] width 77 height 10
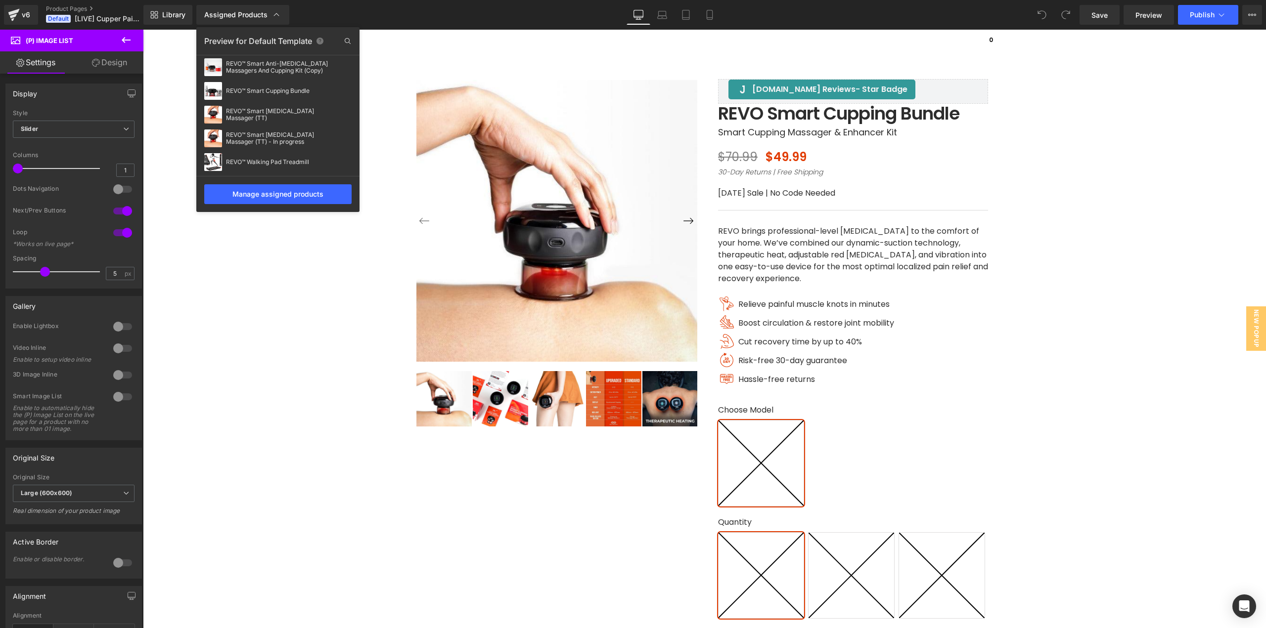
scroll to position [174, 0]
click at [271, 89] on div "REVO™ Smart Cupping Bundle" at bounding box center [277, 85] width 163 height 24
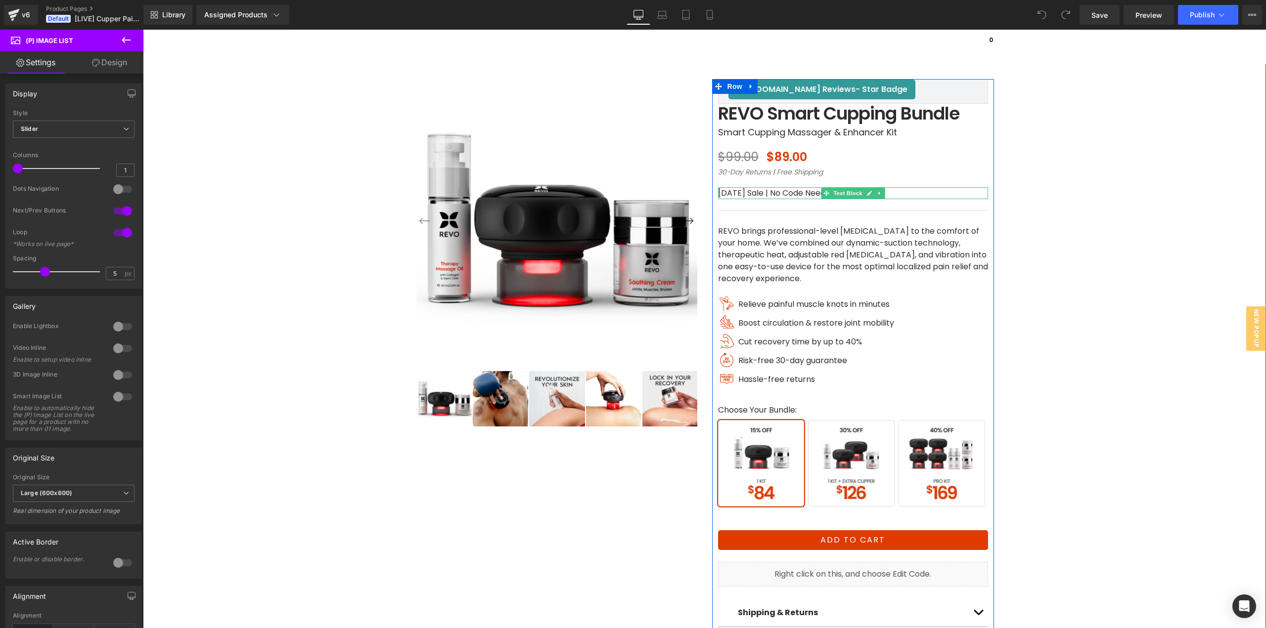
click at [877, 192] on icon at bounding box center [879, 193] width 5 height 6
click at [881, 193] on icon at bounding box center [883, 193] width 5 height 5
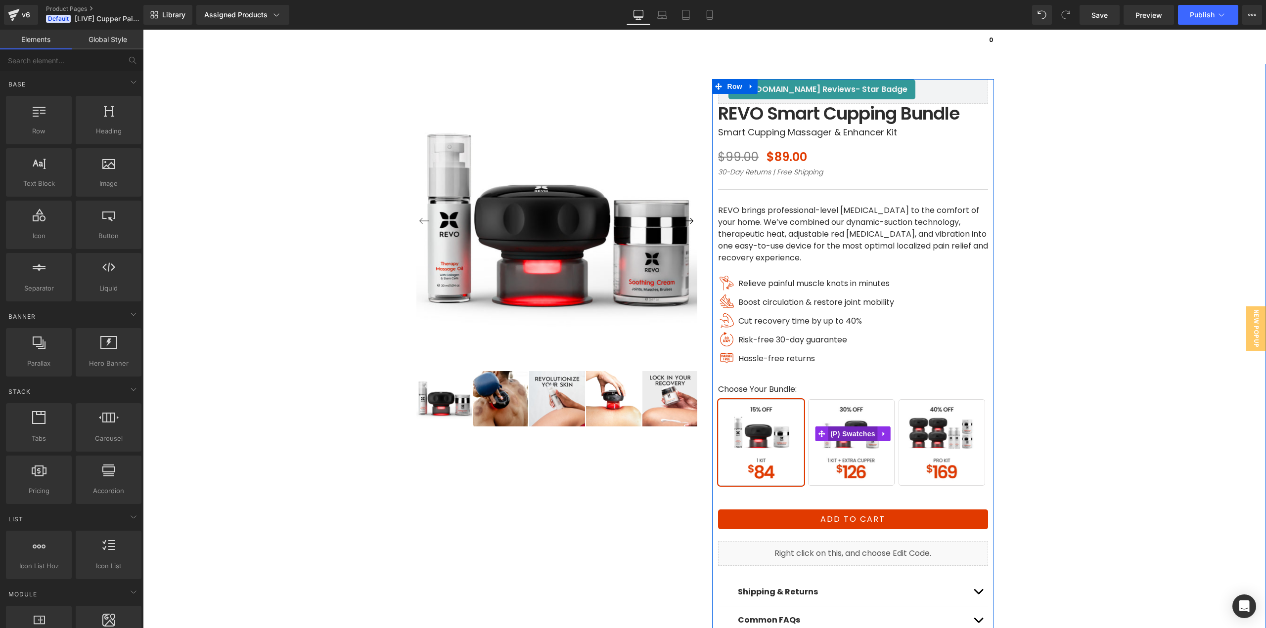
click at [847, 439] on span "(P) Swatches" at bounding box center [853, 434] width 50 height 15
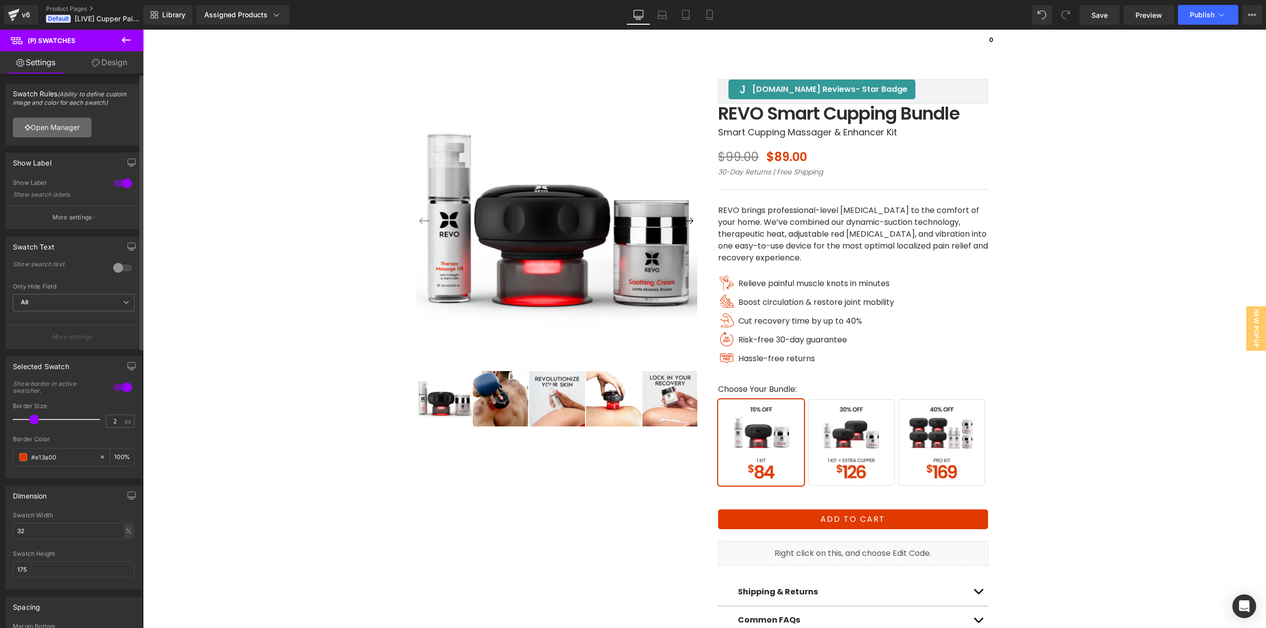
click at [71, 132] on link "Open Manager" at bounding box center [52, 128] width 79 height 20
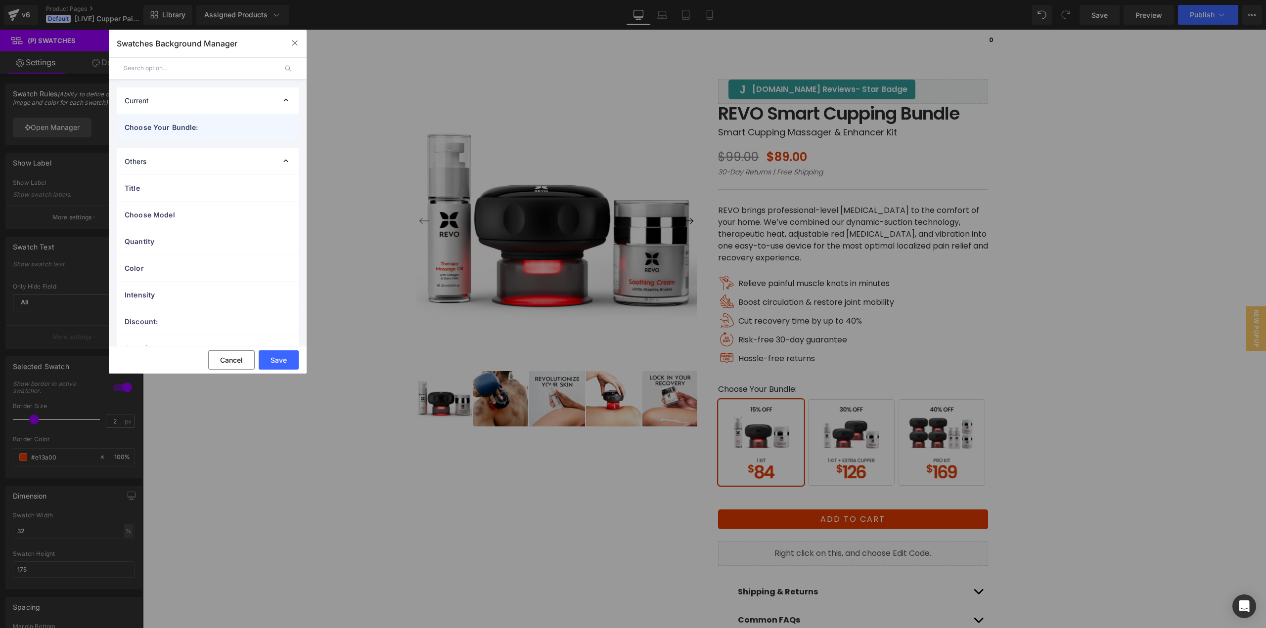
click at [183, 132] on span "Choose Your Bundle:" at bounding box center [198, 127] width 146 height 10
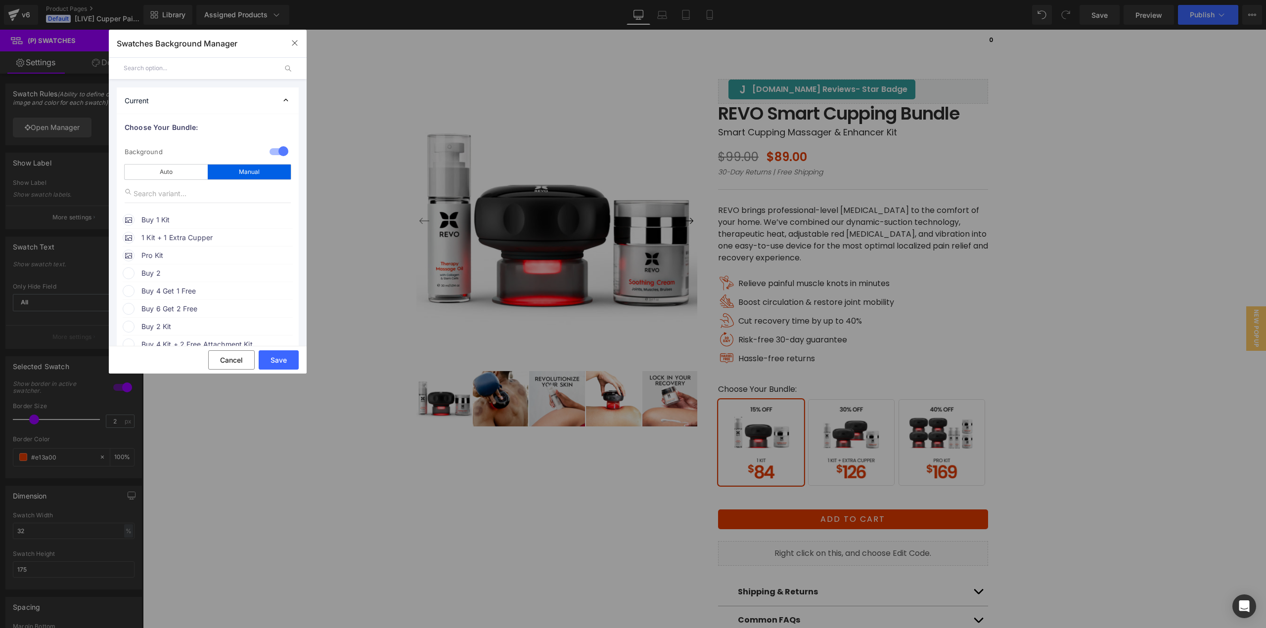
click at [178, 218] on span "Buy 1 Kit" at bounding box center [216, 220] width 150 height 12
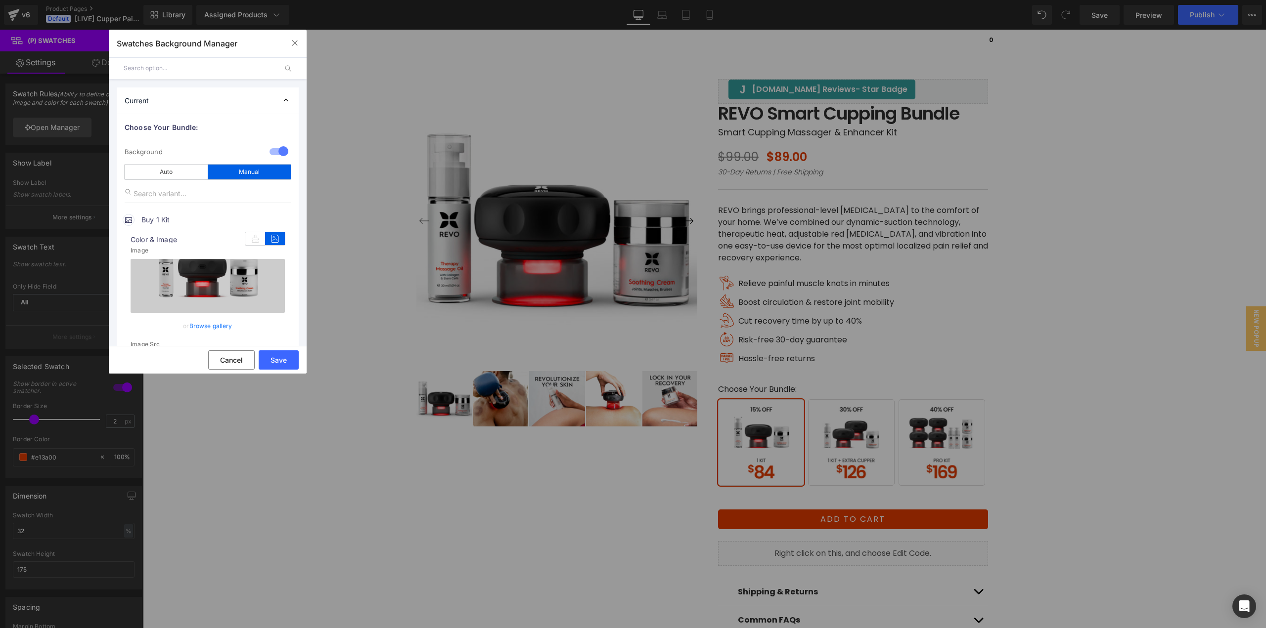
click at [215, 325] on link "Browse gallery" at bounding box center [210, 325] width 43 height 17
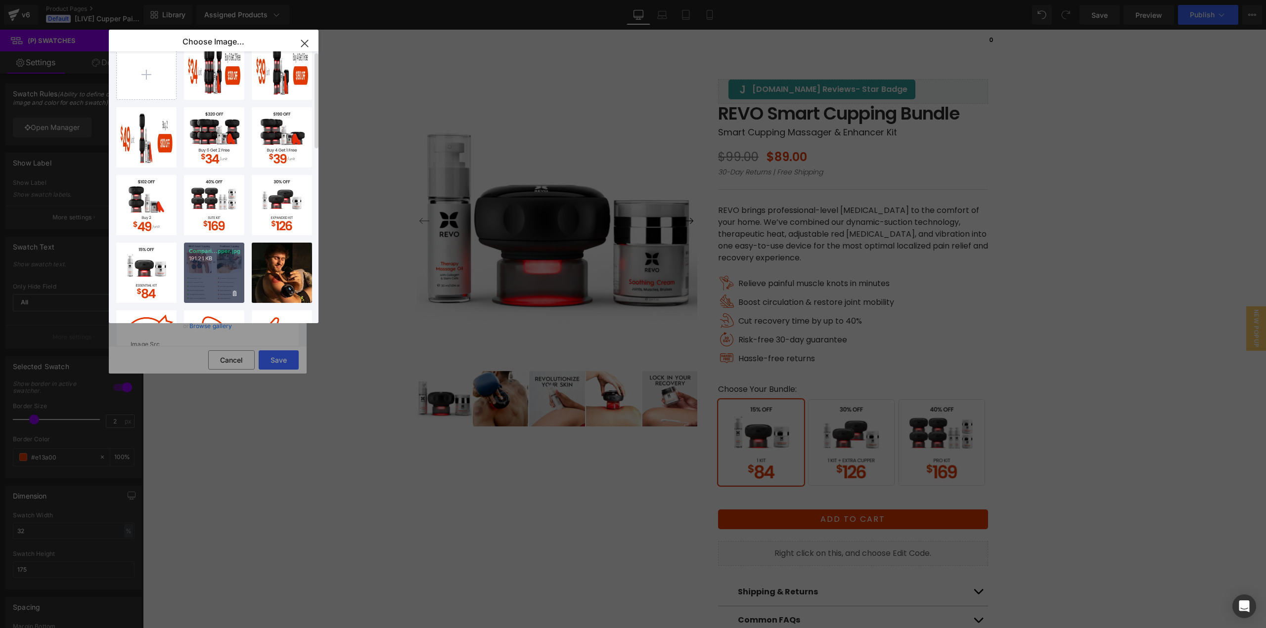
scroll to position [49, 0]
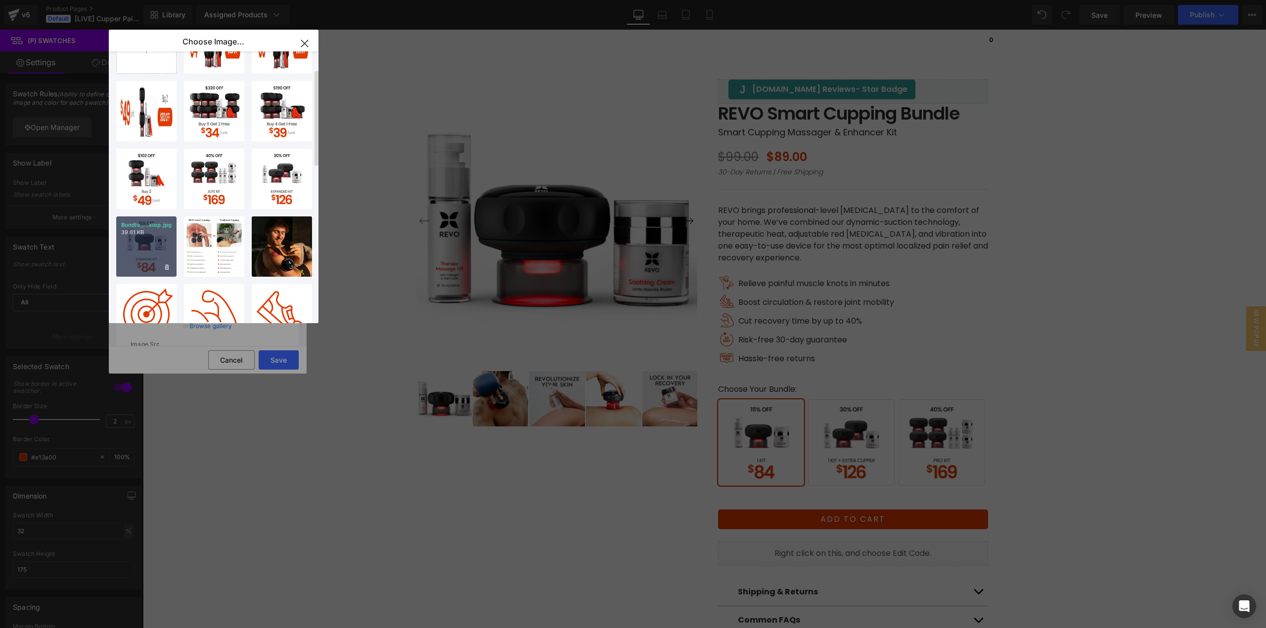
click at [150, 257] on div "Bundle_...ktop.jpg 39.61 KB" at bounding box center [146, 247] width 60 height 60
type input "https://ucarecdn.com/d314c29b-7416-4dcb-b020-aeb47ac68f73/-/format/auto/-/previ…"
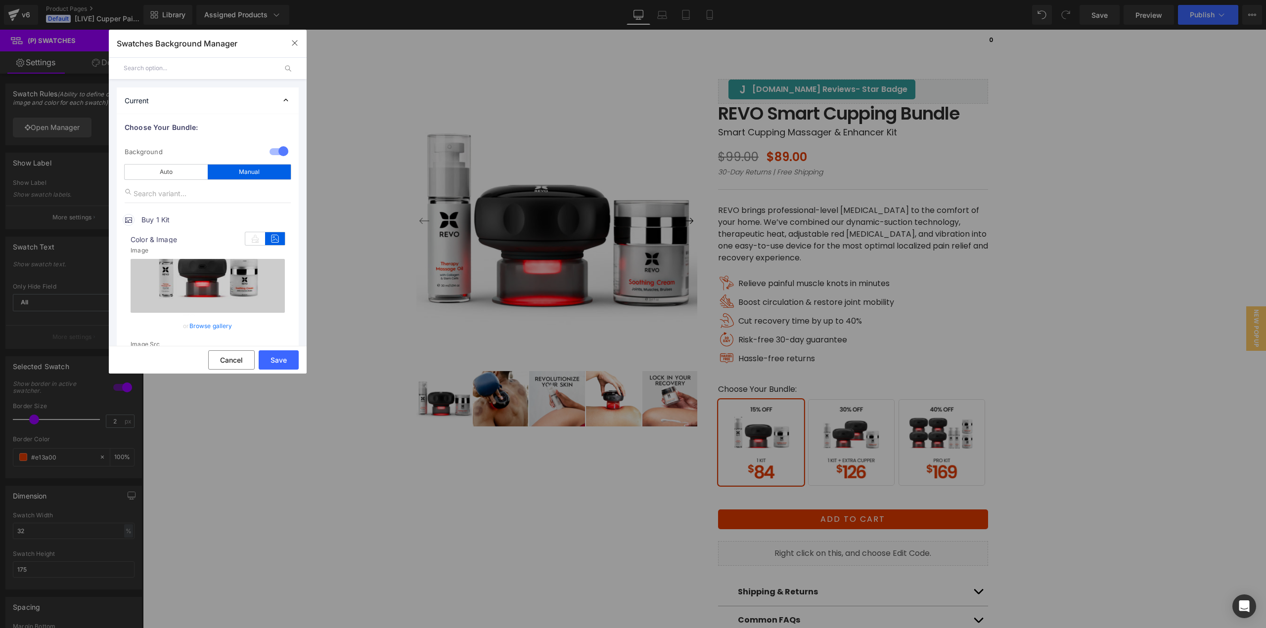
click at [217, 328] on link "Browse gallery" at bounding box center [210, 325] width 43 height 17
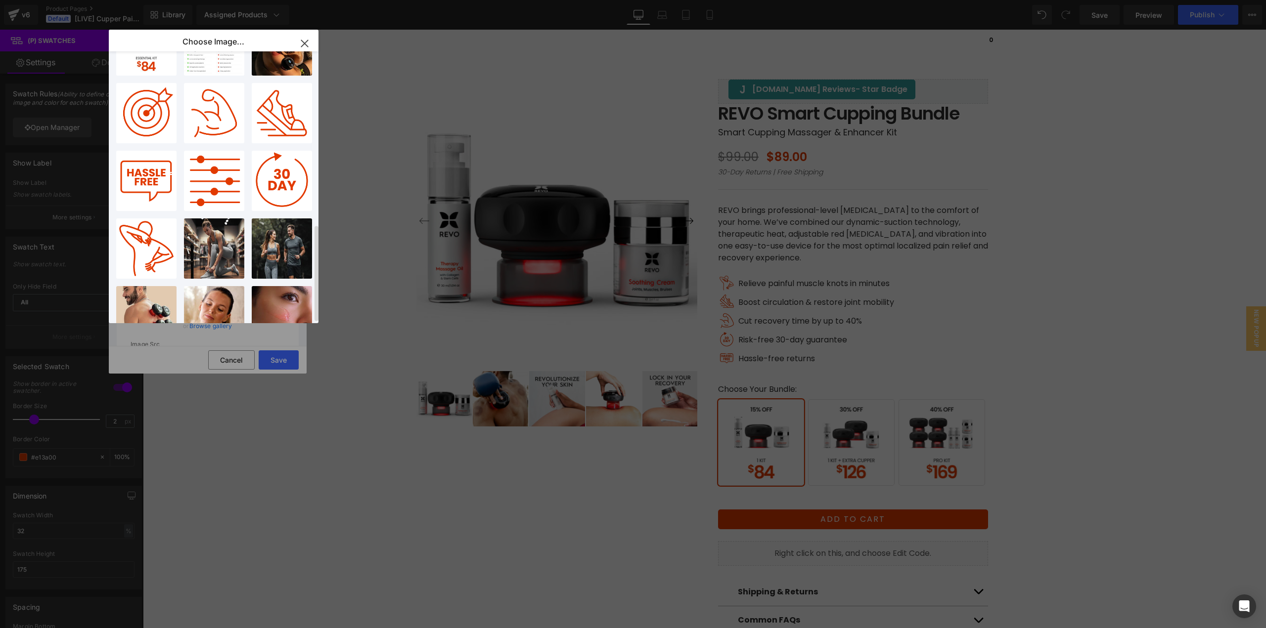
scroll to position [0, 0]
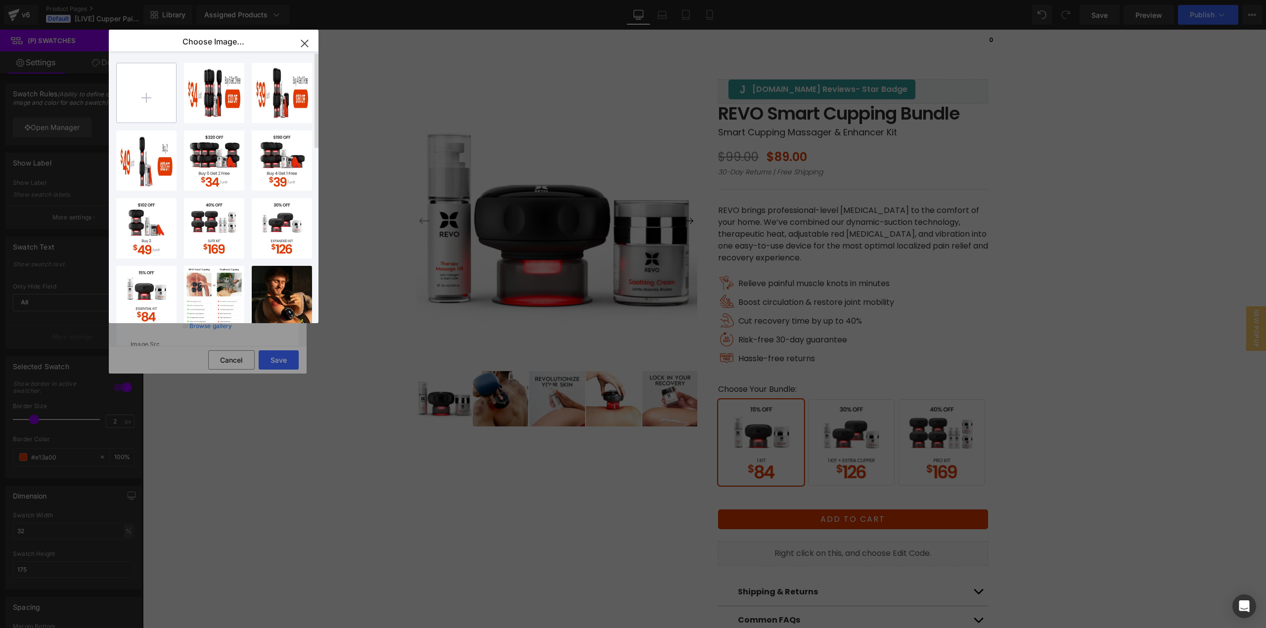
click at [151, 117] on input "file" at bounding box center [146, 92] width 59 height 59
type input "C:\fakepath\Bundle_1 Kit.jpg"
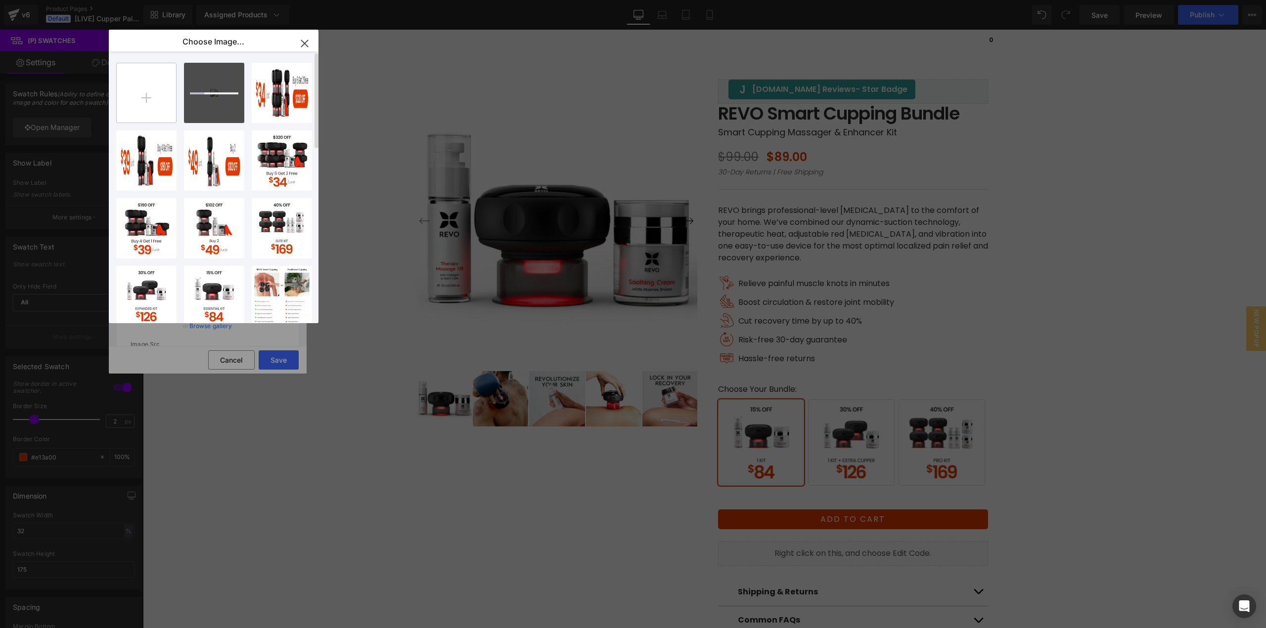
click at [164, 92] on input "file" at bounding box center [146, 92] width 59 height 59
type input "C:\fakepath\Bundle_ProKit.jpg"
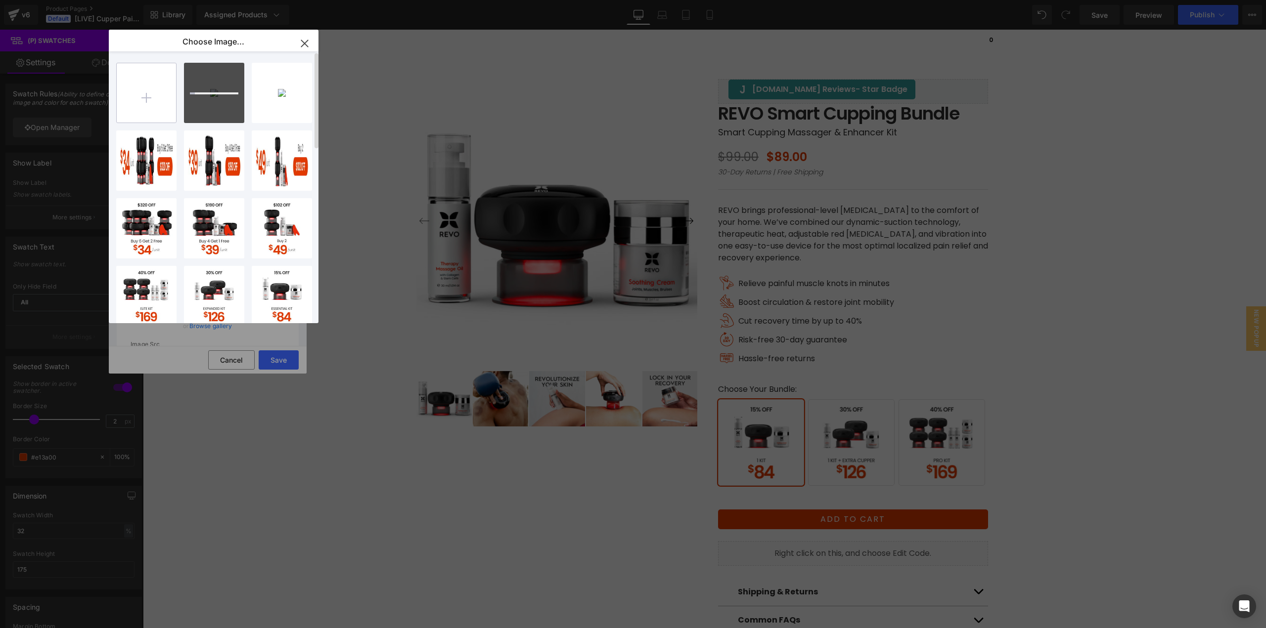
click at [124, 102] on input "file" at bounding box center [146, 92] width 59 height 59
type input "C:\fakepath\Bundle_1 Kit Extra.jpg"
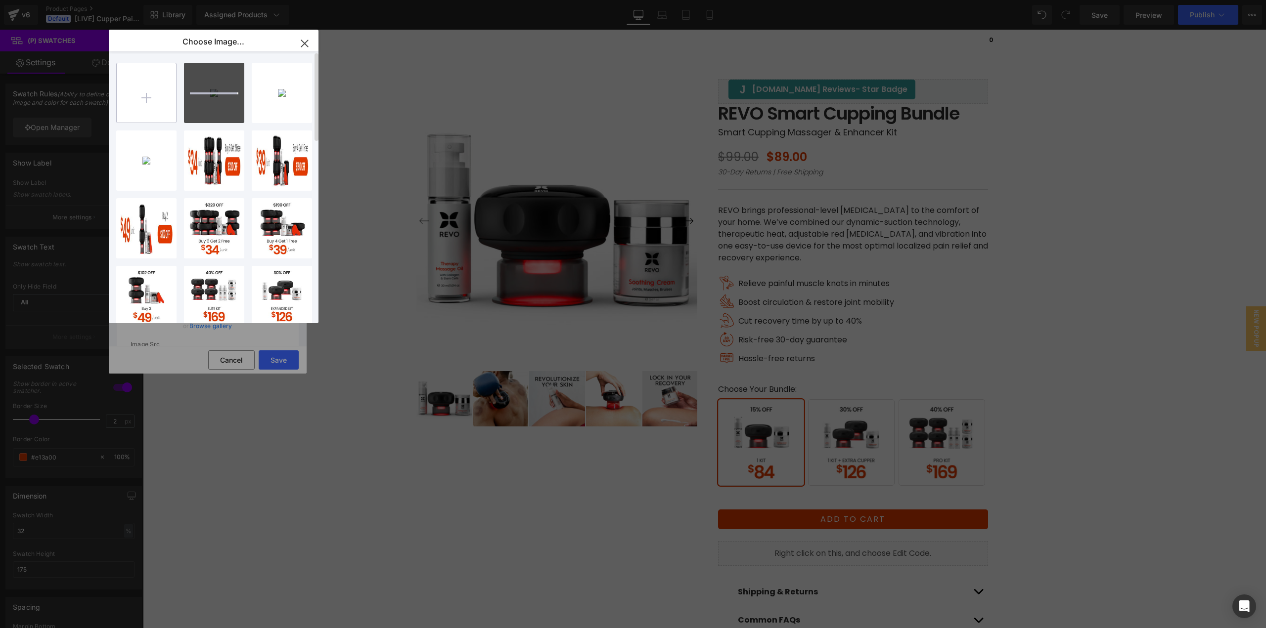
click at [146, 104] on input "file" at bounding box center [146, 92] width 59 height 59
type input "C:\fakepath\Bundle_1 Kit_m.jpg"
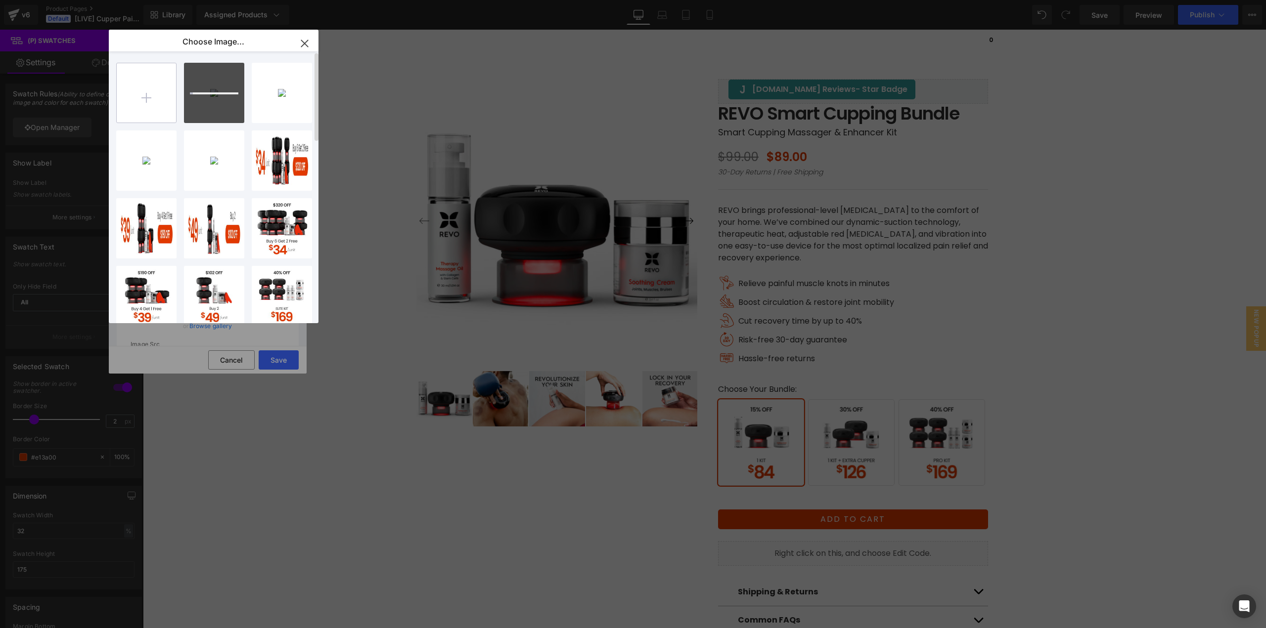
click at [153, 103] on input "file" at bounding box center [146, 92] width 59 height 59
type input "C:\fakepath\Bundle_1 Kit Extra_m.jpg"
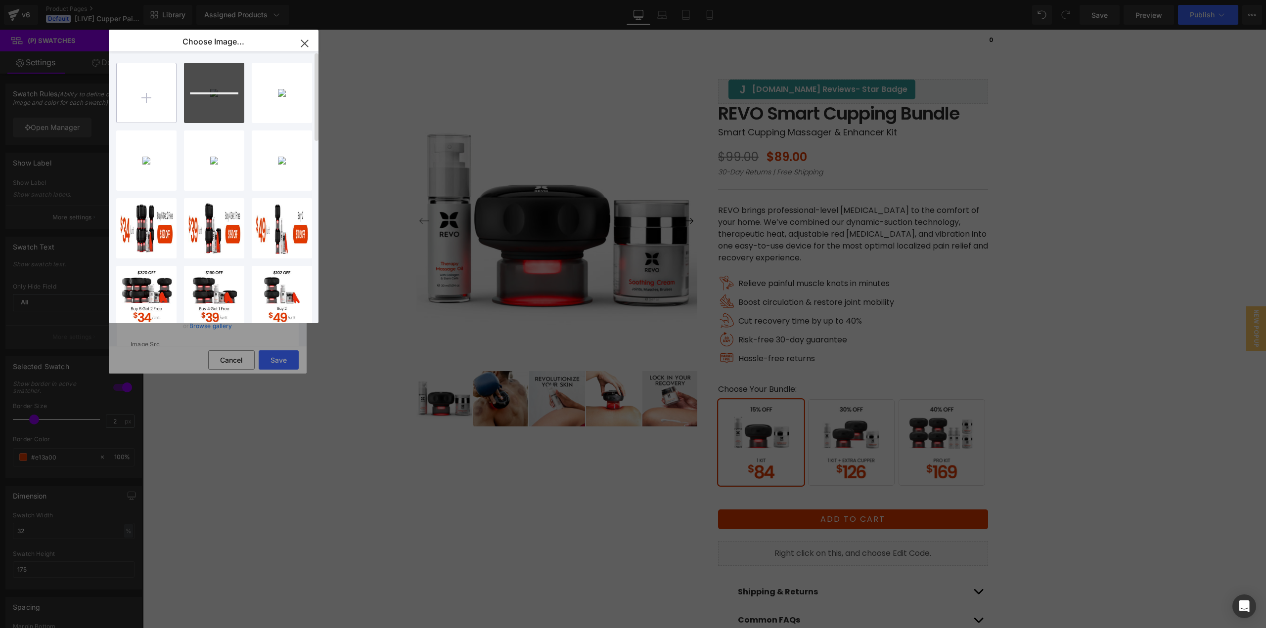
click at [155, 109] on input "file" at bounding box center [146, 92] width 59 height 59
type input "C:\fakepath\Bundle_ProKit_m.jpg"
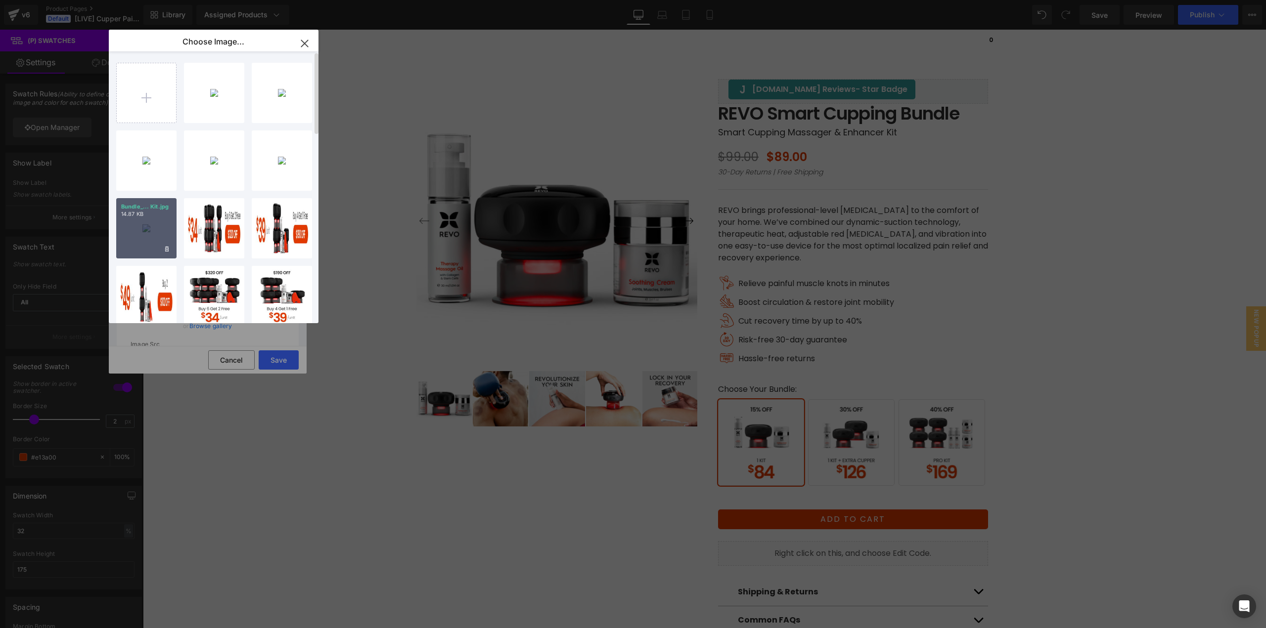
click at [157, 235] on div "Bundle_... Kit.jpg 14.87 KB" at bounding box center [146, 228] width 60 height 60
type input "https://ucarecdn.com/c7214726-5335-49ac-aa94-dbfd4ca54294/-/format/auto/-/previ…"
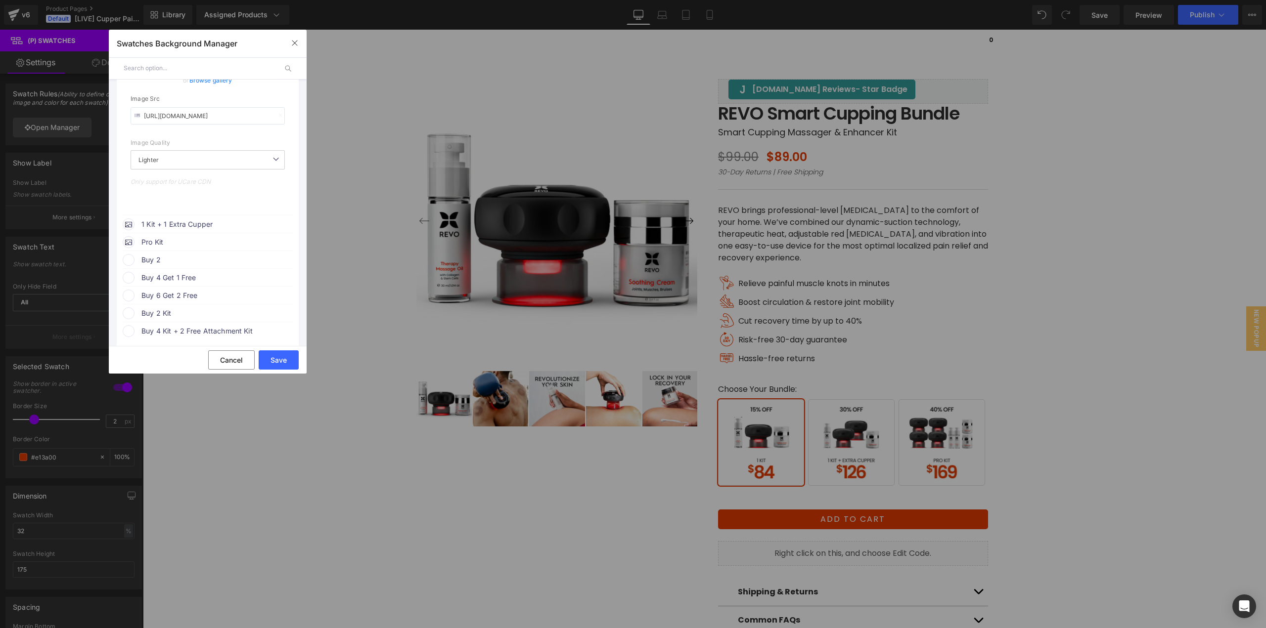
scroll to position [247, 0]
click at [209, 223] on span "1 Kit + 1 Extra Cupper" at bounding box center [216, 223] width 150 height 12
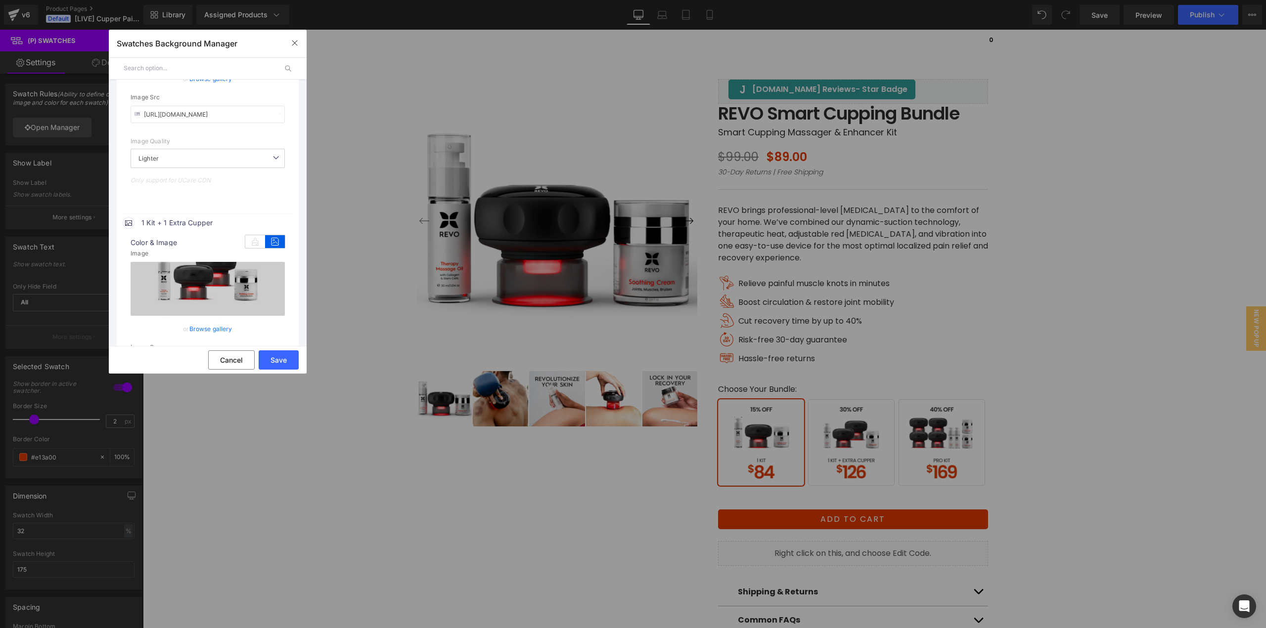
click at [212, 326] on link "Browse gallery" at bounding box center [210, 328] width 43 height 17
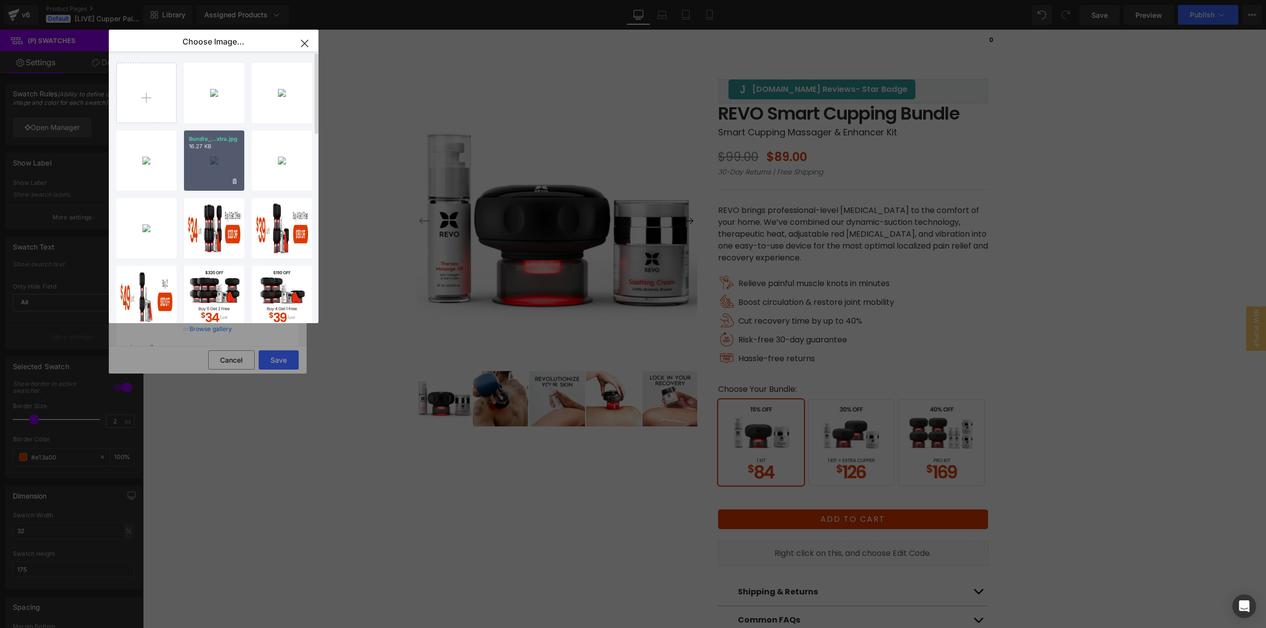
click at [209, 165] on div "Bundle_...xtra.jpg 16.27 KB" at bounding box center [214, 161] width 60 height 60
type input "https://ucarecdn.com/ca6b4e7d-208d-4587-9890-c95ef8e5bfc8/-/format/auto/-/previ…"
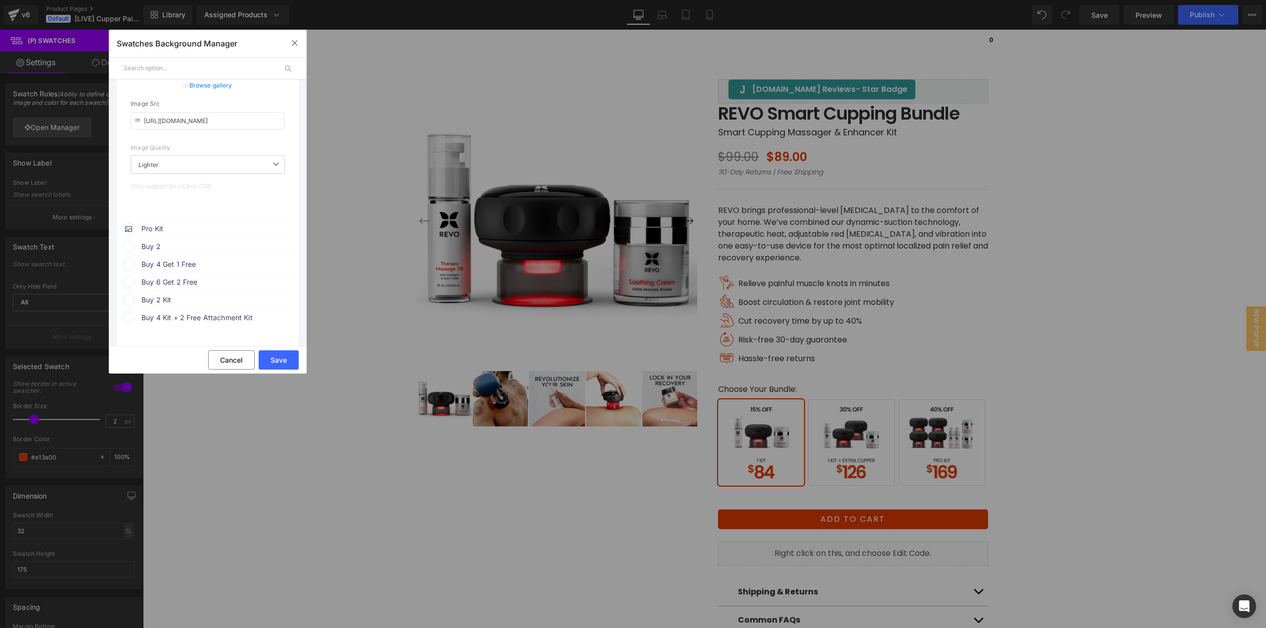
scroll to position [494, 0]
click at [199, 227] on span "Pro Kit" at bounding box center [216, 225] width 150 height 12
click at [213, 329] on link "Browse gallery" at bounding box center [210, 331] width 43 height 17
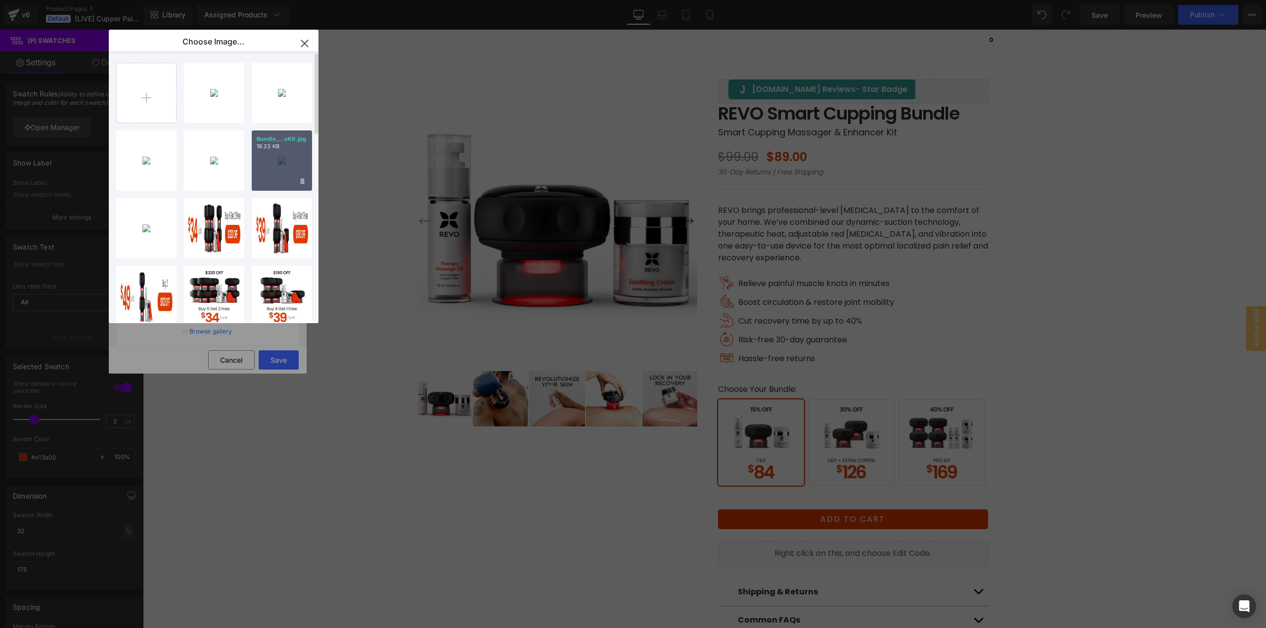
click at [268, 171] on div "Bundle_...oKit.jpg 19.23 KB" at bounding box center [282, 161] width 60 height 60
type input "https://ucarecdn.com/a88d71d4-167f-403d-b1f1-e9ed6a33b69c/-/format/auto/-/previ…"
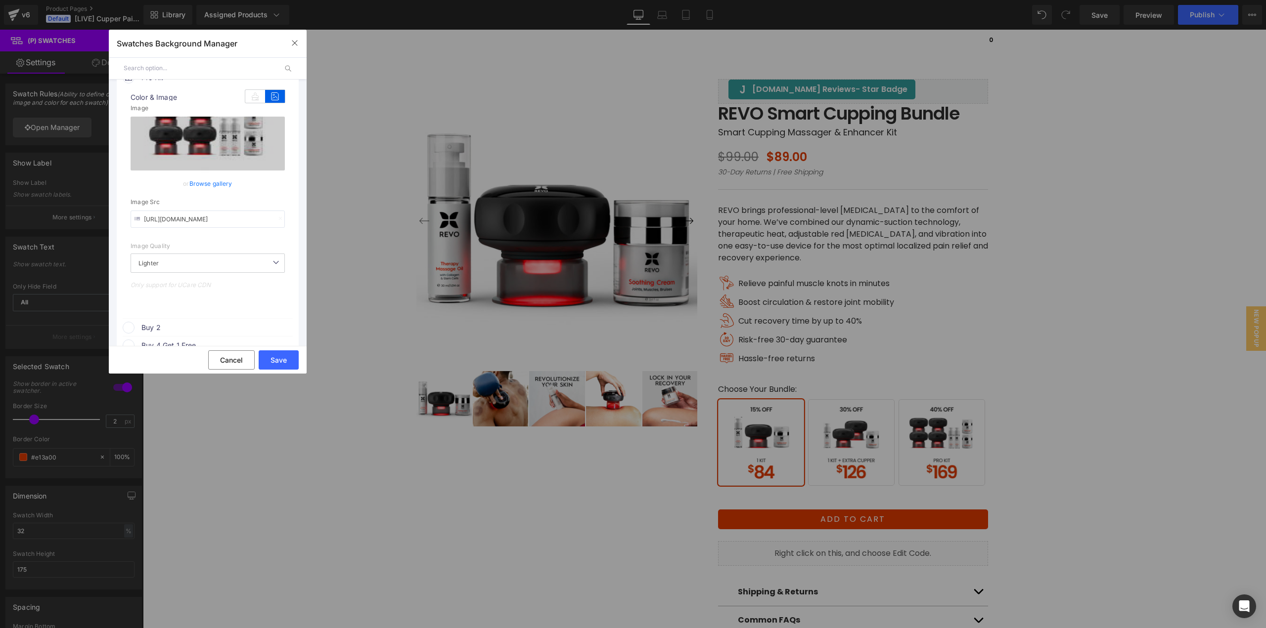
scroll to position [643, 0]
click at [276, 361] on button "Save" at bounding box center [279, 360] width 40 height 19
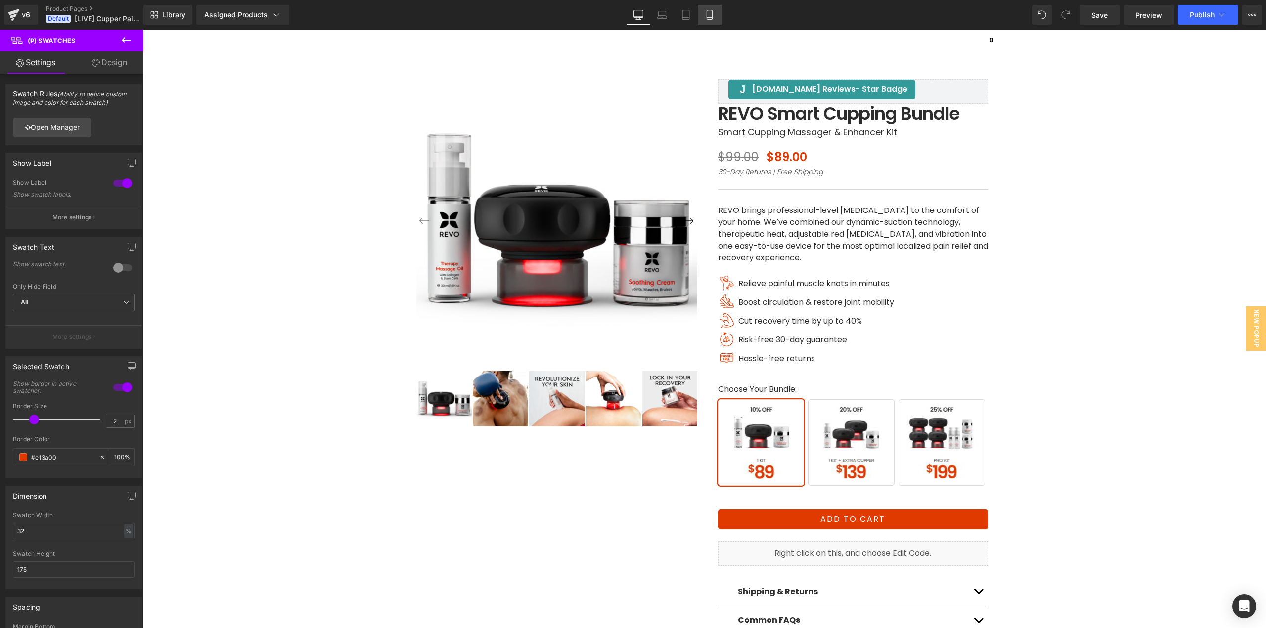
click at [705, 13] on icon at bounding box center [709, 15] width 10 height 10
type input "100"
type input "30"
type input "180"
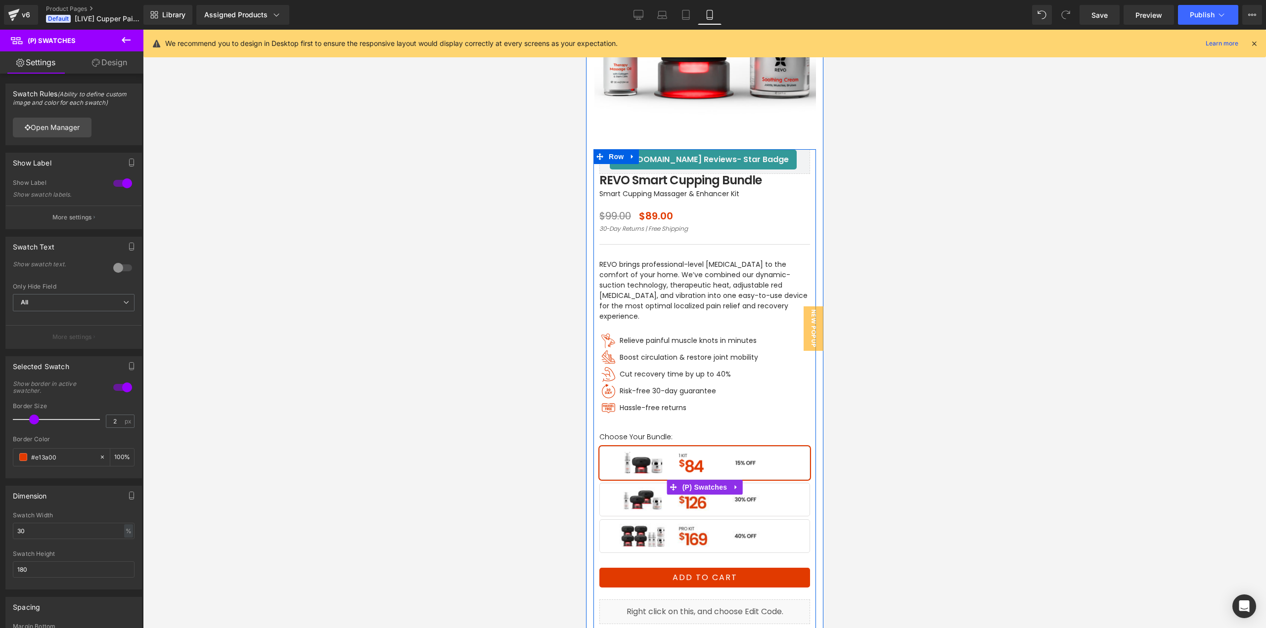
scroll to position [148, 0]
click at [700, 480] on span "(P) Swatches" at bounding box center [704, 487] width 50 height 15
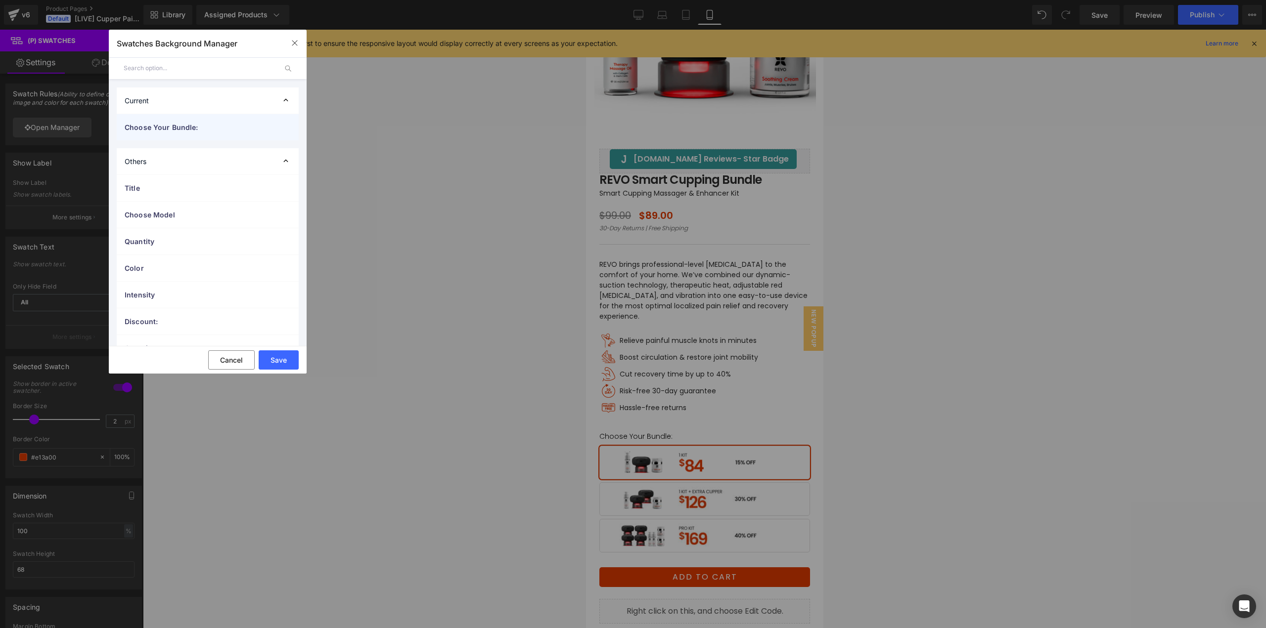
click at [171, 129] on span "Choose Your Bundle:" at bounding box center [198, 127] width 146 height 10
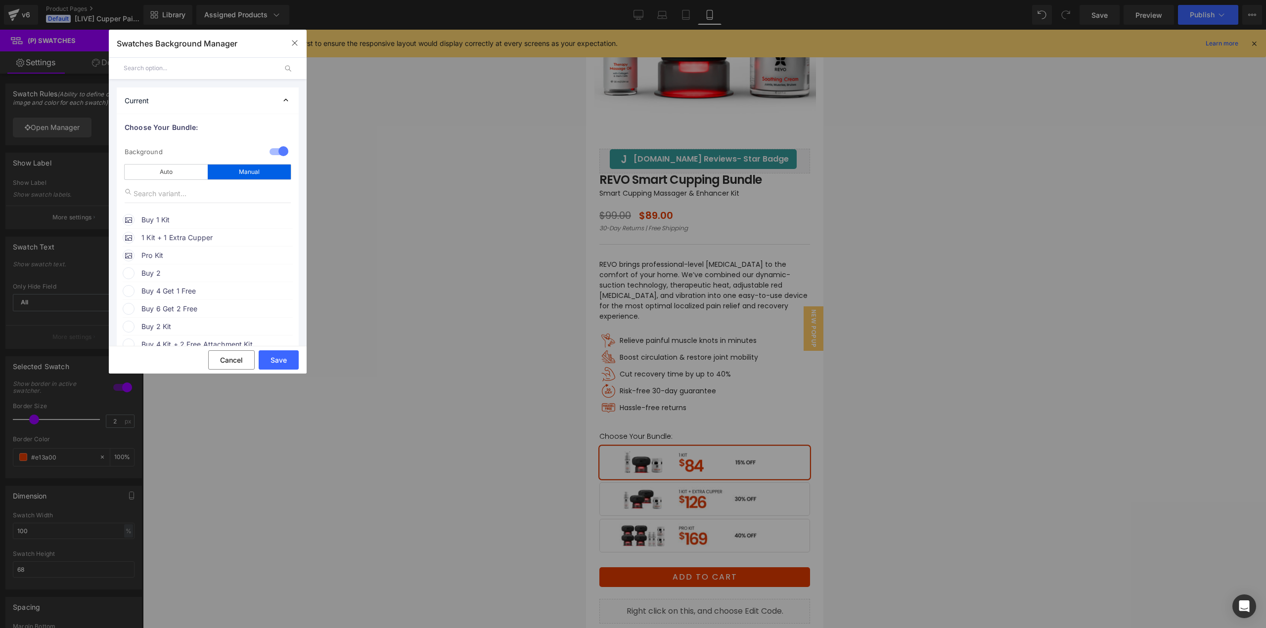
click at [186, 220] on span "Buy 1 Kit" at bounding box center [216, 220] width 150 height 12
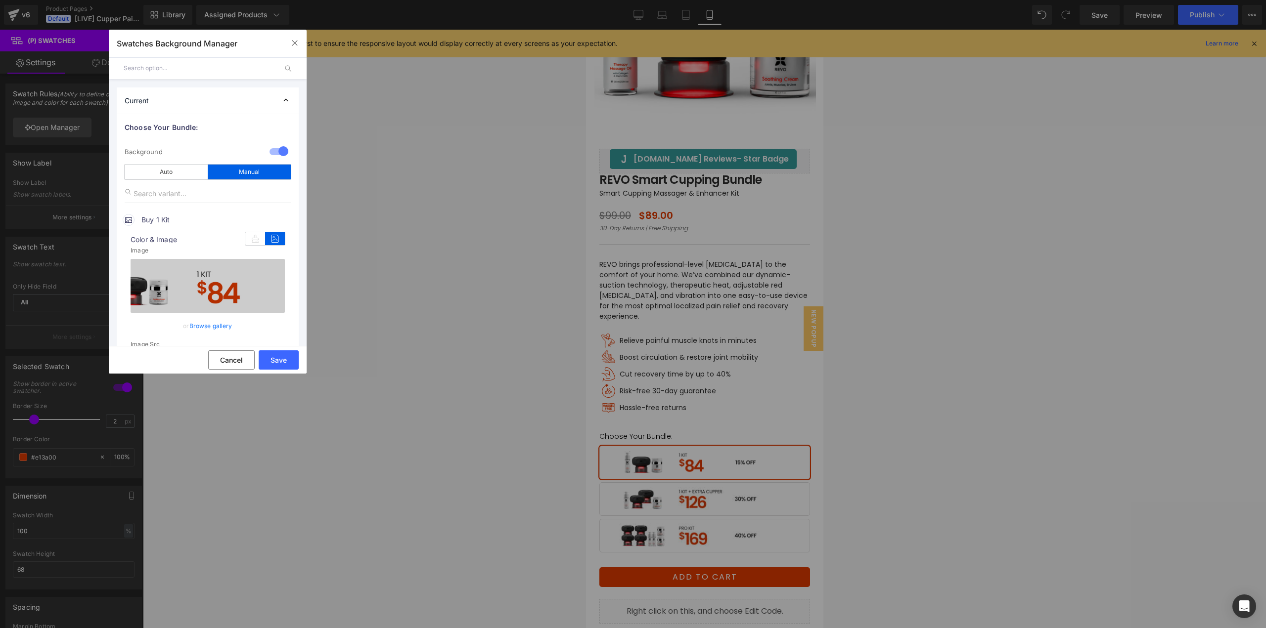
click at [202, 325] on link "Browse gallery" at bounding box center [210, 325] width 43 height 17
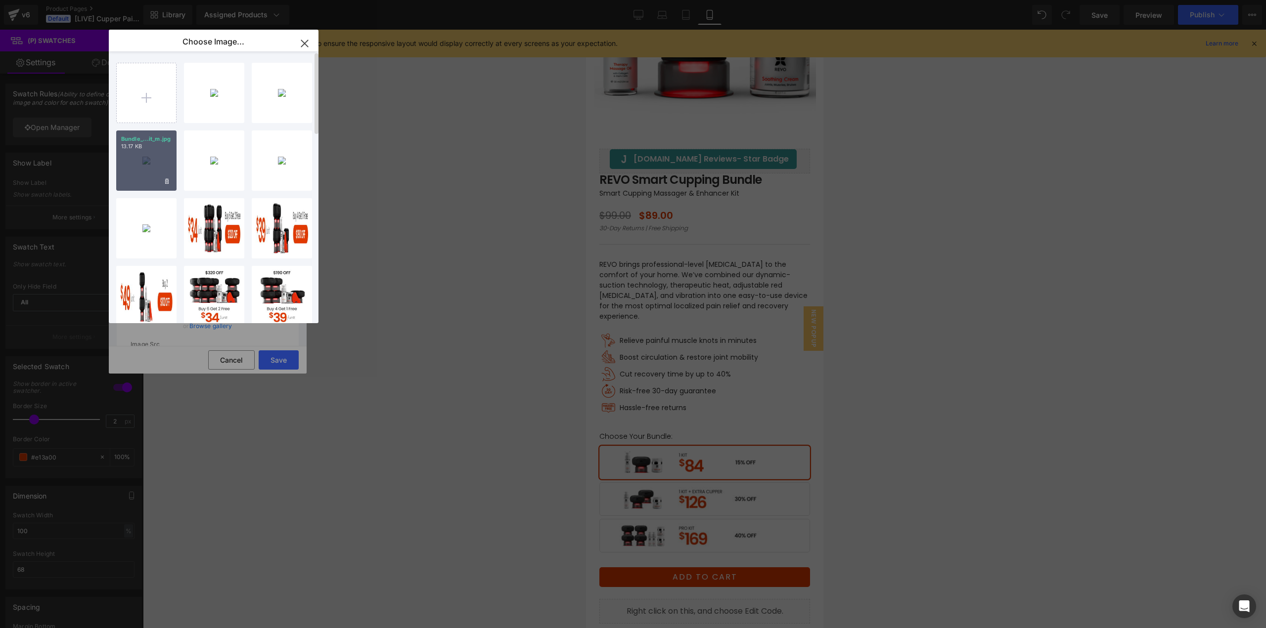
click at [145, 168] on div "Bundle_...it_m.jpg 13.17 KB" at bounding box center [146, 161] width 60 height 60
type input "https://ucarecdn.com/5b942755-979b-46c6-994f-25b3b63b882a/-/format/auto/-/previ…"
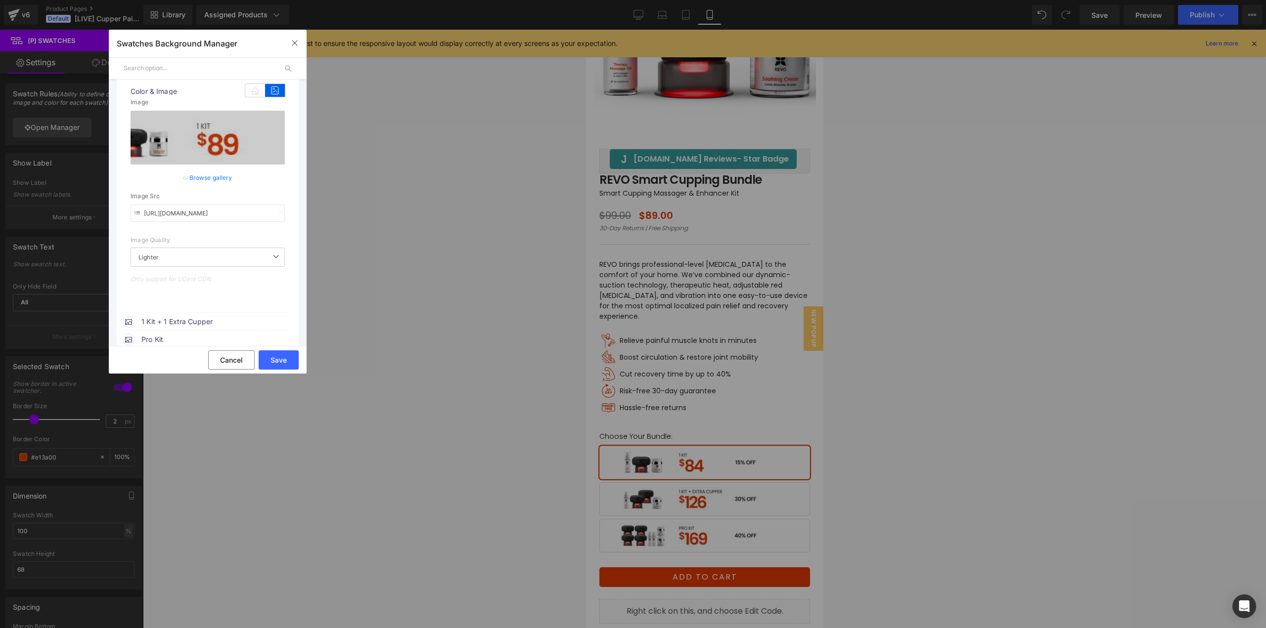
drag, startPoint x: 195, startPoint y: 318, endPoint x: 246, endPoint y: 306, distance: 51.9
click at [196, 318] on span "1 Kit + 1 Extra Cupper" at bounding box center [216, 322] width 150 height 12
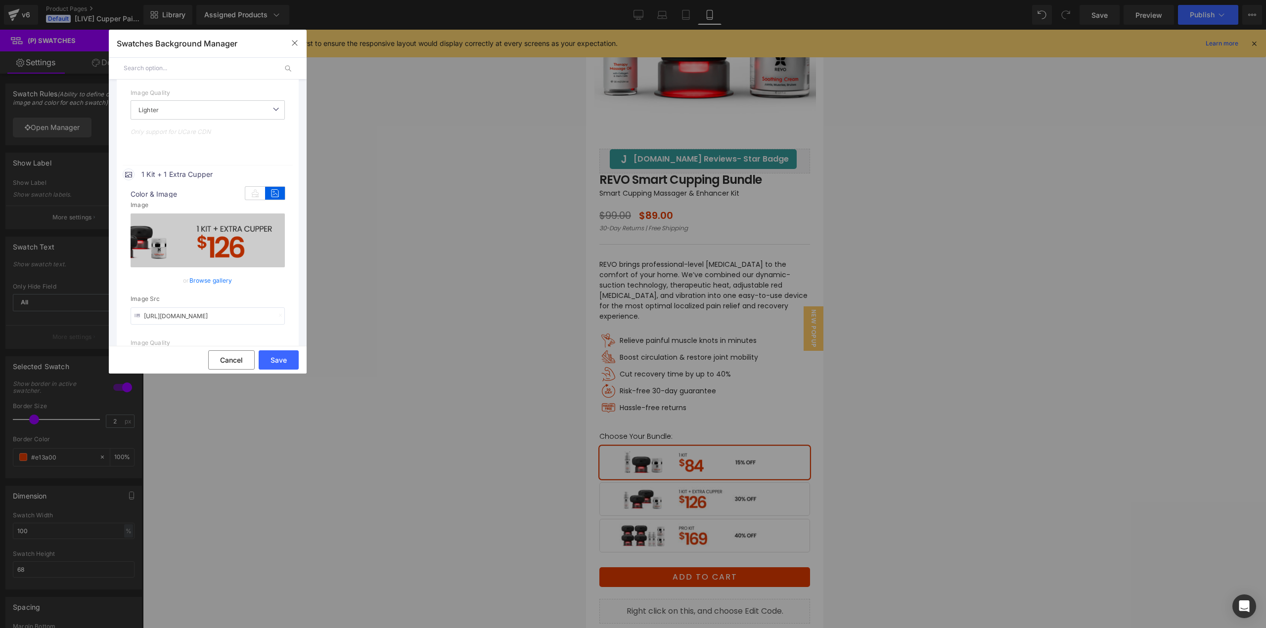
scroll to position [297, 0]
click at [226, 279] on link "Browse gallery" at bounding box center [210, 279] width 43 height 17
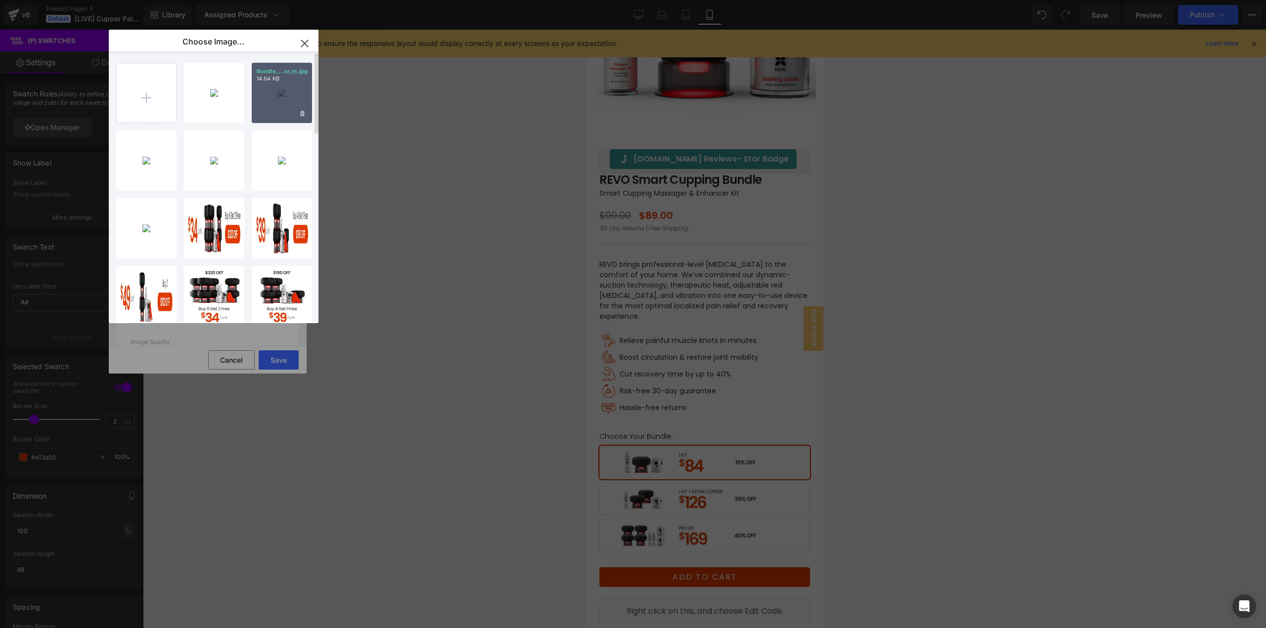
click at [286, 108] on div "Bundle_...ra_m.jpg 14.64 KB" at bounding box center [282, 93] width 60 height 60
type input "https://ucarecdn.com/c15254d1-7984-491d-9bed-1f33bff3be75/-/format/auto/-/previ…"
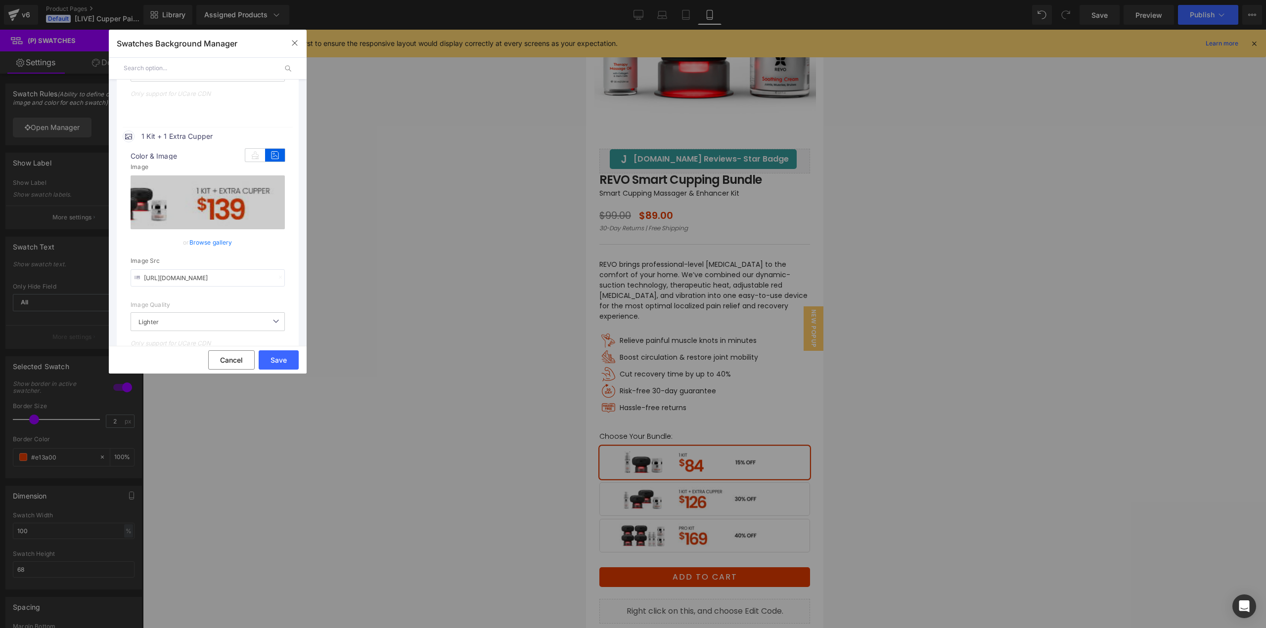
scroll to position [494, 0]
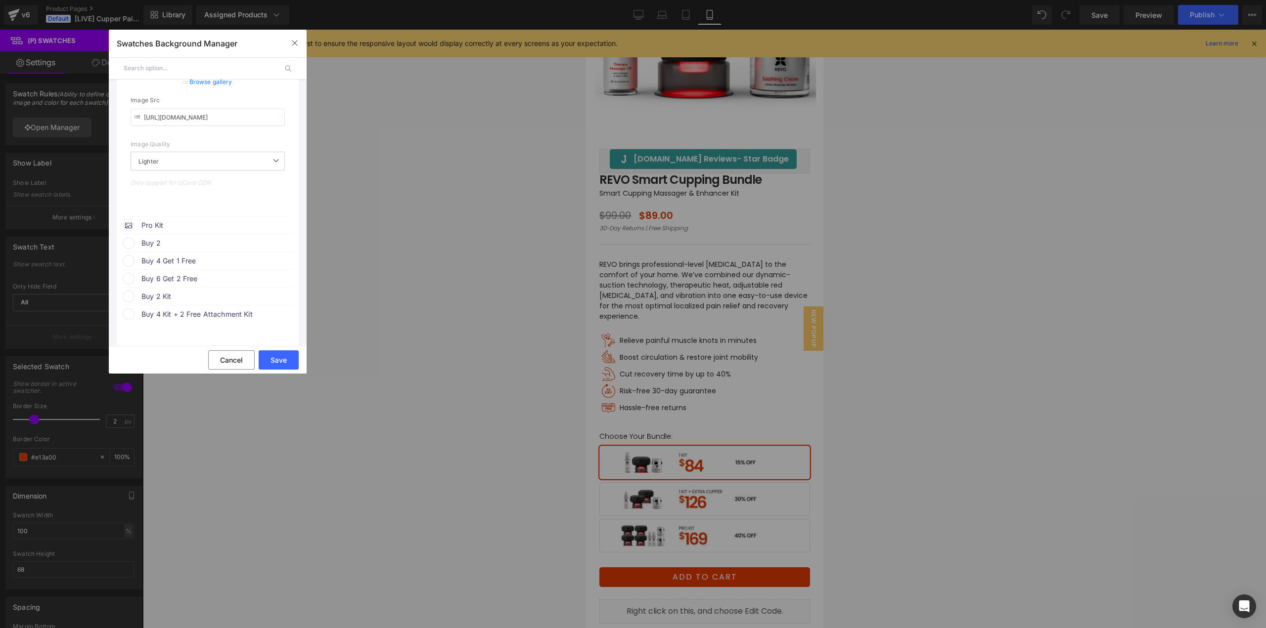
click at [187, 226] on span "Pro Kit" at bounding box center [216, 225] width 150 height 12
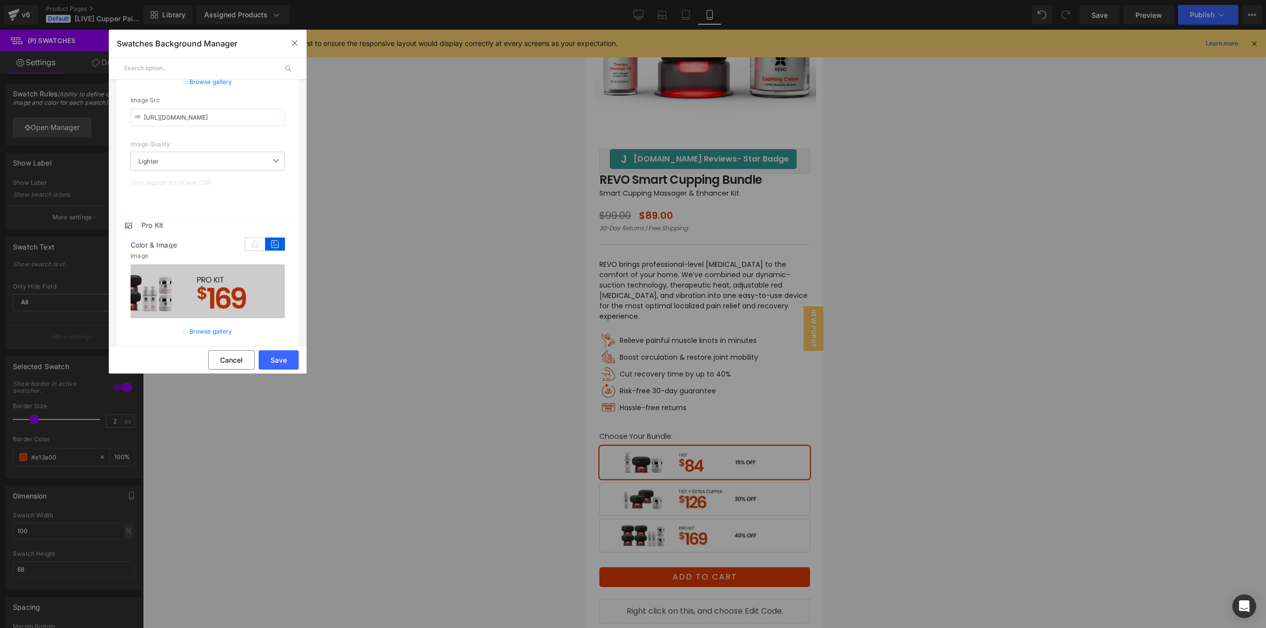
click at [206, 329] on link "Browse gallery" at bounding box center [210, 331] width 43 height 17
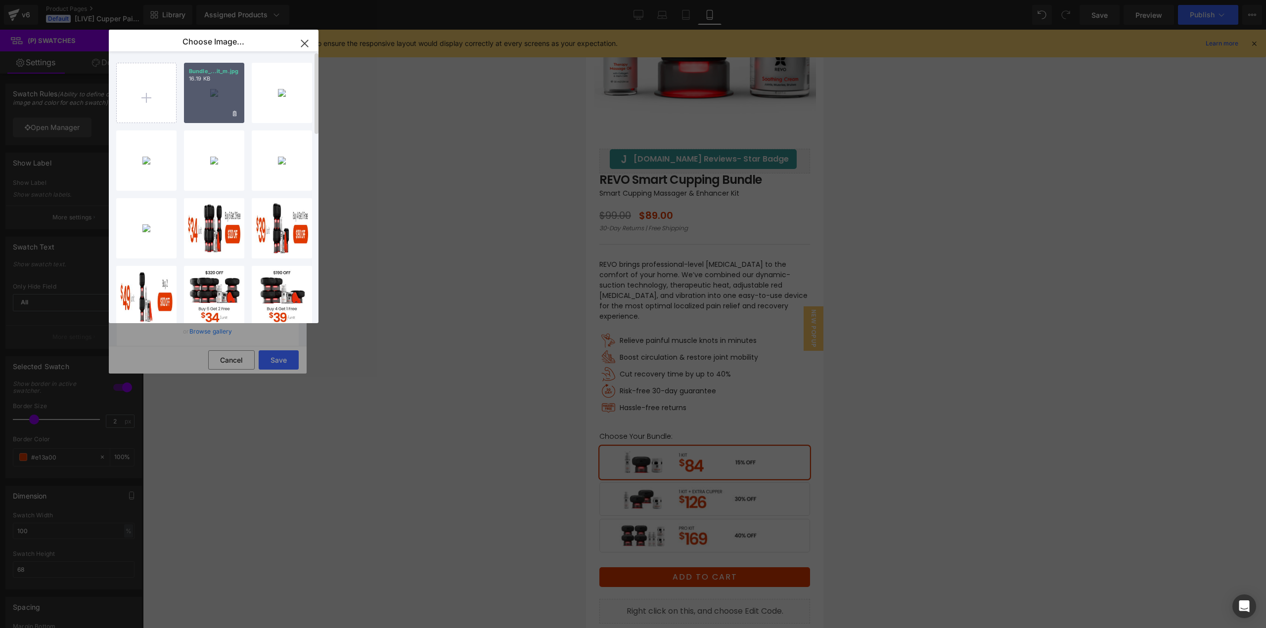
click at [212, 101] on div "Bundle_...it_m.jpg 16.19 KB" at bounding box center [214, 93] width 60 height 60
type input "https://ucarecdn.com/38a6269f-c49f-43b1-ad19-48de375704b1/-/format/auto/-/previ…"
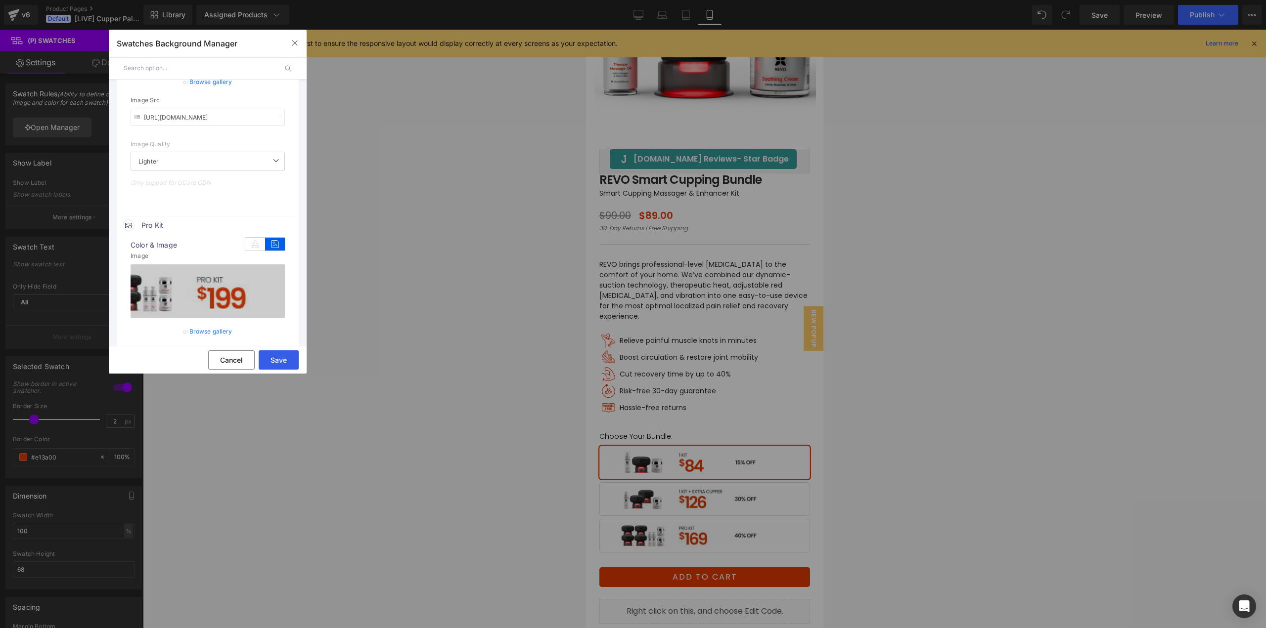
click at [271, 359] on button "Save" at bounding box center [279, 360] width 40 height 19
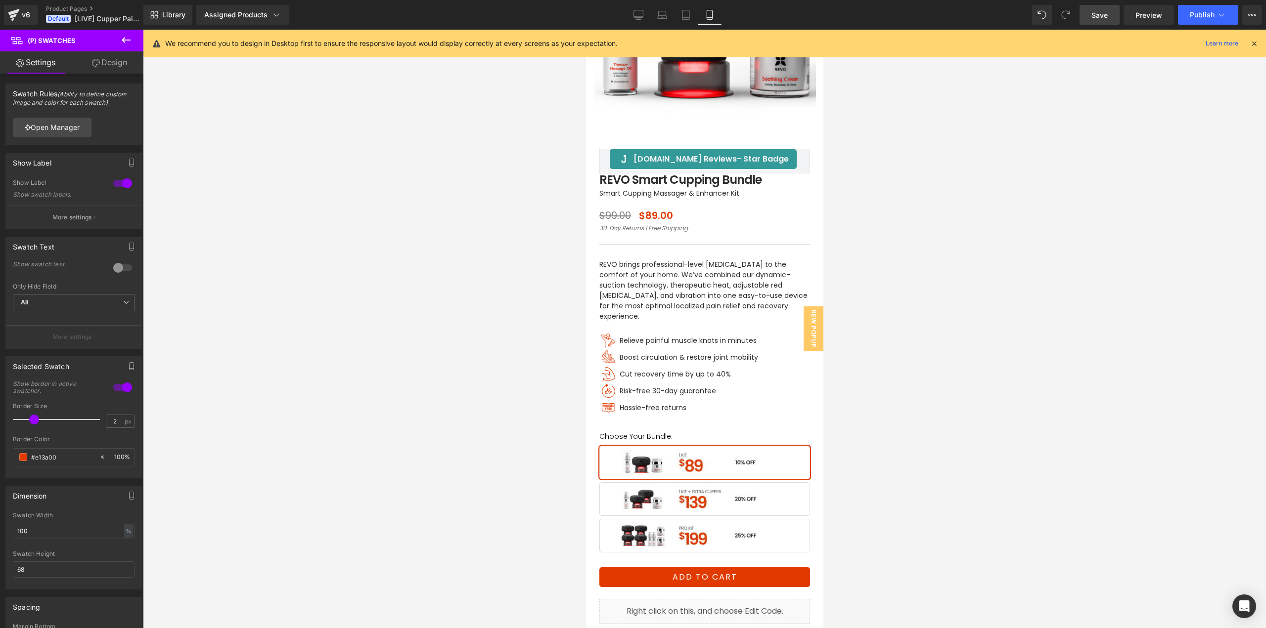
click at [1097, 11] on span "Save" at bounding box center [1099, 15] width 16 height 10
click at [1146, 18] on span "Preview" at bounding box center [1148, 15] width 27 height 10
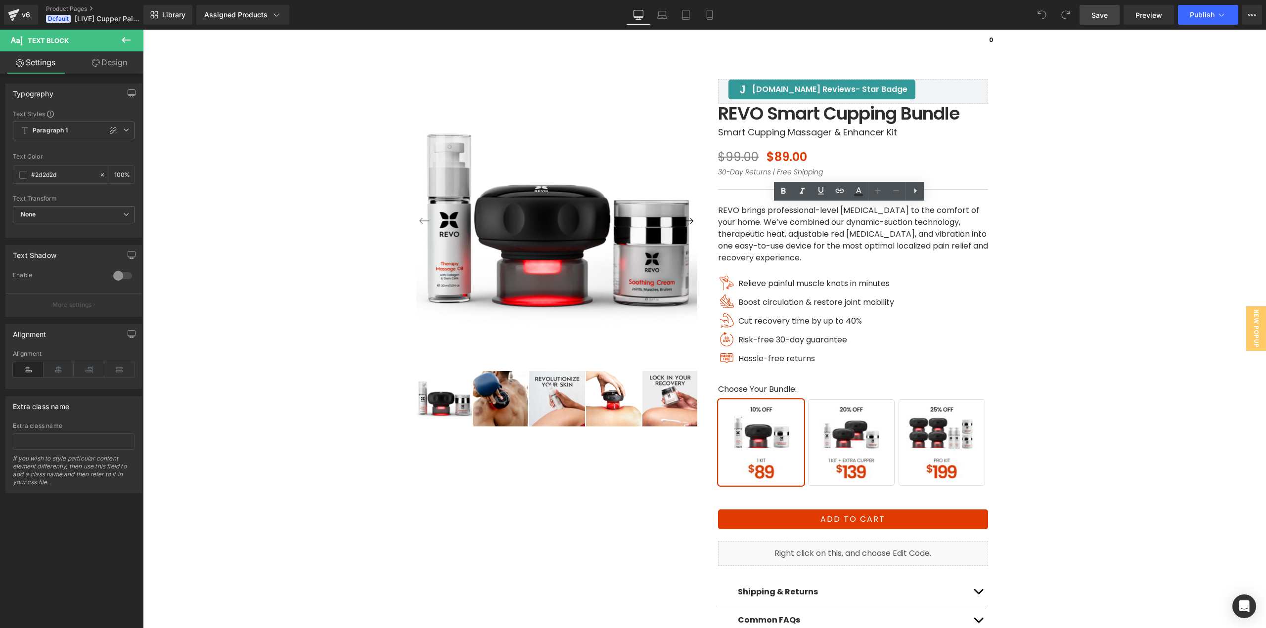
click at [1095, 13] on span "Save" at bounding box center [1099, 15] width 16 height 10
click at [25, 16] on div "v6" at bounding box center [26, 14] width 12 height 13
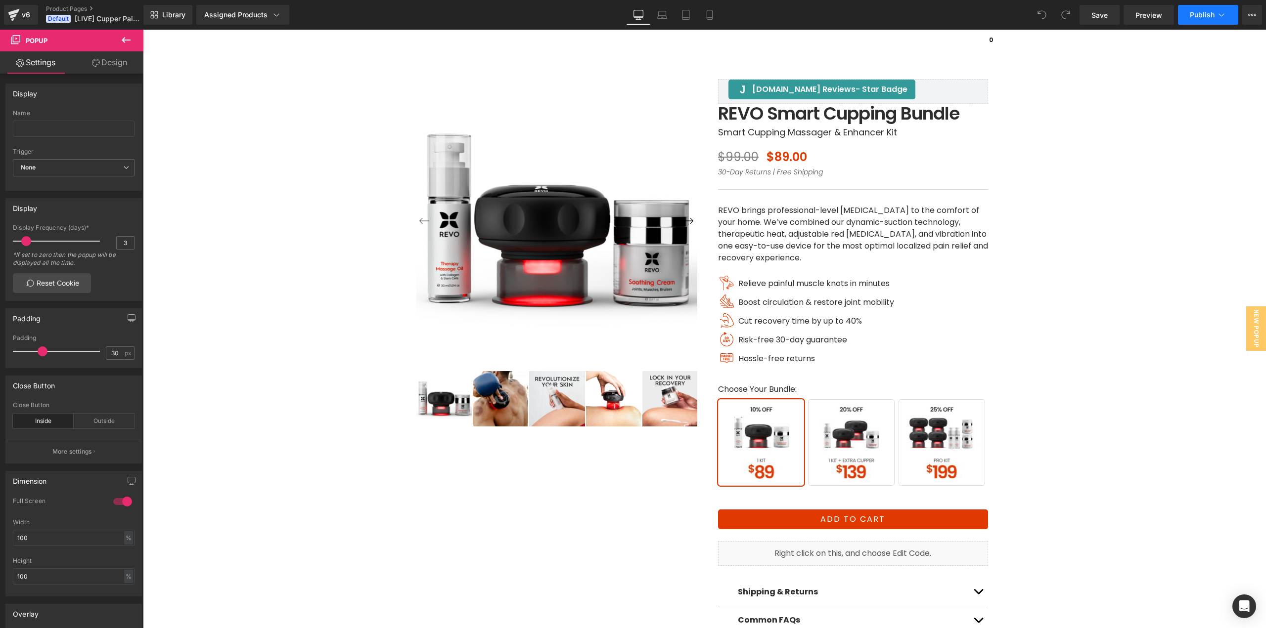
click at [1201, 13] on span "Publish" at bounding box center [1201, 15] width 25 height 8
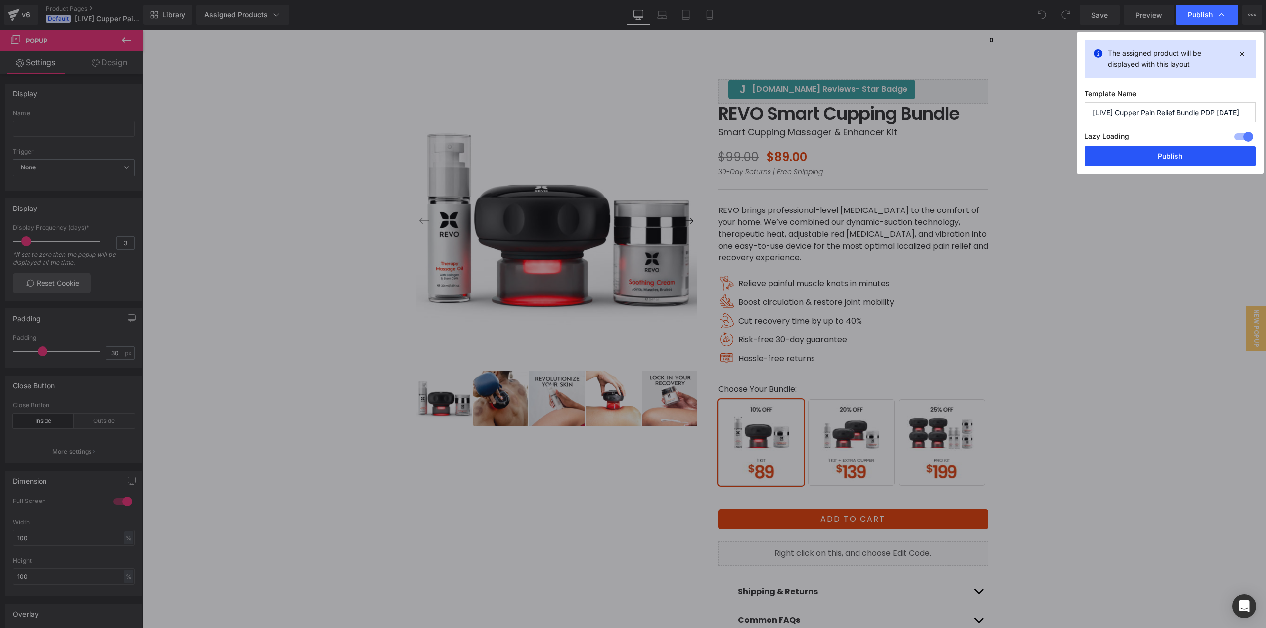
drag, startPoint x: 1192, startPoint y: 155, endPoint x: 1048, endPoint y: 126, distance: 146.8
click at [1192, 155] on button "Publish" at bounding box center [1169, 156] width 171 height 20
